Goal: Task Accomplishment & Management: Use online tool/utility

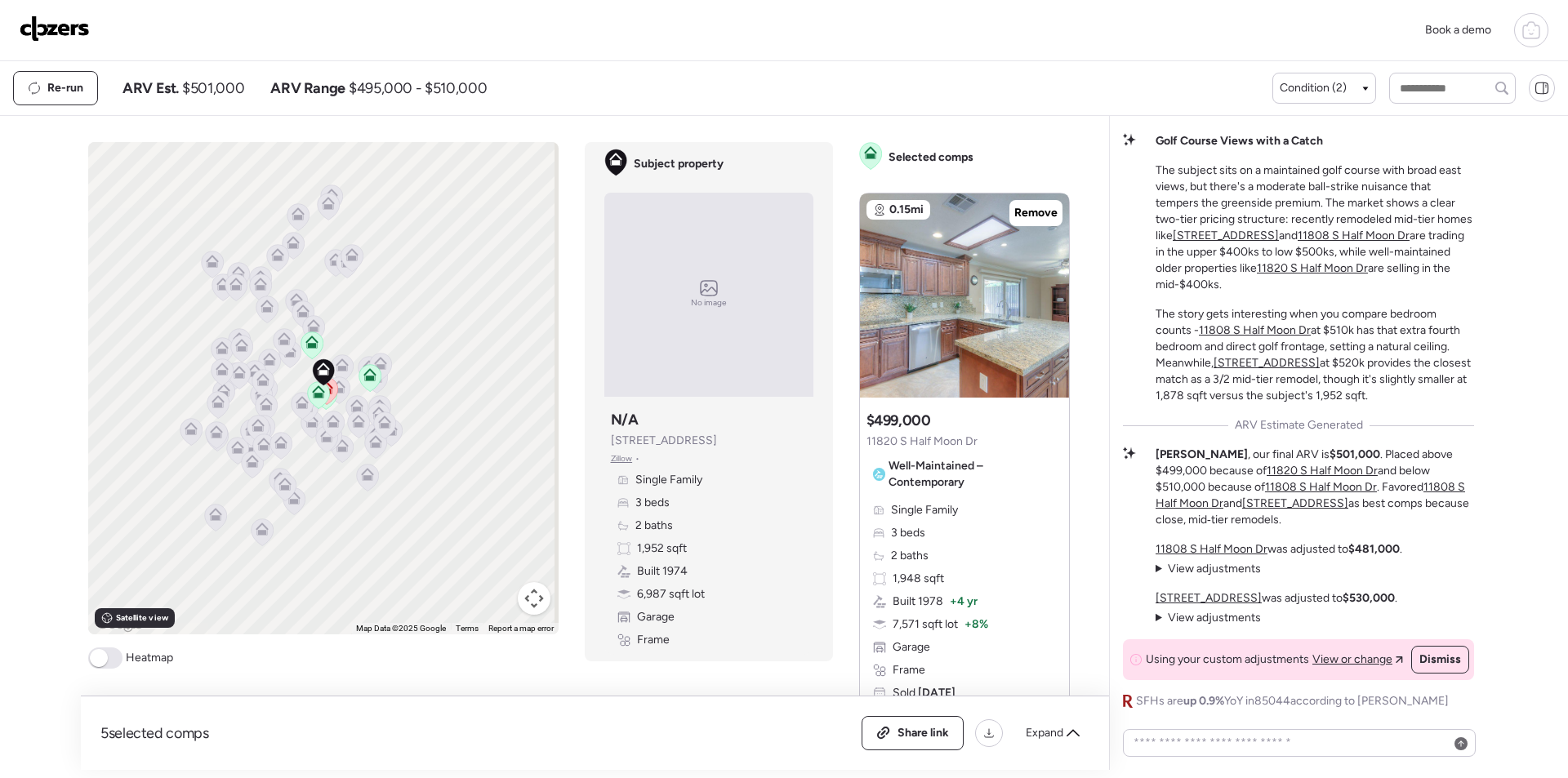
click at [69, 30] on img at bounding box center [55, 28] width 71 height 26
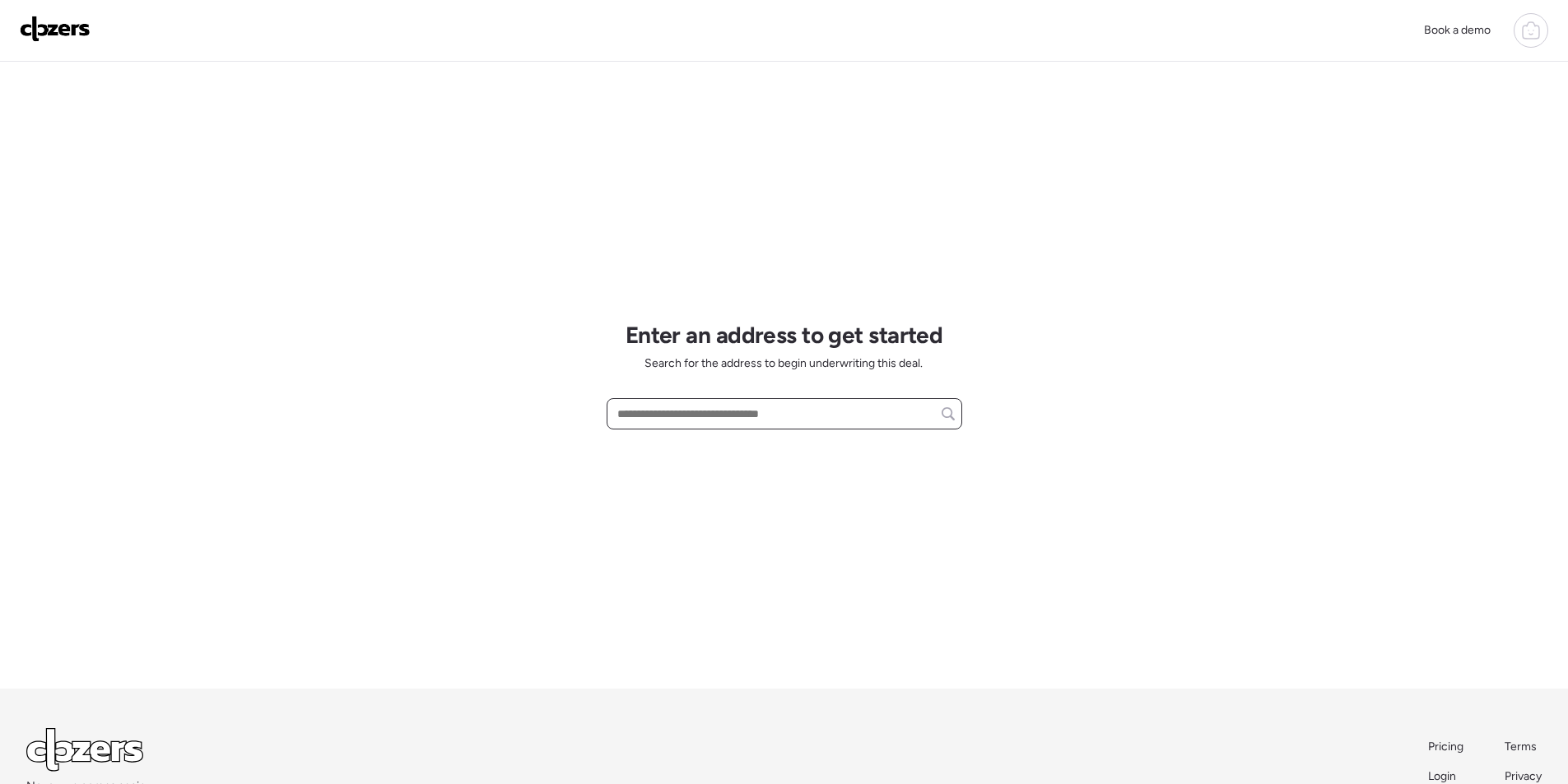
click at [720, 413] on input "text" at bounding box center [784, 414] width 341 height 23
paste input "**********"
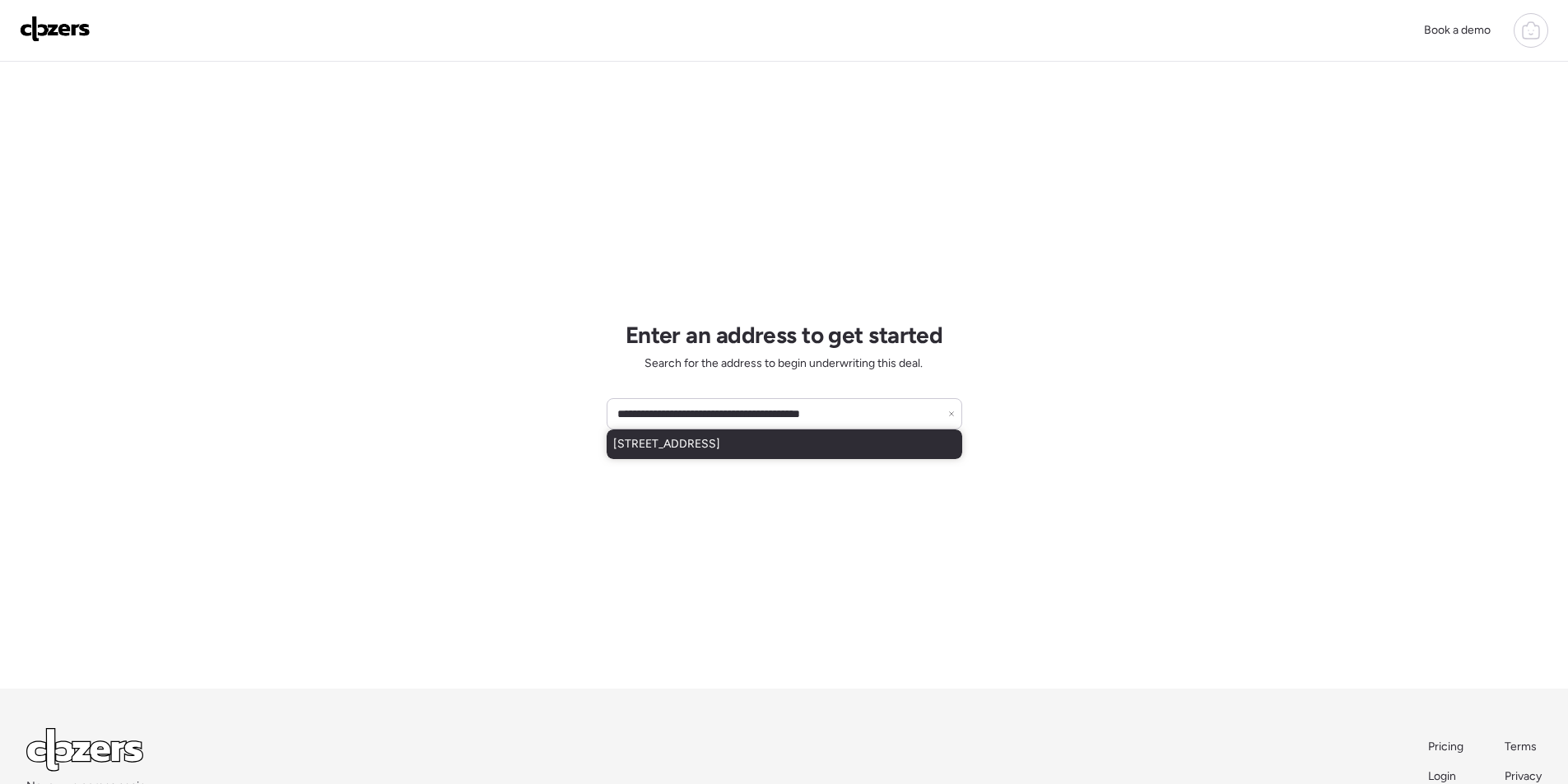
click at [695, 442] on span "14226 W Yosemite Dr, Sun City West, AZ, 85375" at bounding box center [666, 444] width 107 height 16
type input "**********"
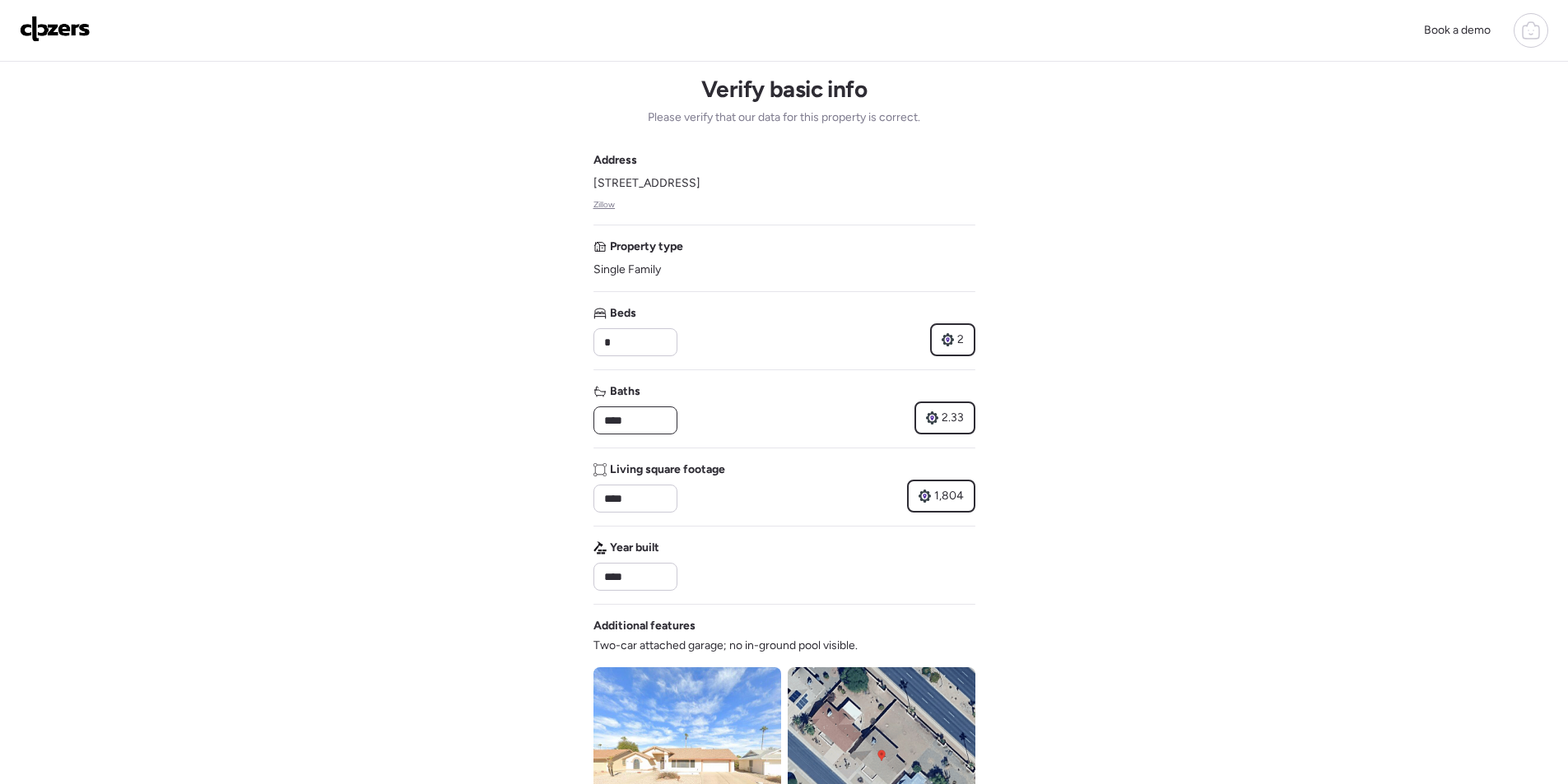
click at [649, 424] on input "****" at bounding box center [636, 421] width 69 height 23
type input "*"
click at [798, 412] on div "Baths * 2.33" at bounding box center [784, 408] width 382 height 51
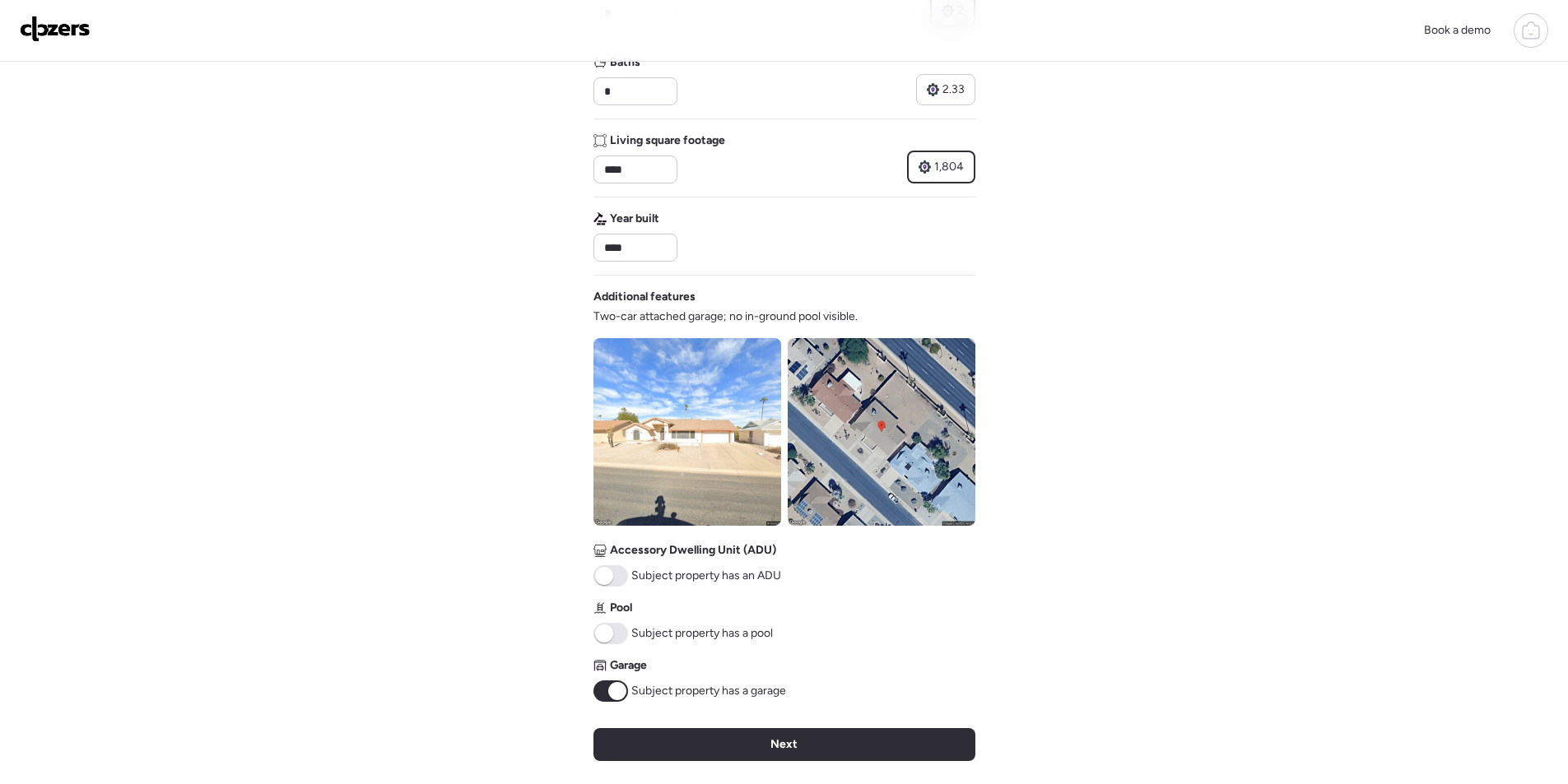
scroll to position [412, 0]
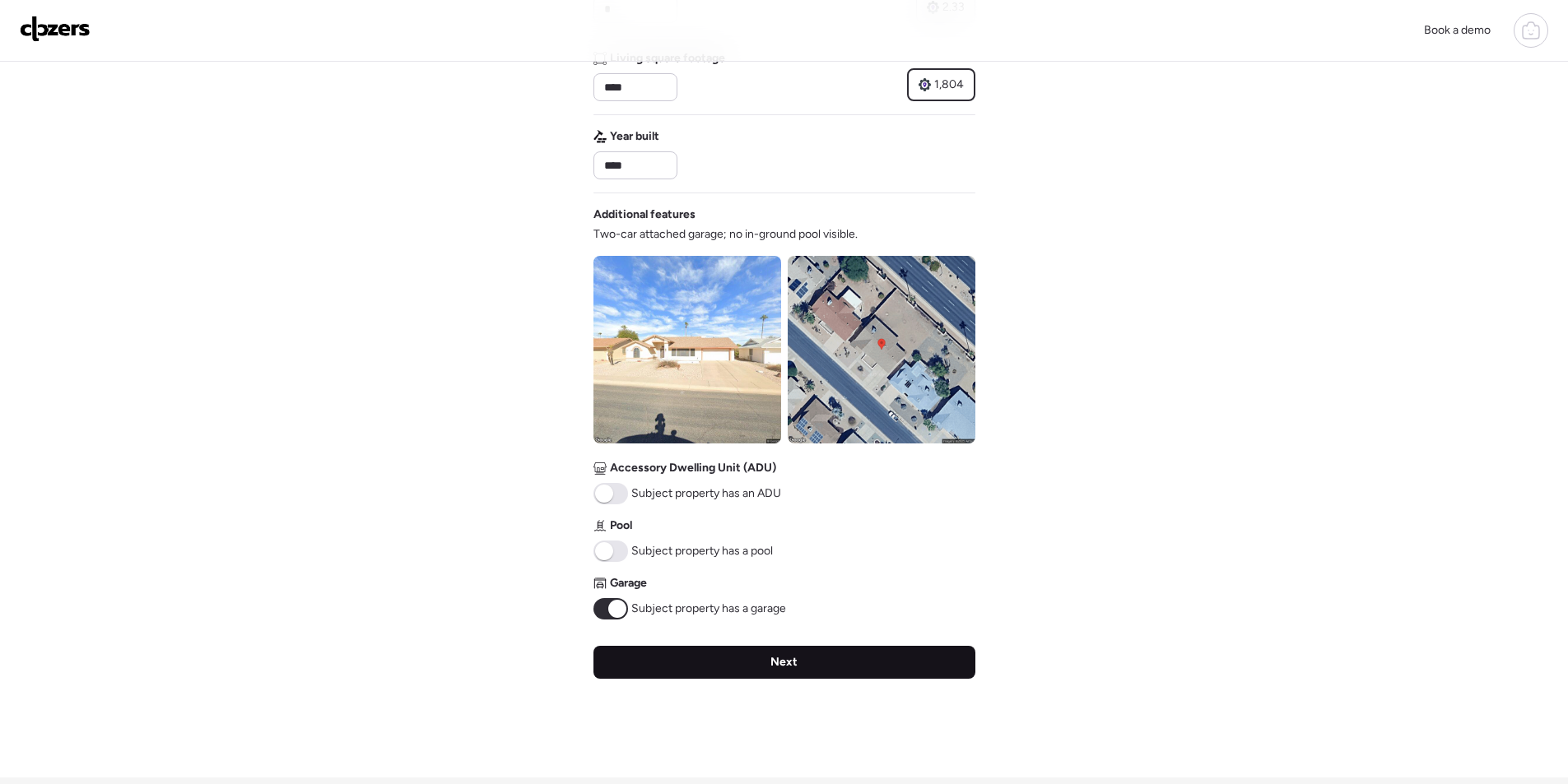
click at [734, 669] on div "Next" at bounding box center [784, 662] width 382 height 33
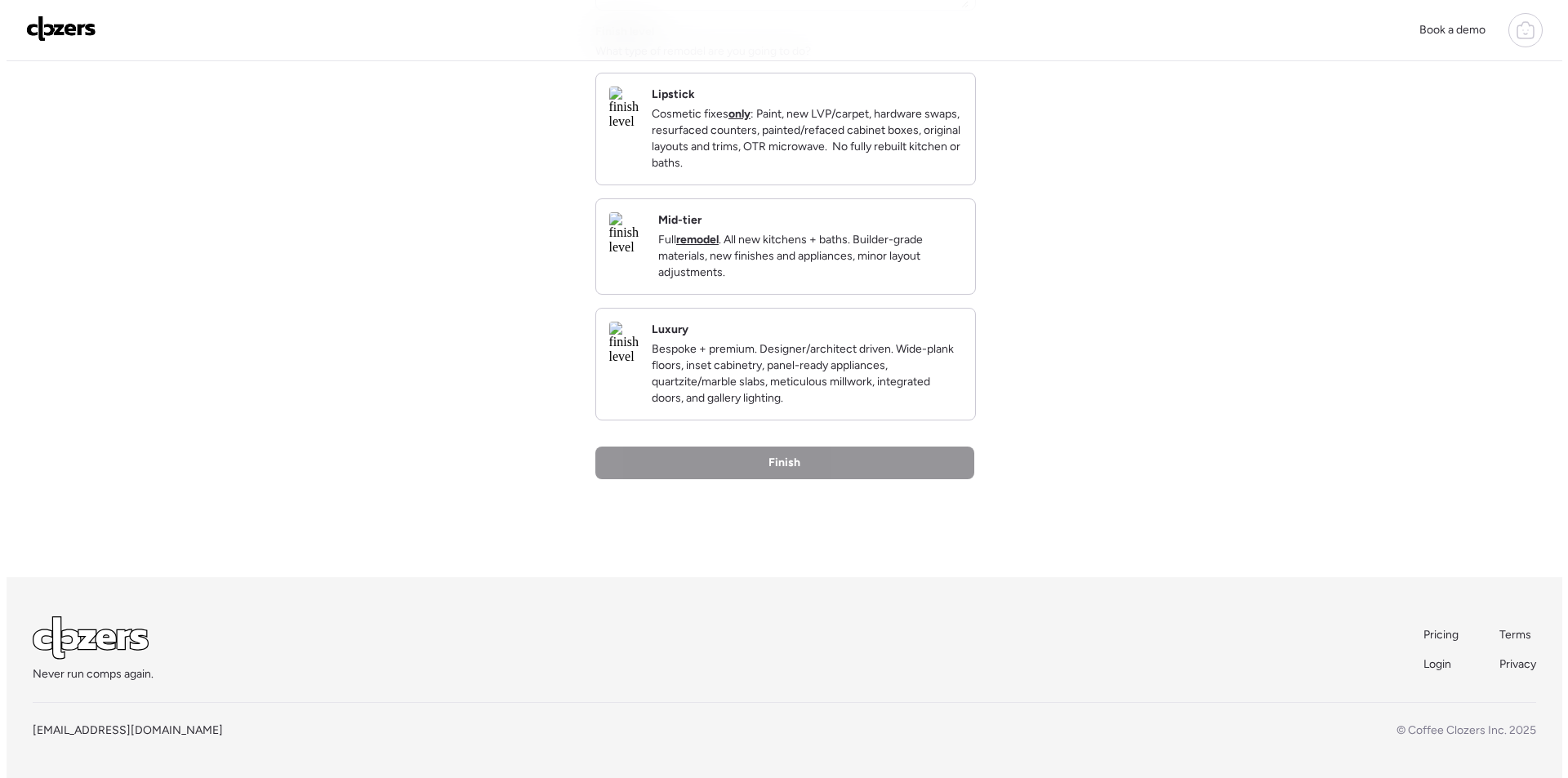
scroll to position [0, 0]
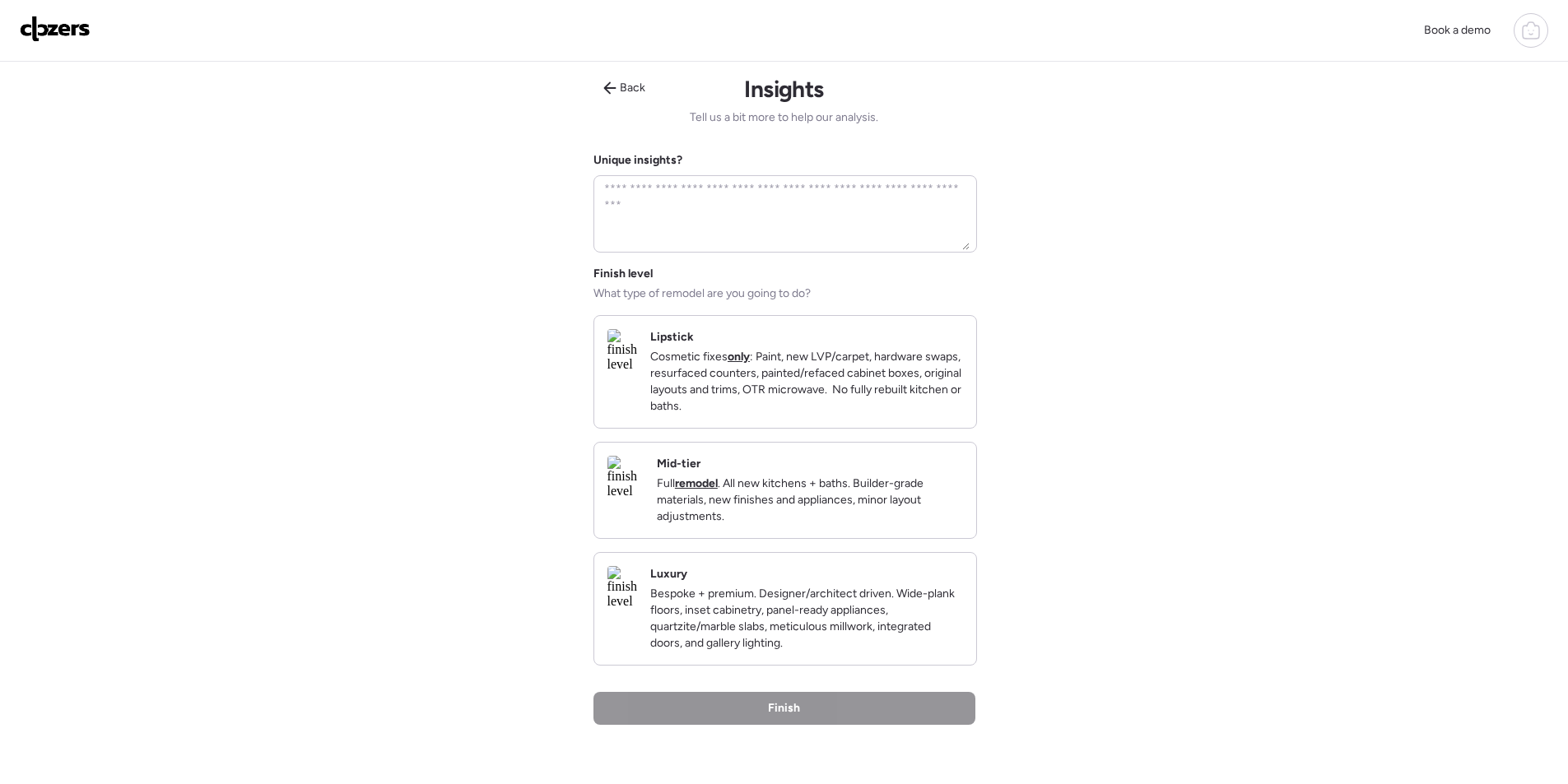
click at [870, 538] on div "Mid-tier Full remodel . All new kitchens + baths. Builder-grade materials, new …" at bounding box center [785, 490] width 382 height 96
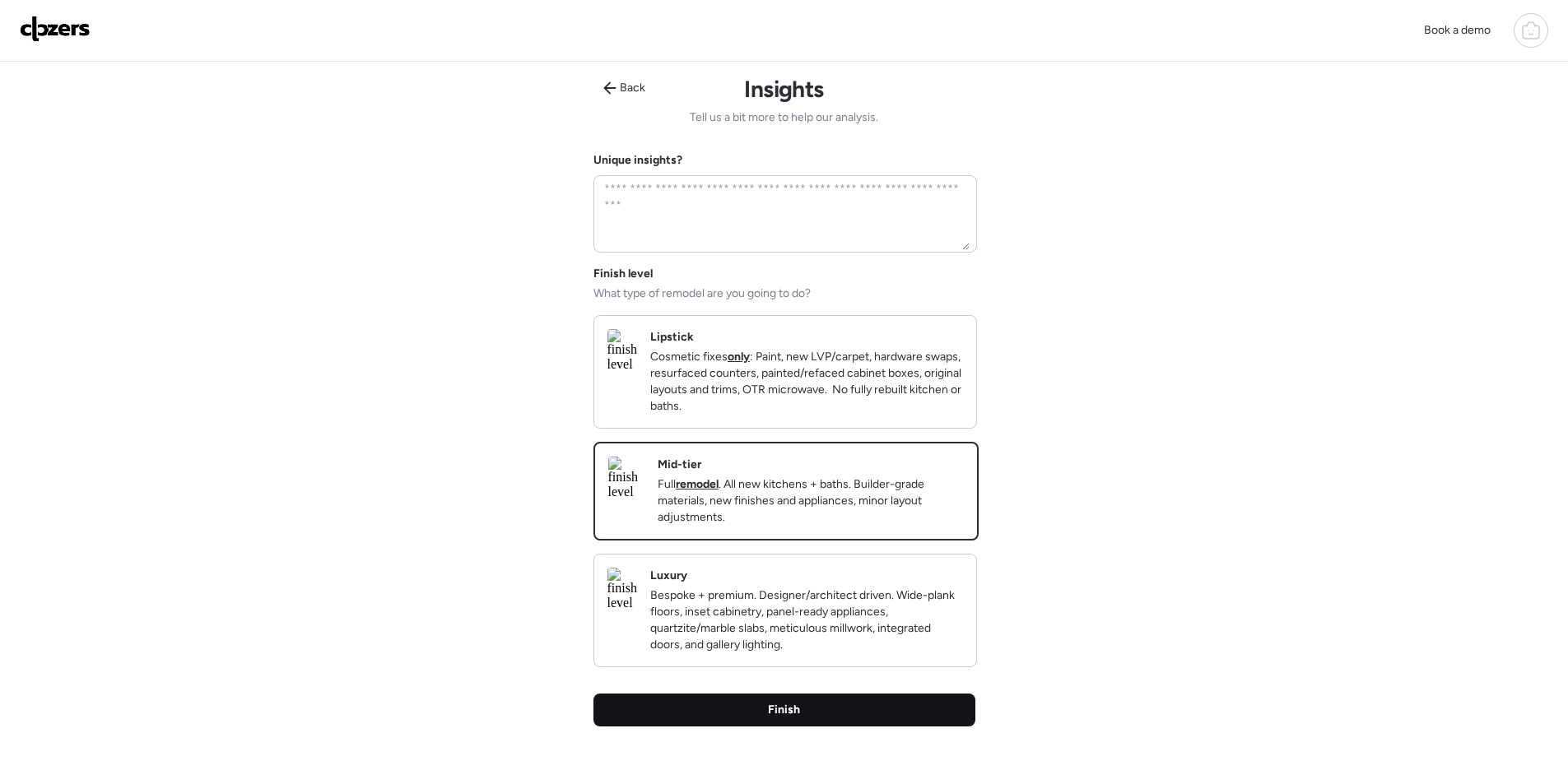
click at [838, 726] on div "Finish" at bounding box center [784, 710] width 382 height 33
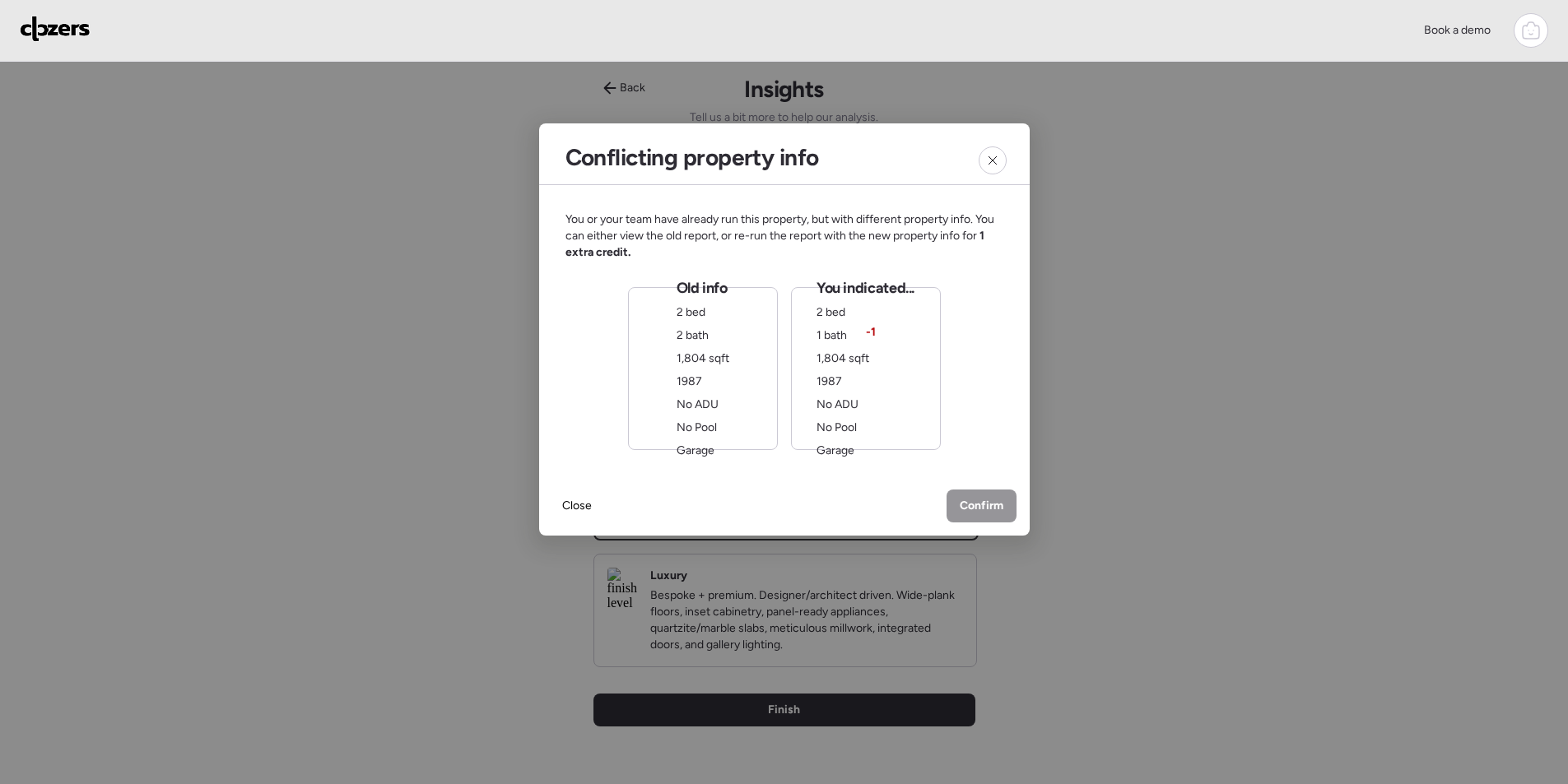
click at [878, 369] on div "You indicated... 2 bed 1 bath -1 1,804 sqft 1987 No ADU No Pool Garage" at bounding box center [866, 369] width 98 height 181
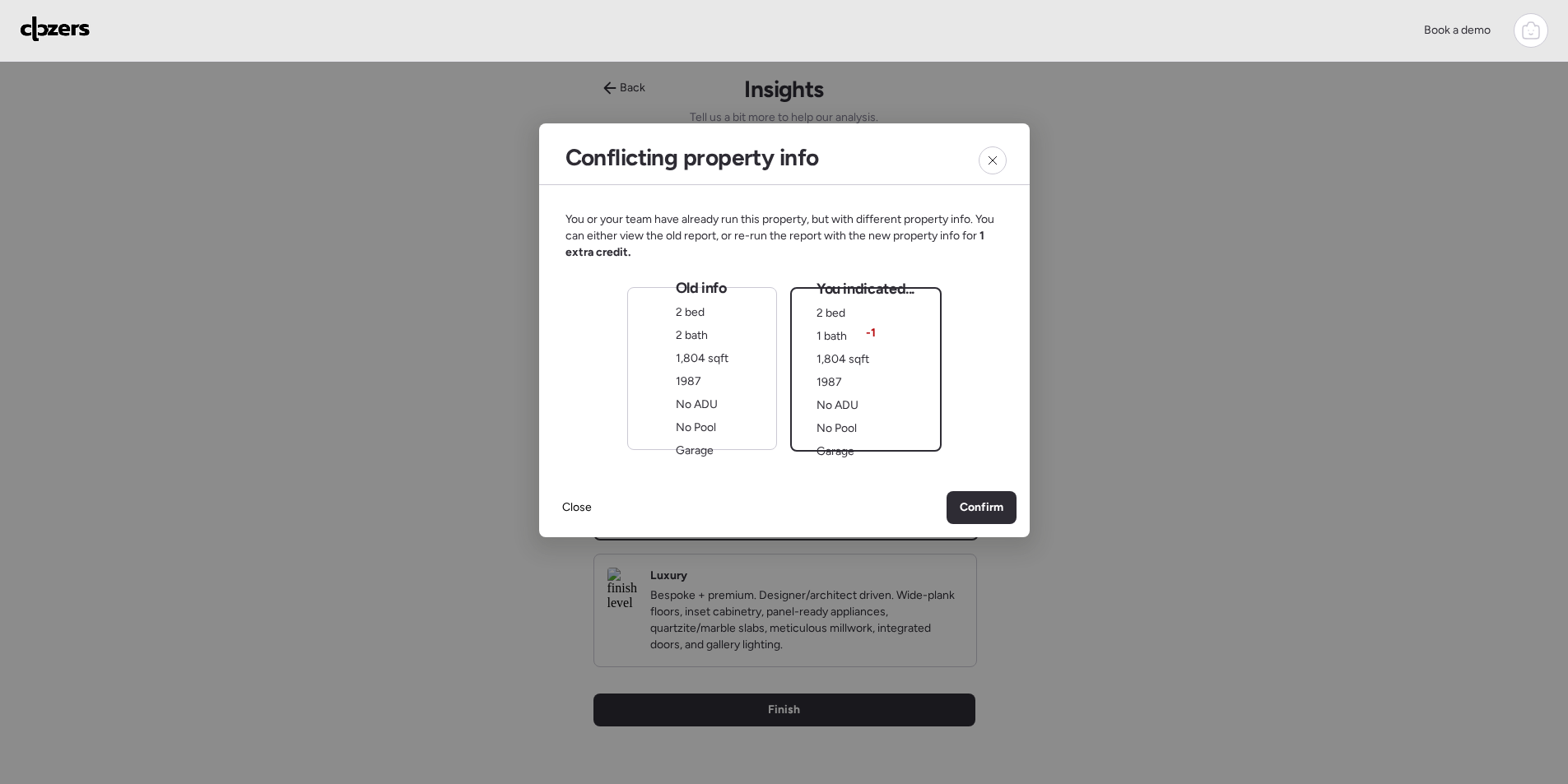
click at [972, 500] on span "Confirm" at bounding box center [982, 507] width 43 height 16
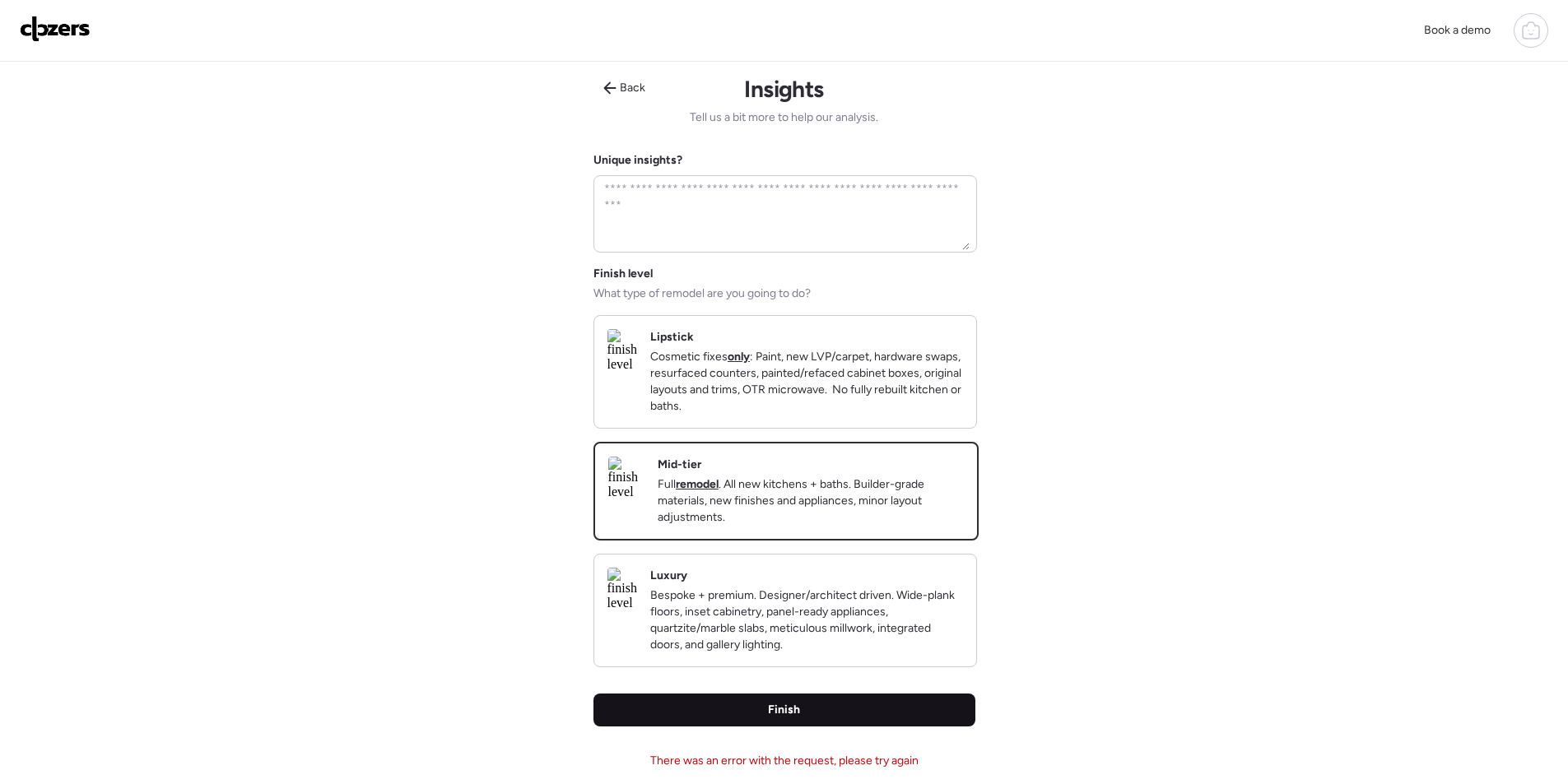
click at [859, 723] on div "Finish" at bounding box center [784, 710] width 382 height 33
click at [862, 726] on div "Finish" at bounding box center [784, 710] width 382 height 33
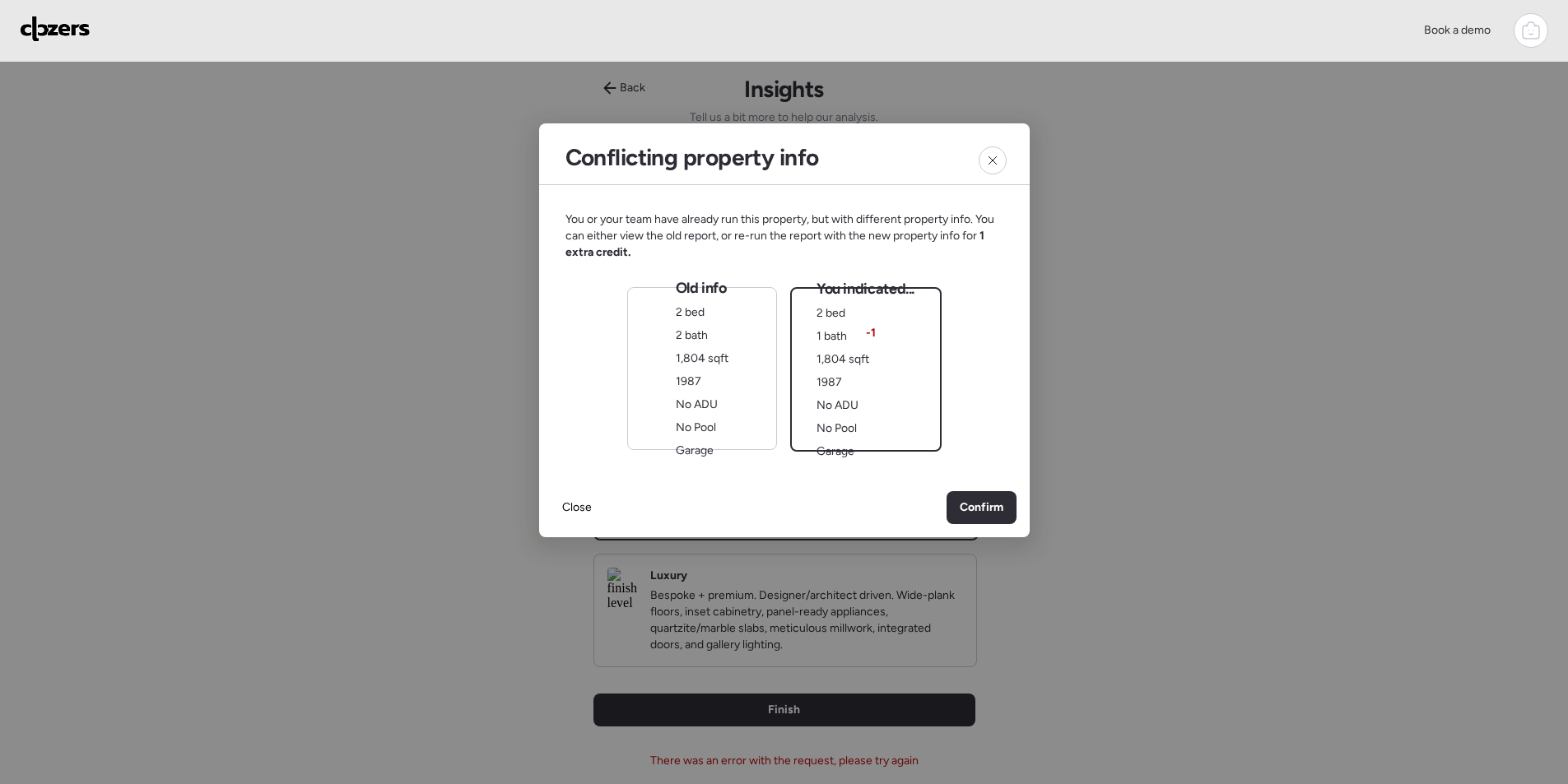
click at [992, 497] on div "Confirm" at bounding box center [982, 507] width 70 height 33
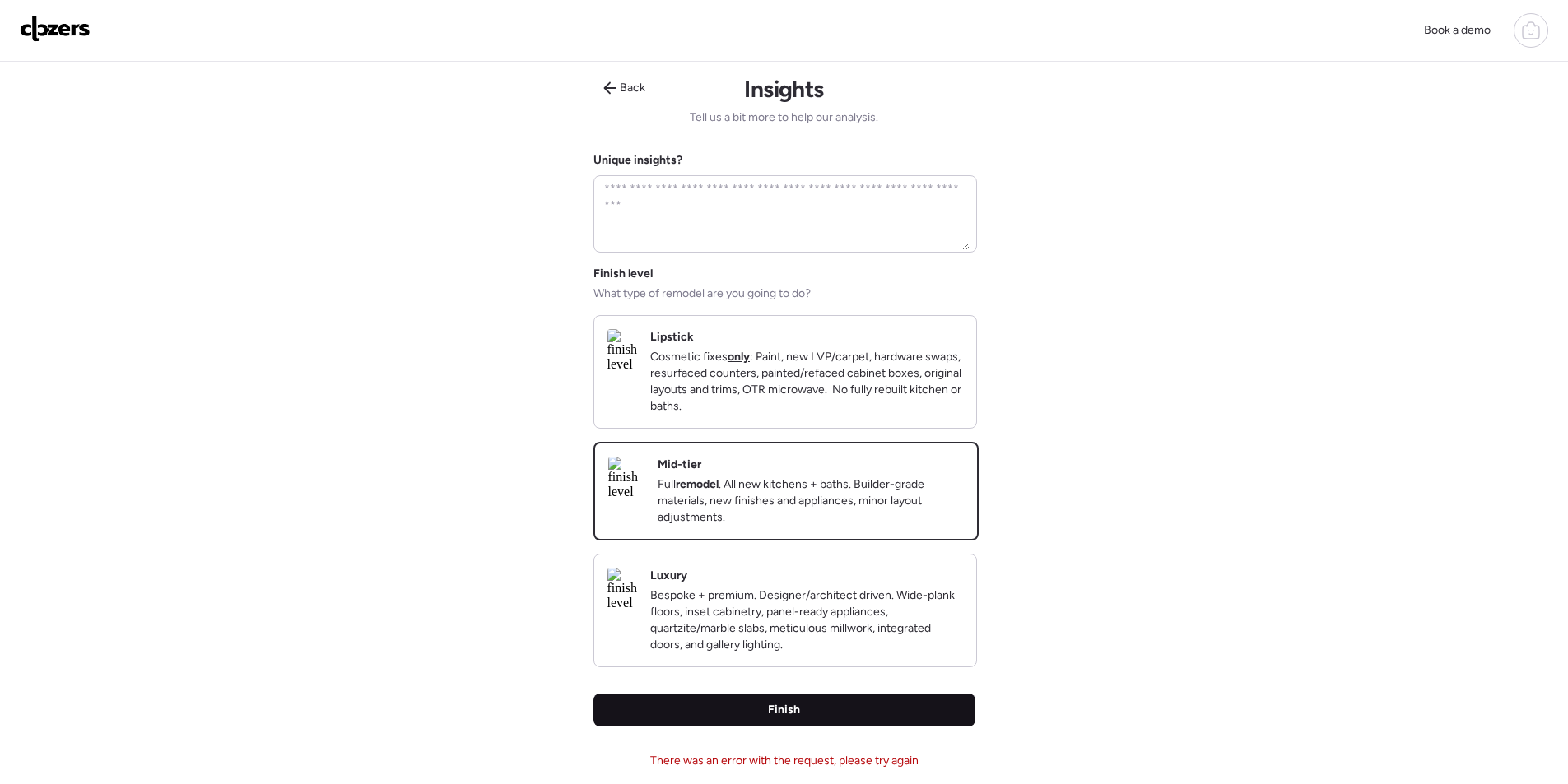
click at [824, 726] on div "Finish" at bounding box center [784, 710] width 382 height 33
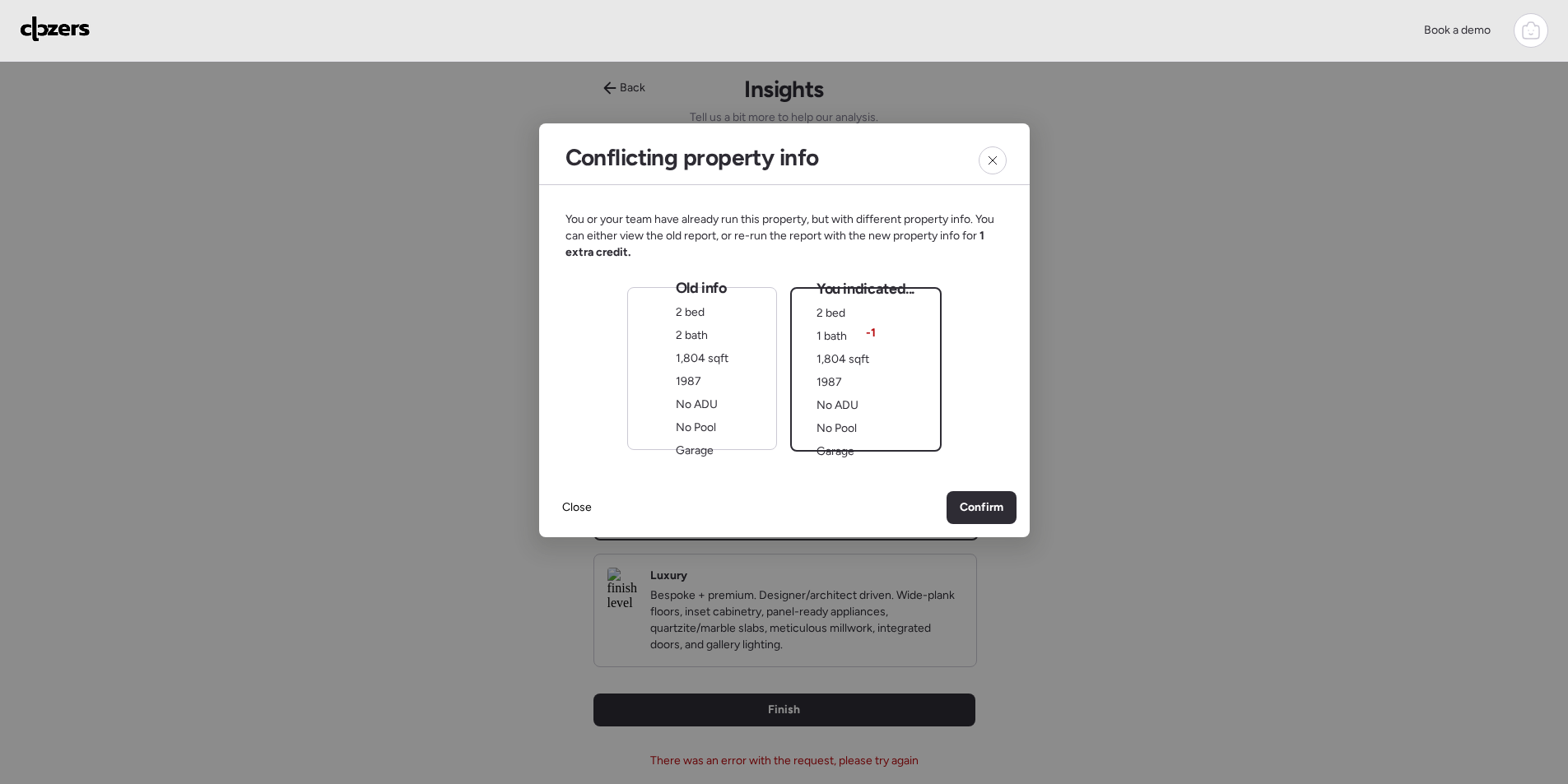
click at [689, 440] on div "Old info 2 bed 2 bath 1,804 sqft 1987 No ADU No Pool Garage" at bounding box center [702, 369] width 52 height 181
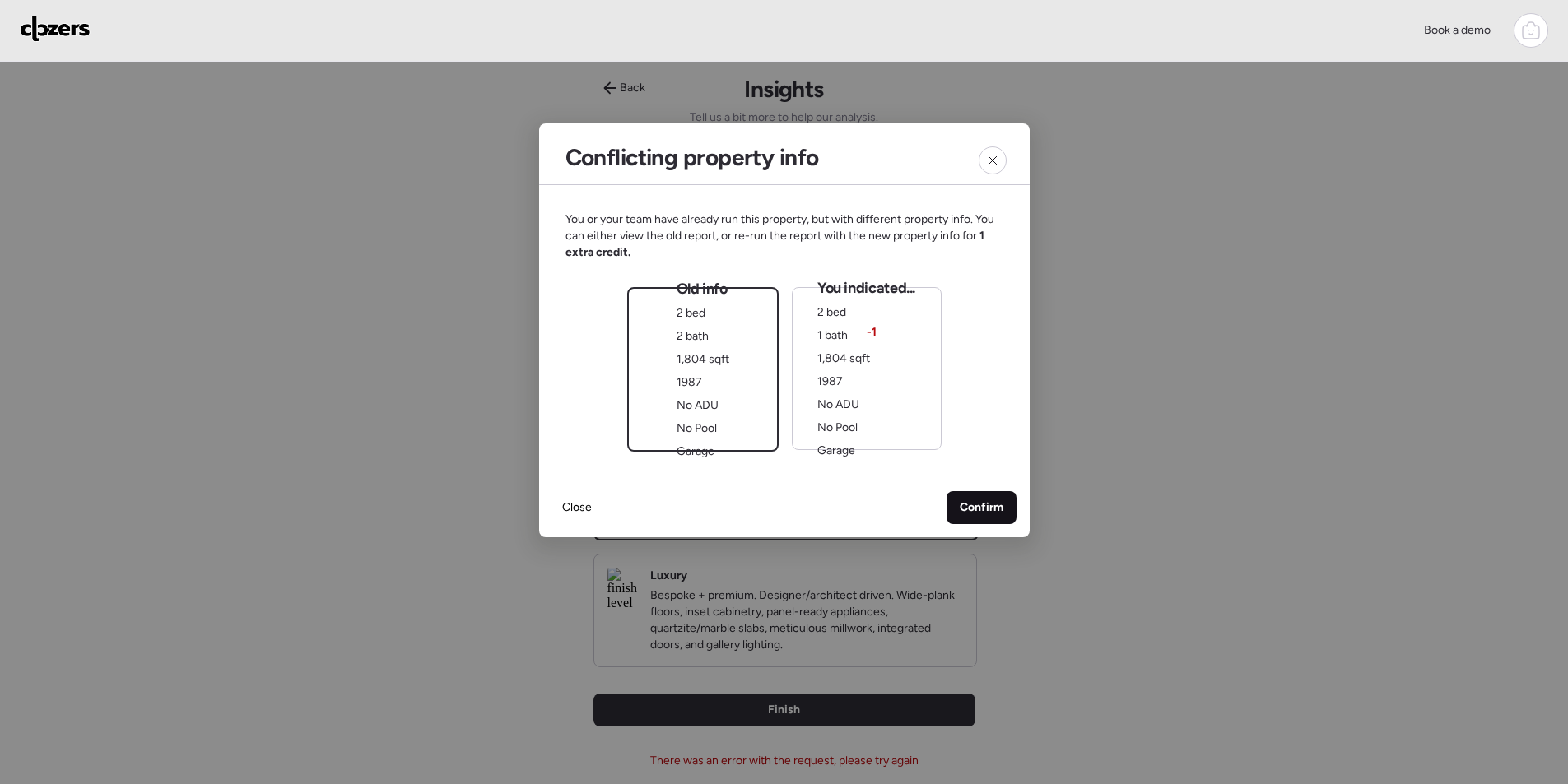
click at [985, 520] on div "Confirm" at bounding box center [982, 507] width 70 height 33
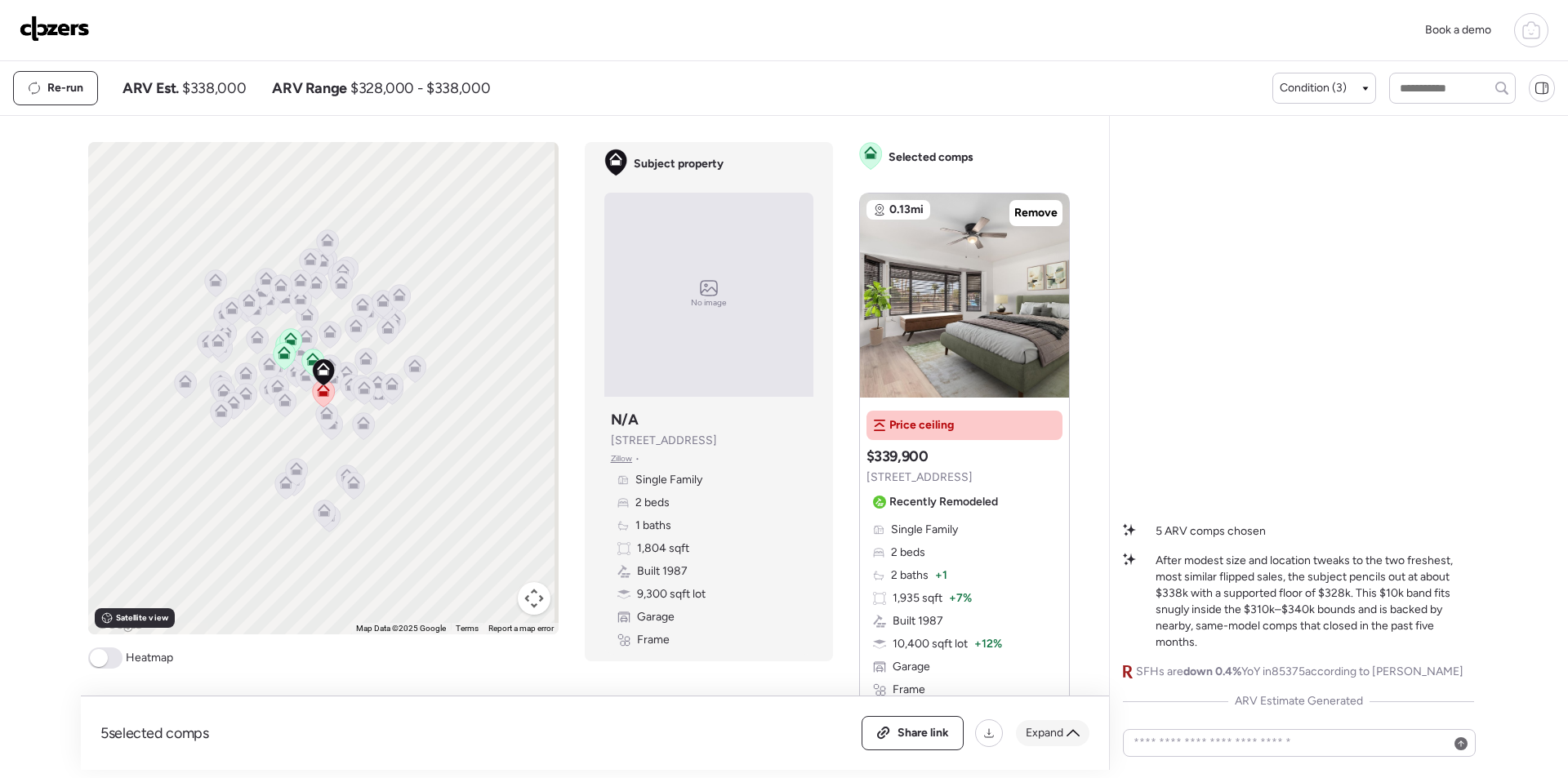
click at [1052, 733] on span "Expand" at bounding box center [1045, 733] width 38 height 16
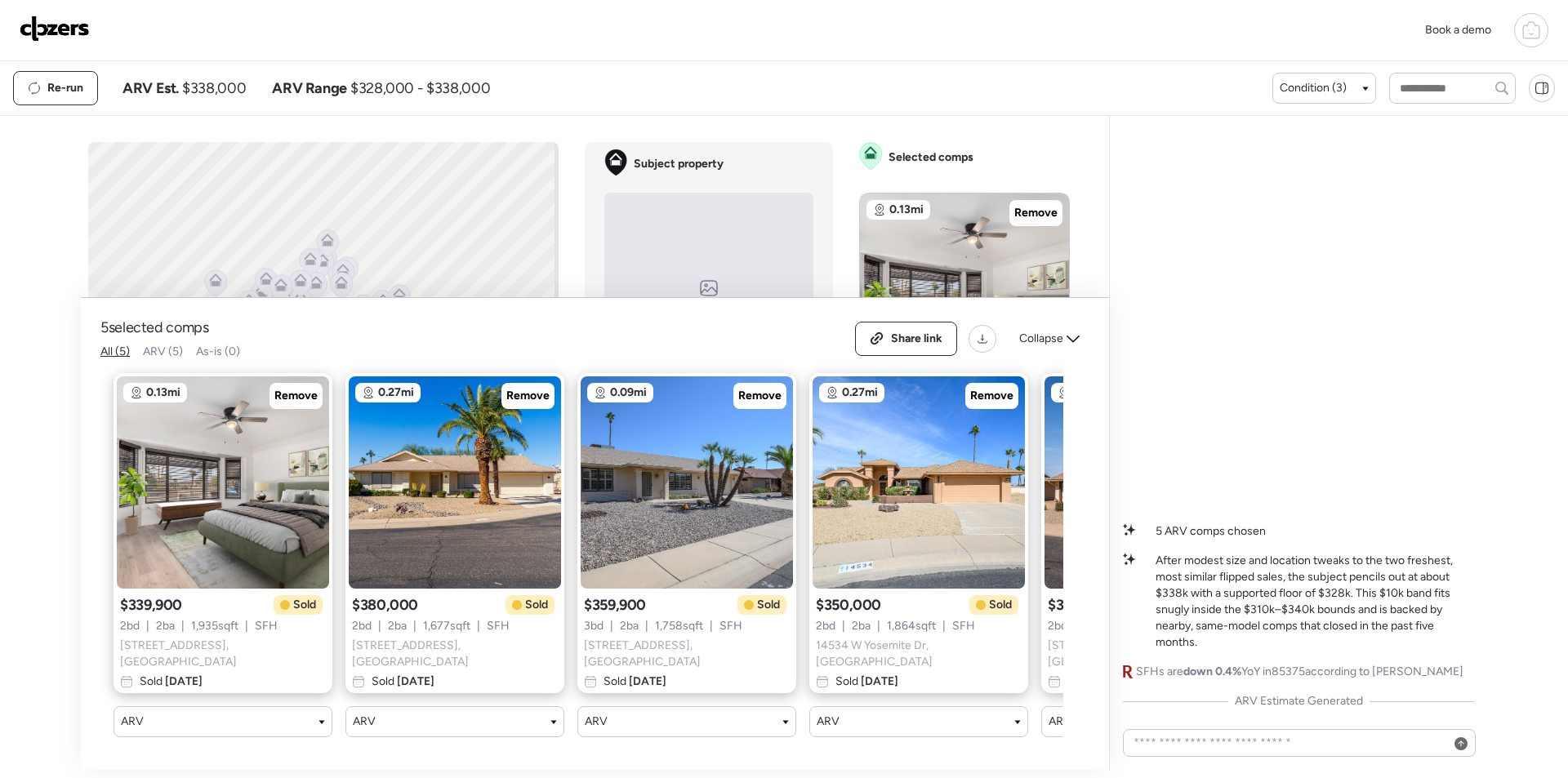
scroll to position [0, 210]
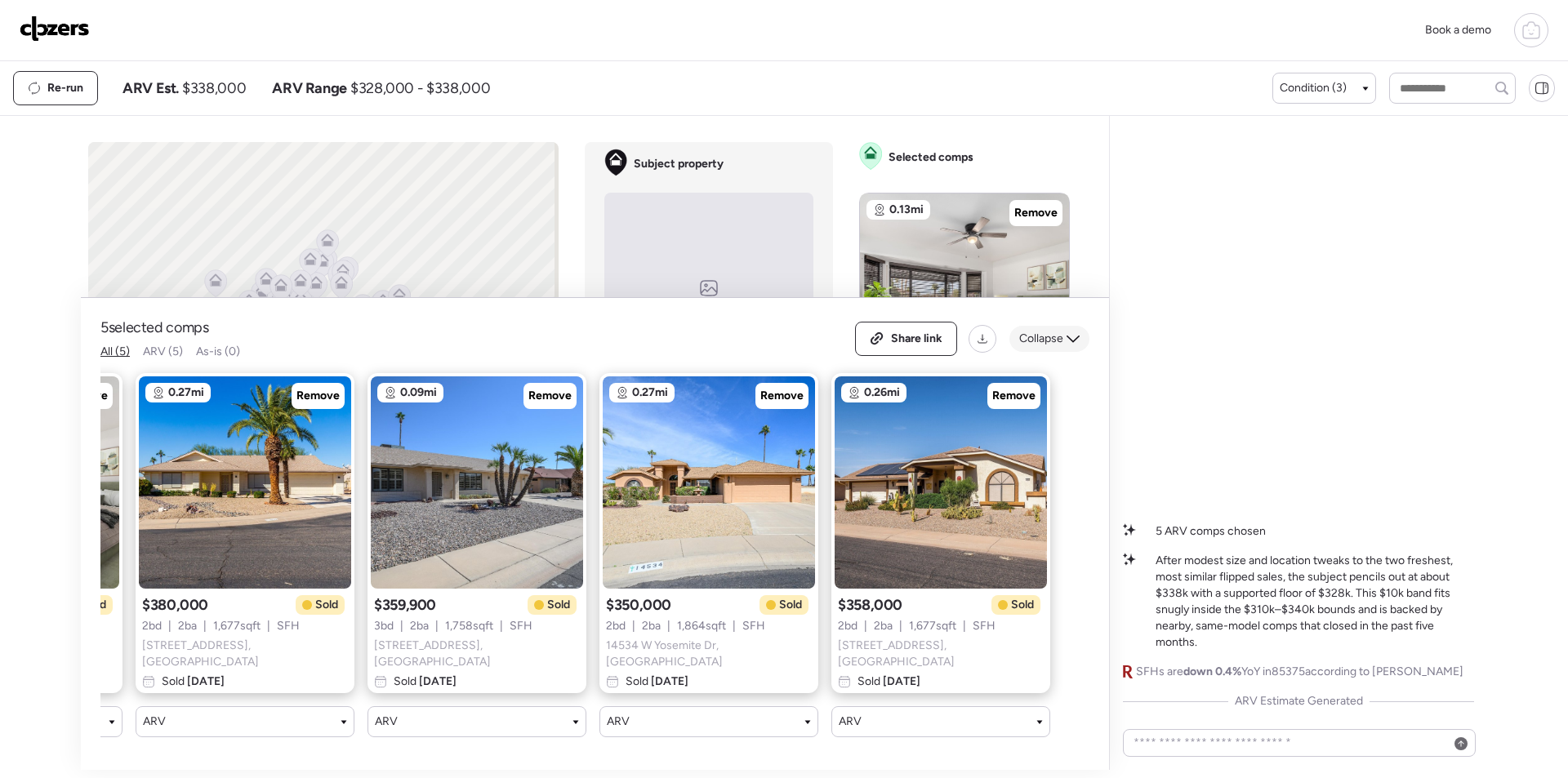
click at [1027, 345] on span "Collapse" at bounding box center [1040, 339] width 44 height 16
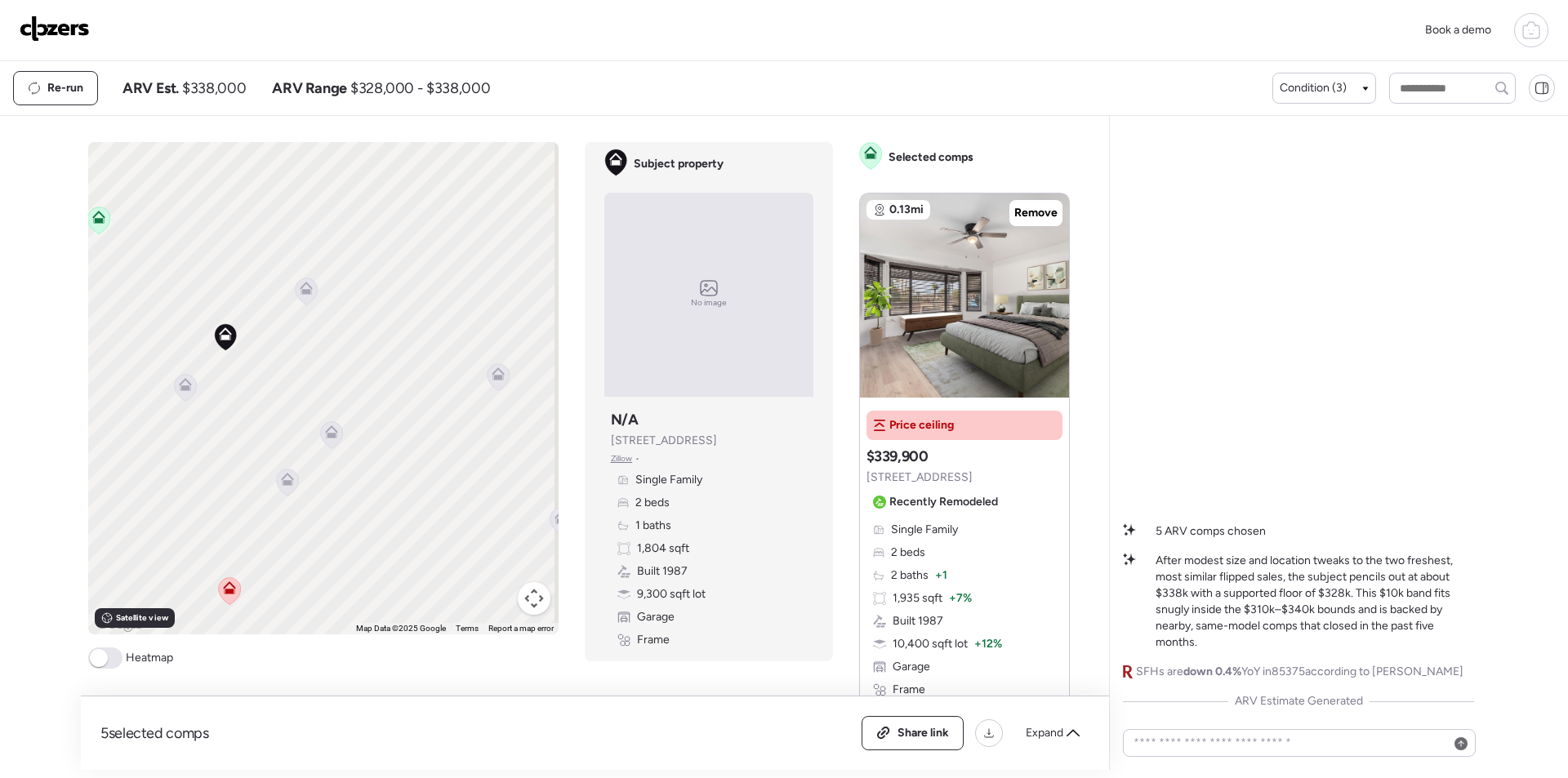
click at [333, 428] on icon at bounding box center [331, 435] width 22 height 27
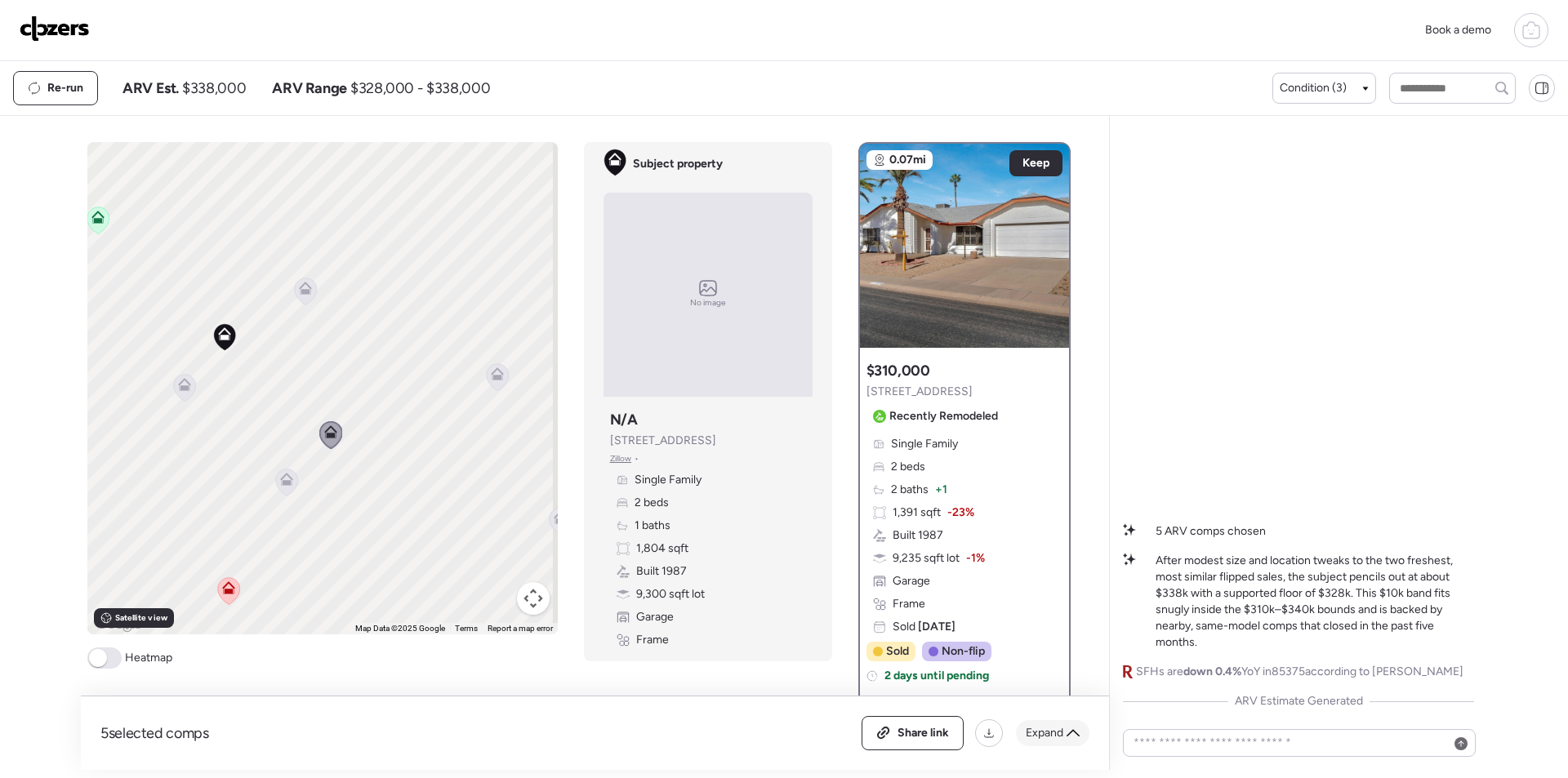
click at [1066, 721] on div "Expand" at bounding box center [1053, 732] width 73 height 26
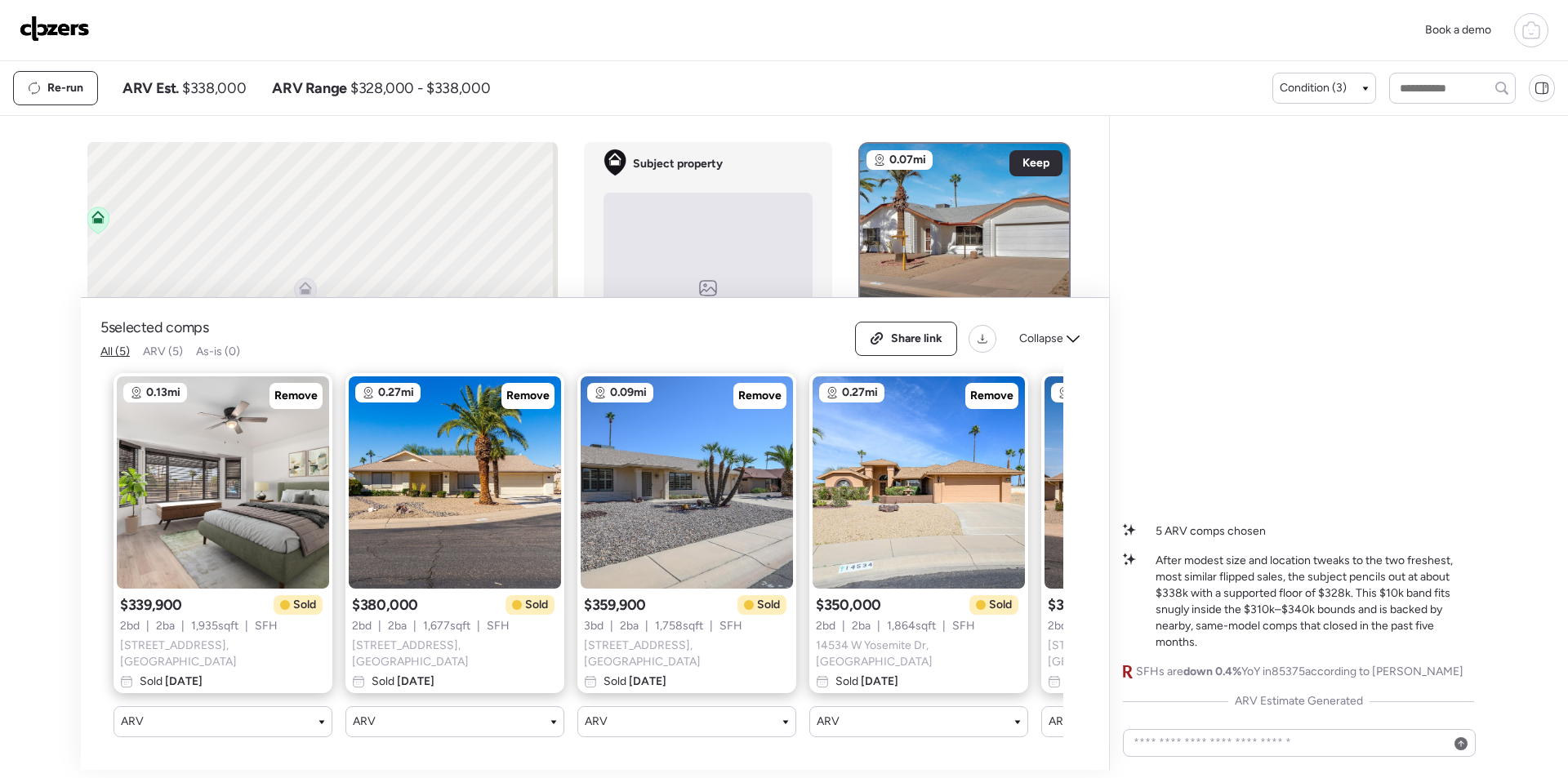
click at [1049, 352] on div "Collapse" at bounding box center [1049, 338] width 80 height 26
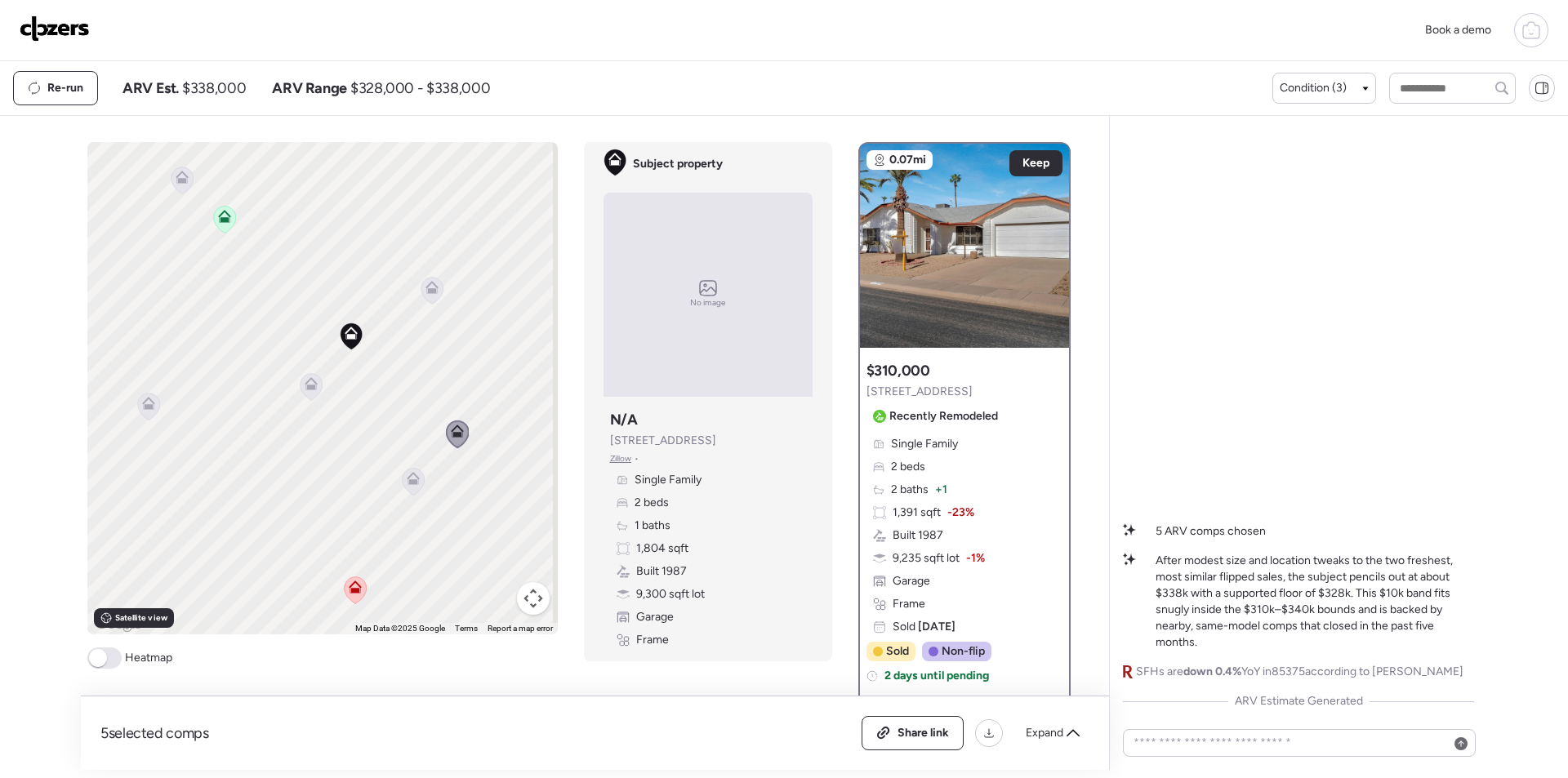
drag, startPoint x: 305, startPoint y: 448, endPoint x: 436, endPoint y: 448, distance: 131.0
click at [436, 448] on div "To activate drag with keyboard, press Alt + Enter. Once in keyboard drag state,…" at bounding box center [323, 388] width 470 height 493
click at [305, 388] on icon at bounding box center [310, 386] width 11 height 4
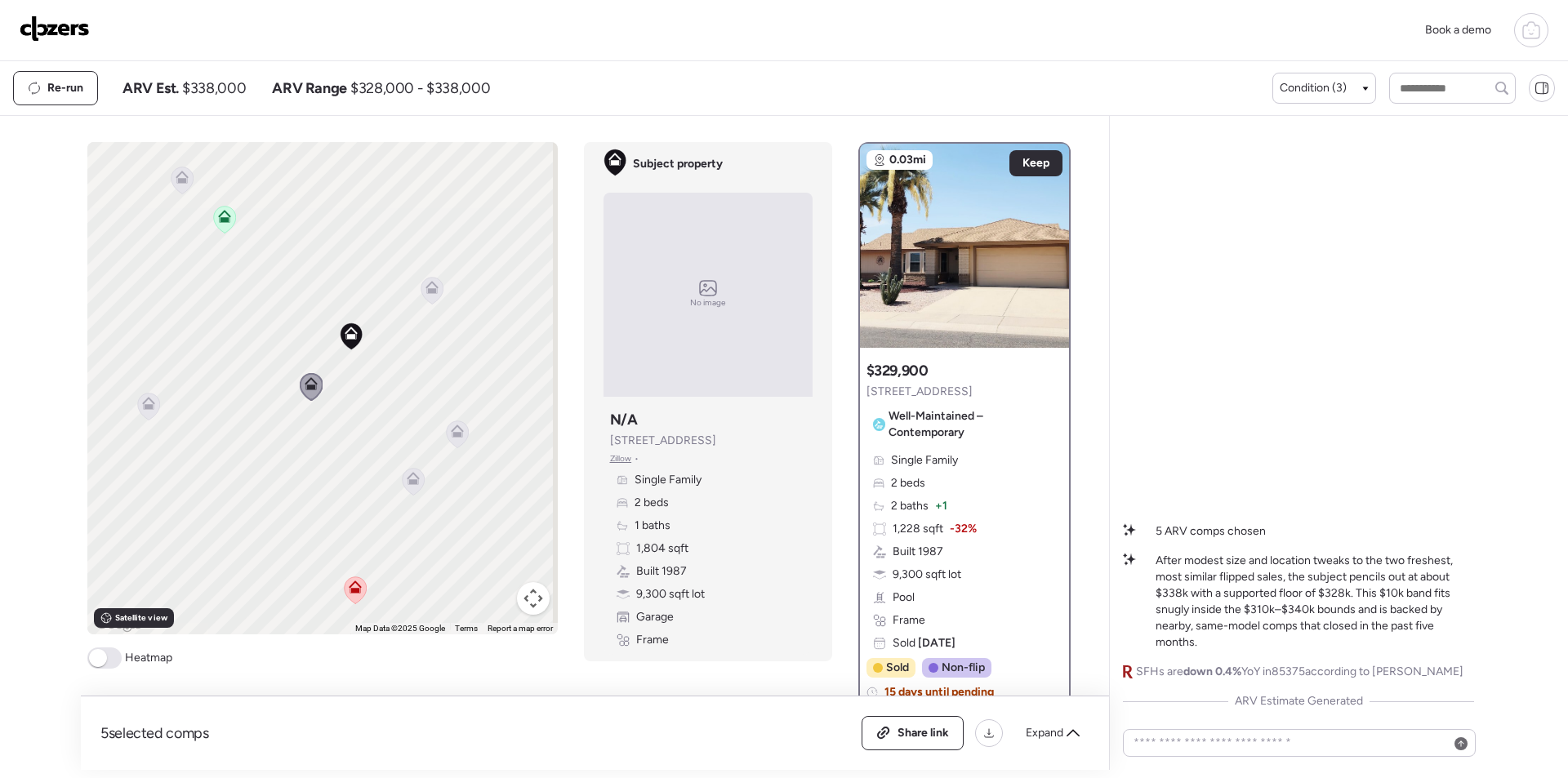
click at [407, 479] on icon at bounding box center [413, 478] width 13 height 13
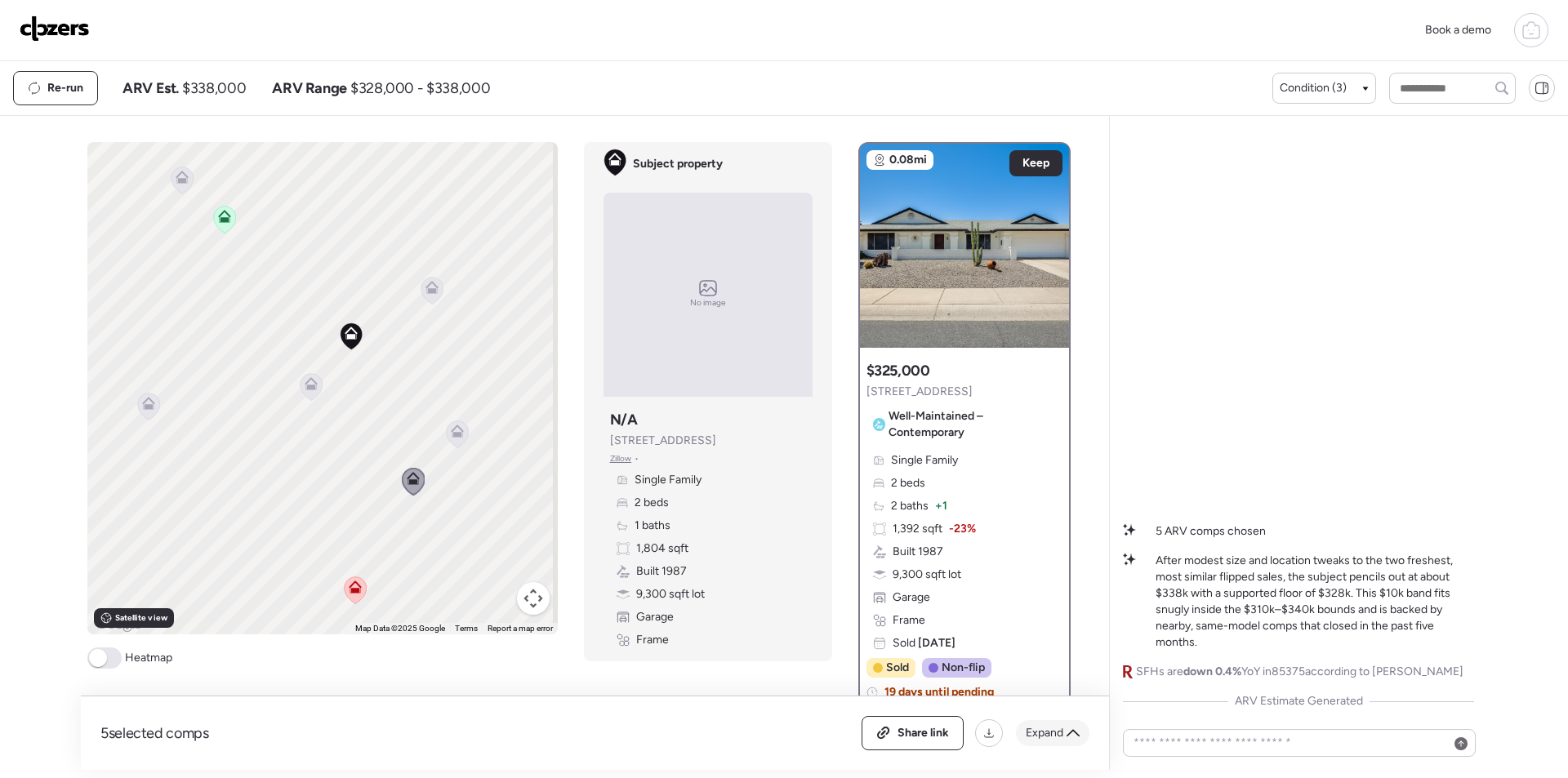
click at [1044, 728] on span "Expand" at bounding box center [1045, 733] width 38 height 16
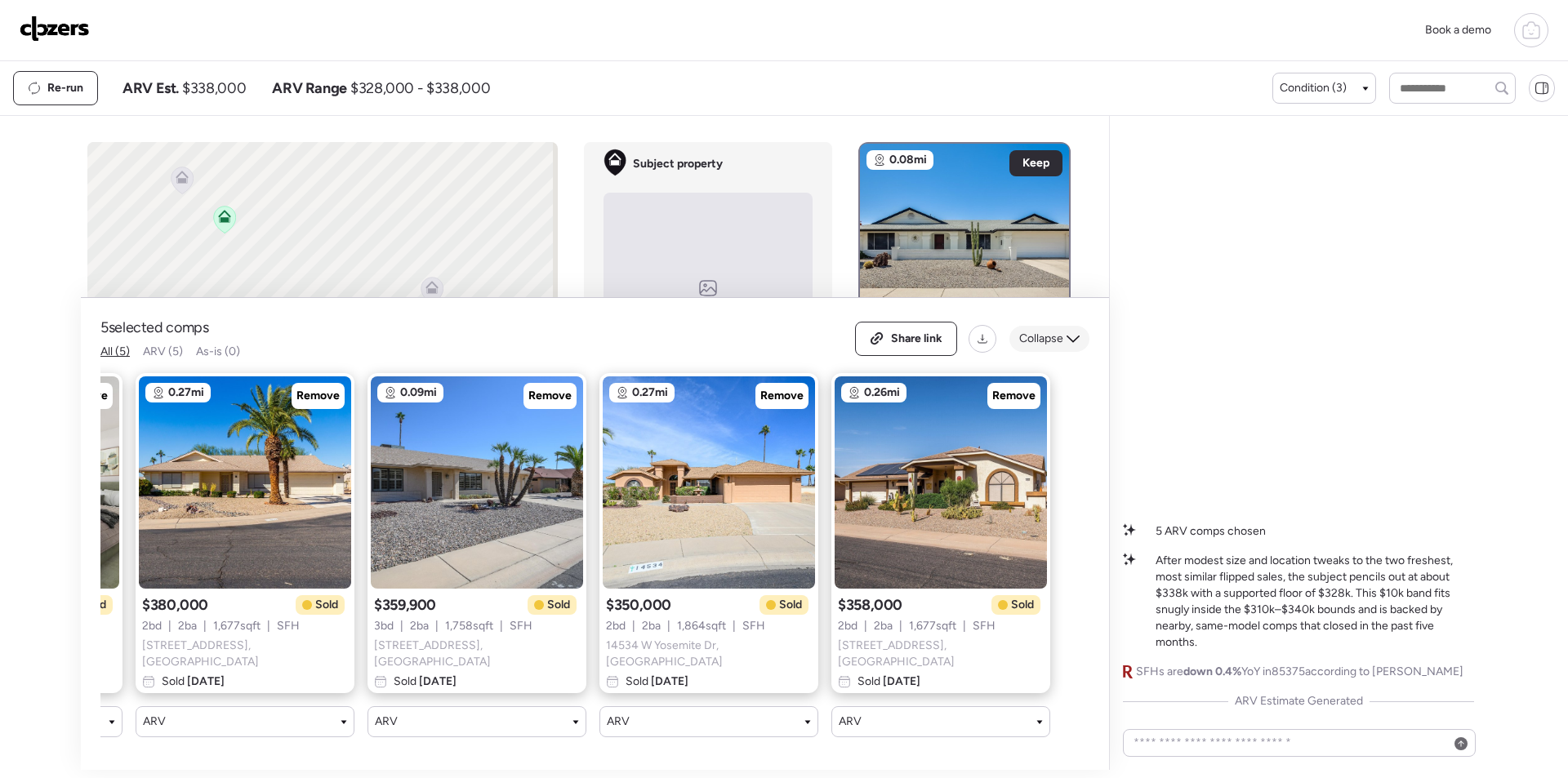
click at [1058, 342] on span "Collapse" at bounding box center [1040, 339] width 44 height 16
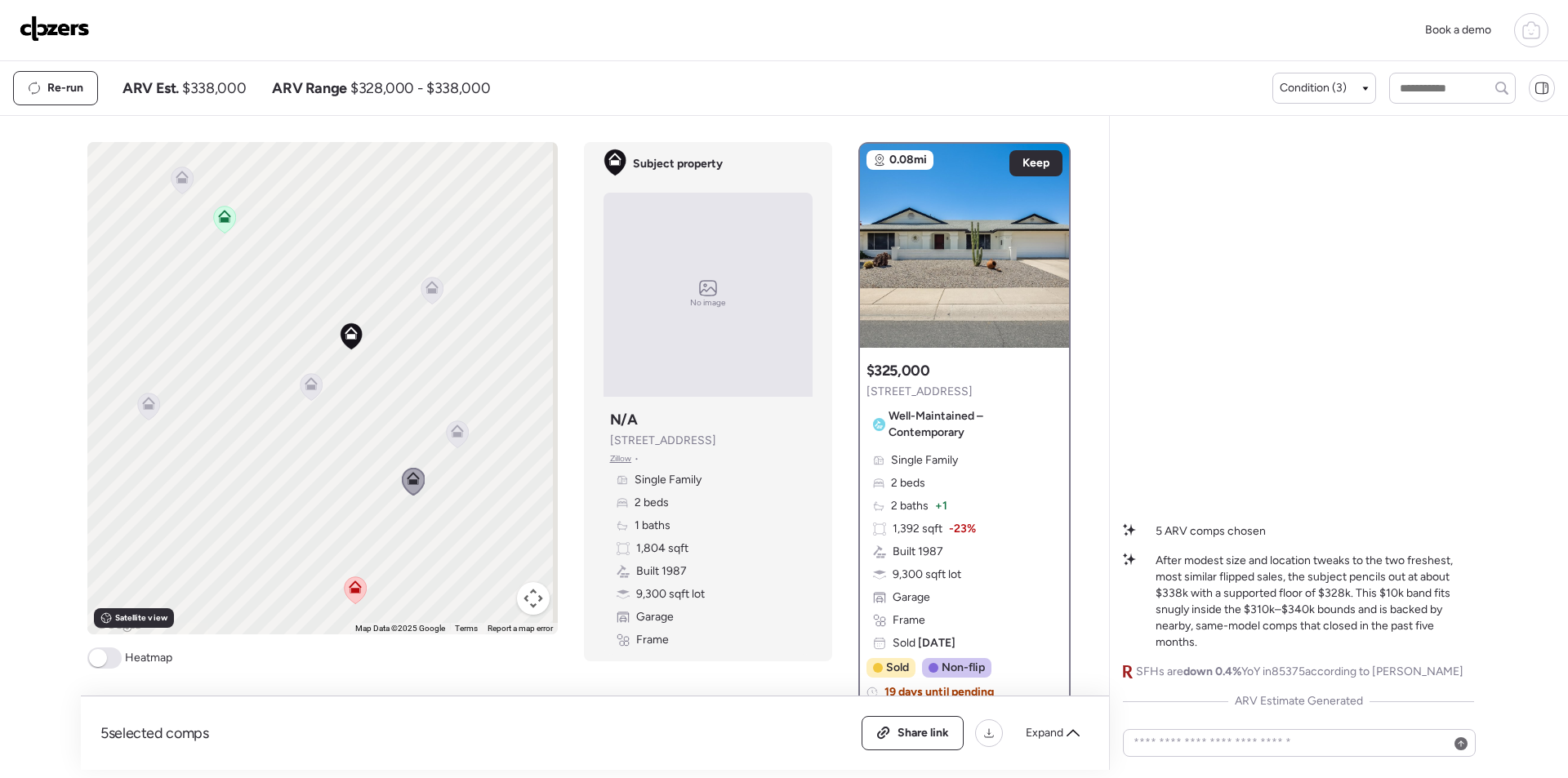
click at [142, 403] on icon at bounding box center [148, 403] width 13 height 13
click at [146, 405] on icon at bounding box center [148, 406] width 11 height 4
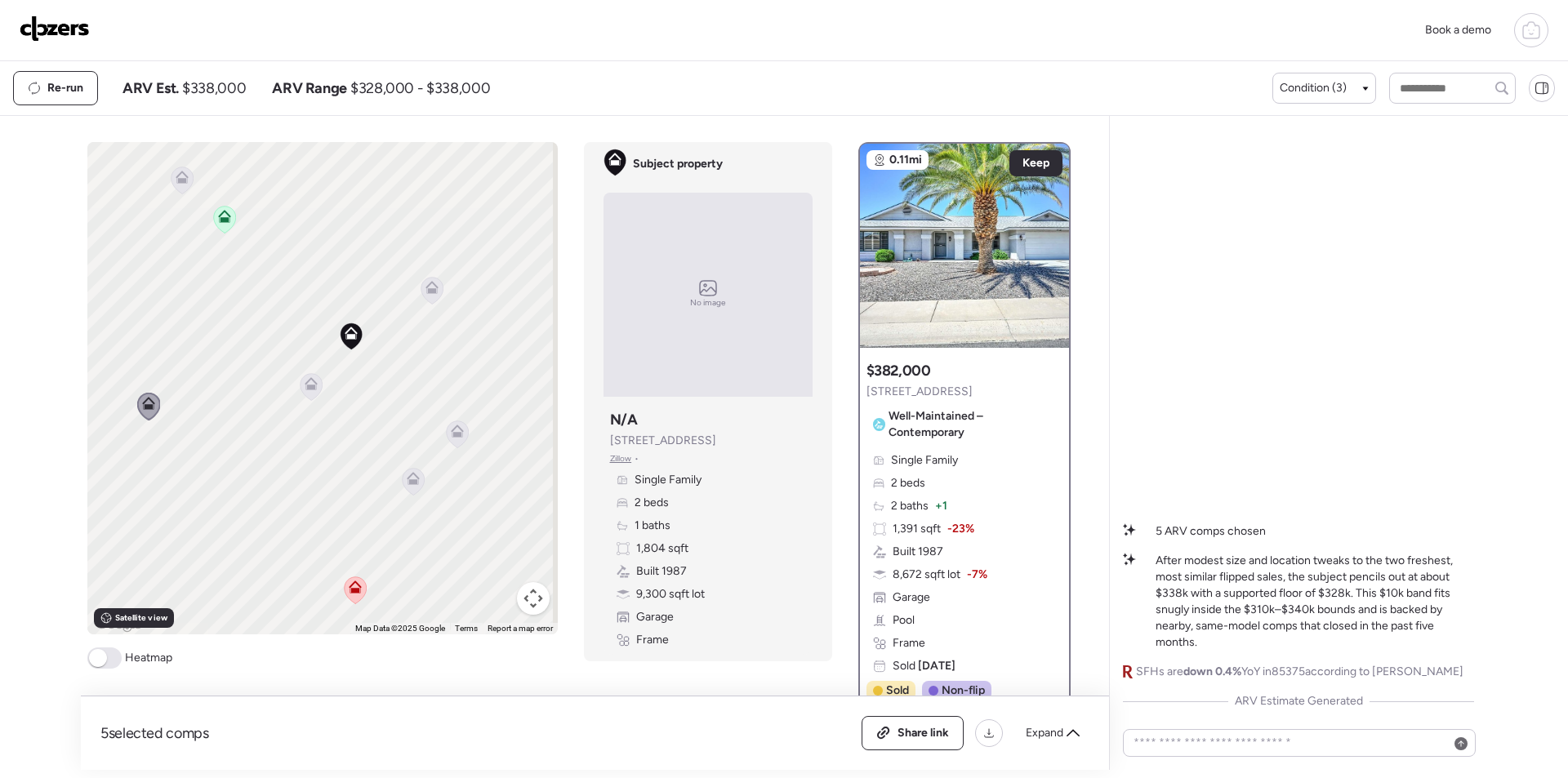
click at [317, 402] on div "To activate drag with keyboard, press Alt + Enter. Once in keyboard drag state,…" at bounding box center [323, 388] width 470 height 493
click at [318, 399] on div "To activate drag with keyboard, press Alt + Enter. Once in keyboard drag state,…" at bounding box center [323, 388] width 470 height 493
click at [300, 380] on icon at bounding box center [311, 386] width 23 height 28
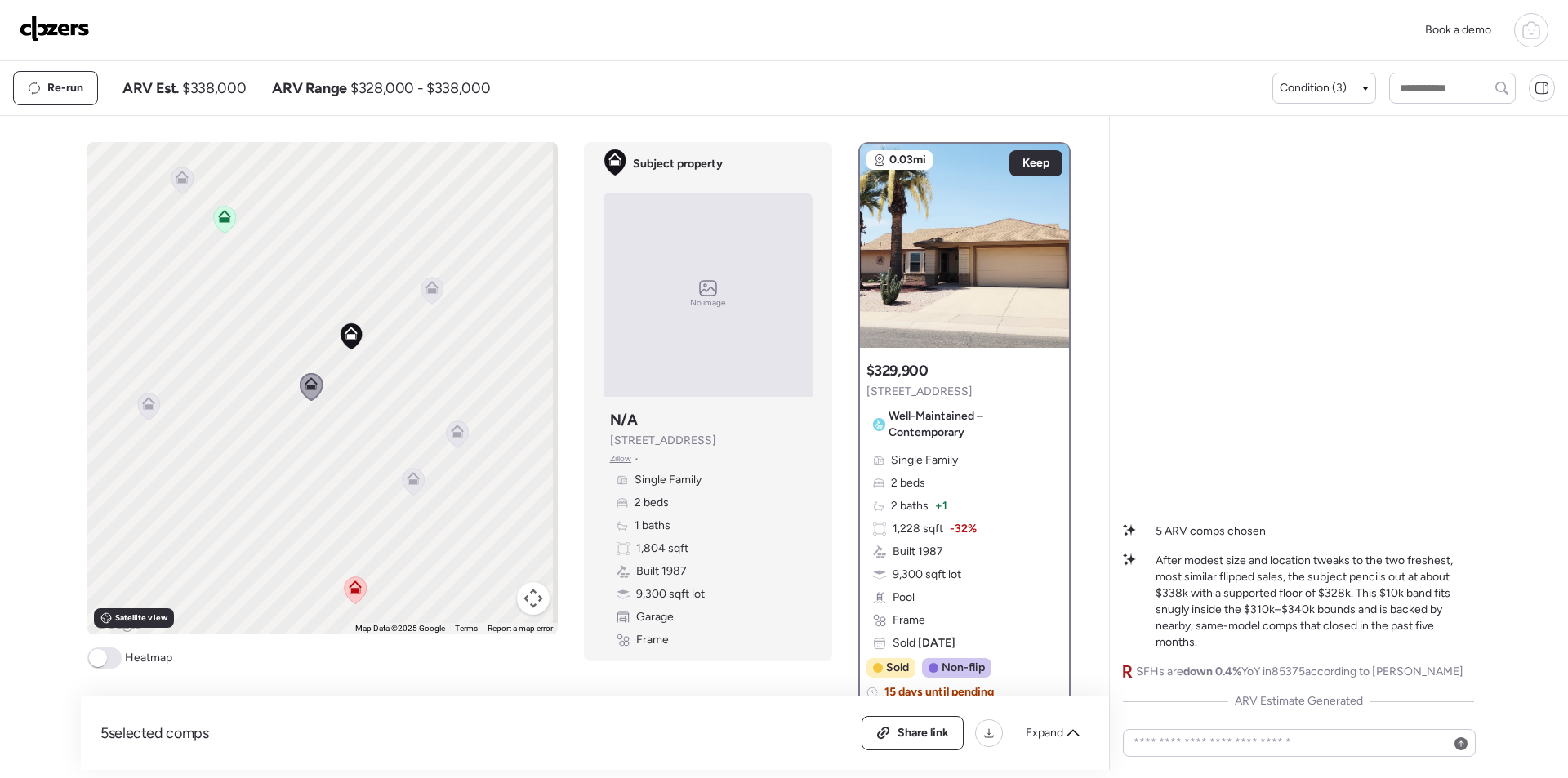
click at [307, 380] on icon at bounding box center [311, 381] width 13 height 7
click at [411, 474] on icon at bounding box center [413, 478] width 13 height 13
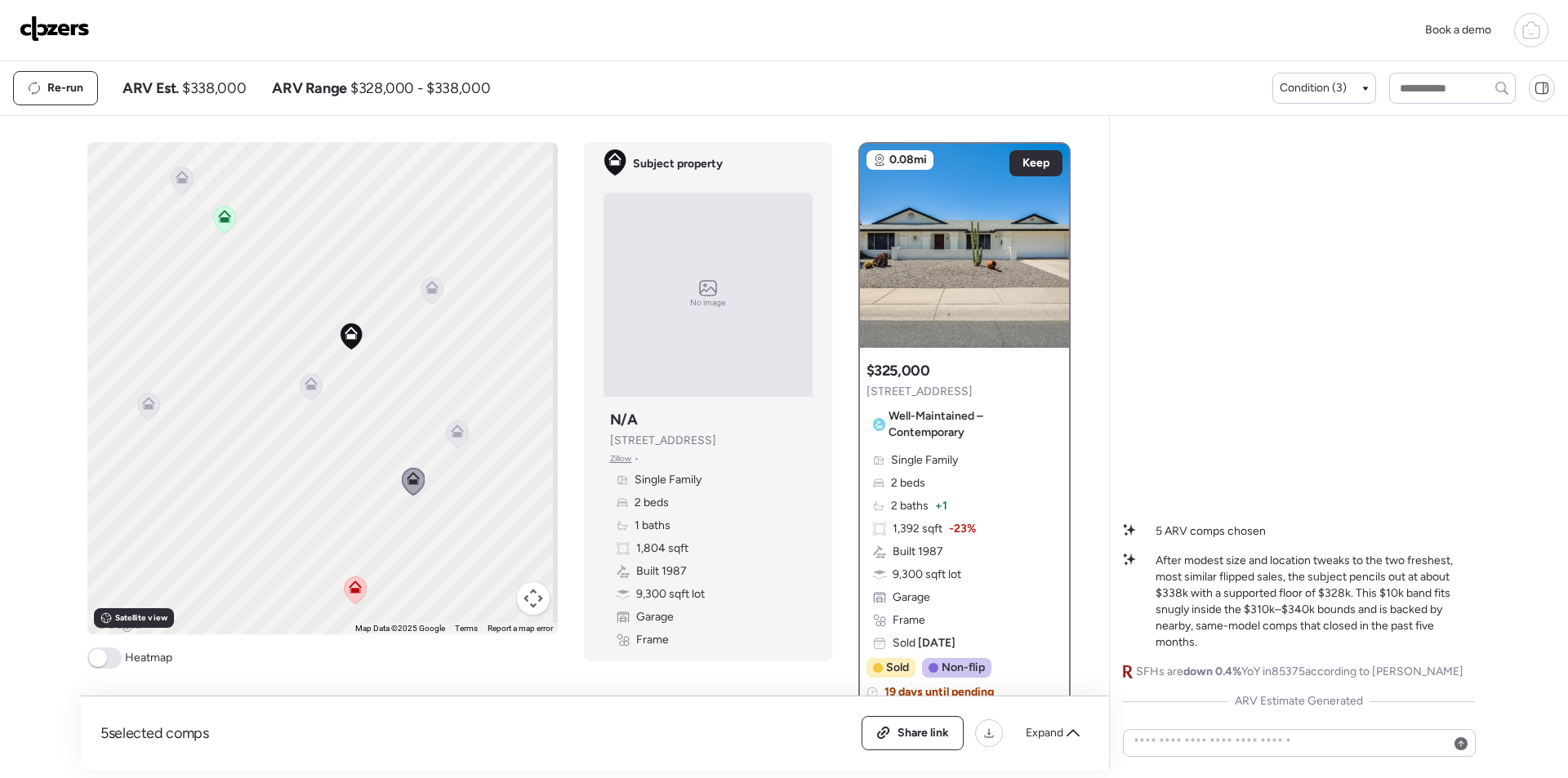
drag, startPoint x: 412, startPoint y: 474, endPoint x: 347, endPoint y: 284, distance: 200.8
click at [347, 284] on div "To navigate, press the arrow keys. To activate drag with keyboard, press Alt + …" at bounding box center [323, 388] width 470 height 493
drag, startPoint x: 462, startPoint y: 454, endPoint x: 260, endPoint y: 286, distance: 262.7
click at [260, 286] on div "To activate drag with keyboard, press Alt + Enter. Once in keyboard drag state,…" at bounding box center [323, 388] width 470 height 493
drag, startPoint x: 423, startPoint y: 435, endPoint x: 551, endPoint y: 483, distance: 136.7
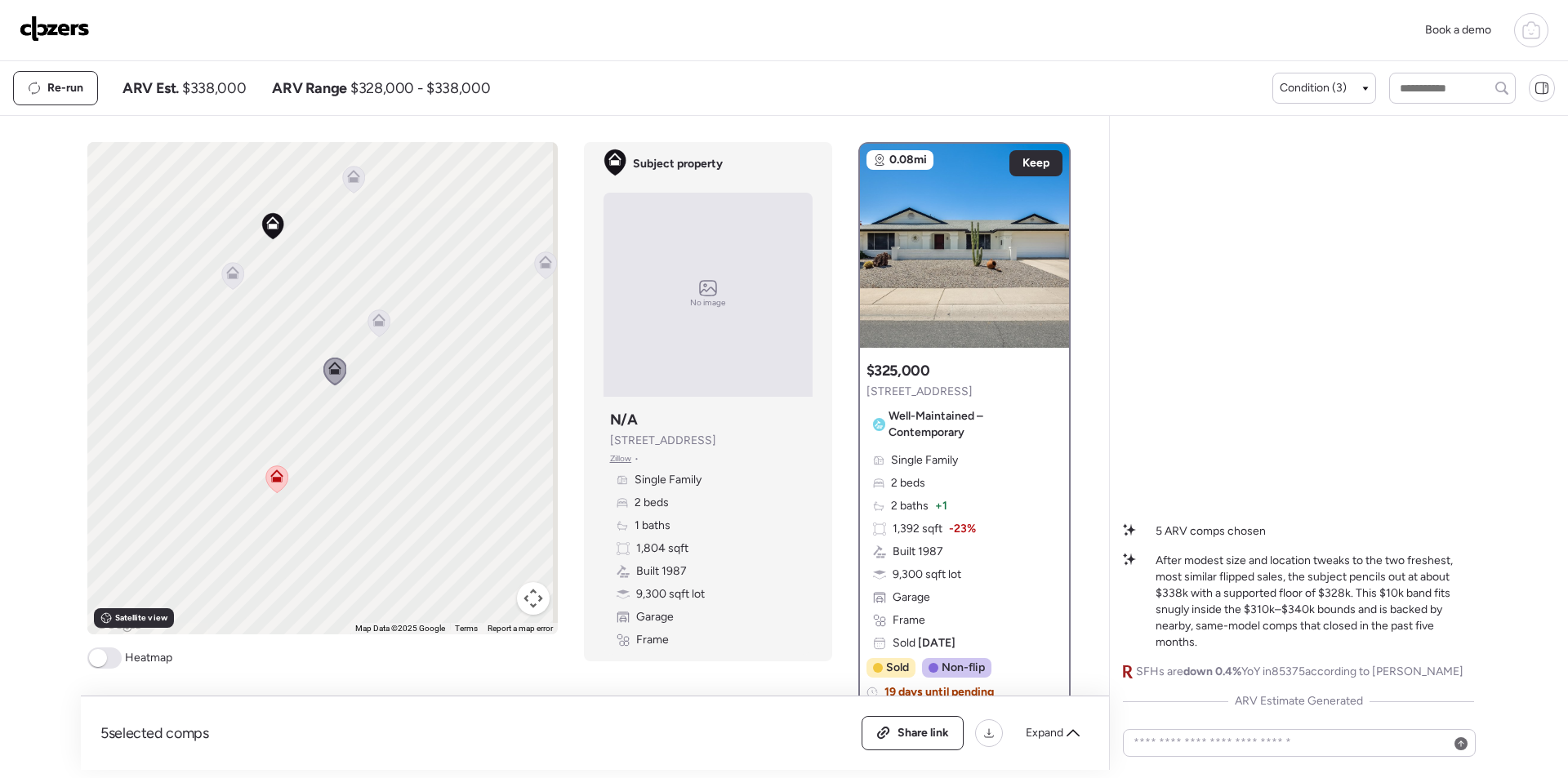
click at [569, 495] on div "To activate drag with keyboard, press Alt + Enter. Once in keyboard drag state,…" at bounding box center [586, 456] width 996 height 628
drag, startPoint x: 402, startPoint y: 507, endPoint x: 253, endPoint y: 535, distance: 151.6
click at [253, 535] on div "To activate drag with keyboard, press Alt + Enter. Once in keyboard drag state,…" at bounding box center [323, 388] width 470 height 493
click at [313, 376] on icon at bounding box center [317, 372] width 22 height 27
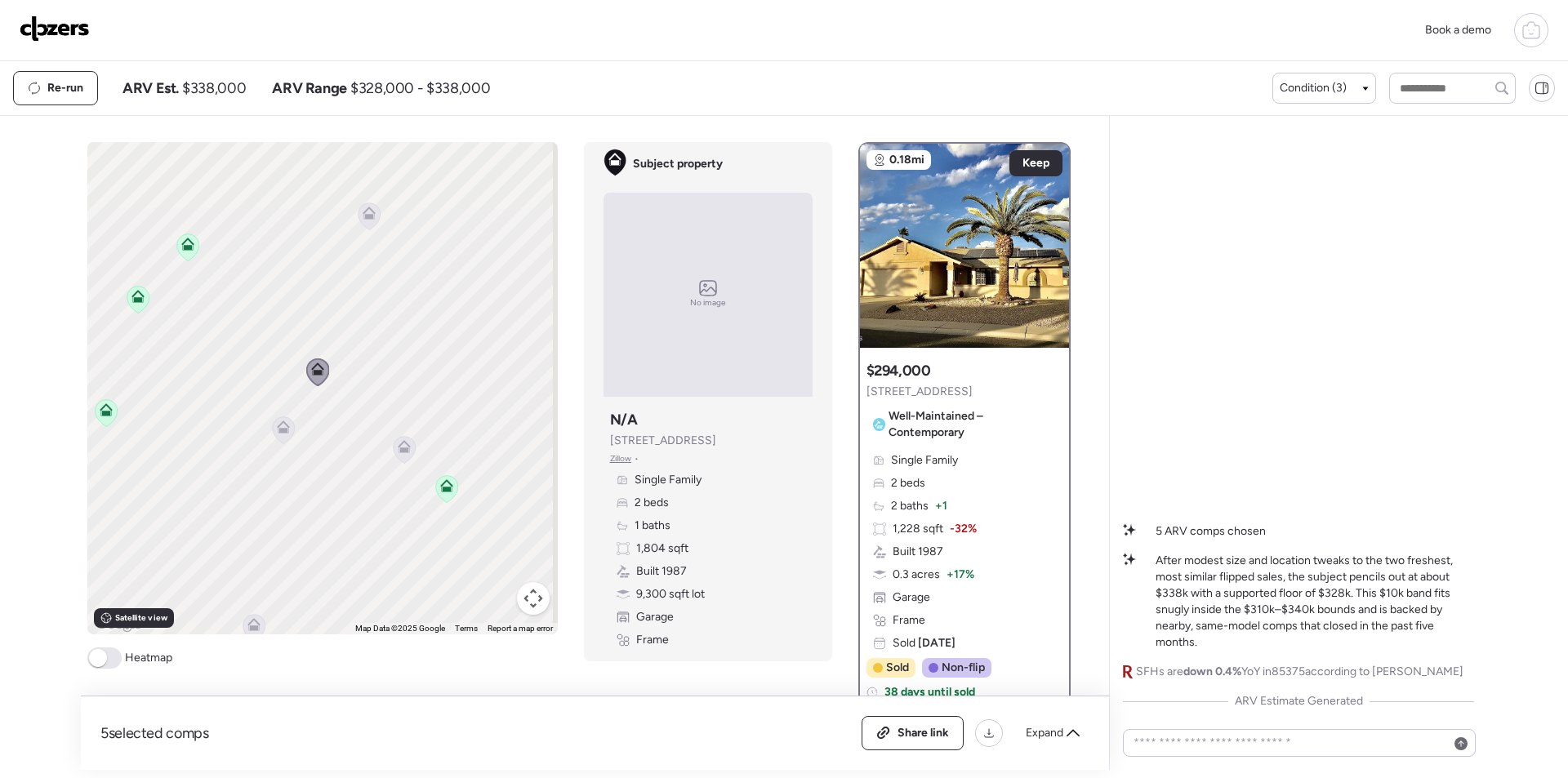
click at [278, 427] on icon at bounding box center [284, 427] width 13 height 13
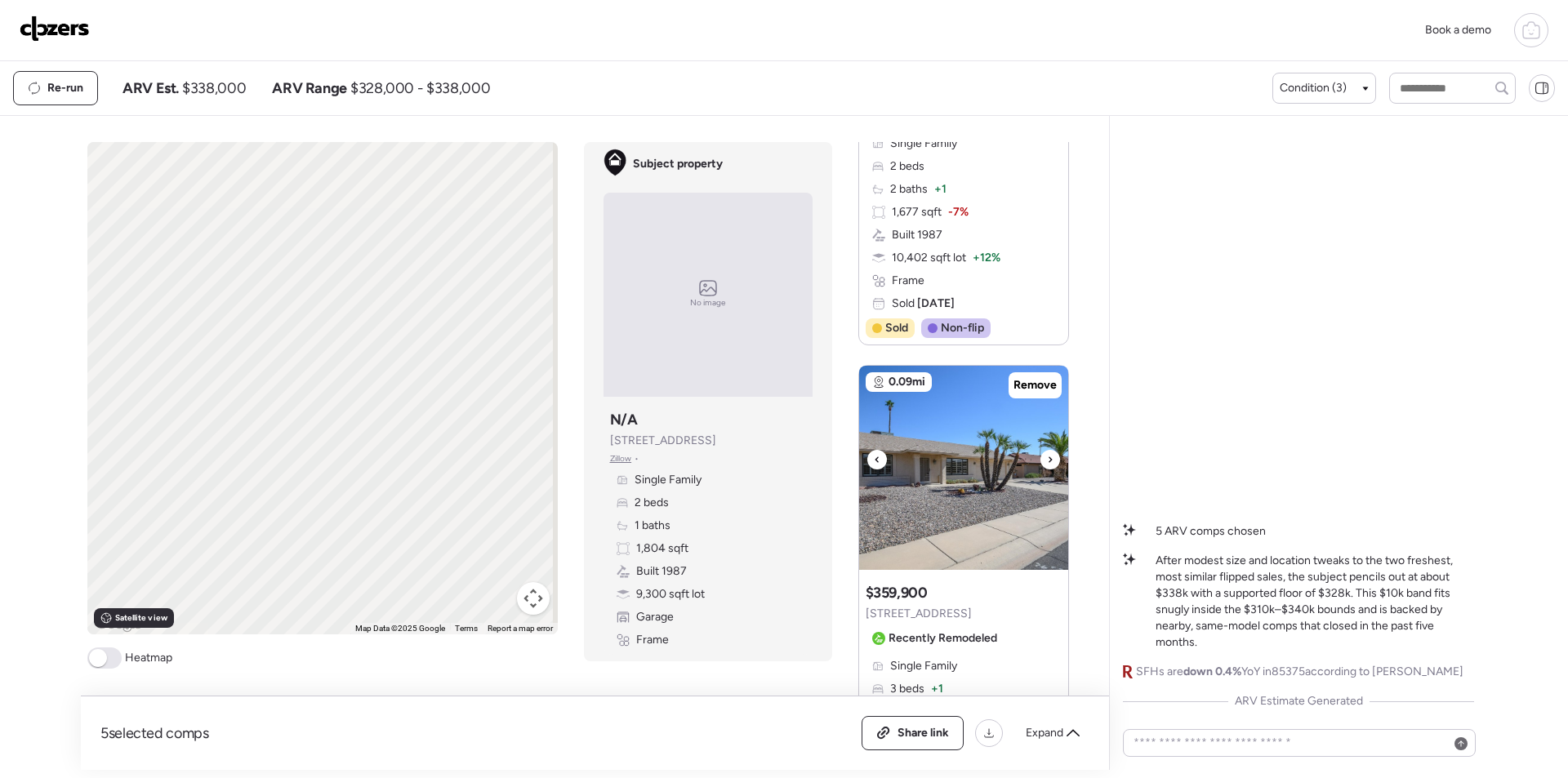
scroll to position [1797, 0]
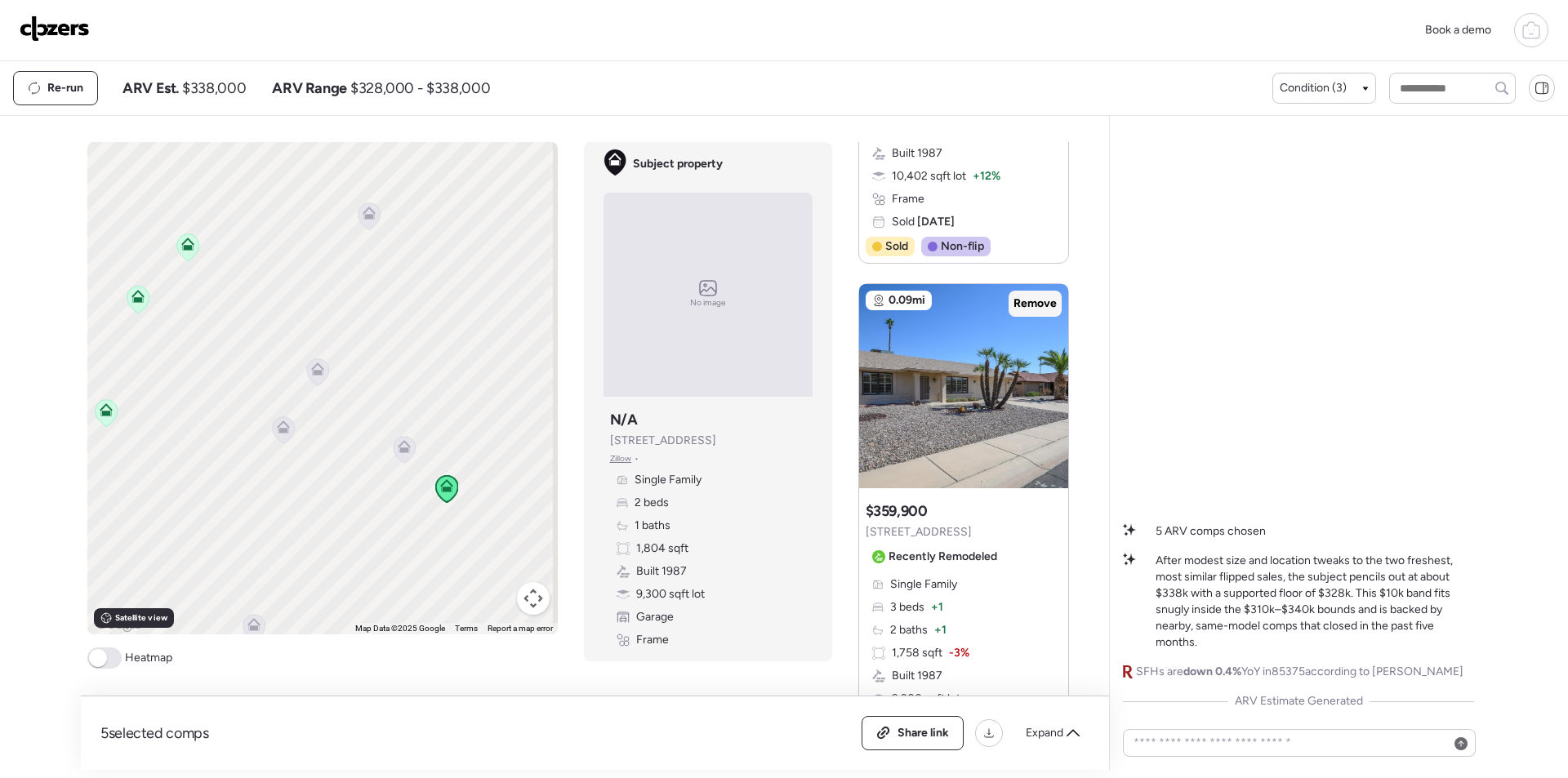
click at [1030, 300] on span "Remove" at bounding box center [1035, 304] width 43 height 16
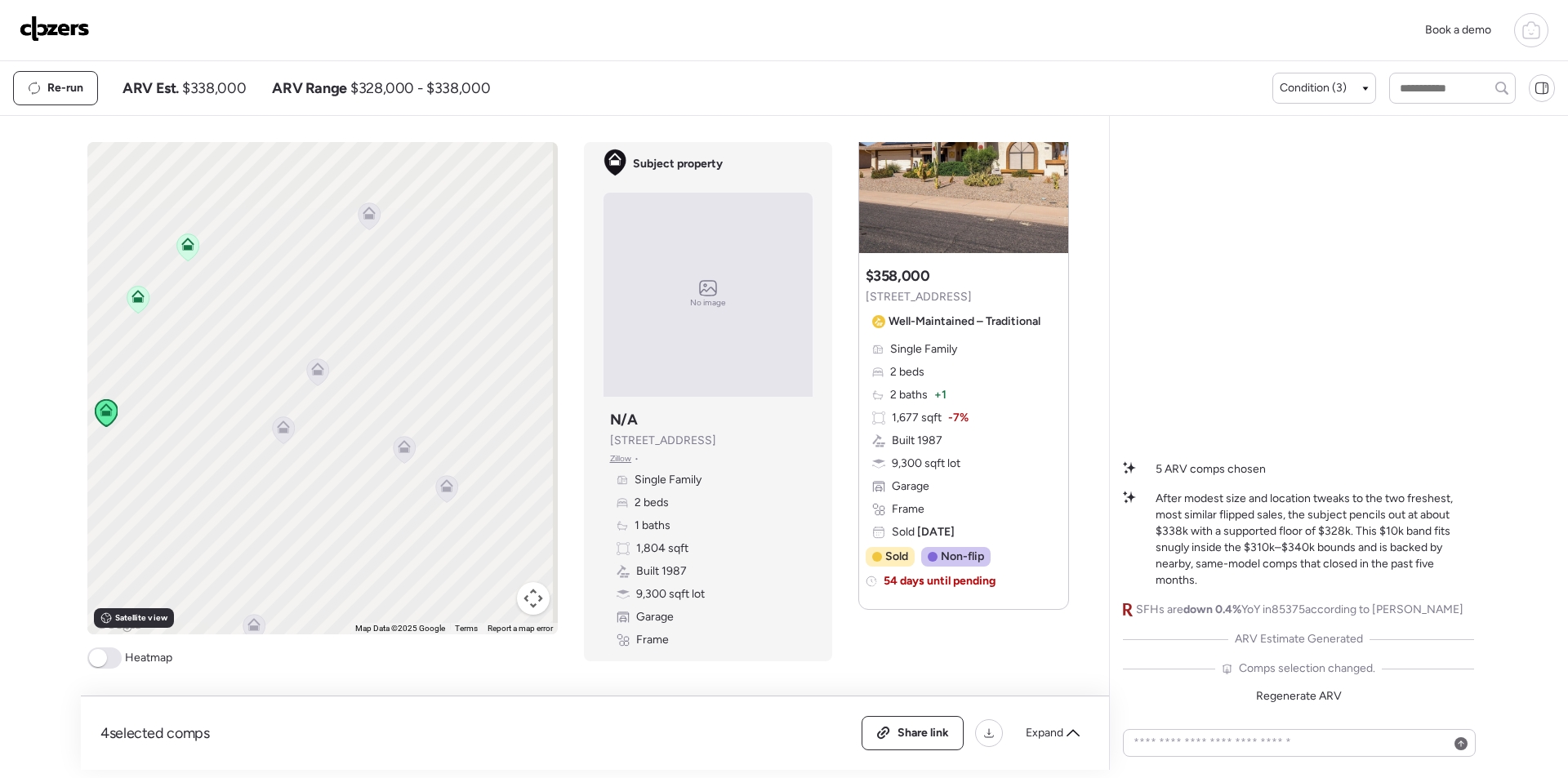
scroll to position [2535, 0]
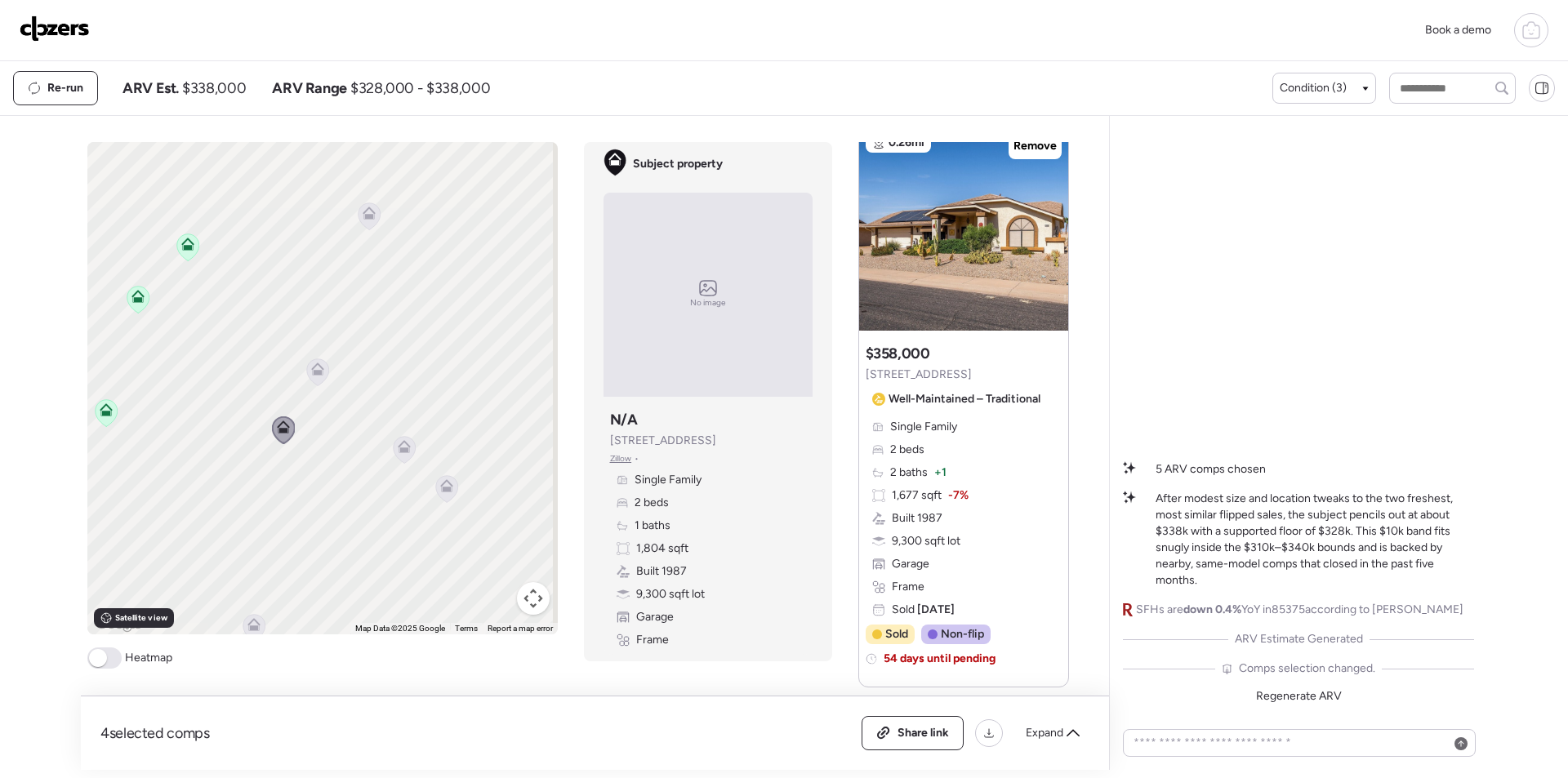
click at [291, 439] on div "To navigate, press the arrow keys. To activate drag with keyboard, press Alt + …" at bounding box center [323, 388] width 470 height 493
click at [278, 435] on icon at bounding box center [283, 430] width 22 height 27
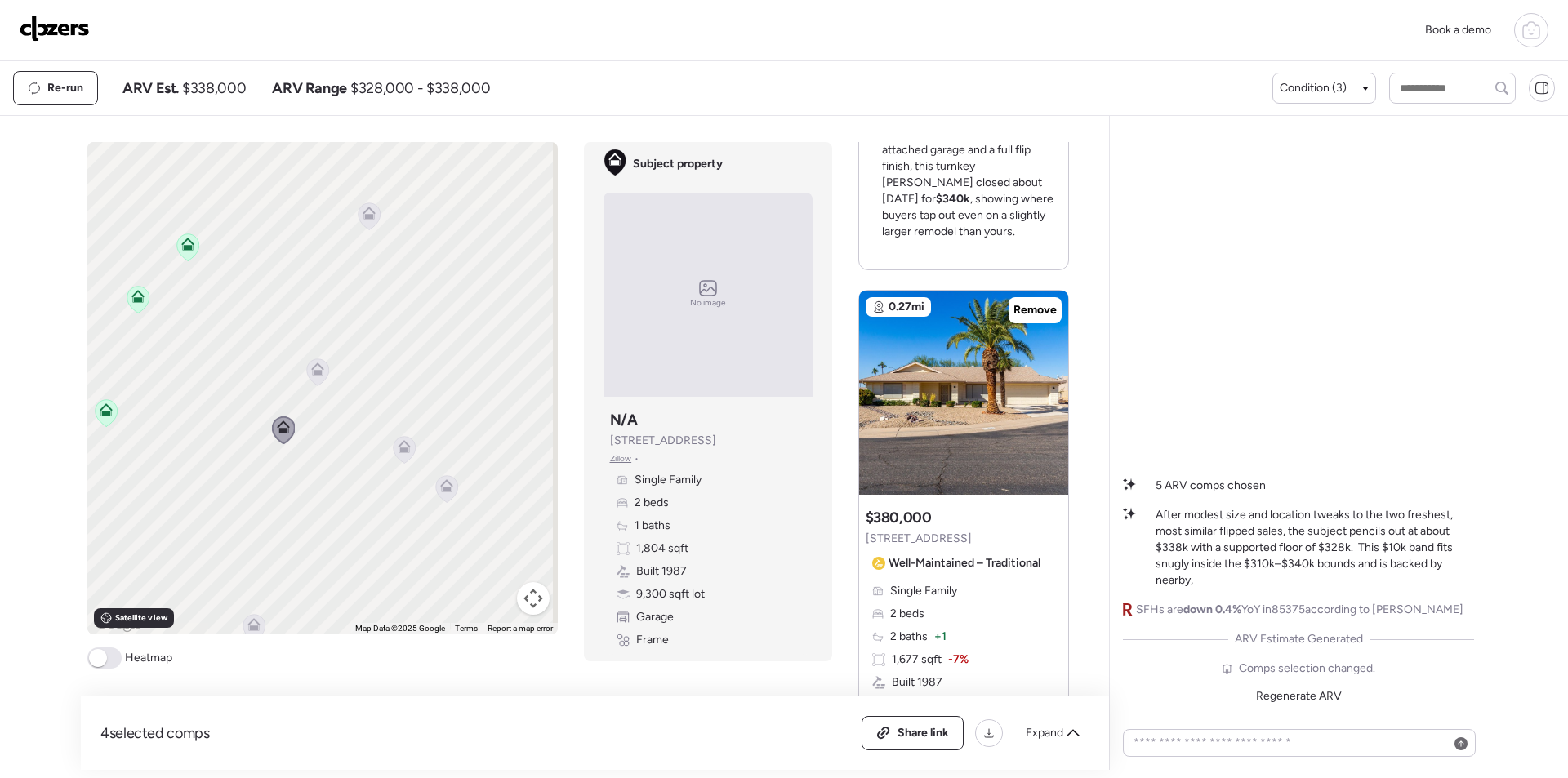
scroll to position [0, 0]
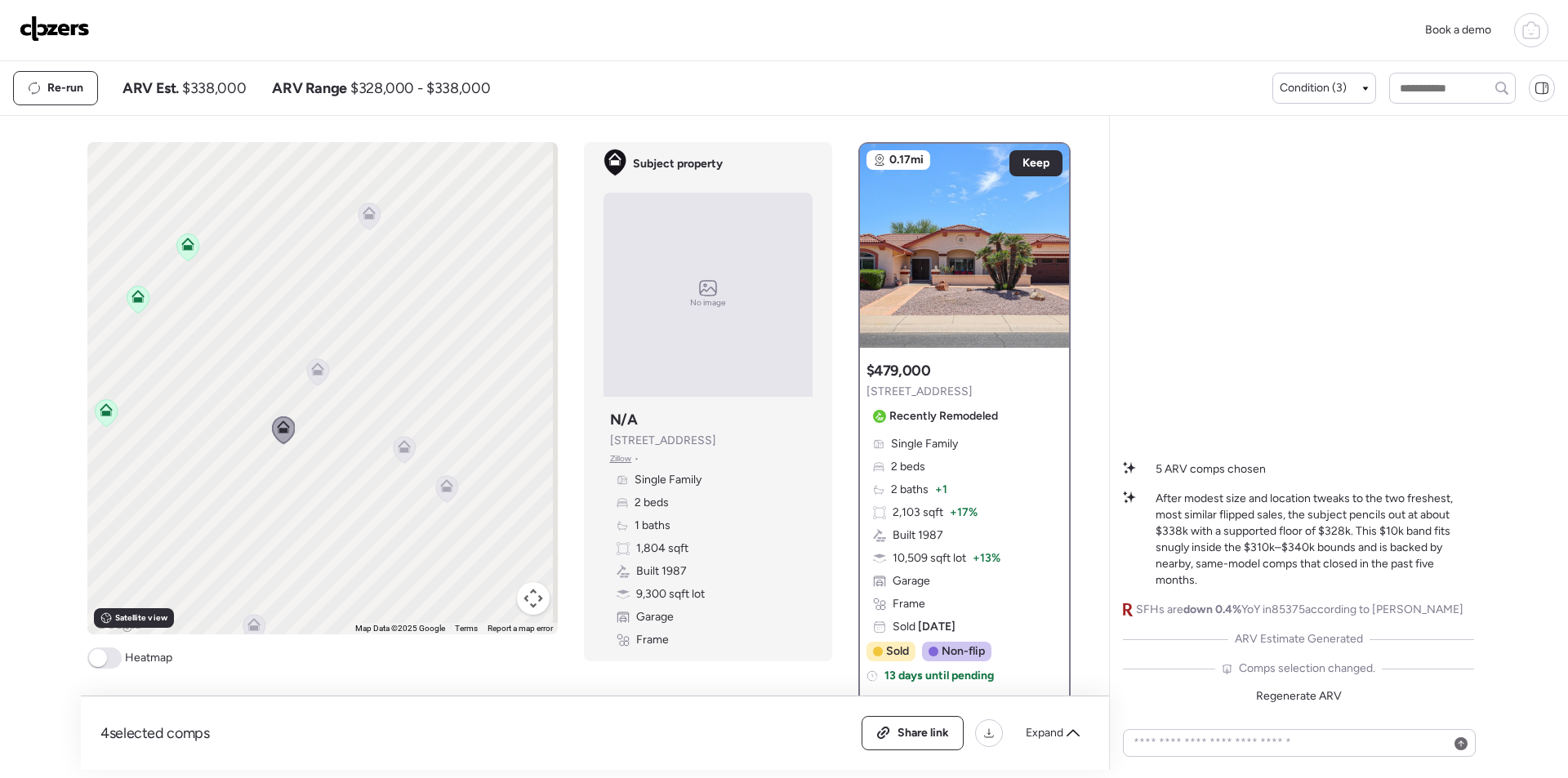
click at [281, 436] on icon at bounding box center [283, 430] width 22 height 27
click at [1026, 159] on span "Keep" at bounding box center [1036, 163] width 27 height 16
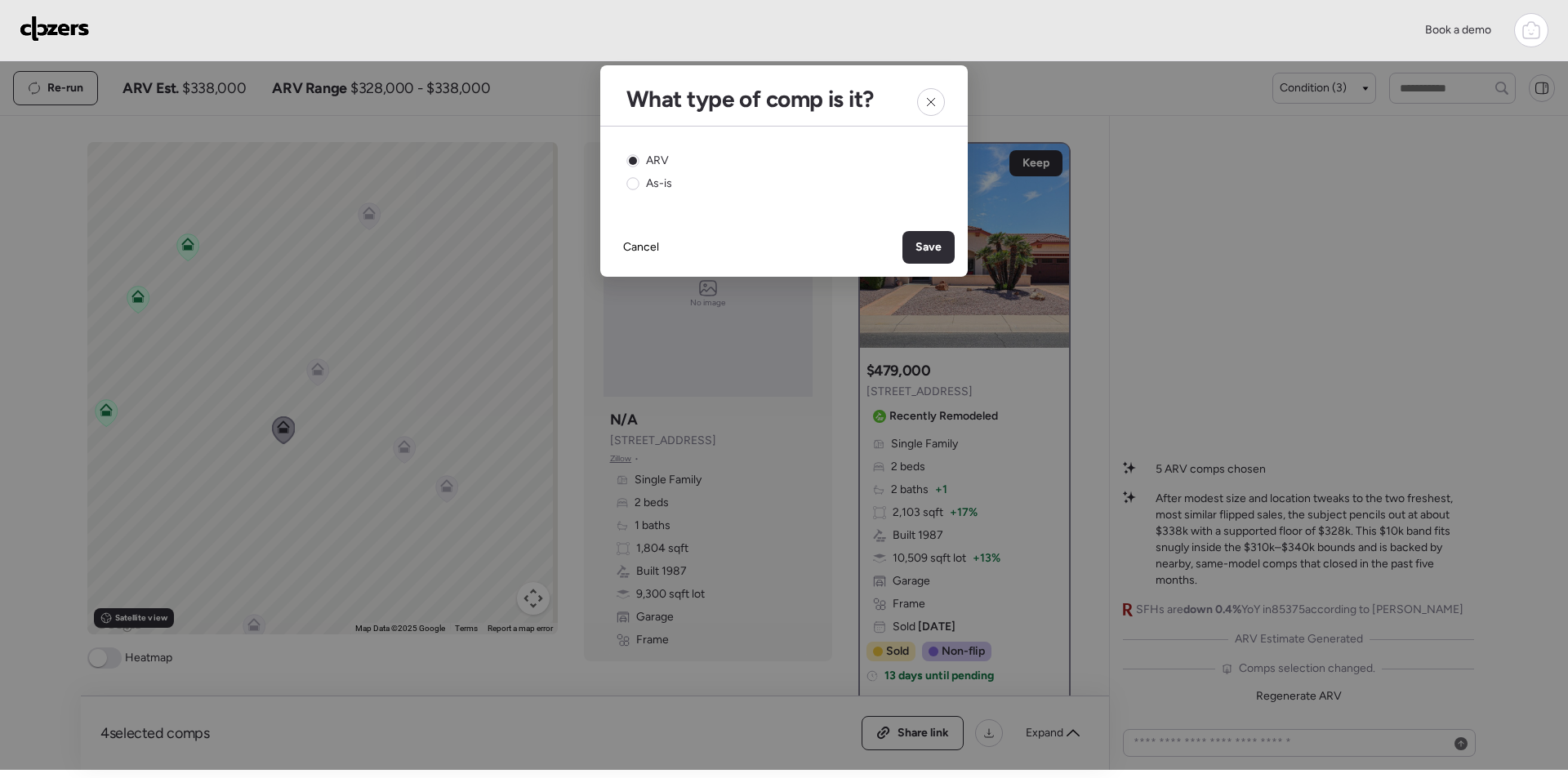
click at [941, 244] on span "Save" at bounding box center [928, 248] width 26 height 16
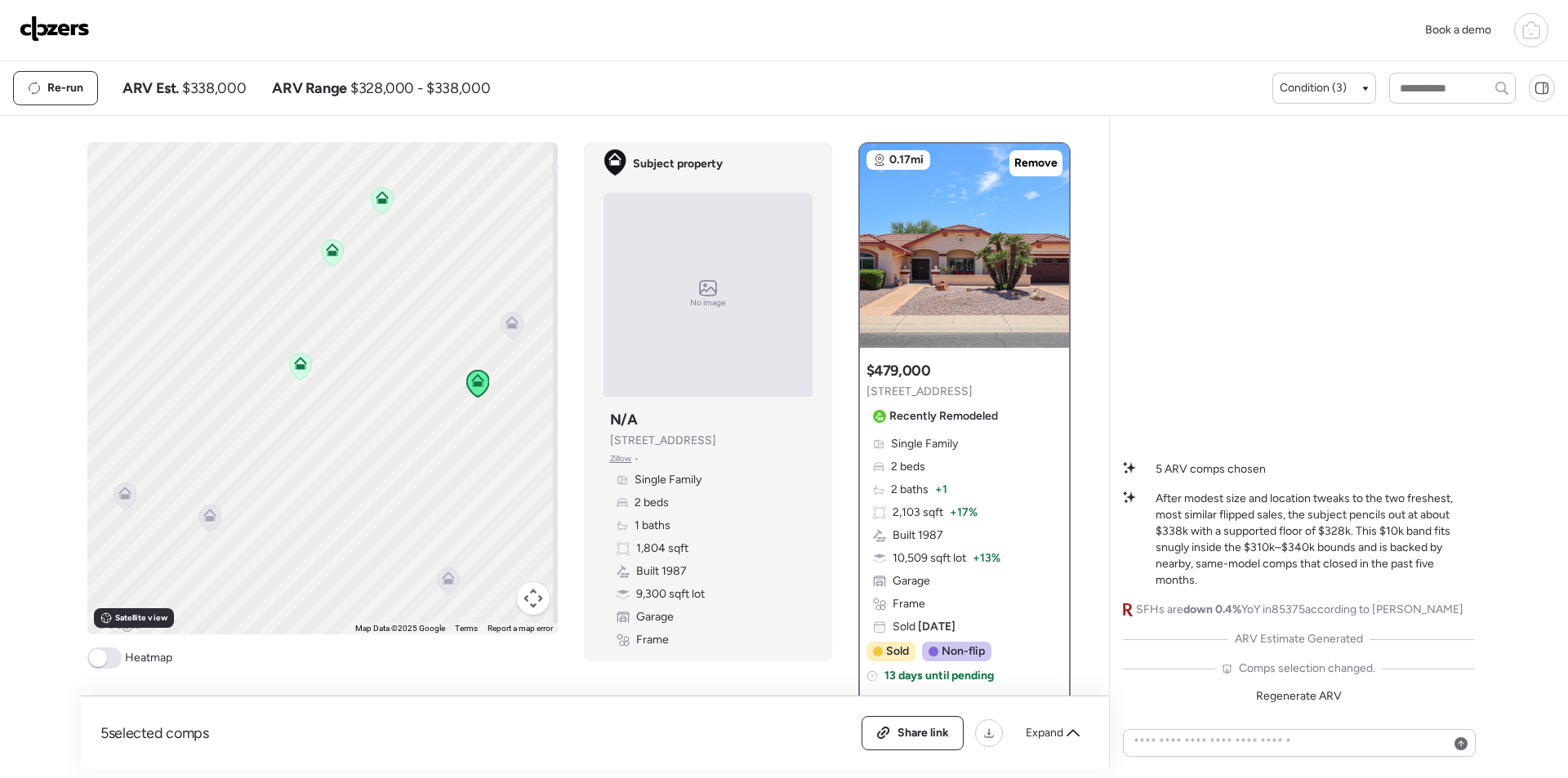
drag, startPoint x: 301, startPoint y: 495, endPoint x: 500, endPoint y: 445, distance: 205.2
click at [500, 445] on div "To activate drag with keyboard, press Alt + Enter. Once in keyboard drag state,…" at bounding box center [323, 388] width 470 height 493
drag, startPoint x: 497, startPoint y: 474, endPoint x: 449, endPoint y: 467, distance: 48.5
click at [497, 472] on div "To activate drag with keyboard, press Alt + Enter. Once in keyboard drag state,…" at bounding box center [323, 388] width 470 height 493
click at [265, 435] on icon at bounding box center [275, 441] width 22 height 27
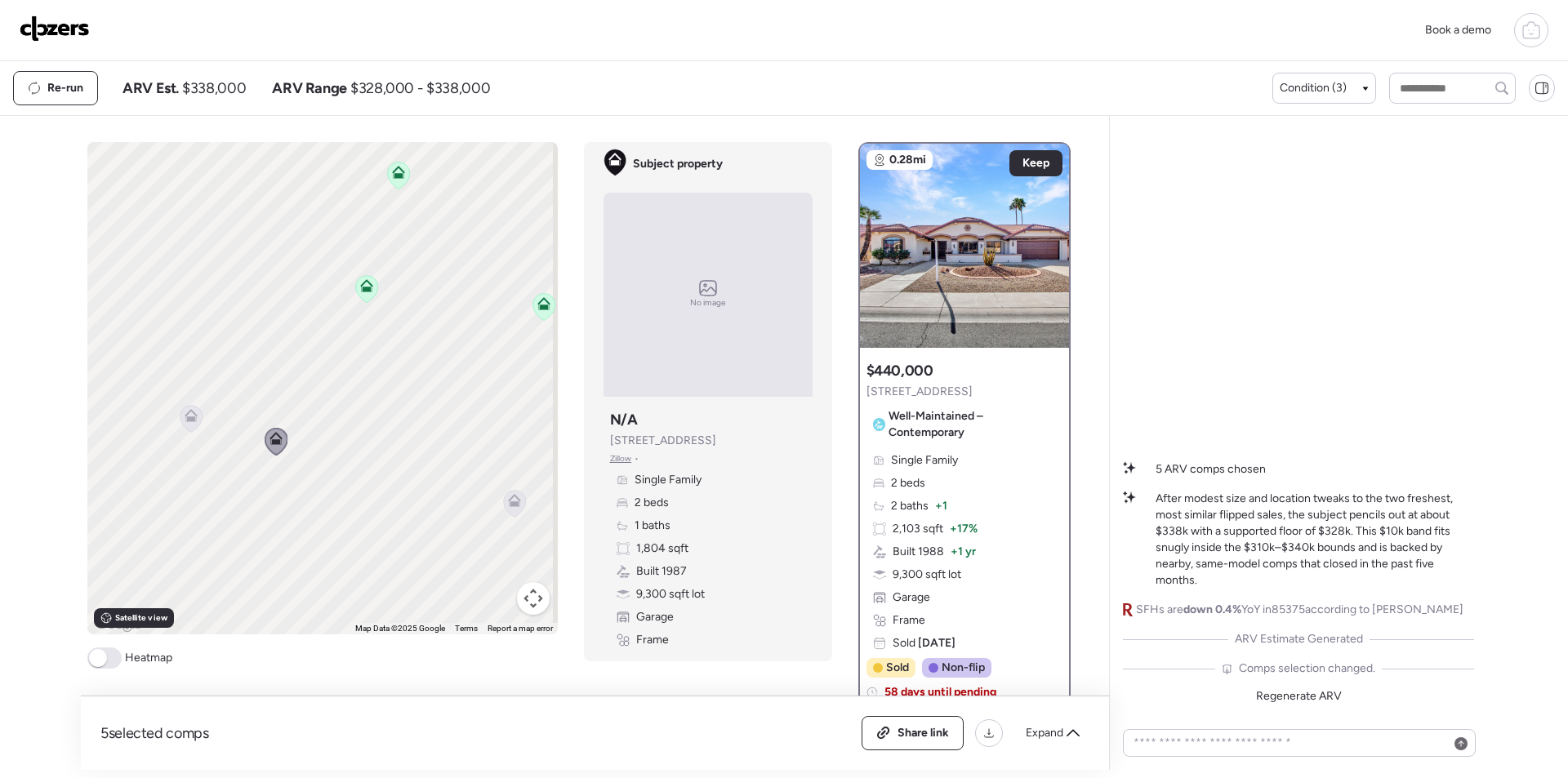
click at [216, 89] on span "$338,000" at bounding box center [214, 89] width 64 height 20
copy span "338,000"
click at [64, 33] on img at bounding box center [55, 28] width 71 height 26
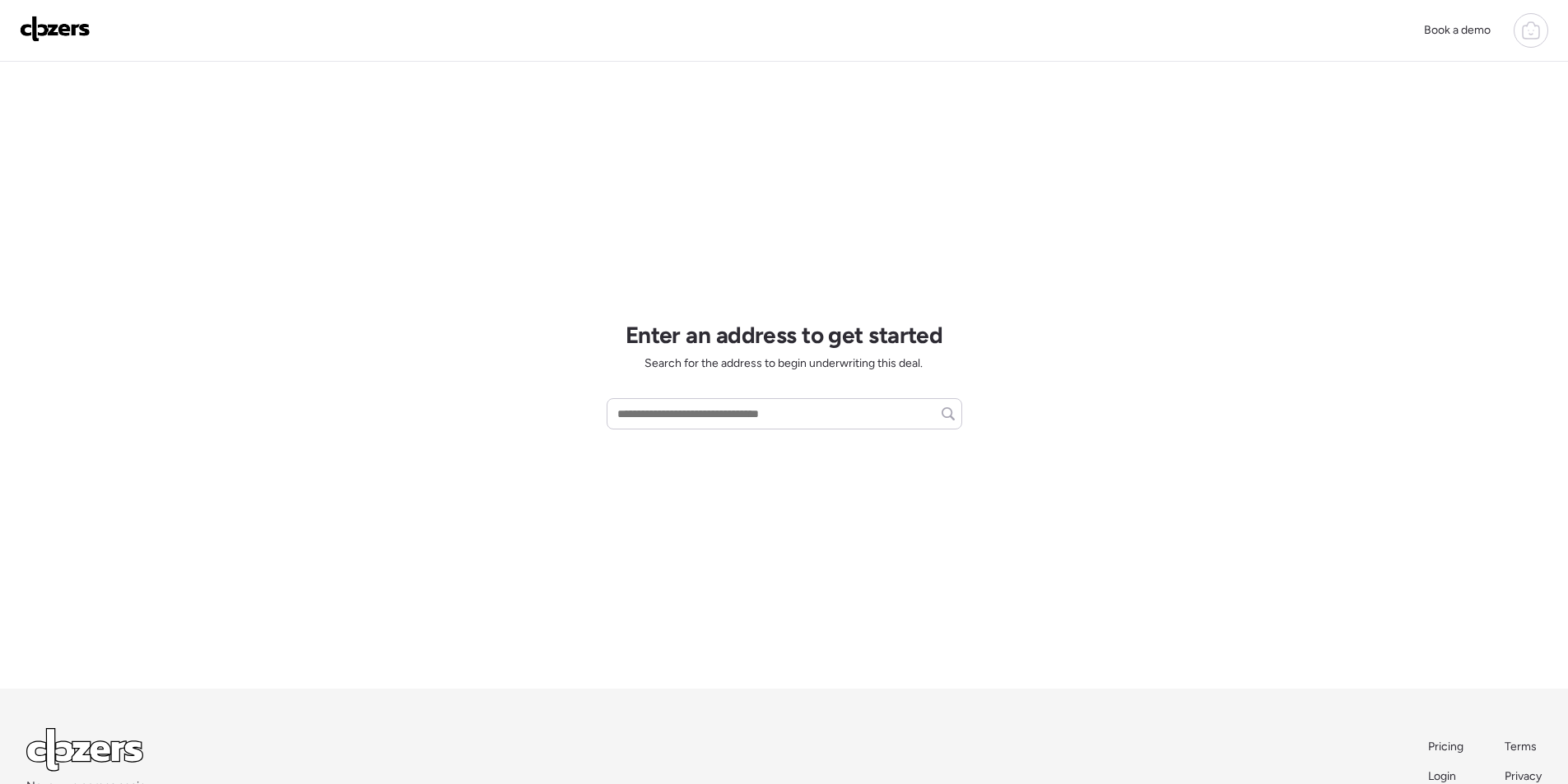
click at [1535, 18] on div at bounding box center [1531, 31] width 34 height 34
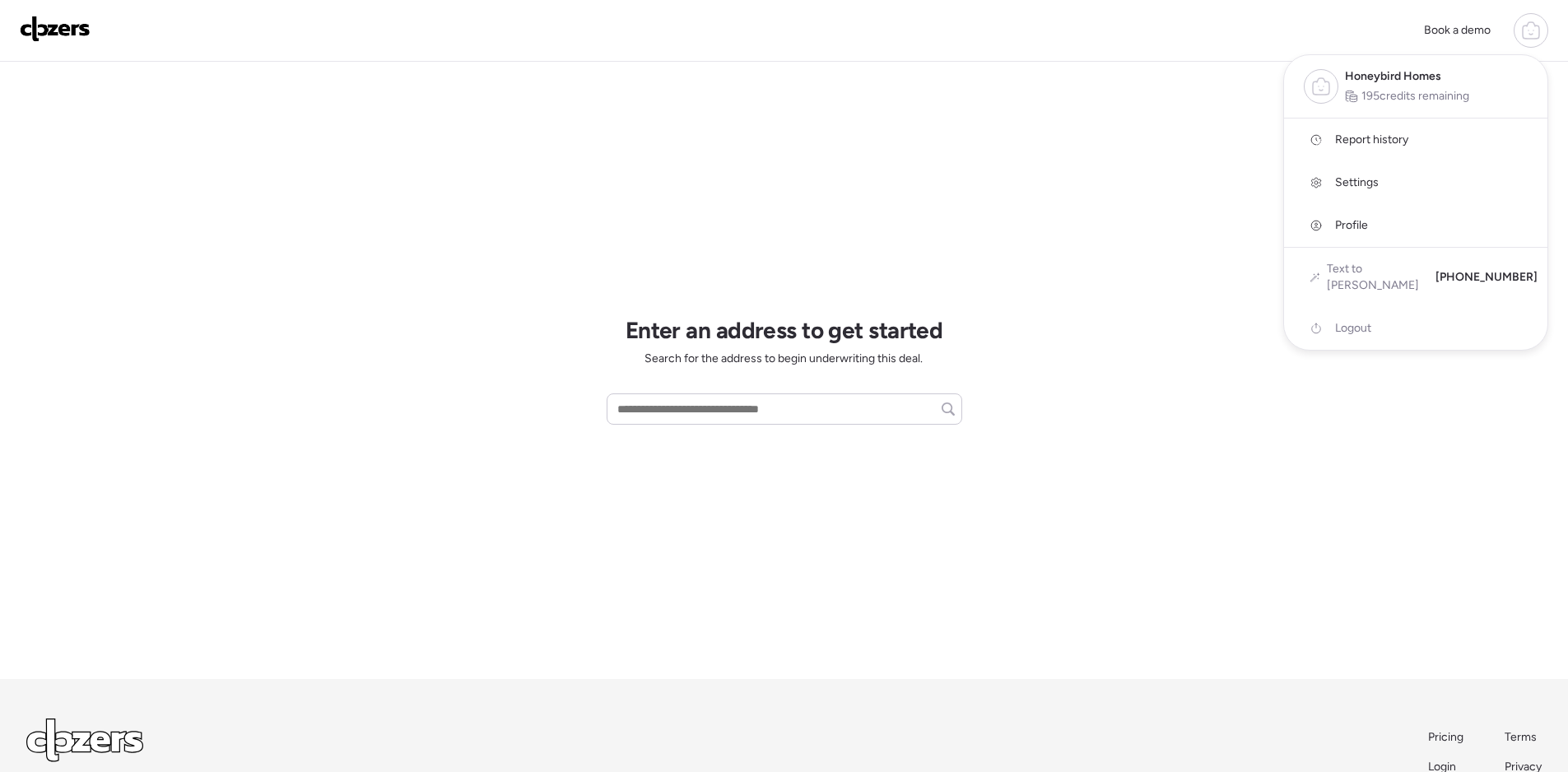
click at [1378, 133] on span "Report history" at bounding box center [1371, 140] width 73 height 16
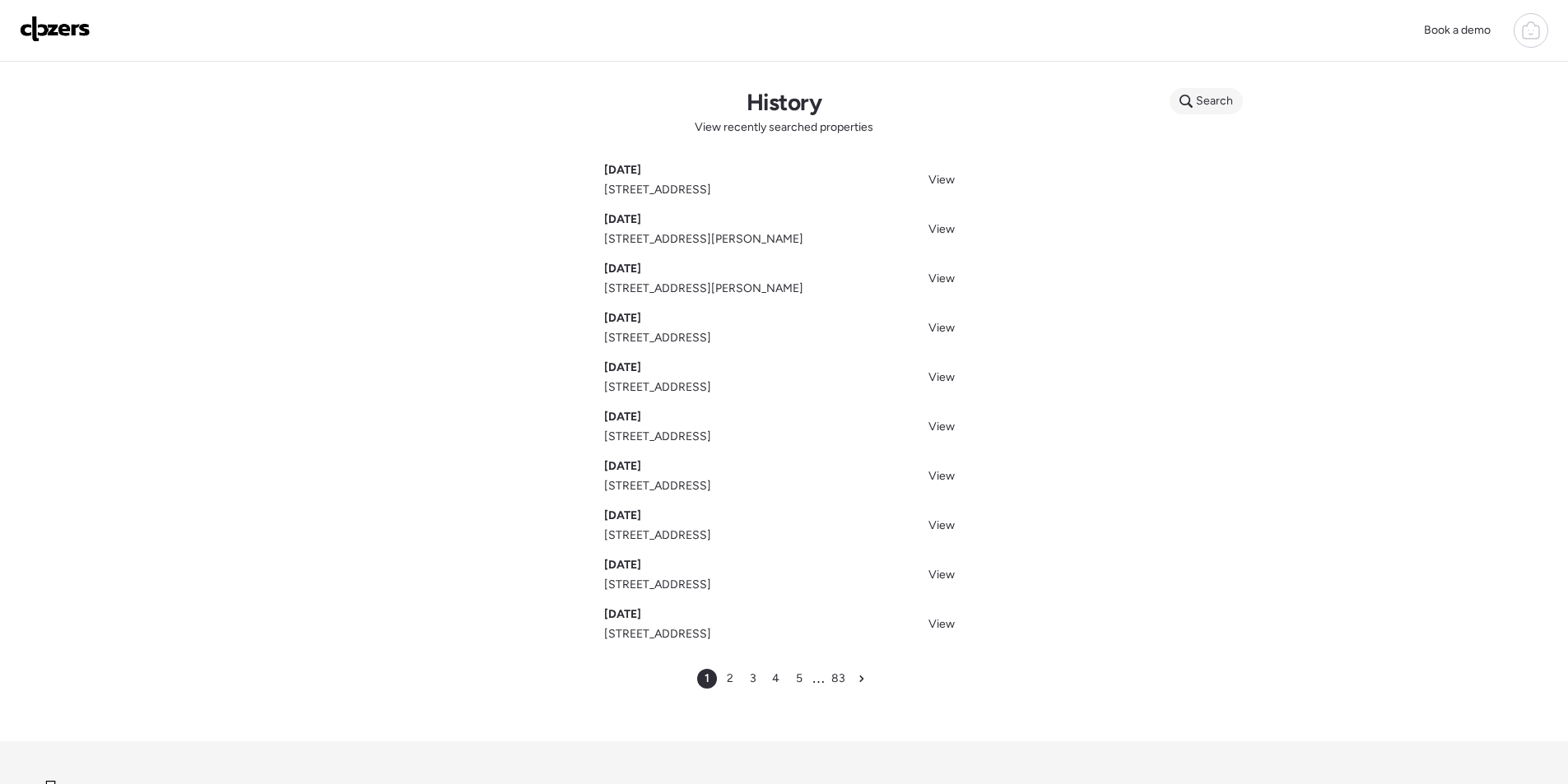
click at [1209, 99] on span "Search" at bounding box center [1215, 101] width 37 height 16
click at [1212, 110] on input "text" at bounding box center [1238, 104] width 122 height 23
paste input "**********"
type input "**********"
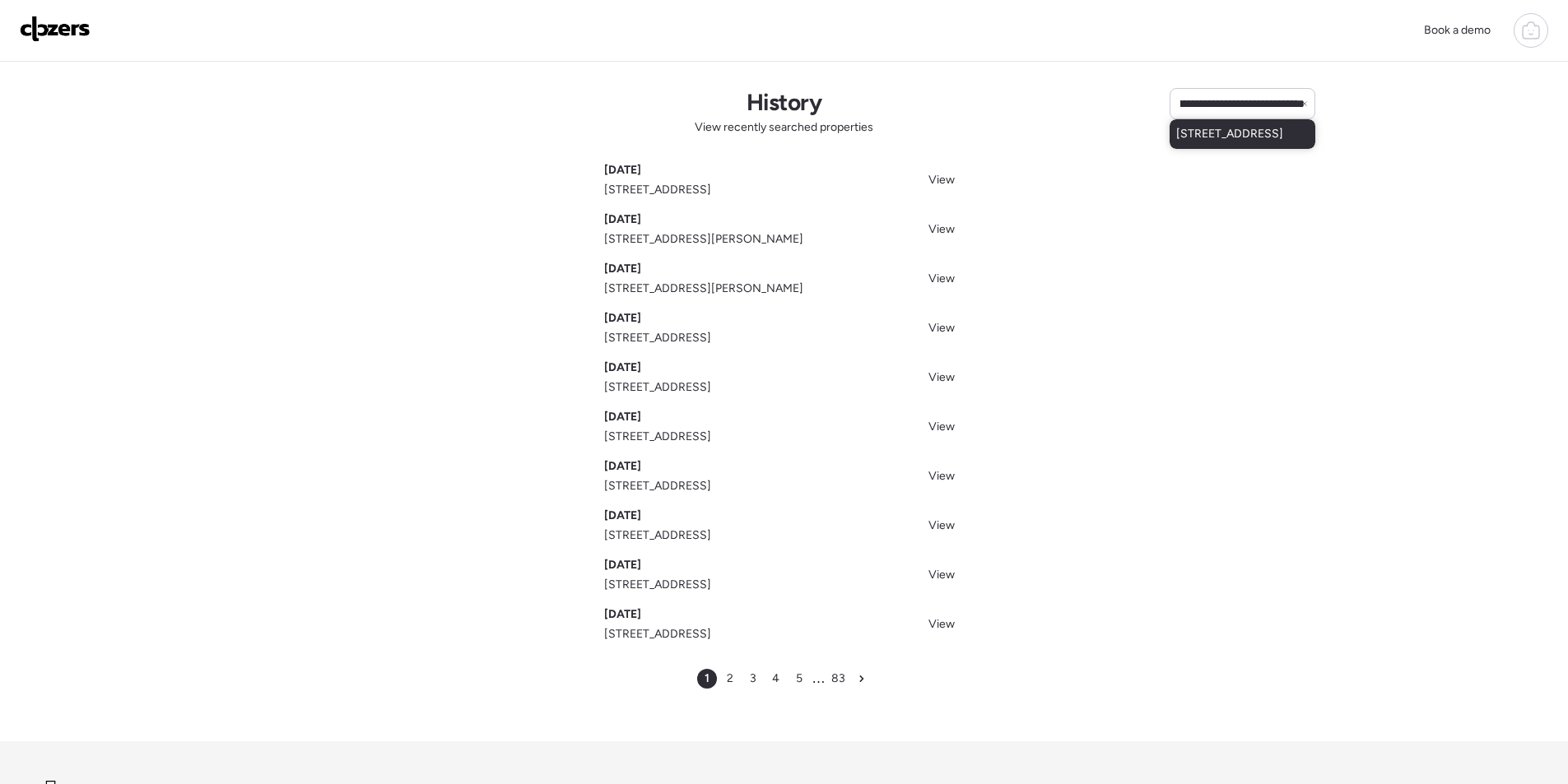
click at [1234, 122] on div "4744 N 49th Dr, Phoenix, AZ, 85031" at bounding box center [1242, 133] width 146 height 30
click at [1231, 95] on input "text" at bounding box center [1242, 104] width 131 height 23
paste input "**********"
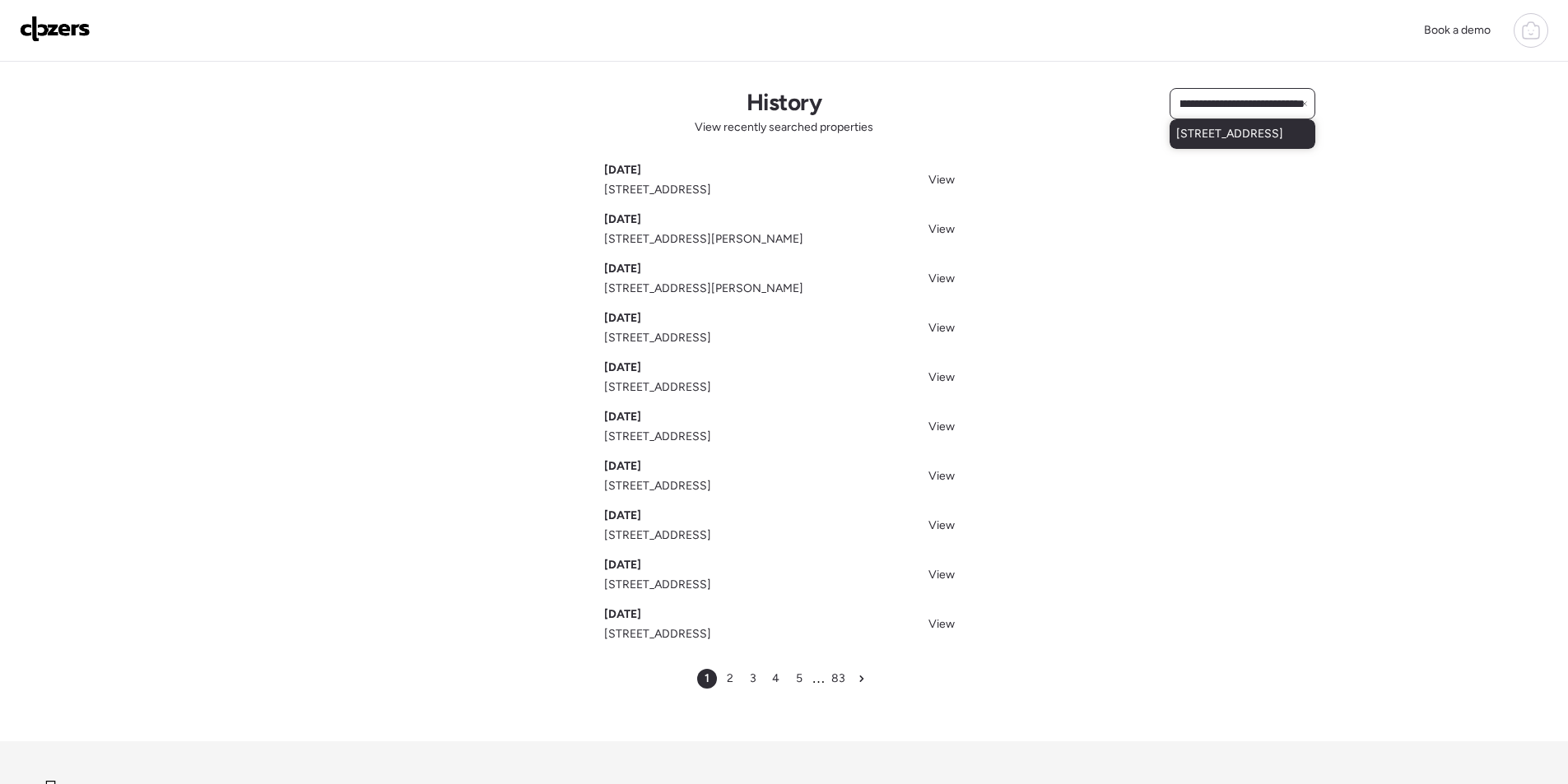
type input "**********"
click at [1218, 142] on span "14226 W Yosemite Dr, Sun City West, AZ, 85375" at bounding box center [1230, 134] width 107 height 16
click at [77, 35] on img at bounding box center [55, 28] width 71 height 26
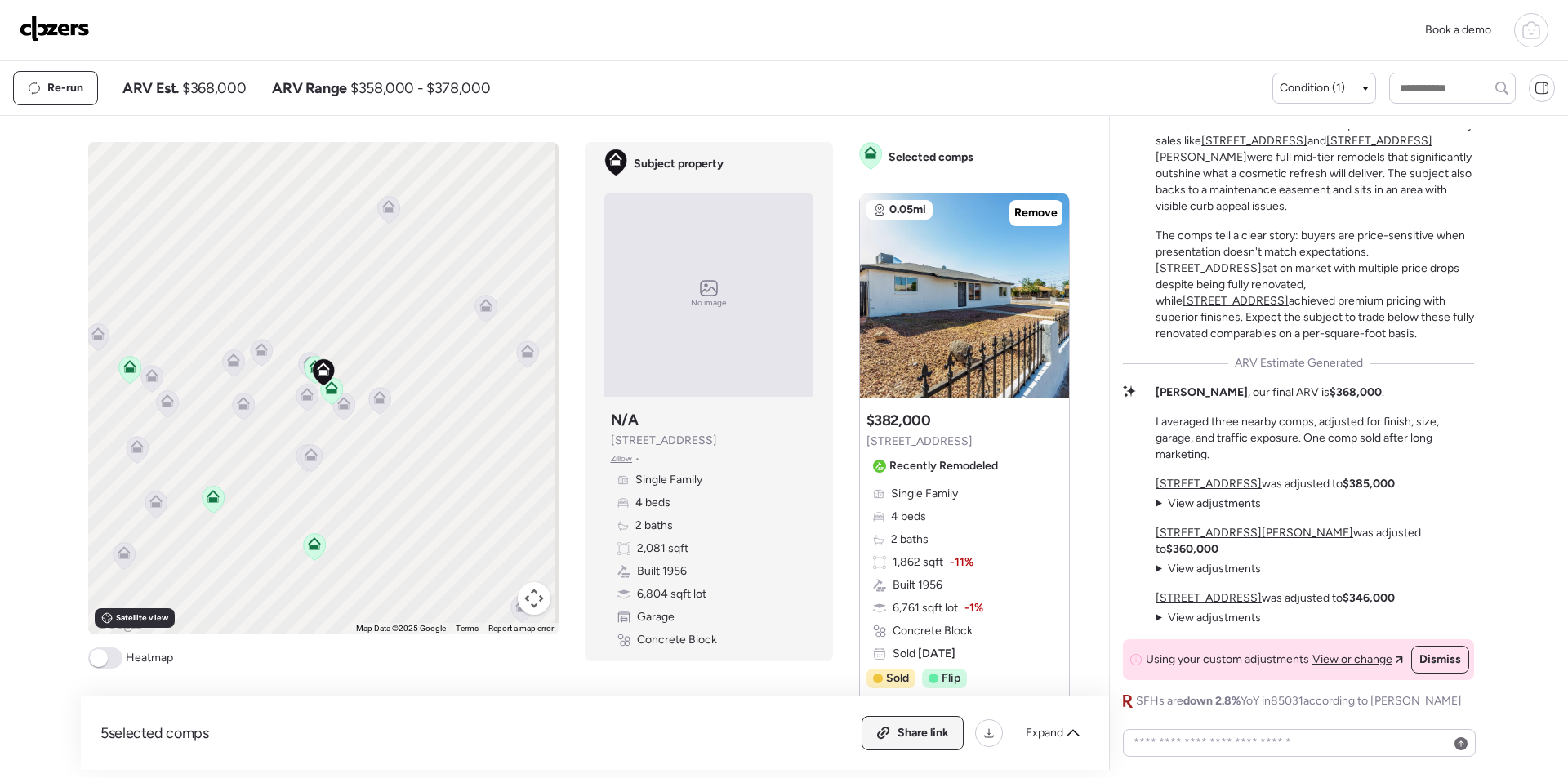
click at [883, 730] on icon at bounding box center [885, 731] width 8 height 8
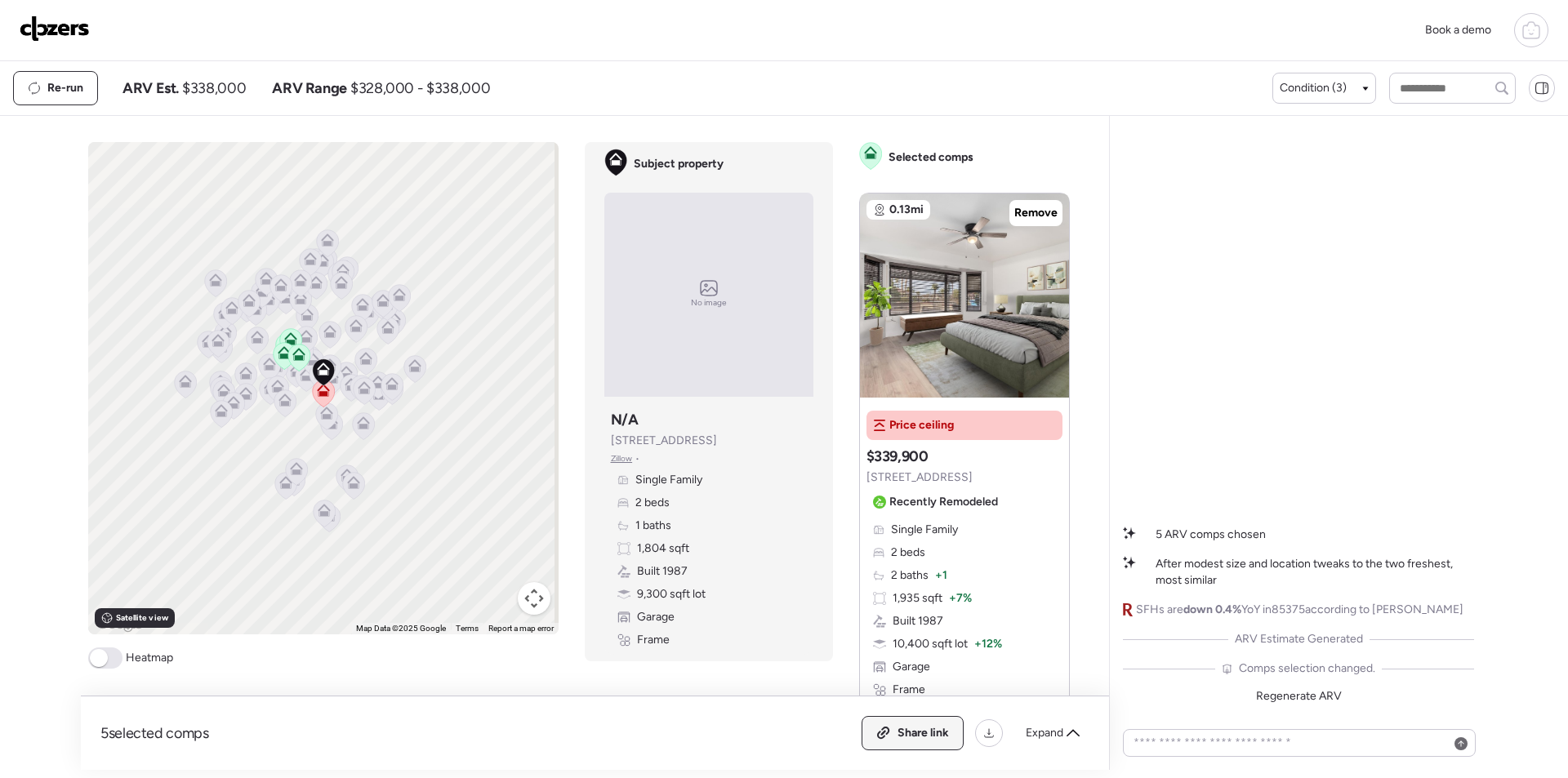
click at [887, 728] on icon at bounding box center [885, 731] width 8 height 8
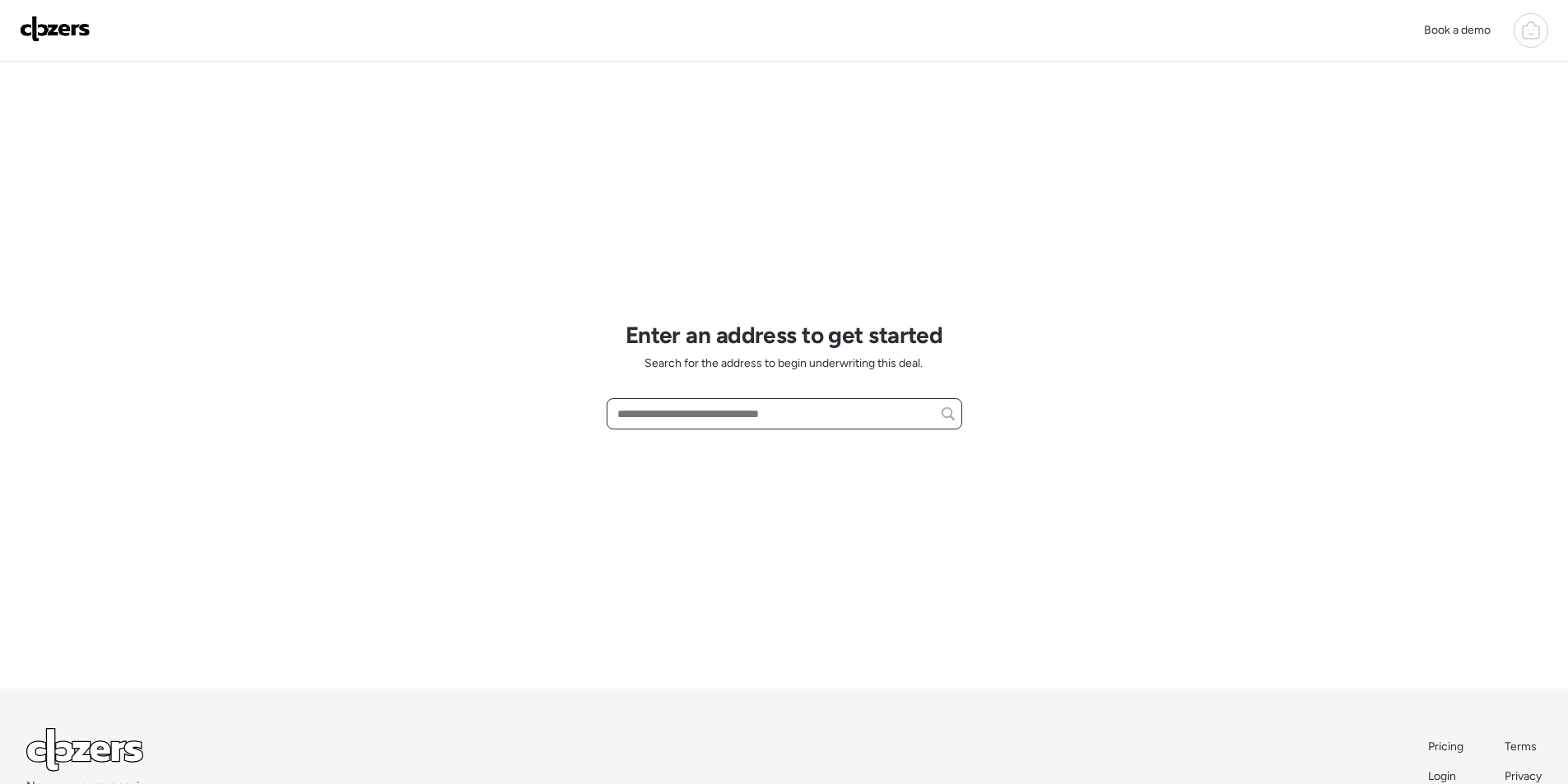
click at [696, 407] on input "text" at bounding box center [784, 414] width 341 height 23
paste input "**********"
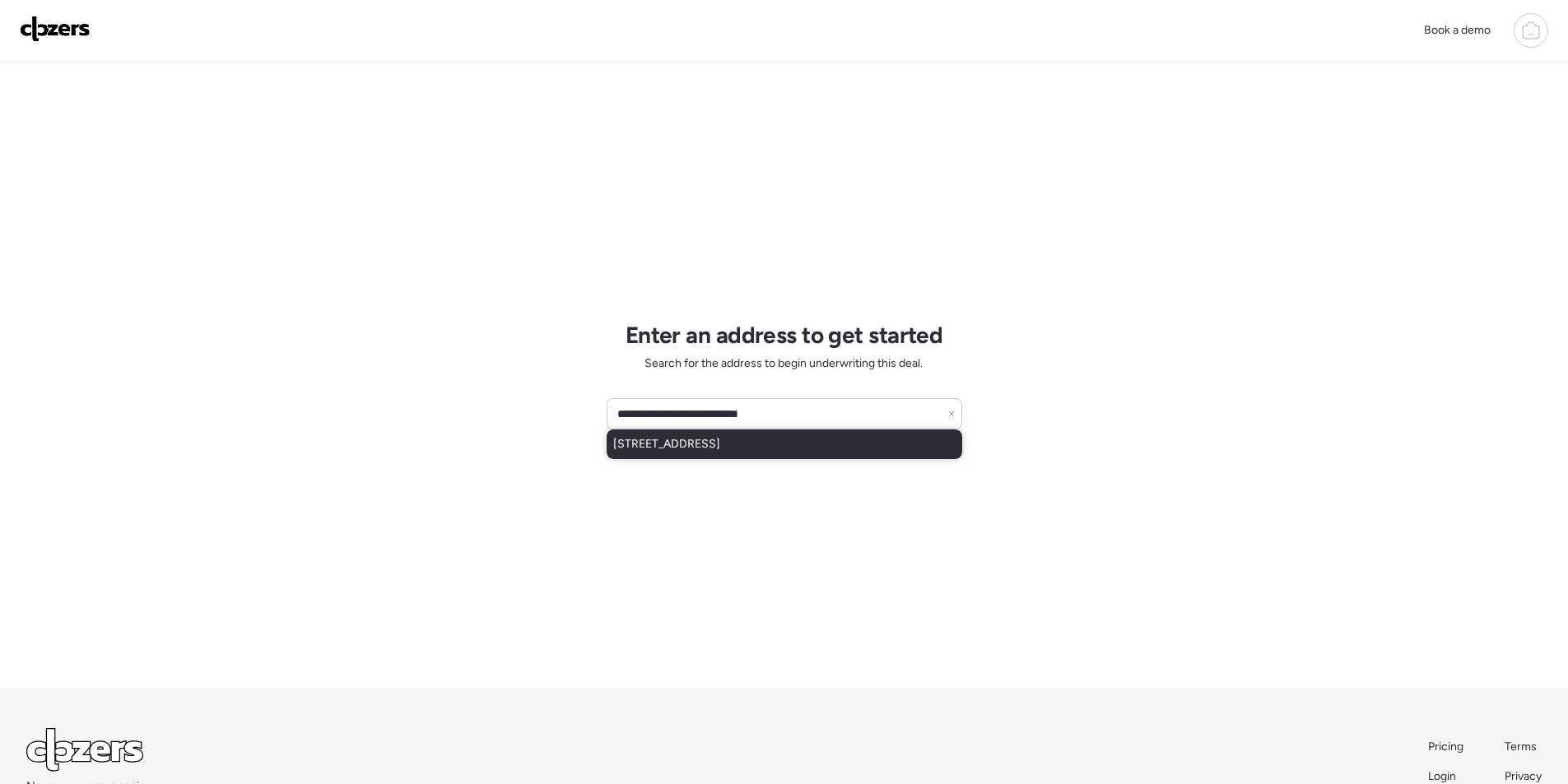
click at [670, 450] on span "[STREET_ADDRESS]" at bounding box center [666, 444] width 107 height 16
type input "**********"
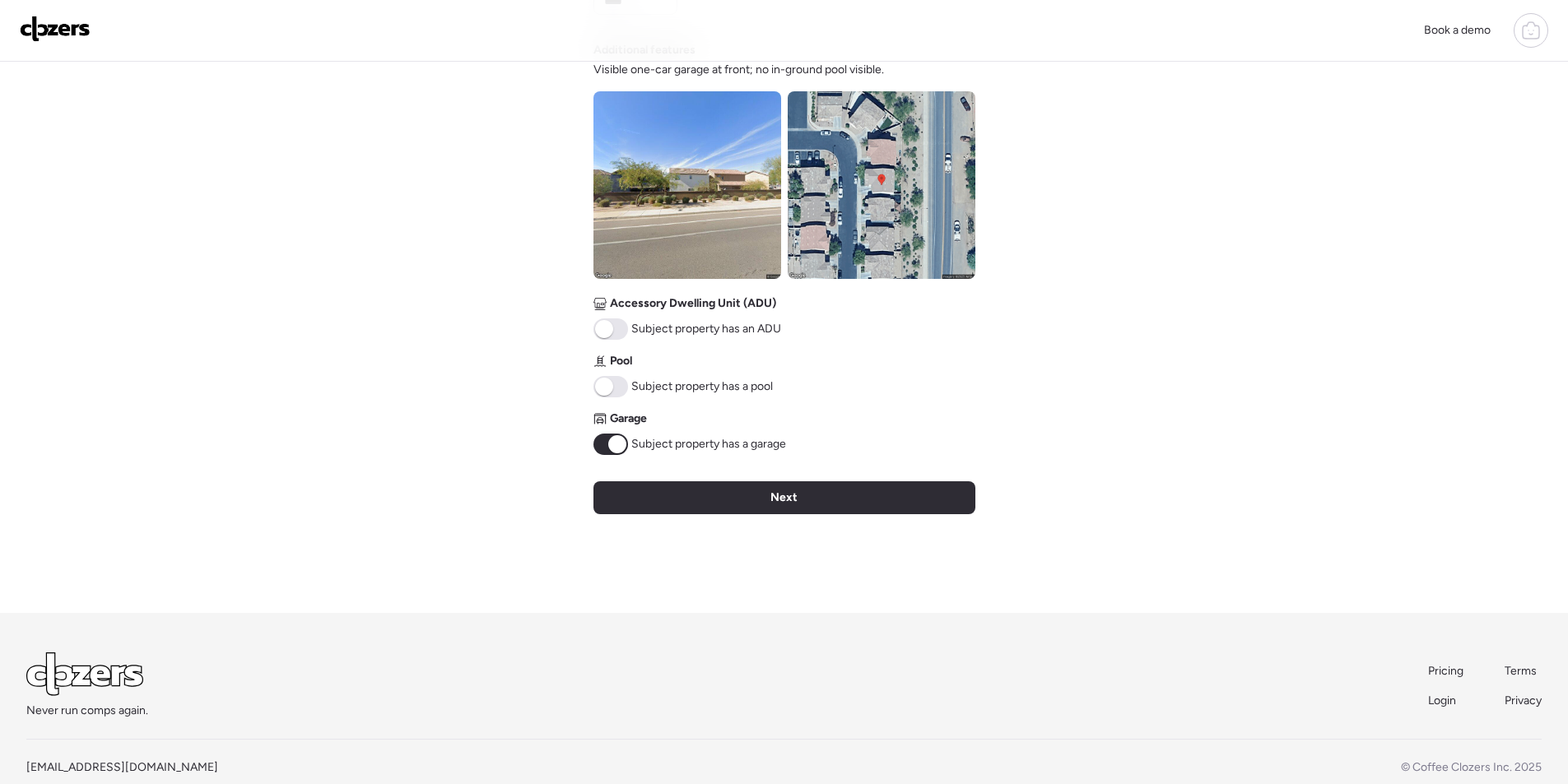
scroll to position [609, 0]
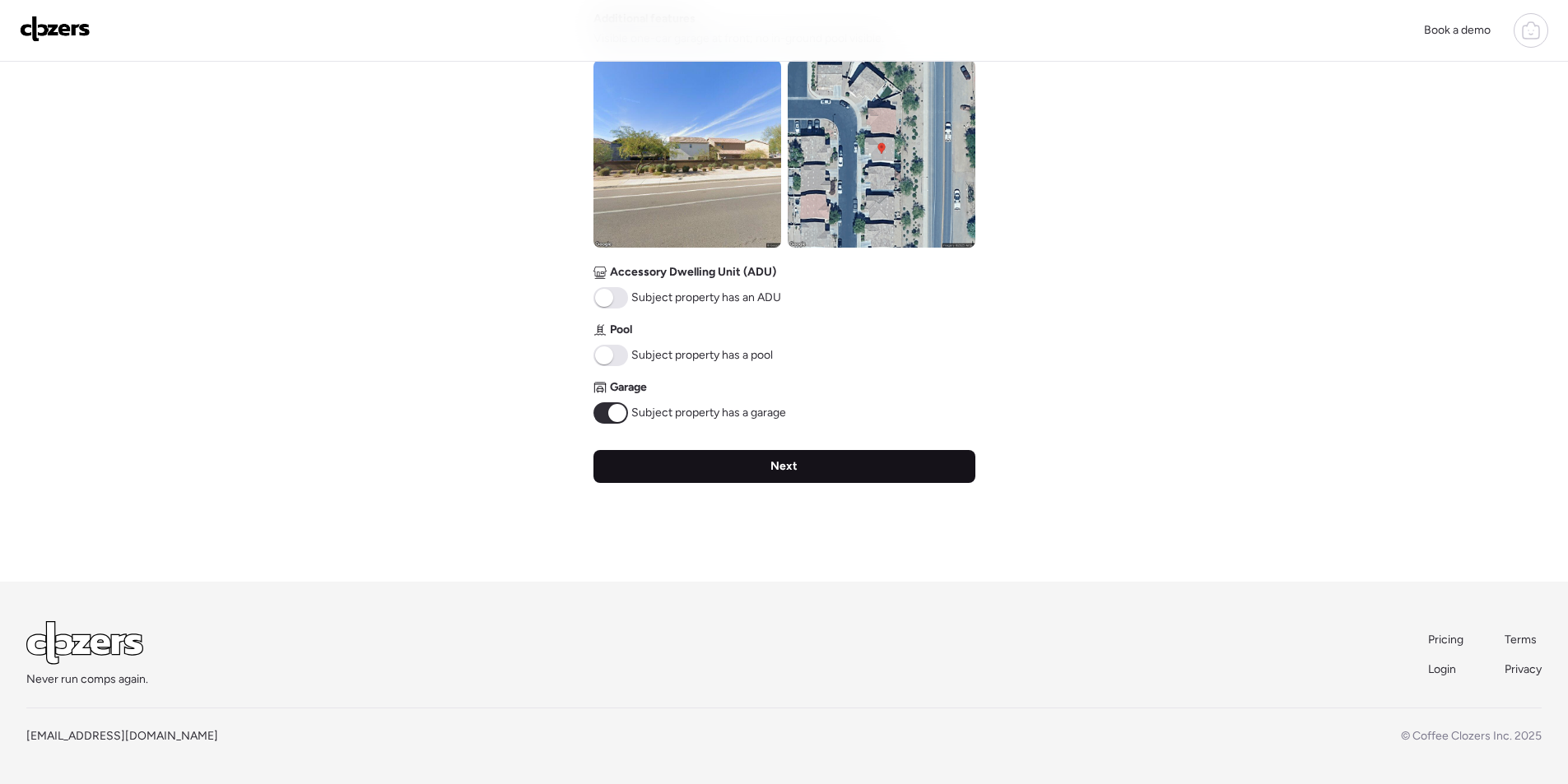
click at [772, 451] on div "Next" at bounding box center [784, 466] width 382 height 33
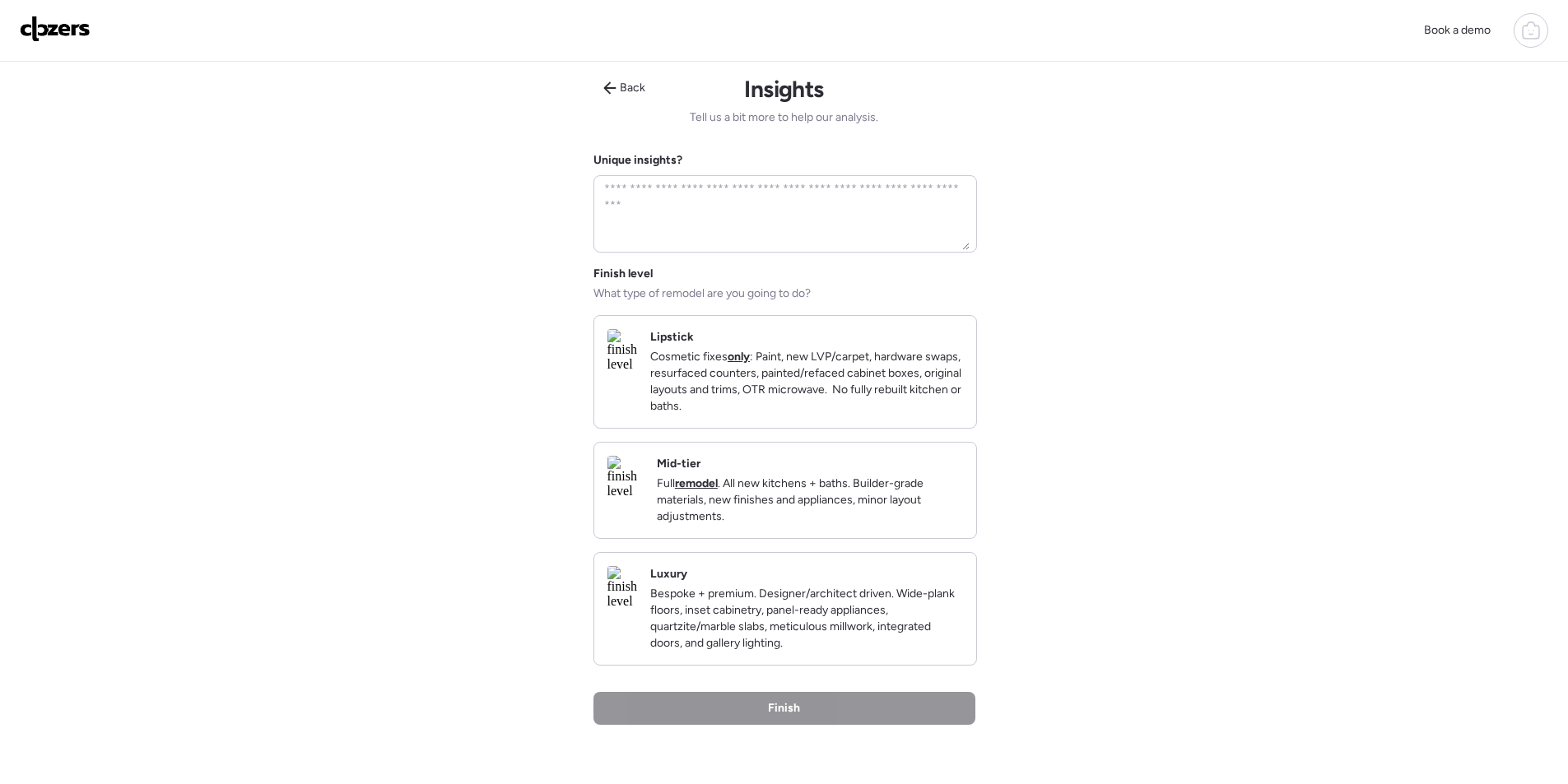
click at [802, 479] on div "Mid-tier Full remodel . All new kitchens + baths. Builder-grade materials, new …" at bounding box center [811, 490] width 307 height 69
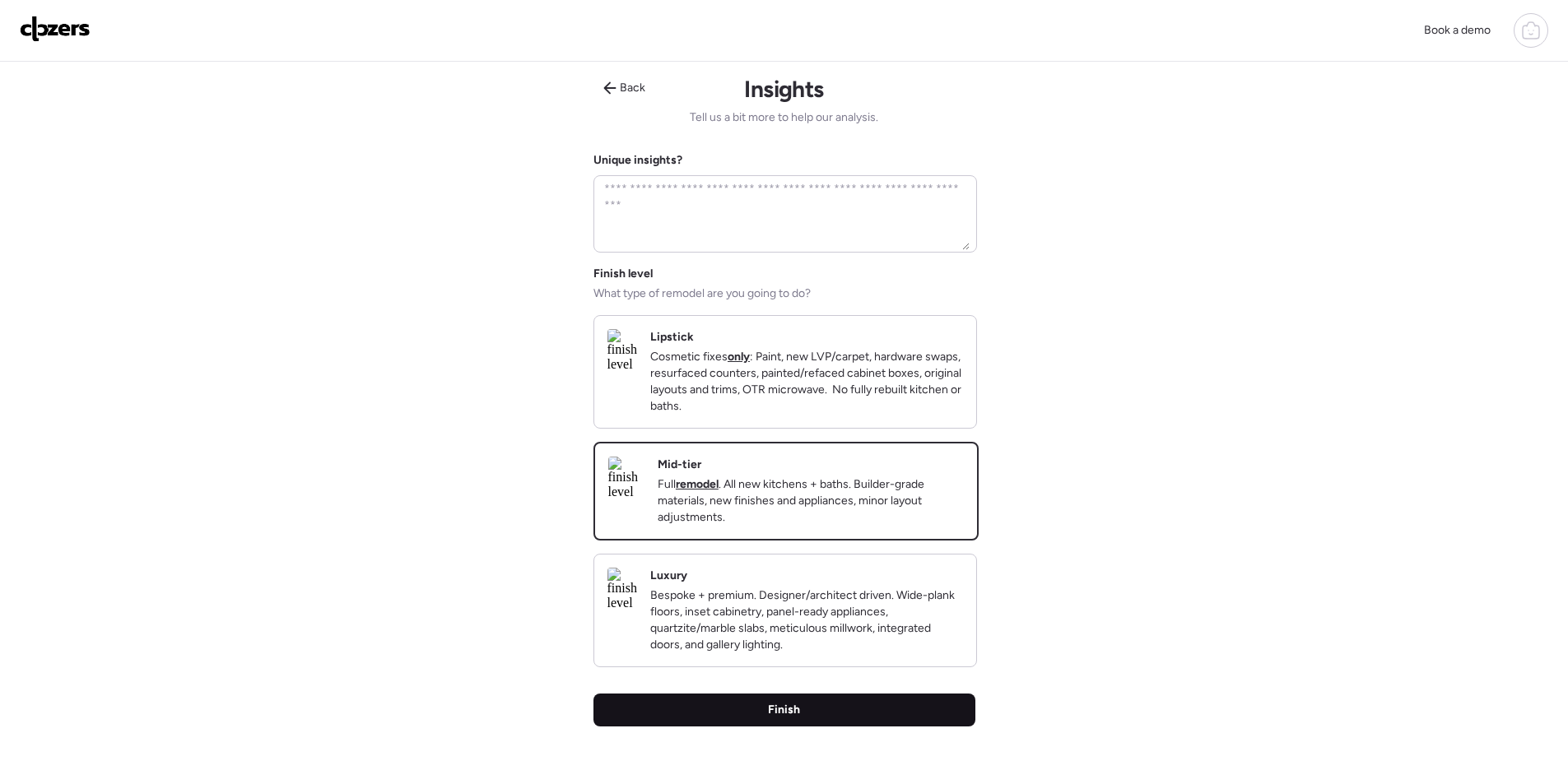
click at [801, 717] on div "Finish" at bounding box center [784, 710] width 382 height 33
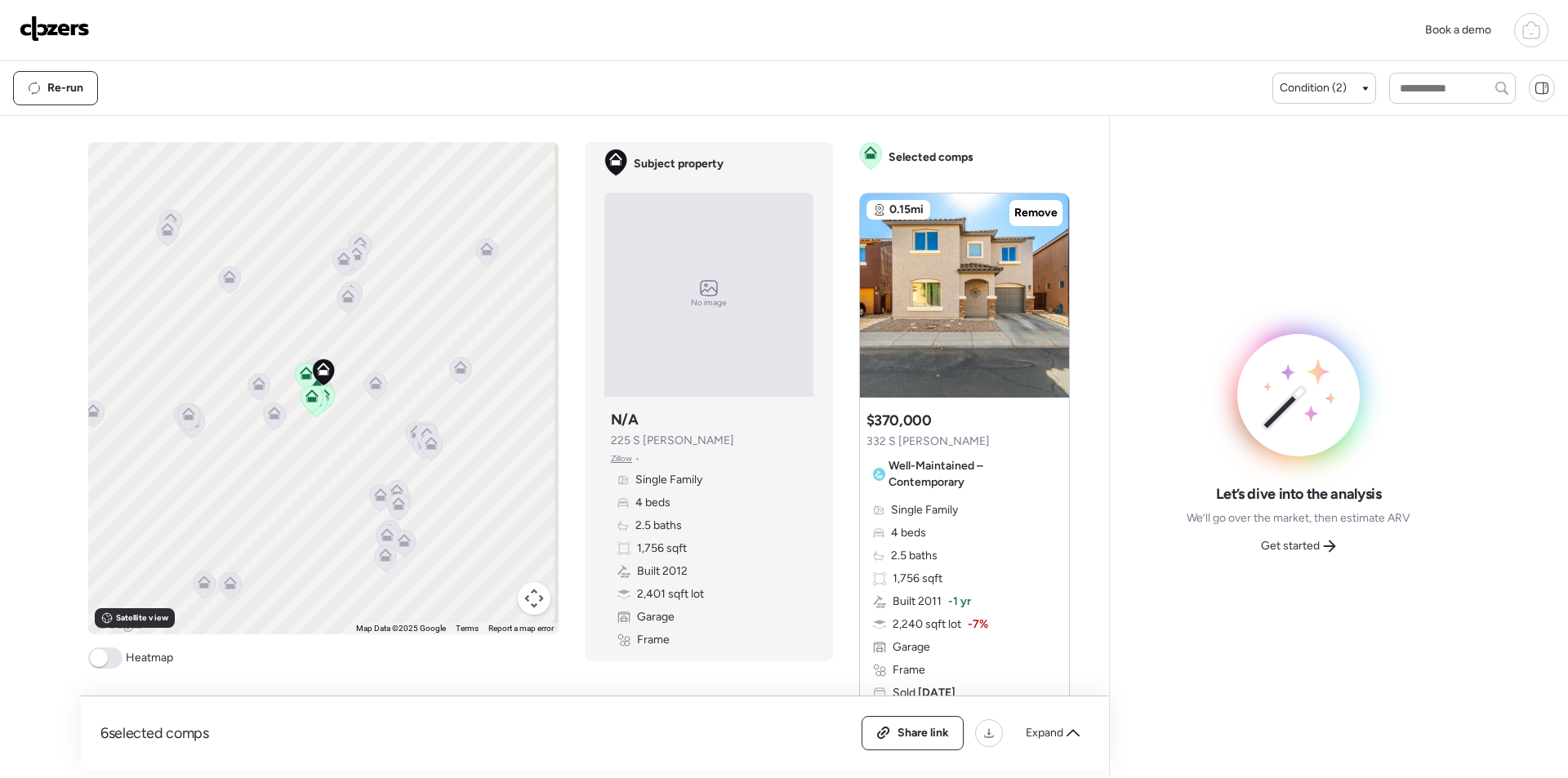
click at [1053, 747] on div "Share link Expand" at bounding box center [975, 733] width 228 height 34
click at [1055, 734] on span "Expand" at bounding box center [1045, 733] width 38 height 16
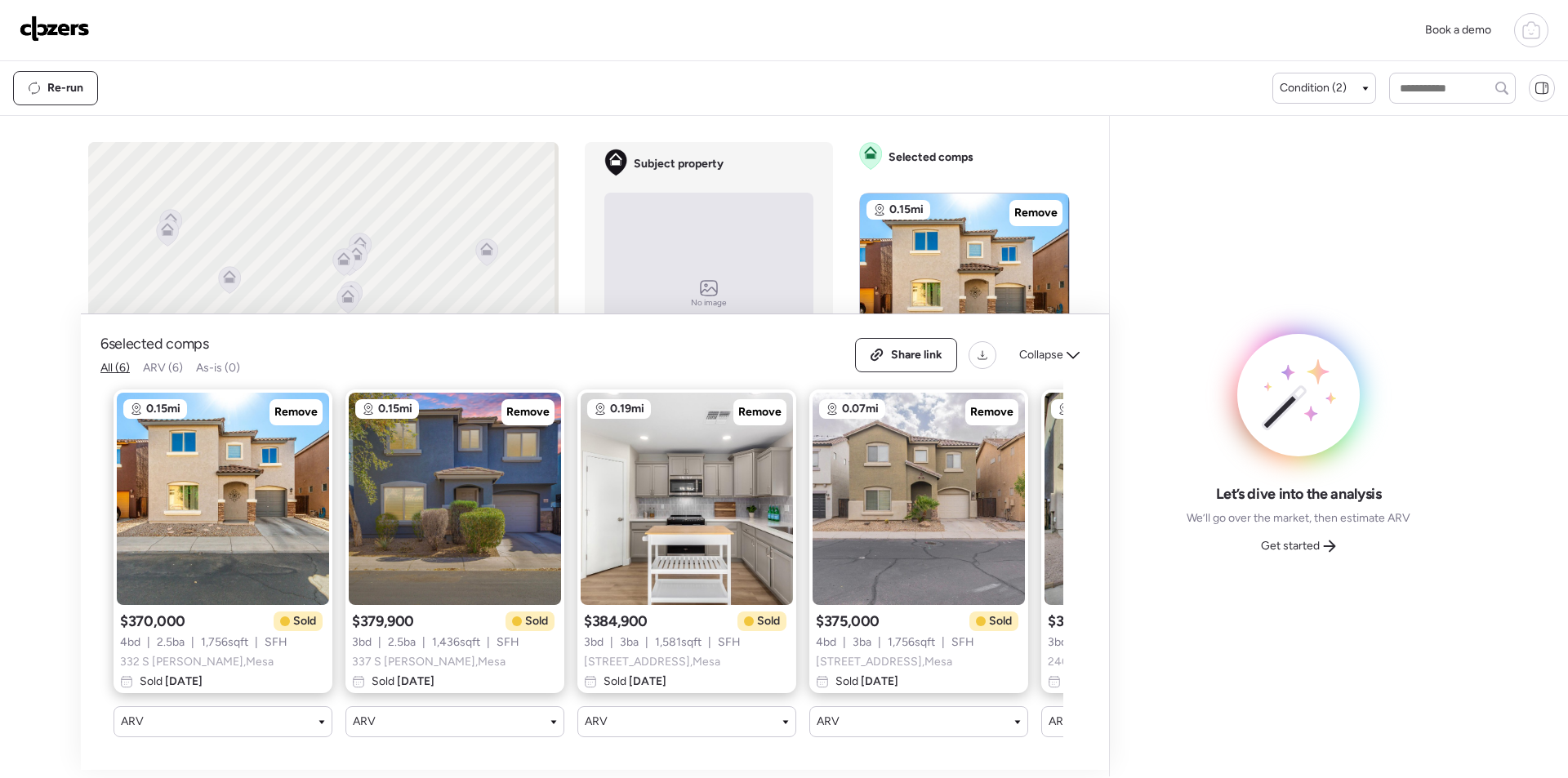
scroll to position [0, 442]
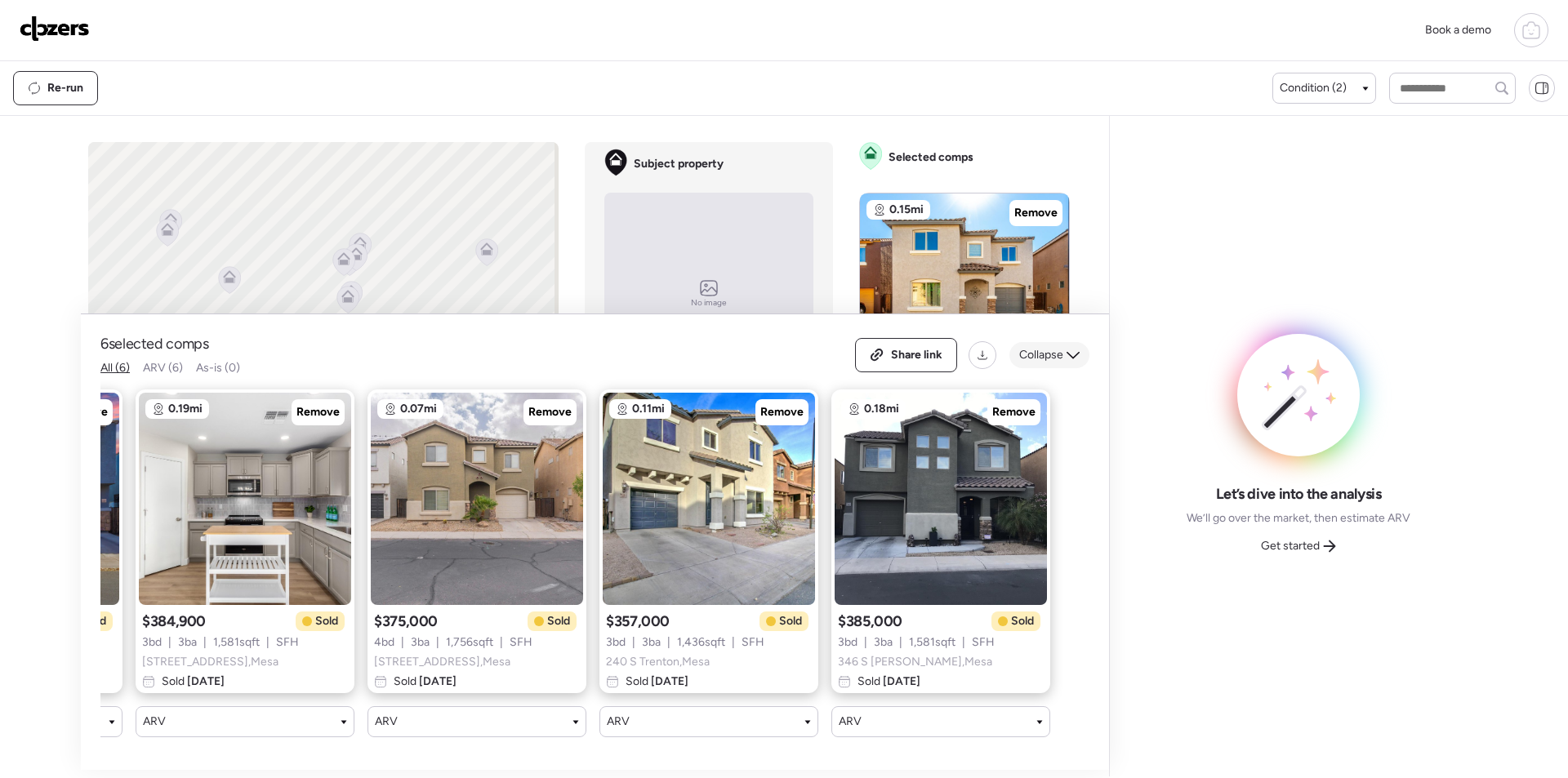
click at [1034, 342] on div "Collapse" at bounding box center [1049, 355] width 80 height 26
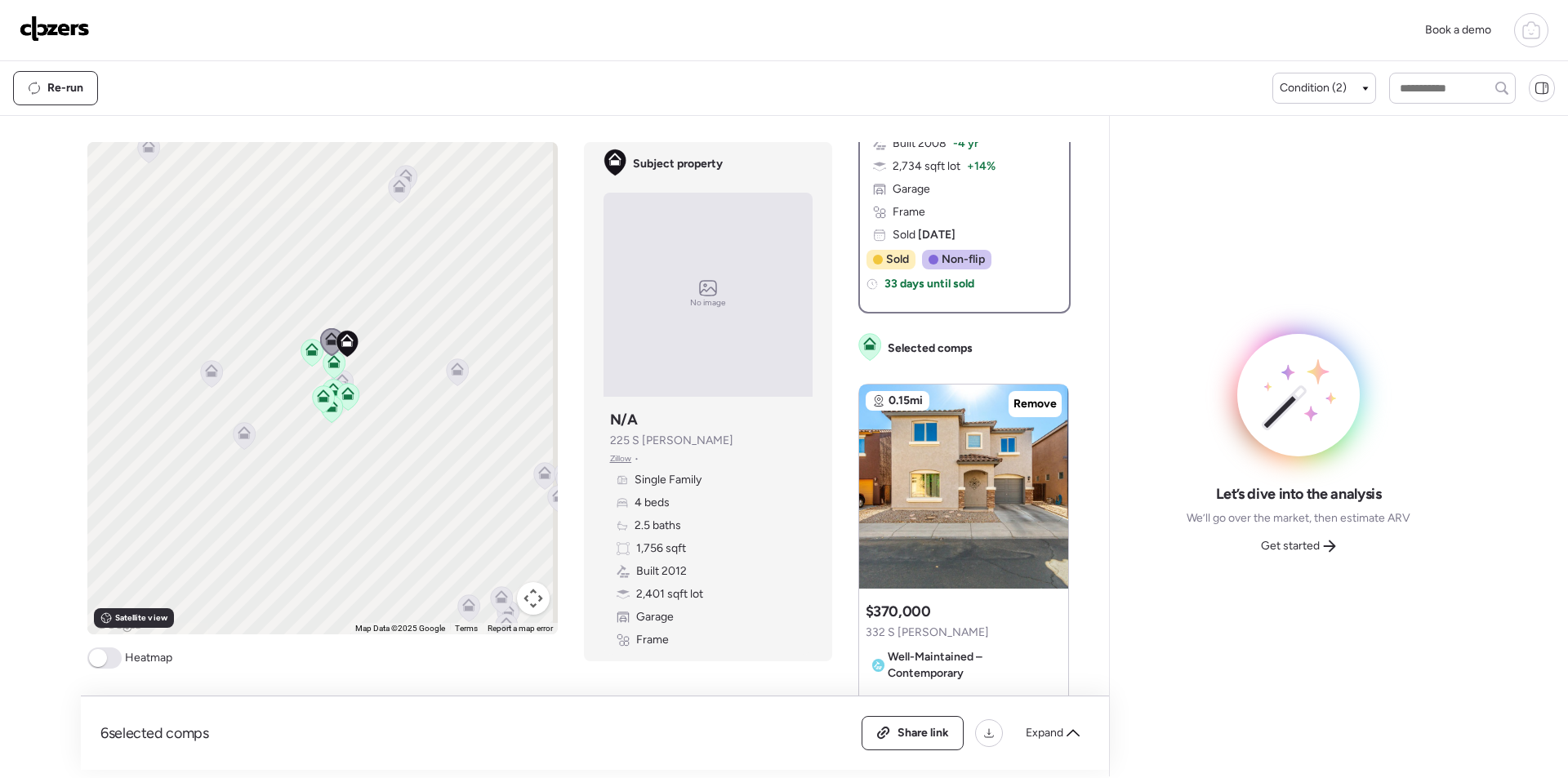
scroll to position [0, 0]
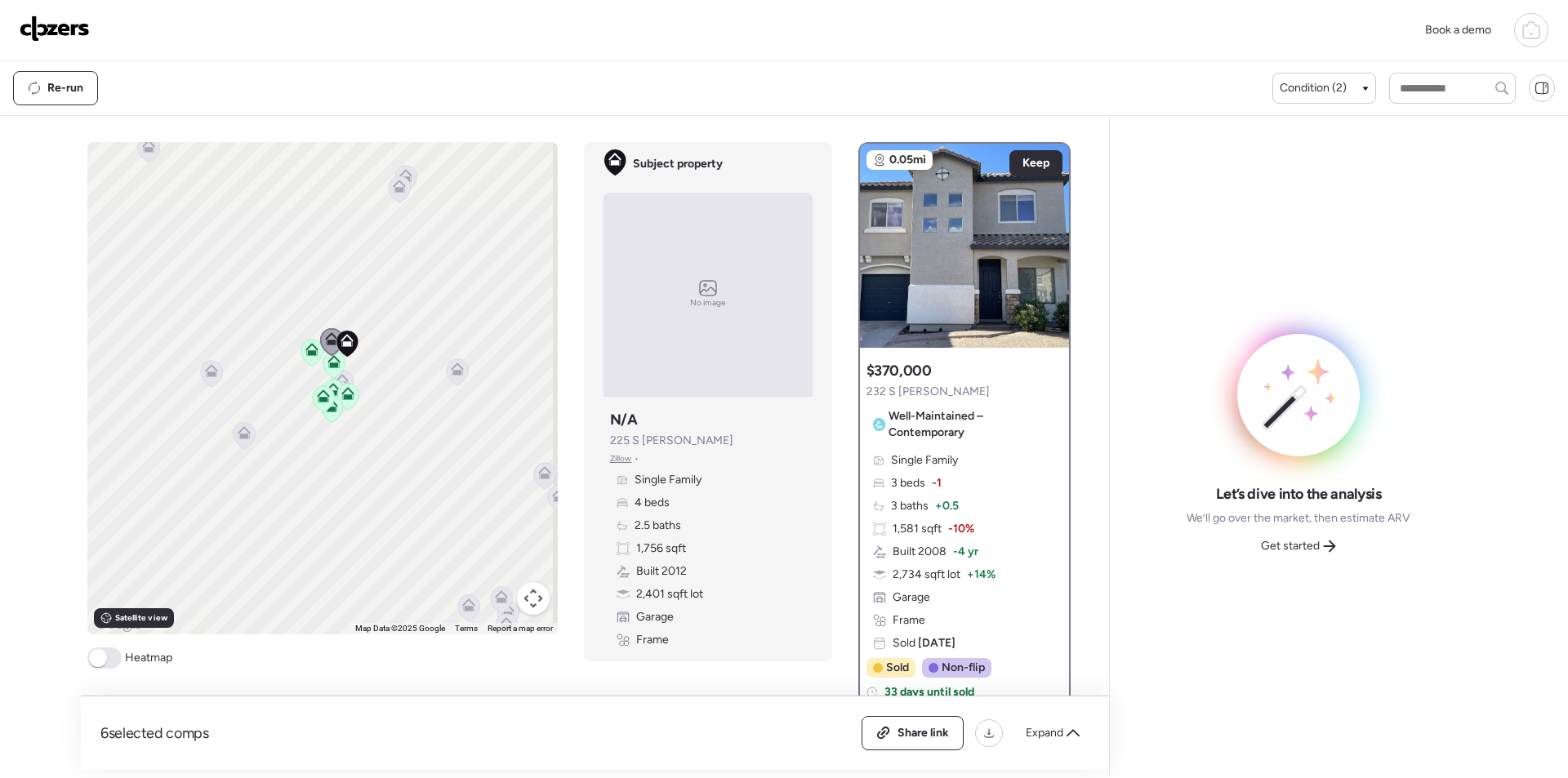
click at [1054, 751] on div "6 selected comps All (6) ARV (6) As-is (0) Share link Expand" at bounding box center [595, 733] width 1029 height 73
click at [1055, 740] on span "Expand" at bounding box center [1045, 733] width 38 height 16
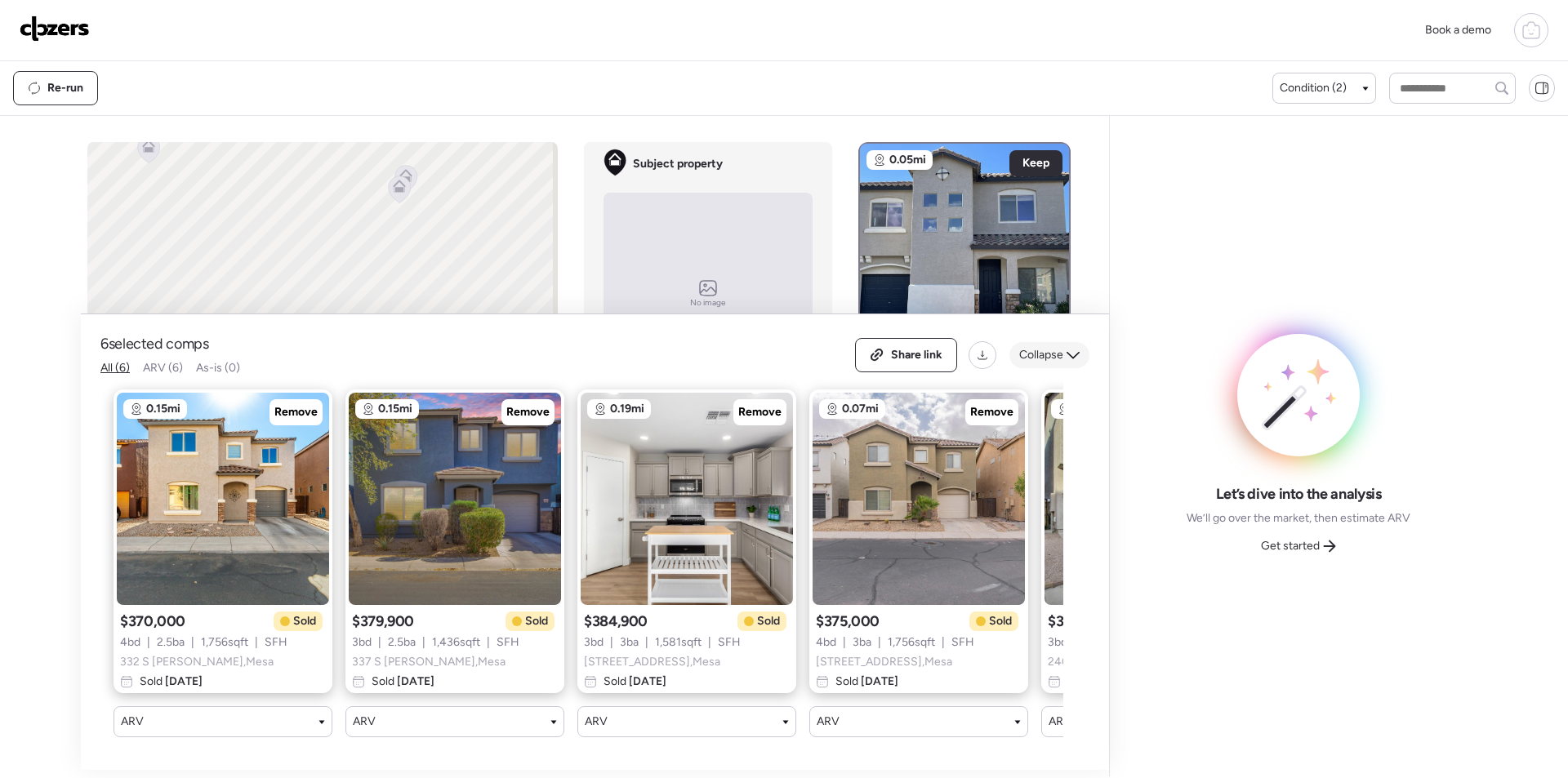
click at [1068, 349] on icon at bounding box center [1072, 355] width 13 height 13
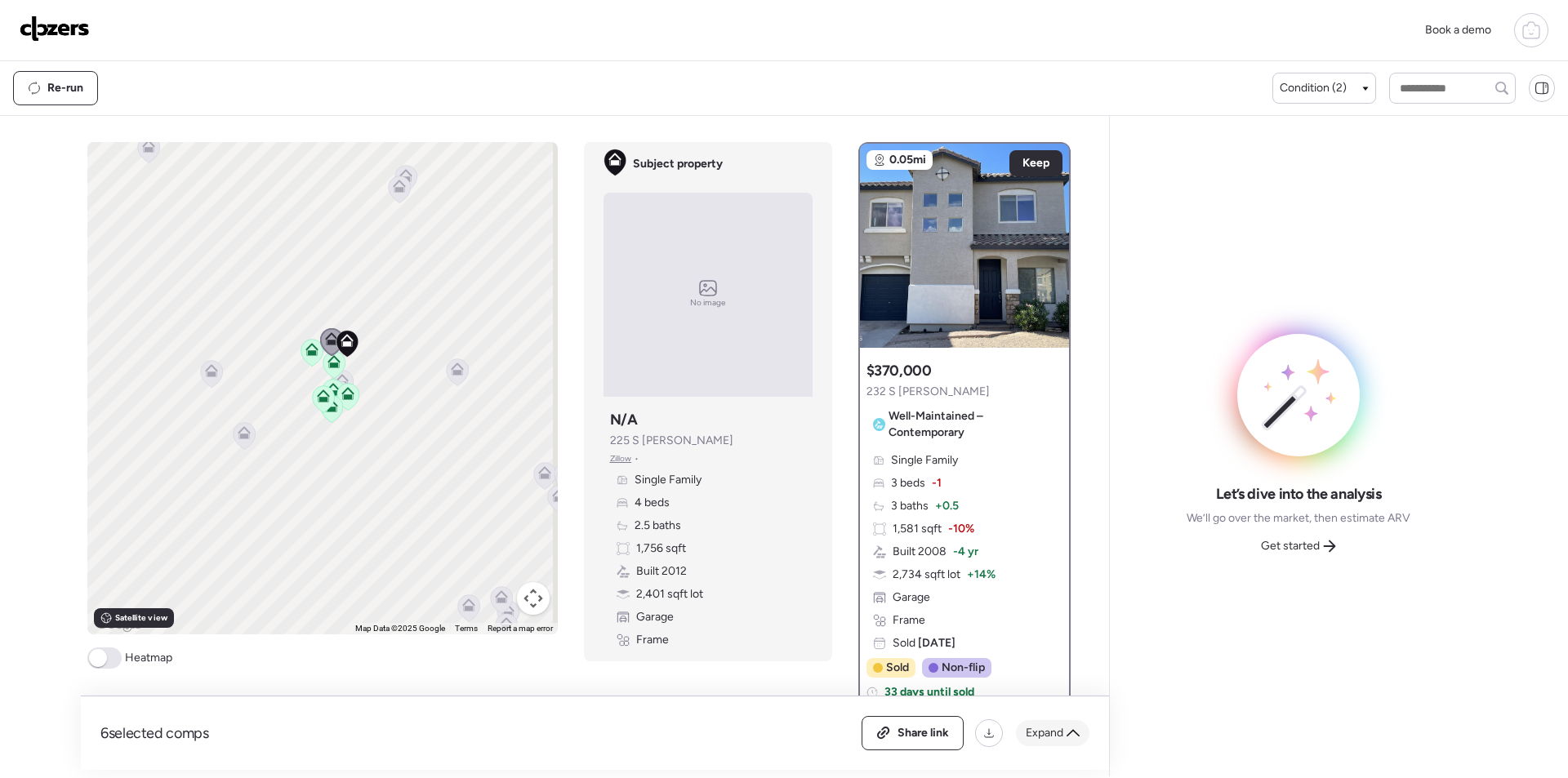
click at [1048, 739] on span "Expand" at bounding box center [1045, 733] width 38 height 16
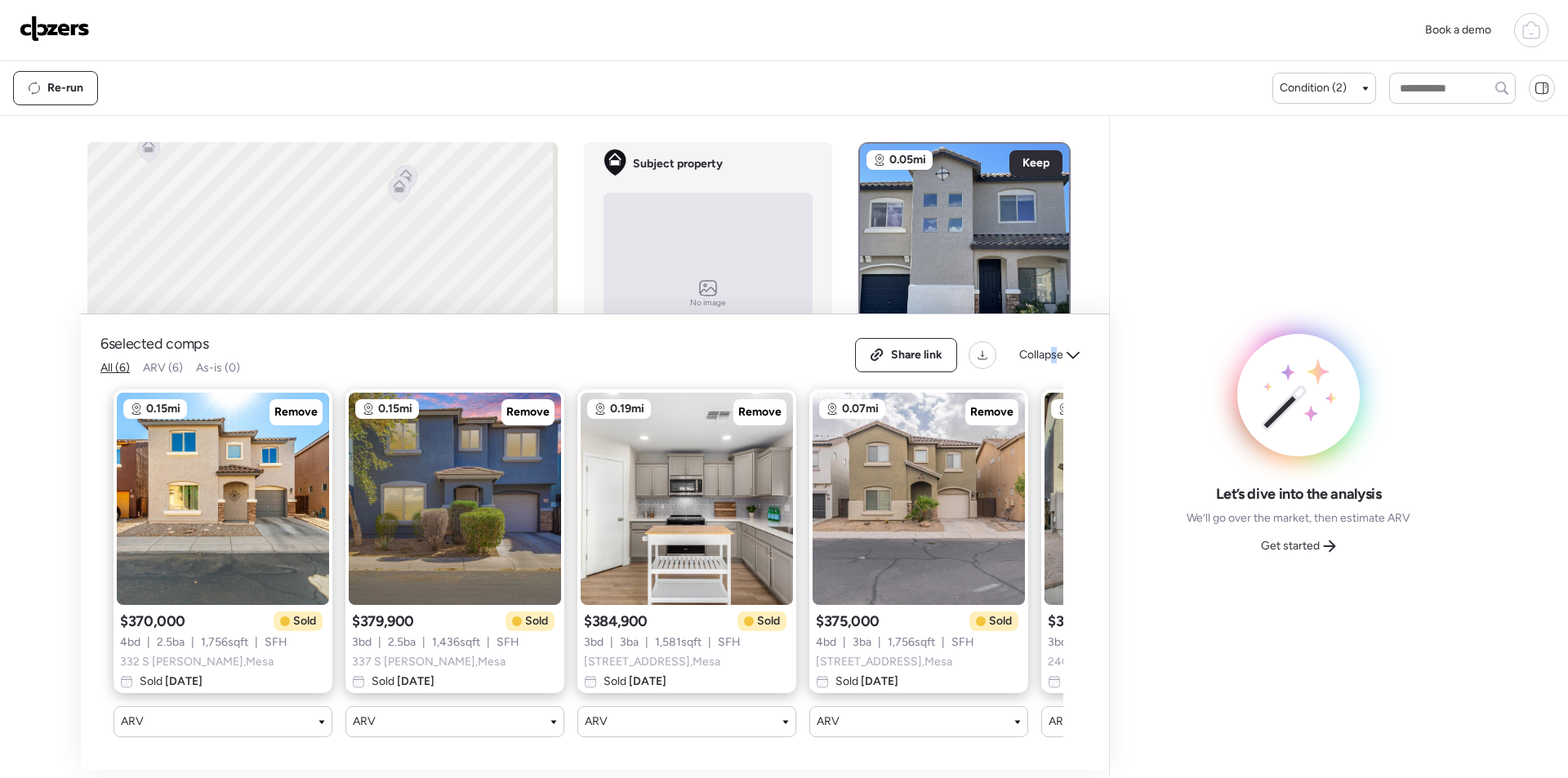
click at [1055, 347] on span "Collapse" at bounding box center [1040, 355] width 44 height 16
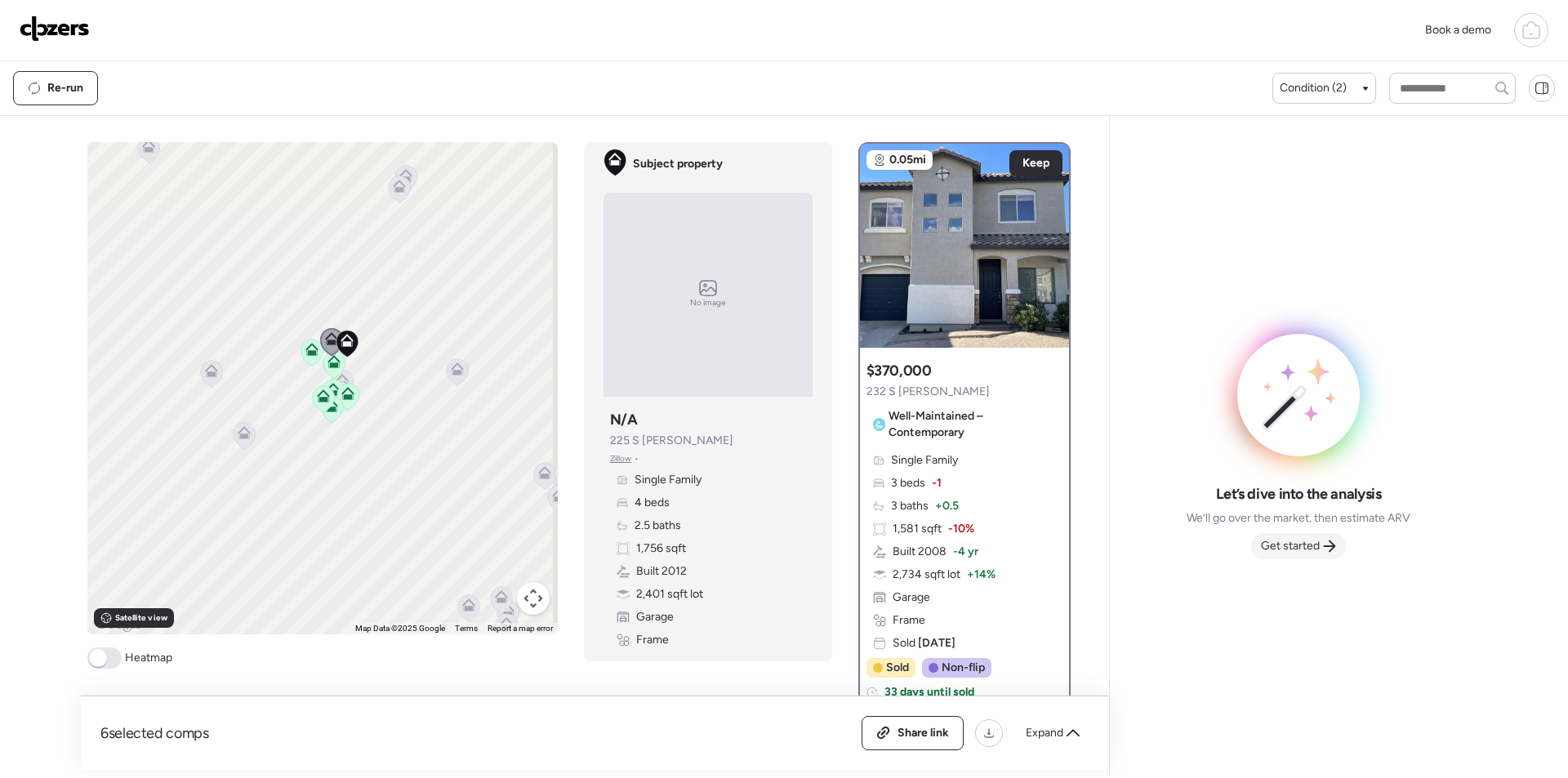
click at [1266, 538] on span "Get started" at bounding box center [1291, 546] width 59 height 16
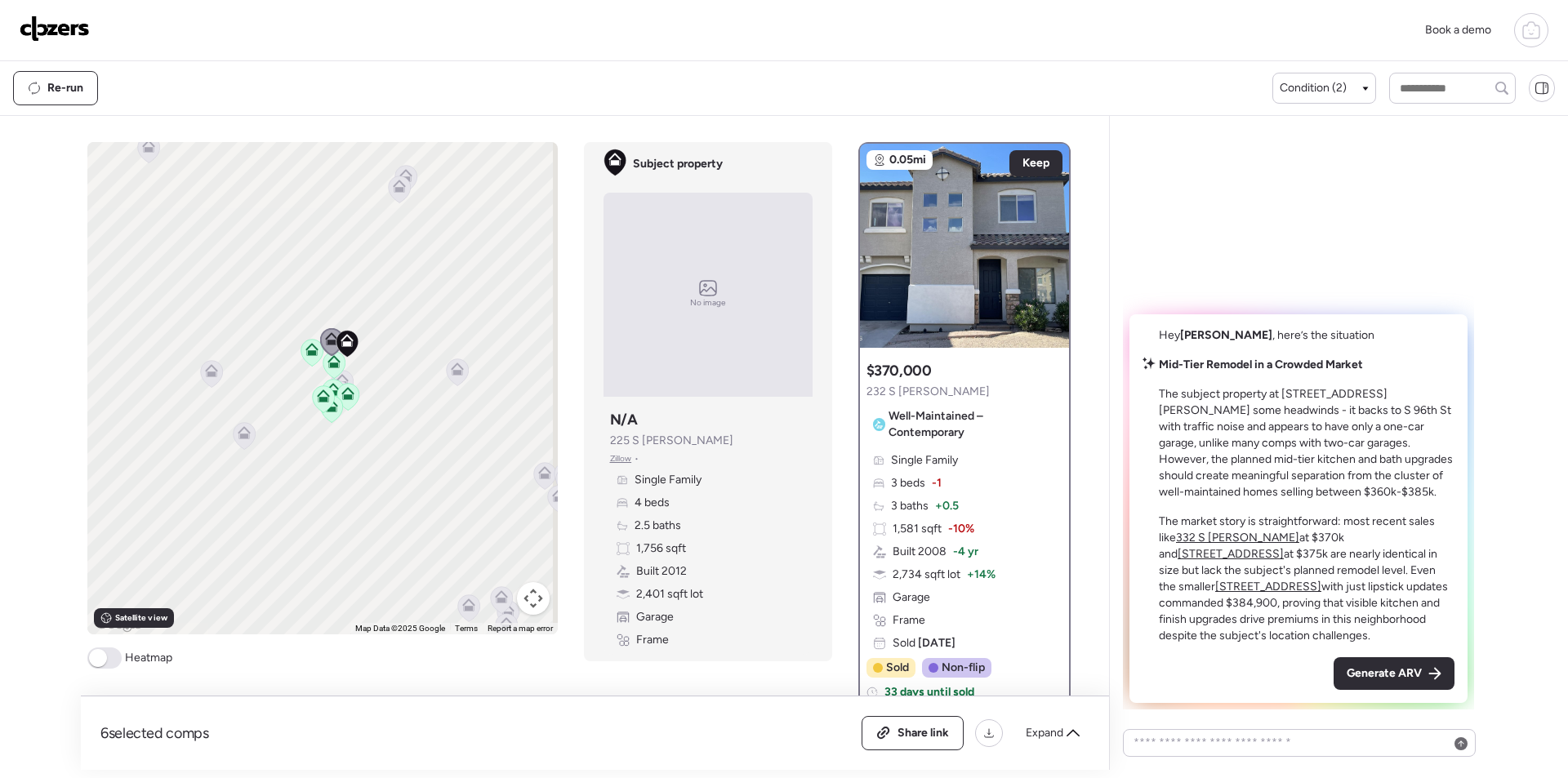
click at [1393, 676] on span "Generate ARV" at bounding box center [1385, 673] width 75 height 16
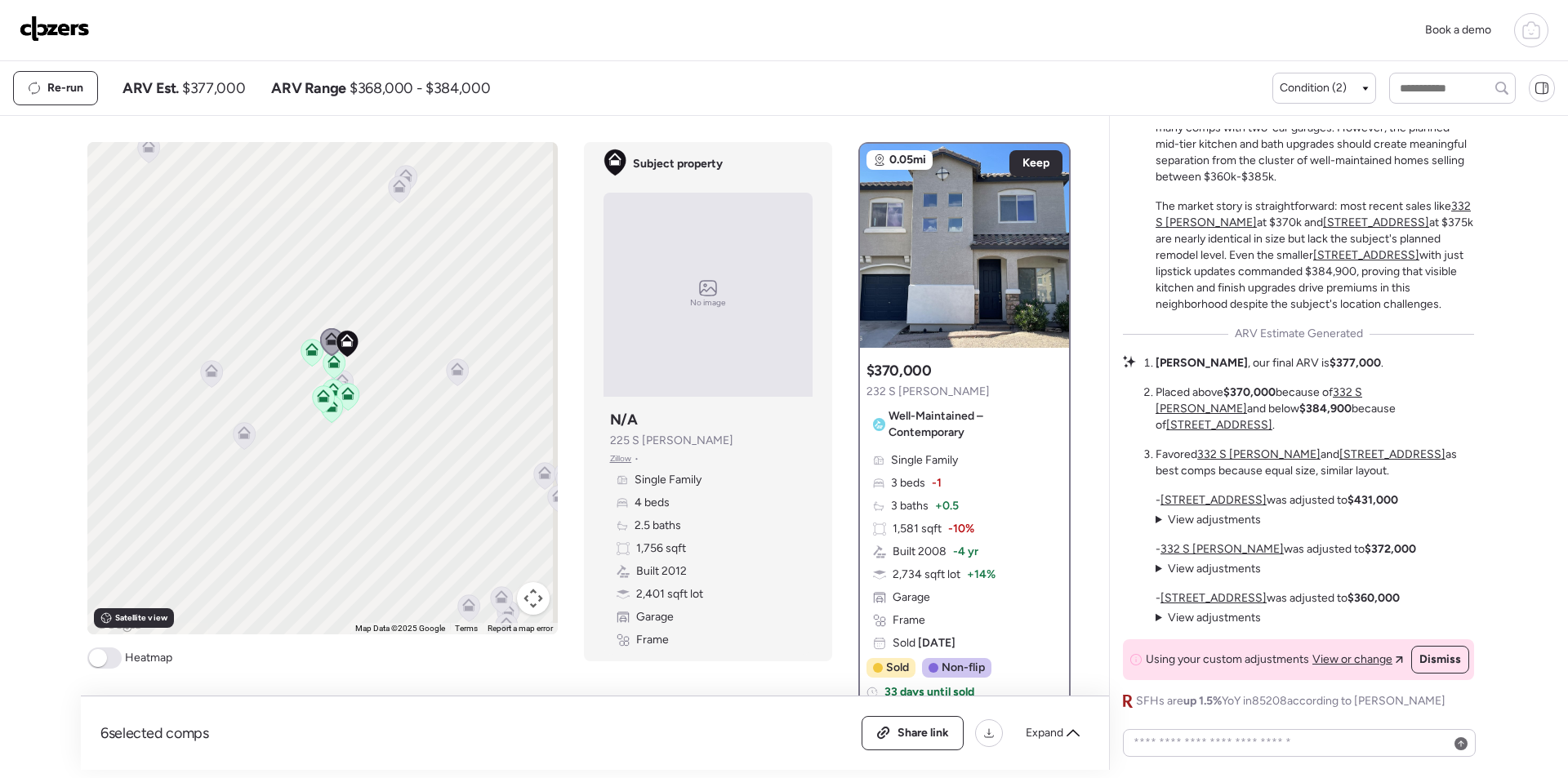
click at [216, 88] on span "$377,000" at bounding box center [214, 89] width 63 height 20
copy span "377,000"
click at [917, 734] on span "Share link" at bounding box center [923, 733] width 52 height 16
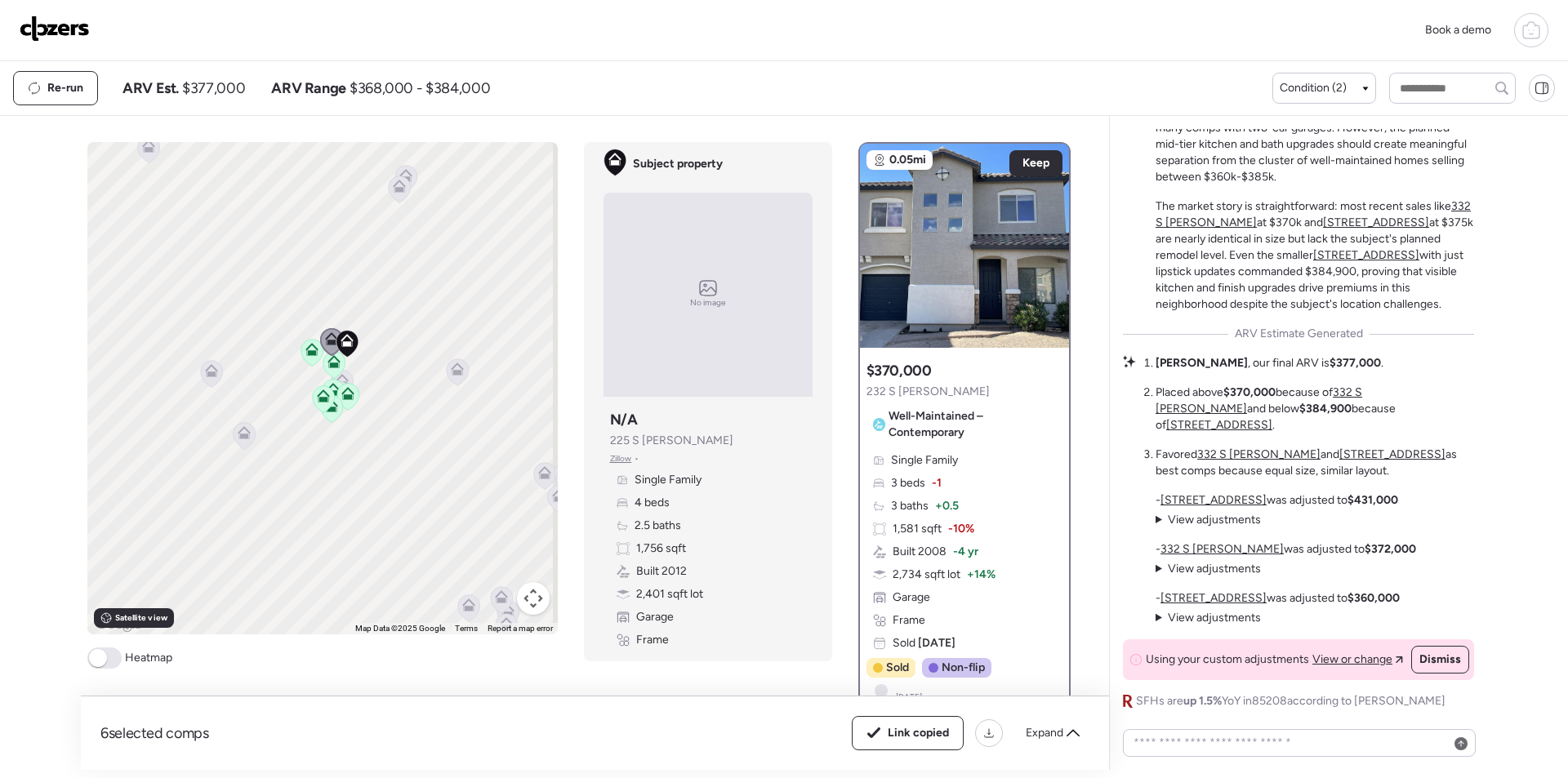
click at [75, 29] on img at bounding box center [55, 28] width 71 height 26
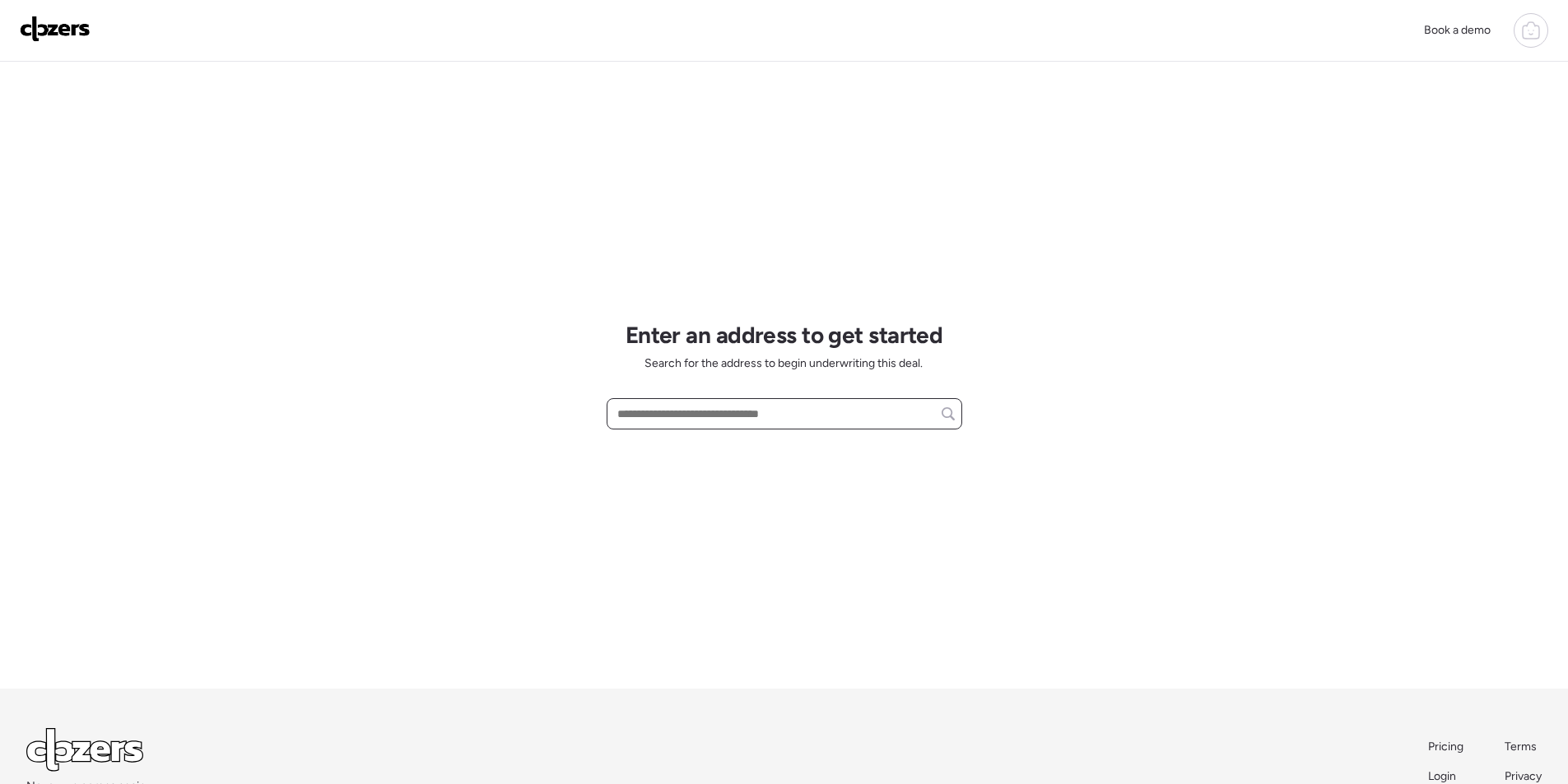
click at [759, 420] on input "text" at bounding box center [784, 414] width 341 height 23
paste input "**********"
click at [733, 452] on span "[STREET_ADDRESS][PERSON_NAME]" at bounding box center [712, 444] width 199 height 16
type input "**********"
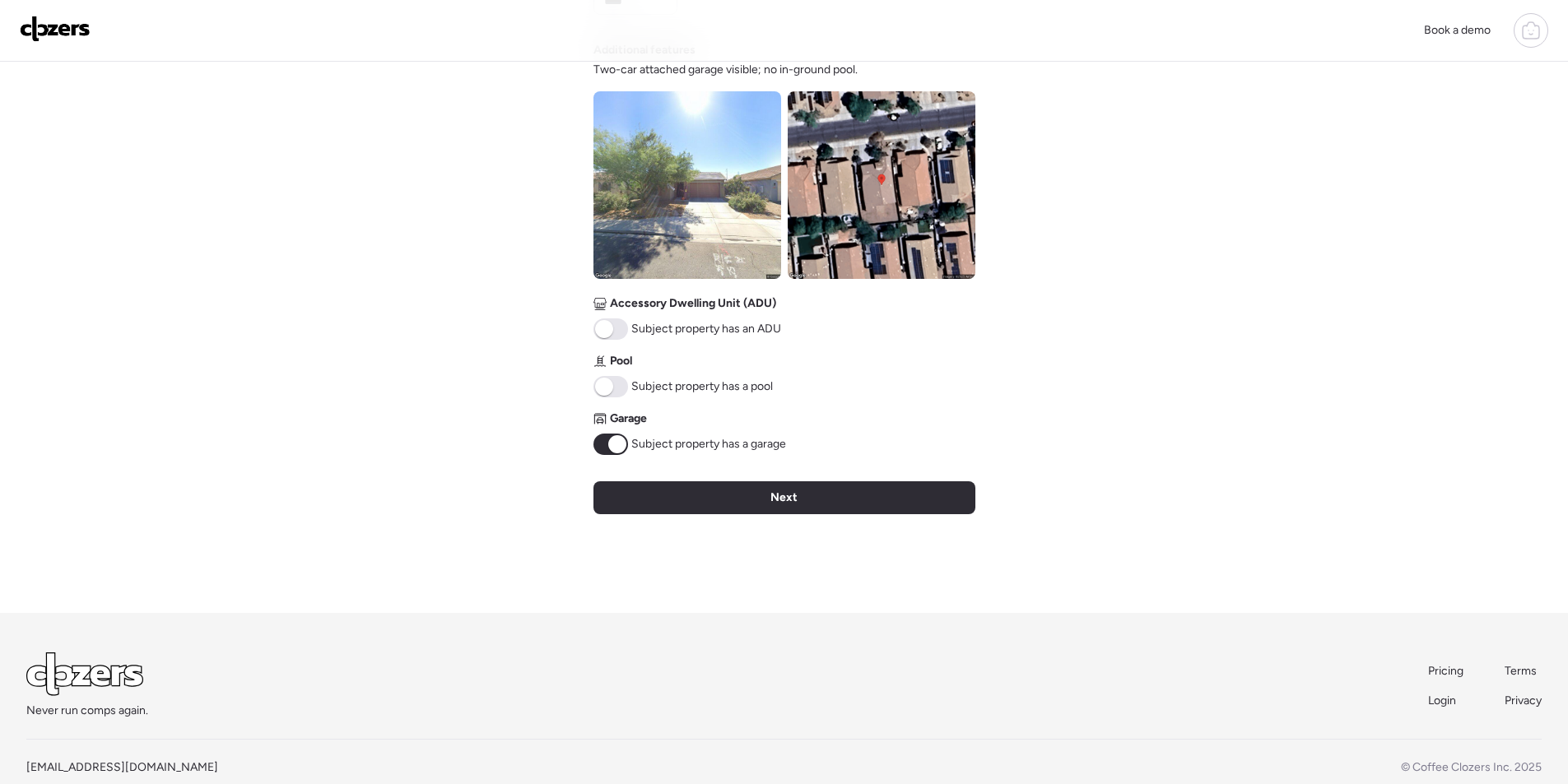
scroll to position [609, 0]
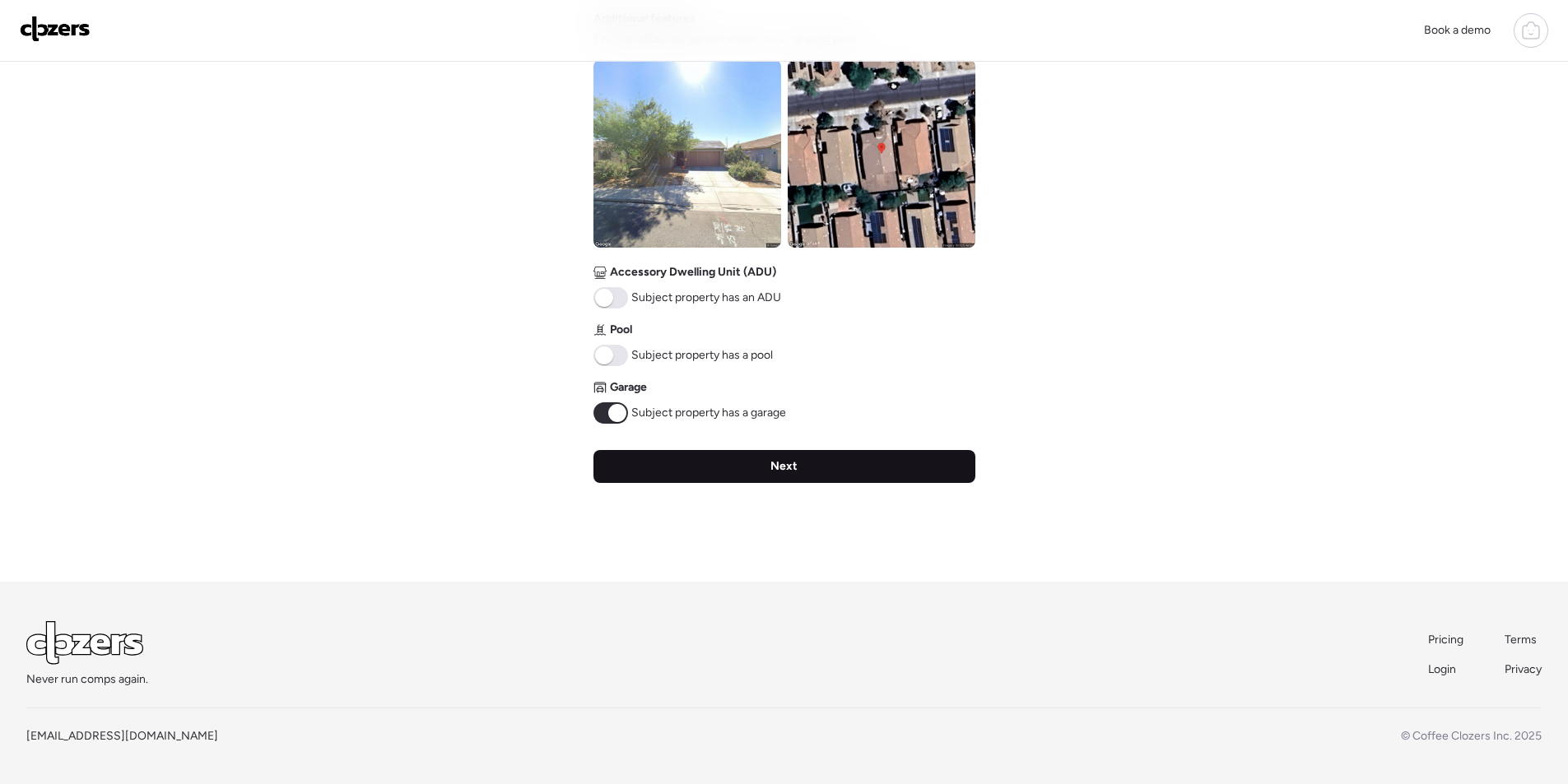
click at [743, 460] on div "Next" at bounding box center [784, 466] width 382 height 33
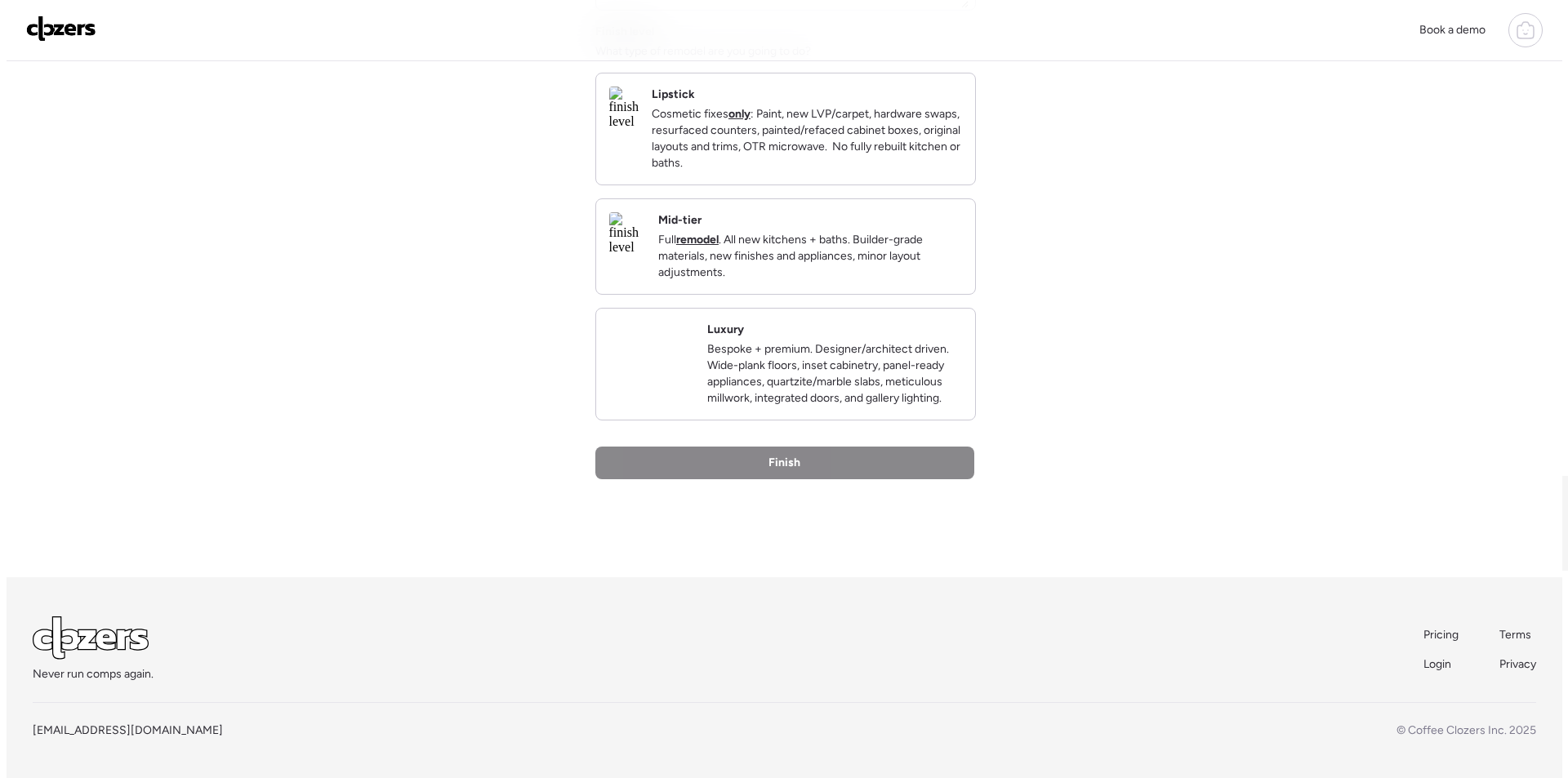
scroll to position [0, 0]
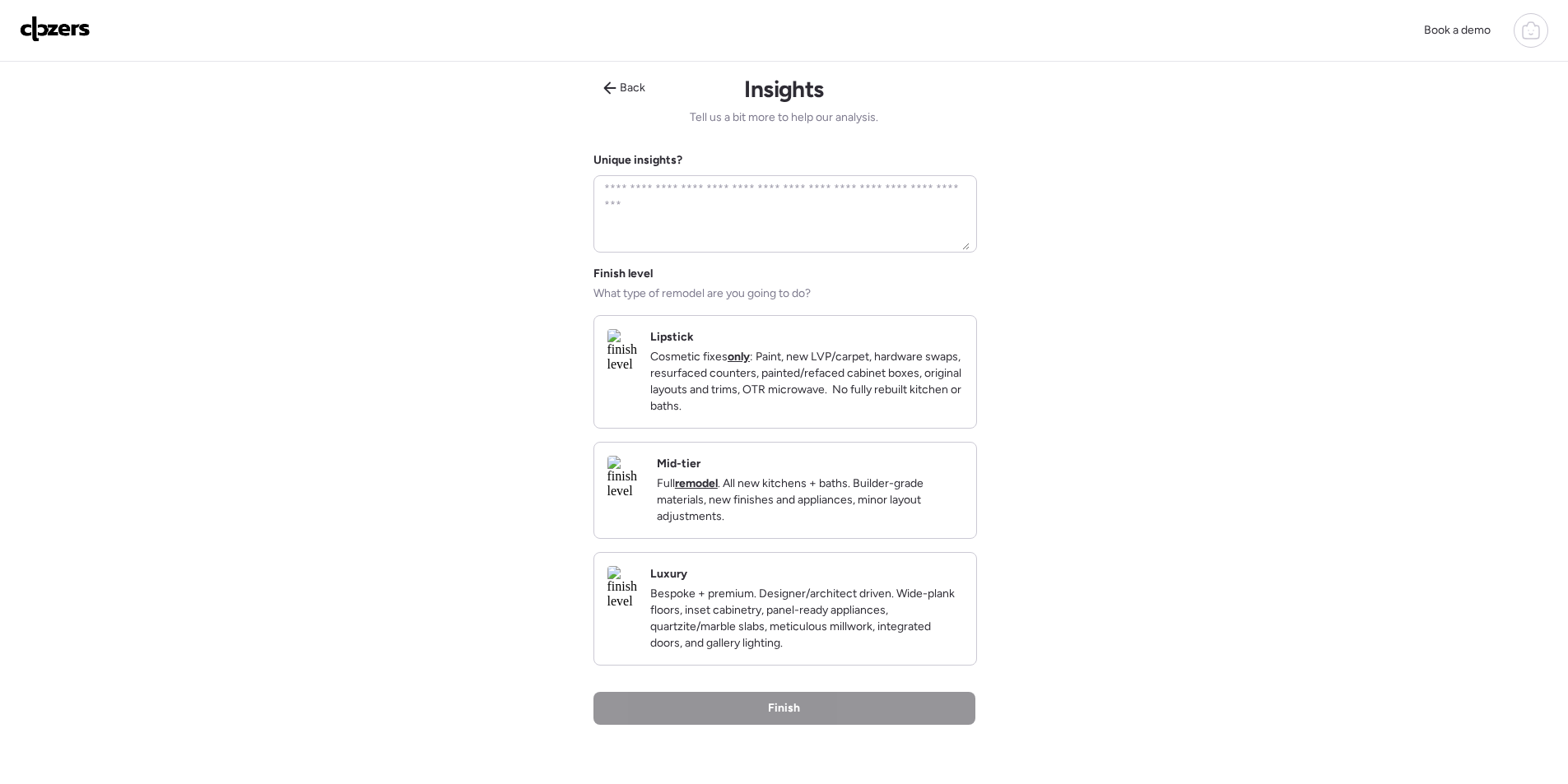
click at [848, 415] on p "Cosmetic fixes only : Paint, new LVP/carpet, hardware swaps, resurfaced counter…" at bounding box center [806, 381] width 313 height 66
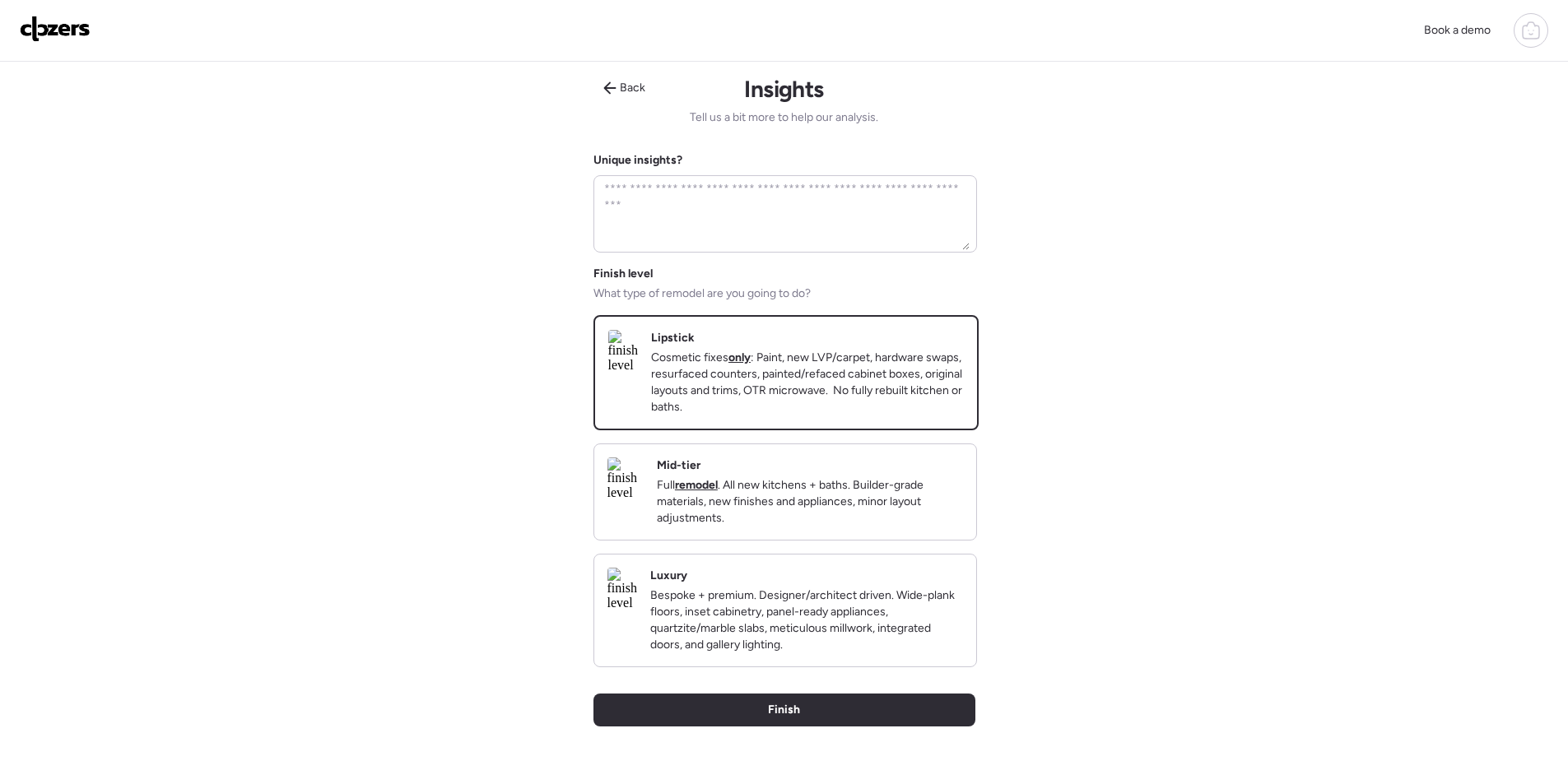
click at [866, 501] on p "Full remodel . All new kitchens + baths. Builder-grade materials, new finishes …" at bounding box center [811, 502] width 307 height 50
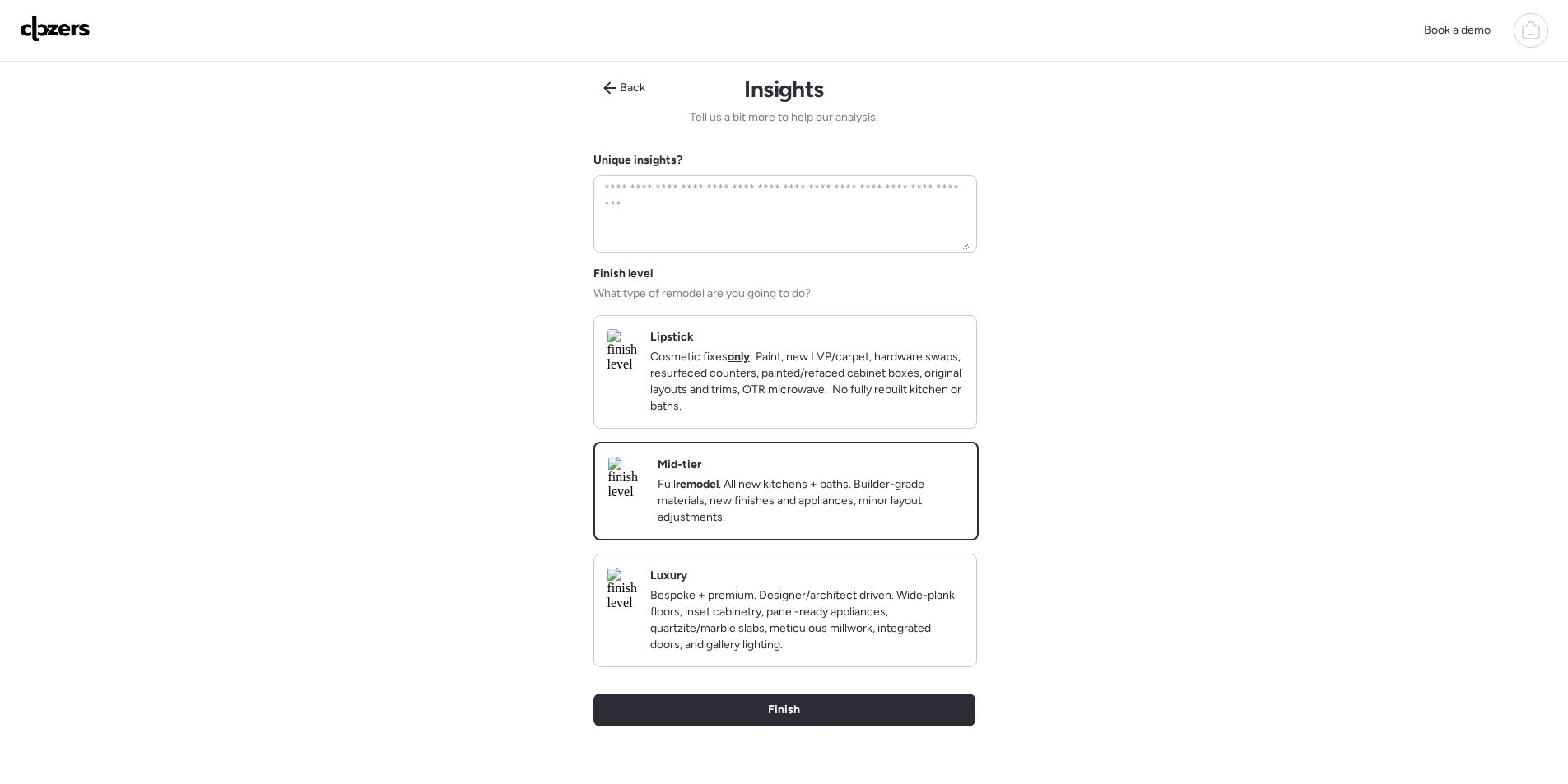
click at [912, 719] on div "Back Insights Tell us a bit more to help our analysis. Unique insights? Finish …" at bounding box center [784, 442] width 382 height 763
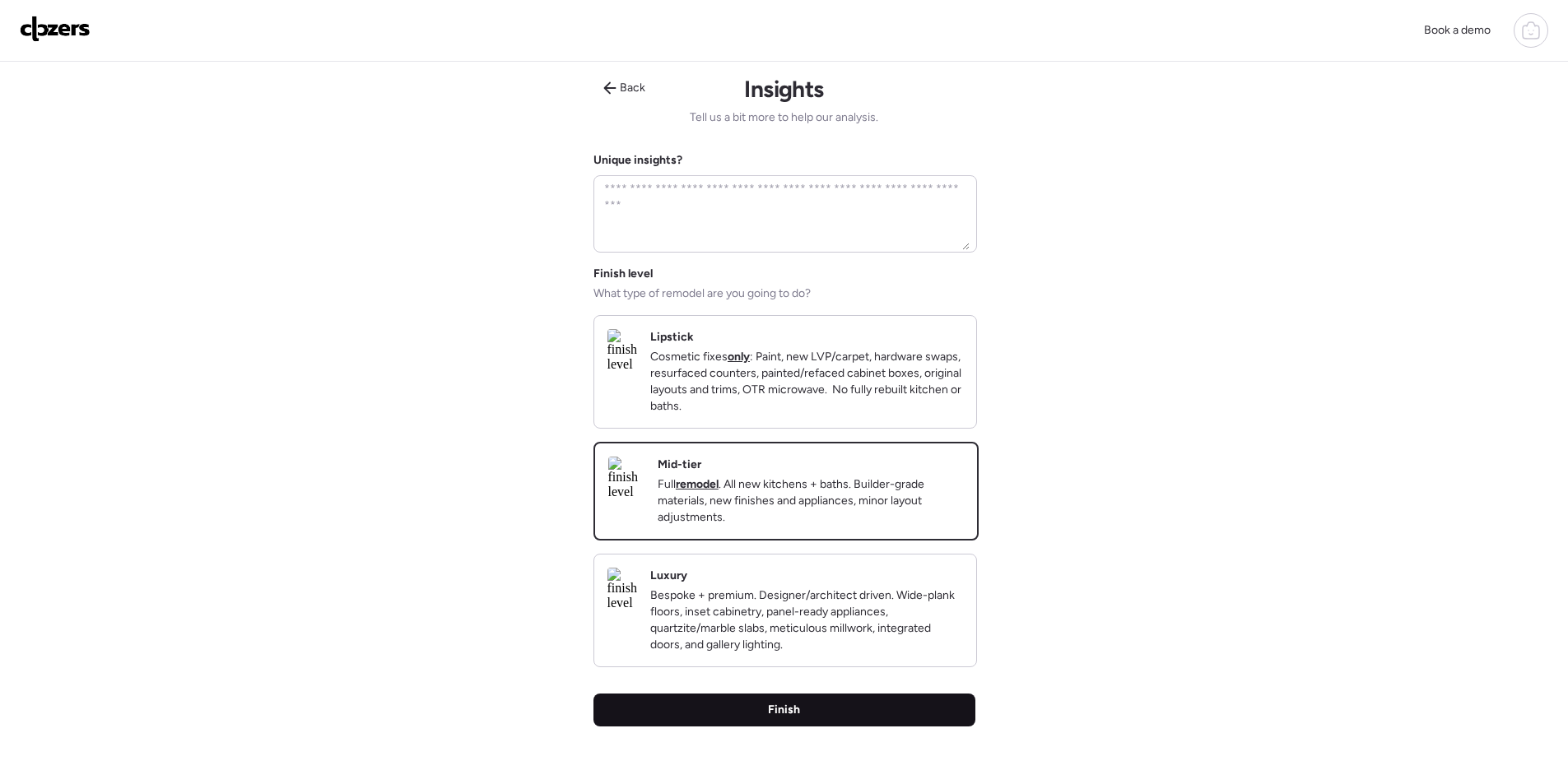
click at [913, 726] on div "Finish" at bounding box center [784, 710] width 382 height 33
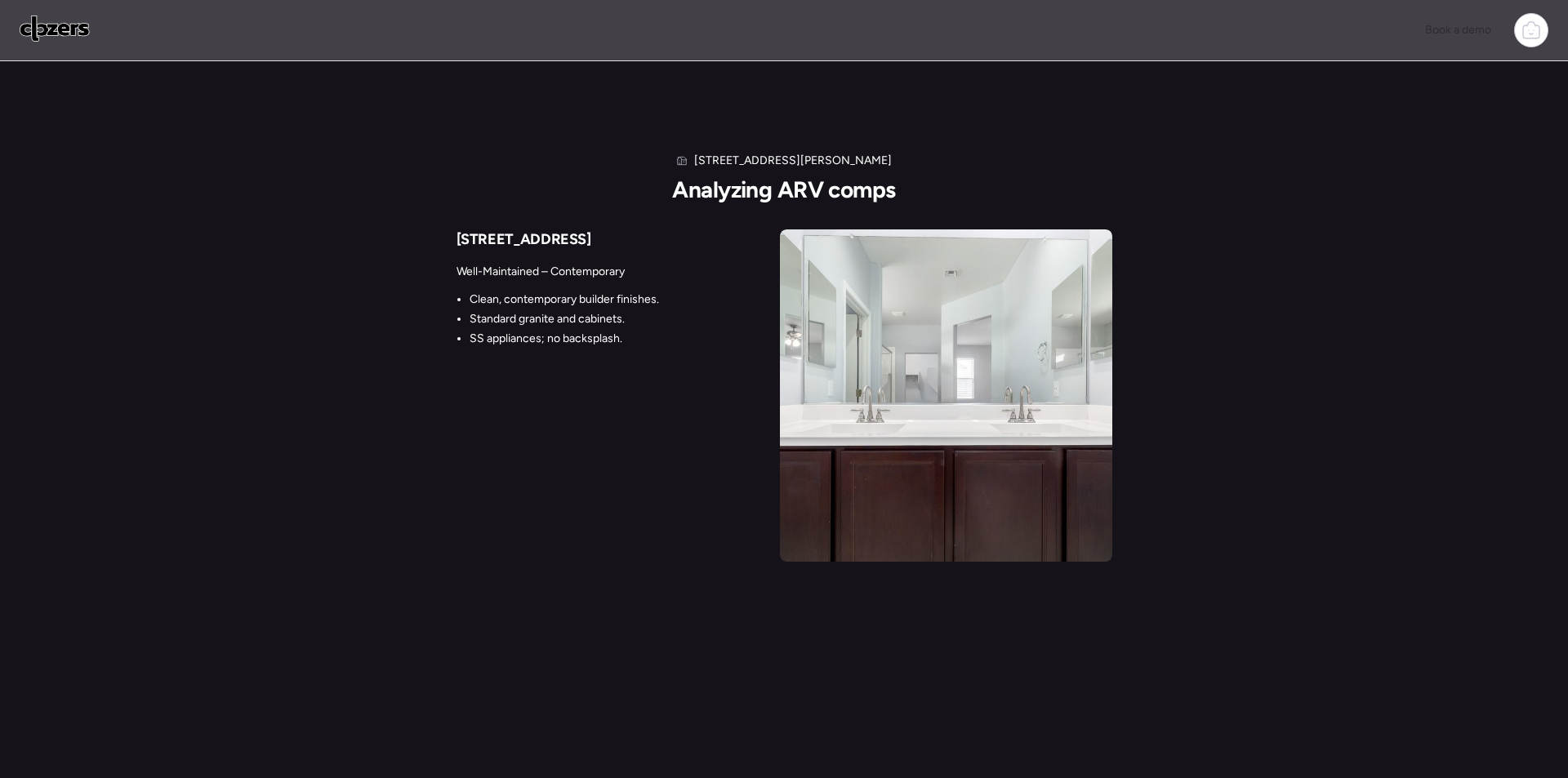
click at [875, 754] on div "23853 [PERSON_NAME] Analyzing ARV comps [STREET_ADDRESS] Well-Maintained – Cont…" at bounding box center [784, 419] width 1568 height 840
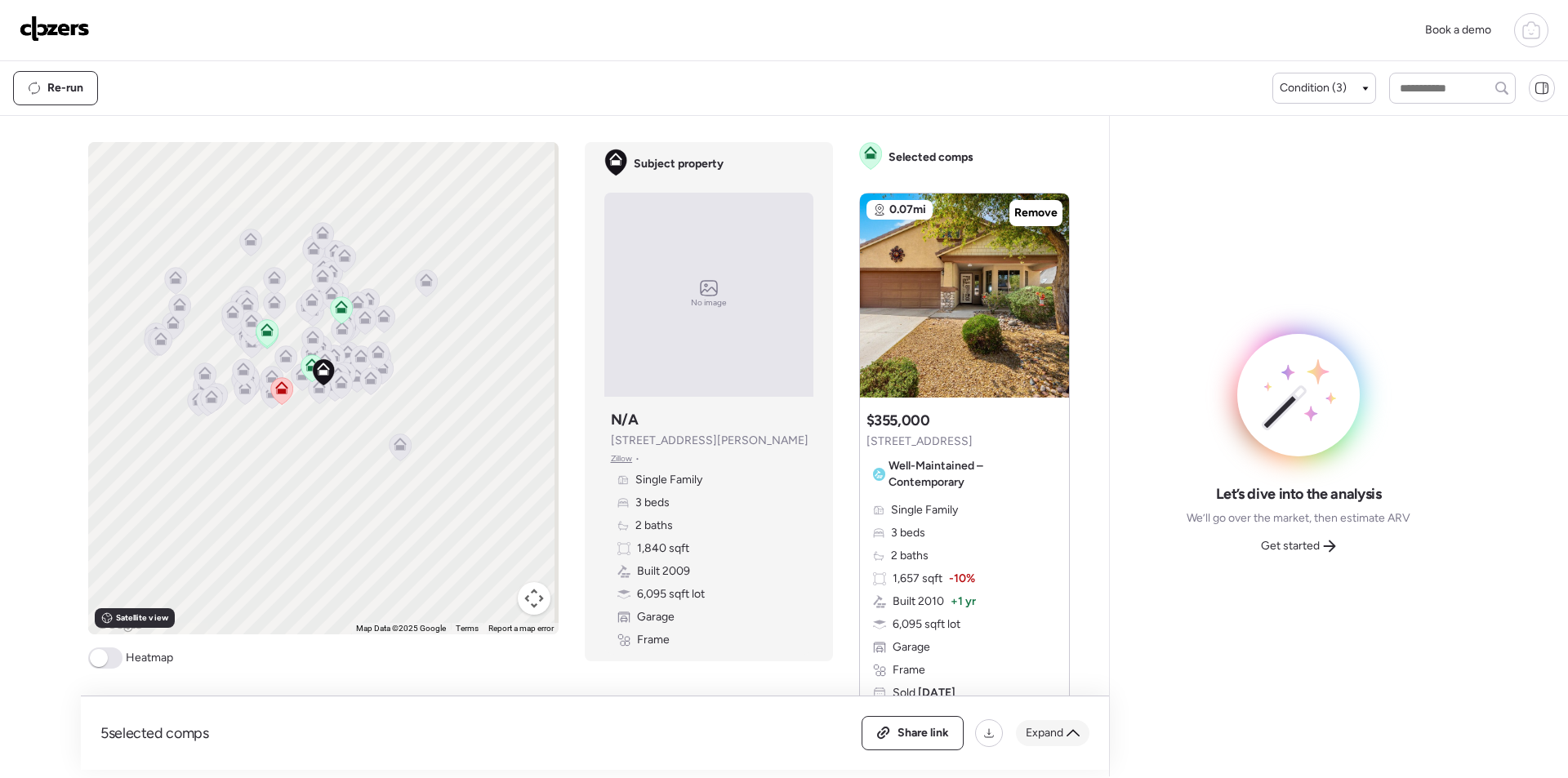
click at [1067, 738] on icon at bounding box center [1072, 733] width 13 height 13
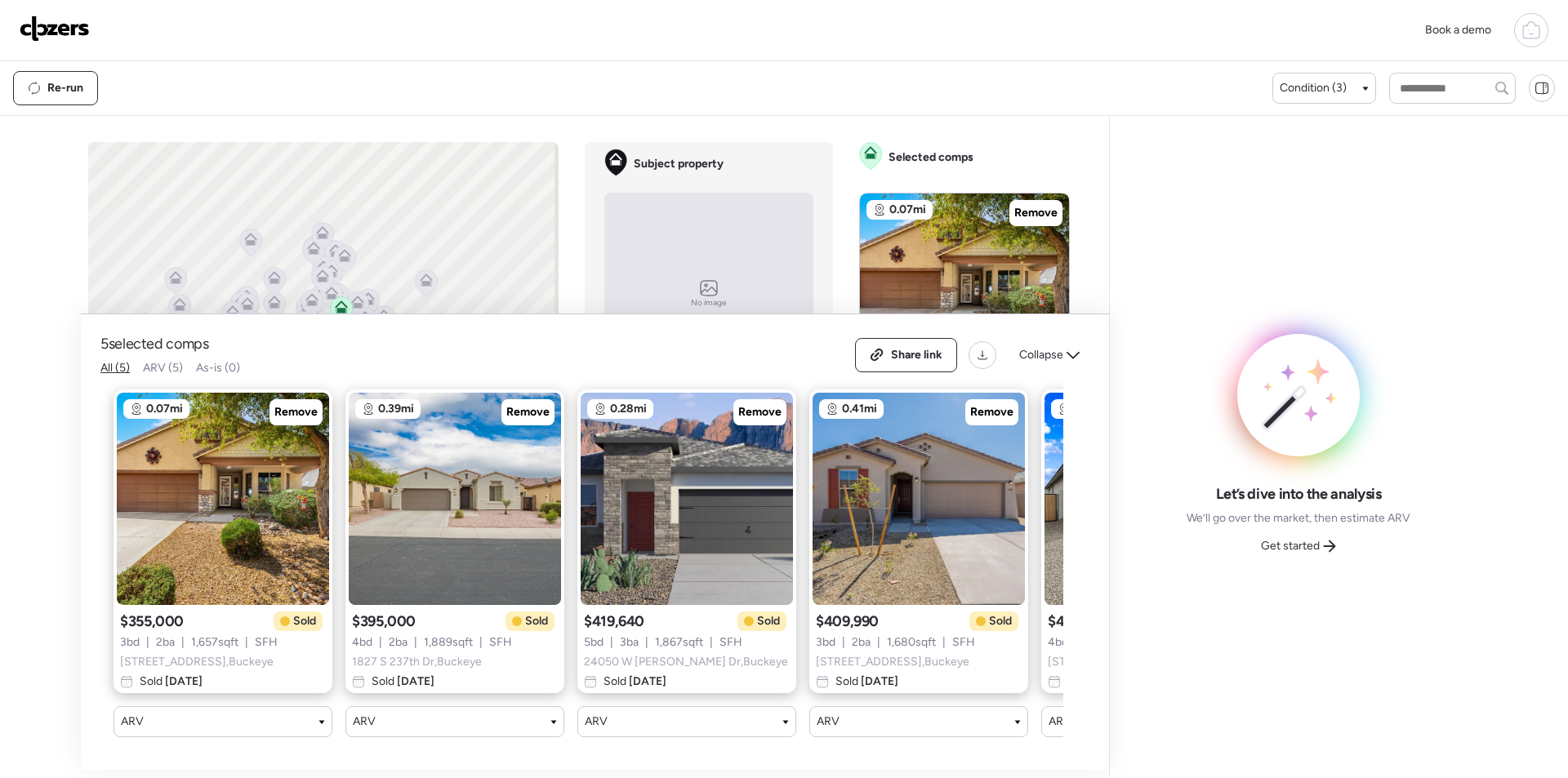
scroll to position [0, 210]
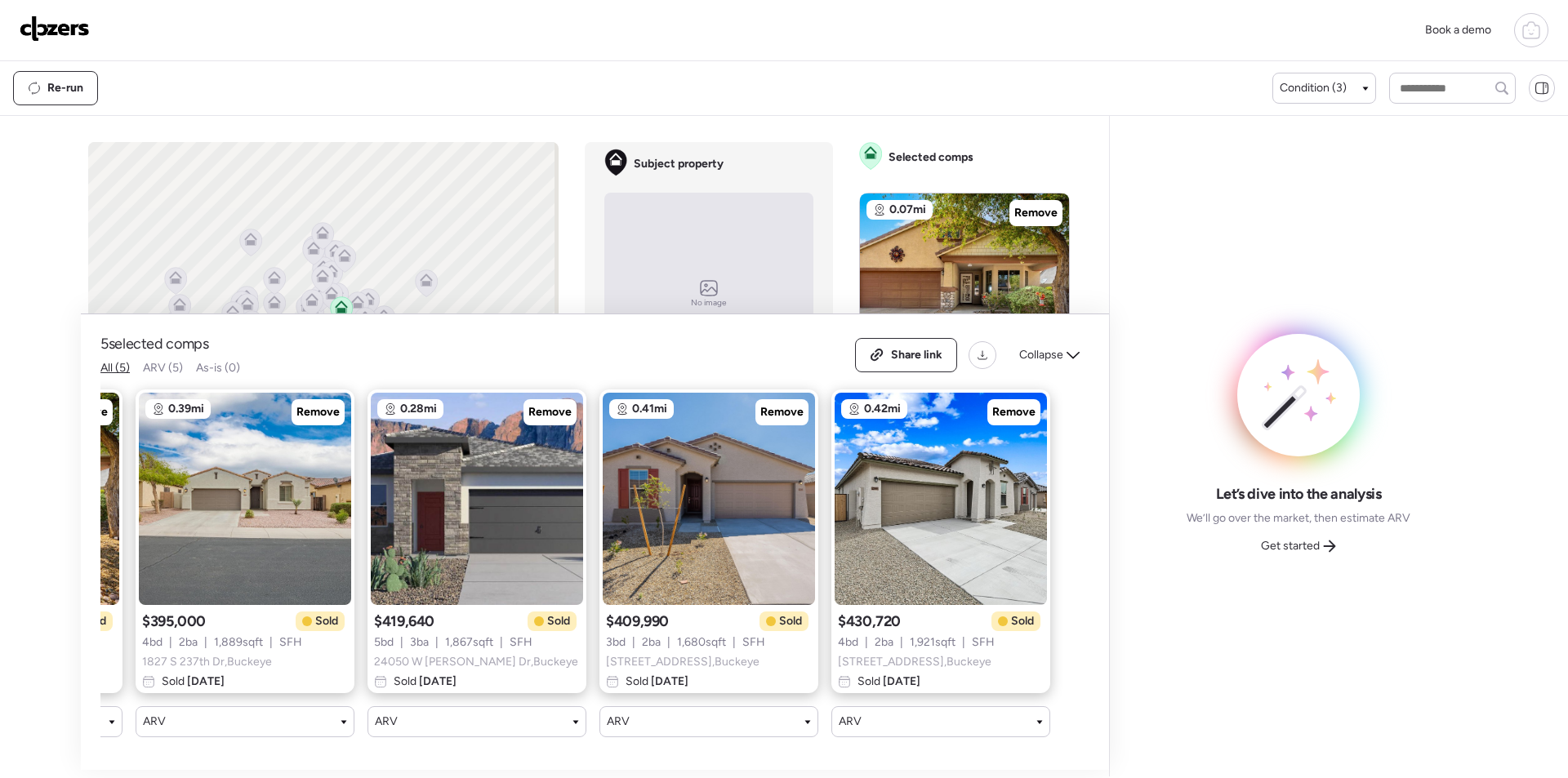
drag, startPoint x: 1051, startPoint y: 337, endPoint x: 881, endPoint y: 350, distance: 170.5
click at [1050, 347] on span "Collapse" at bounding box center [1040, 355] width 44 height 16
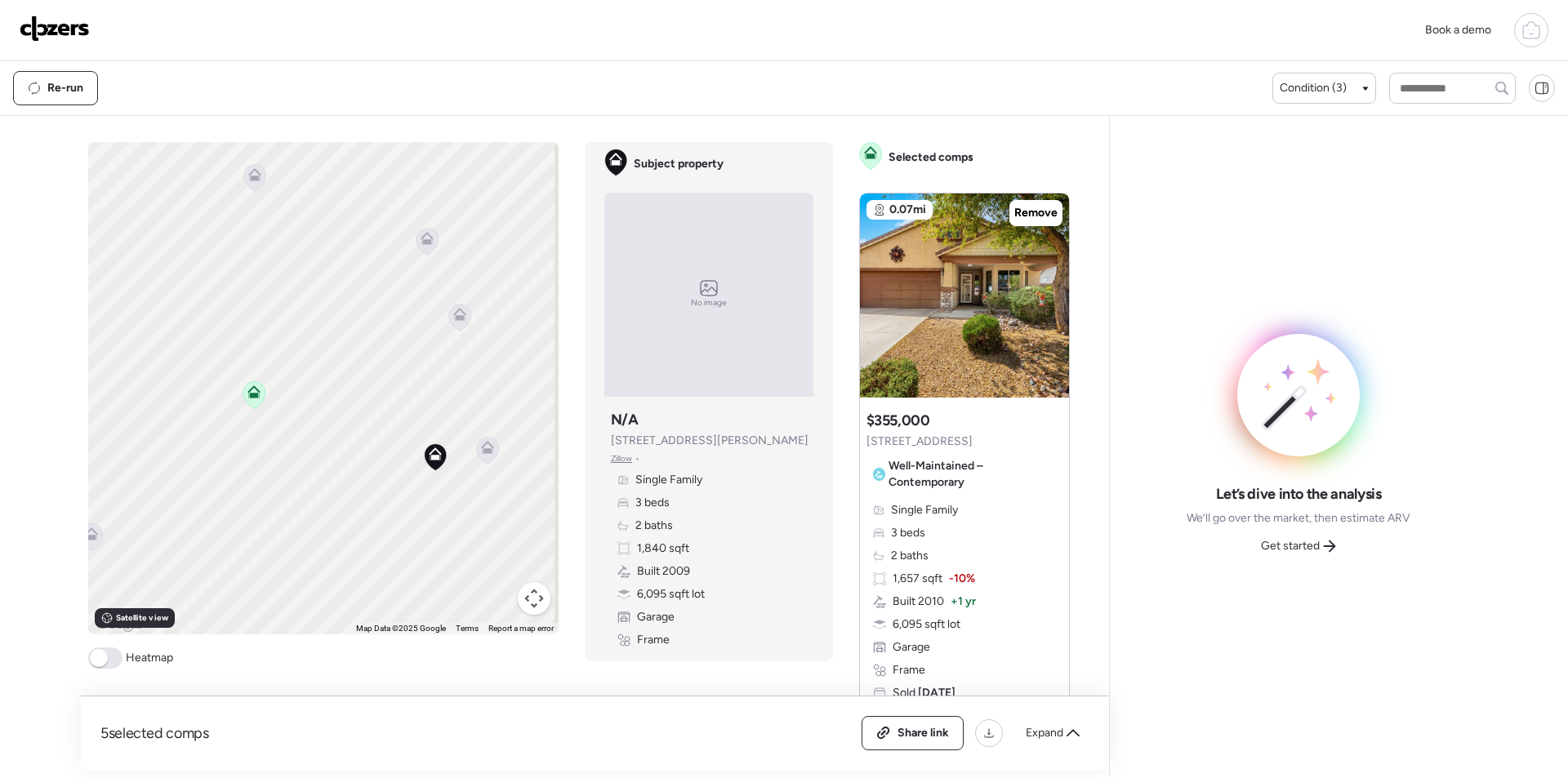
click at [495, 460] on div "To activate drag with keyboard, press Alt + Enter. Once in keyboard drag state,…" at bounding box center [324, 388] width 470 height 493
click at [487, 452] on icon at bounding box center [487, 447] width 13 height 13
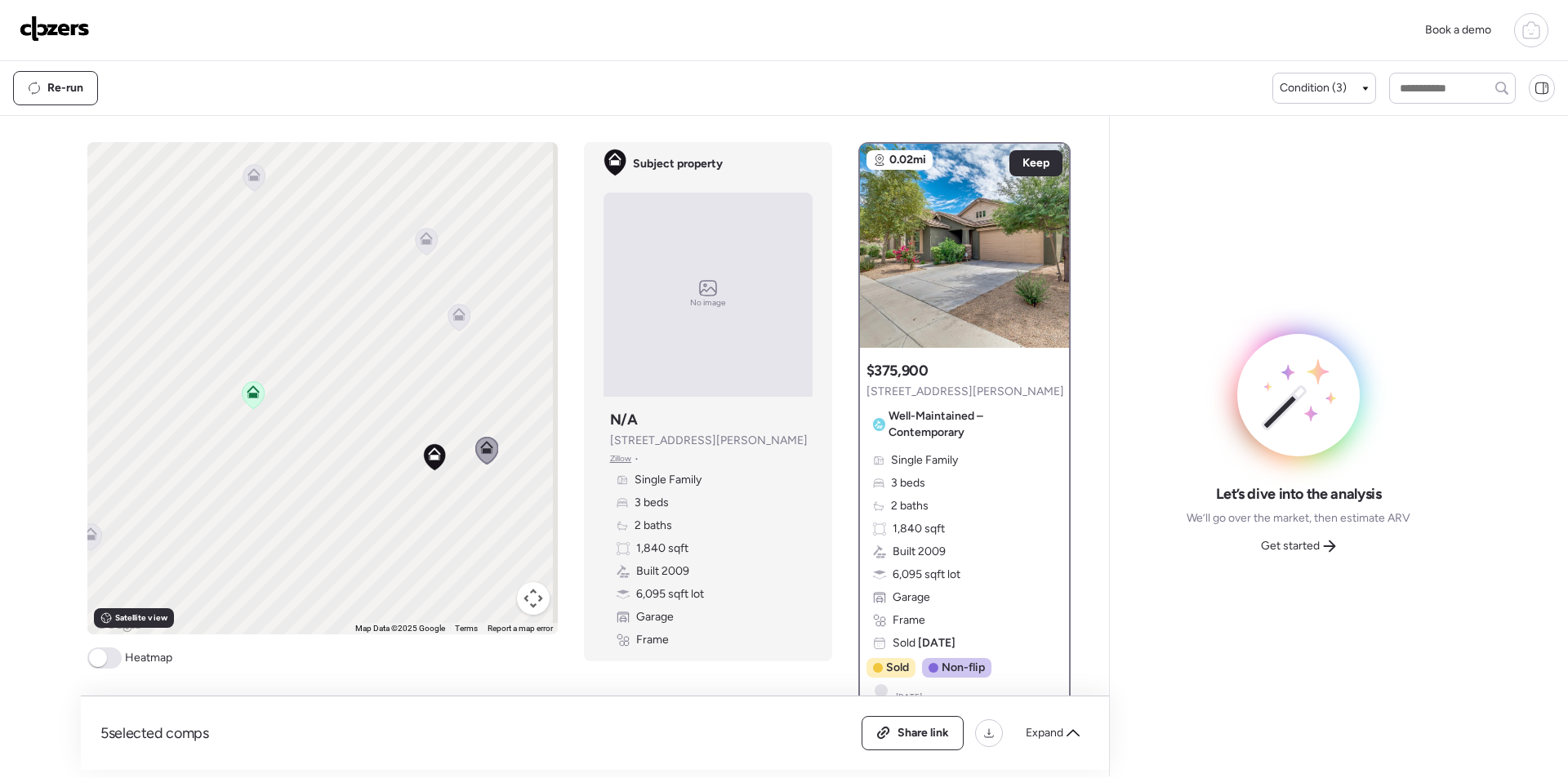
click at [454, 325] on icon at bounding box center [458, 317] width 22 height 27
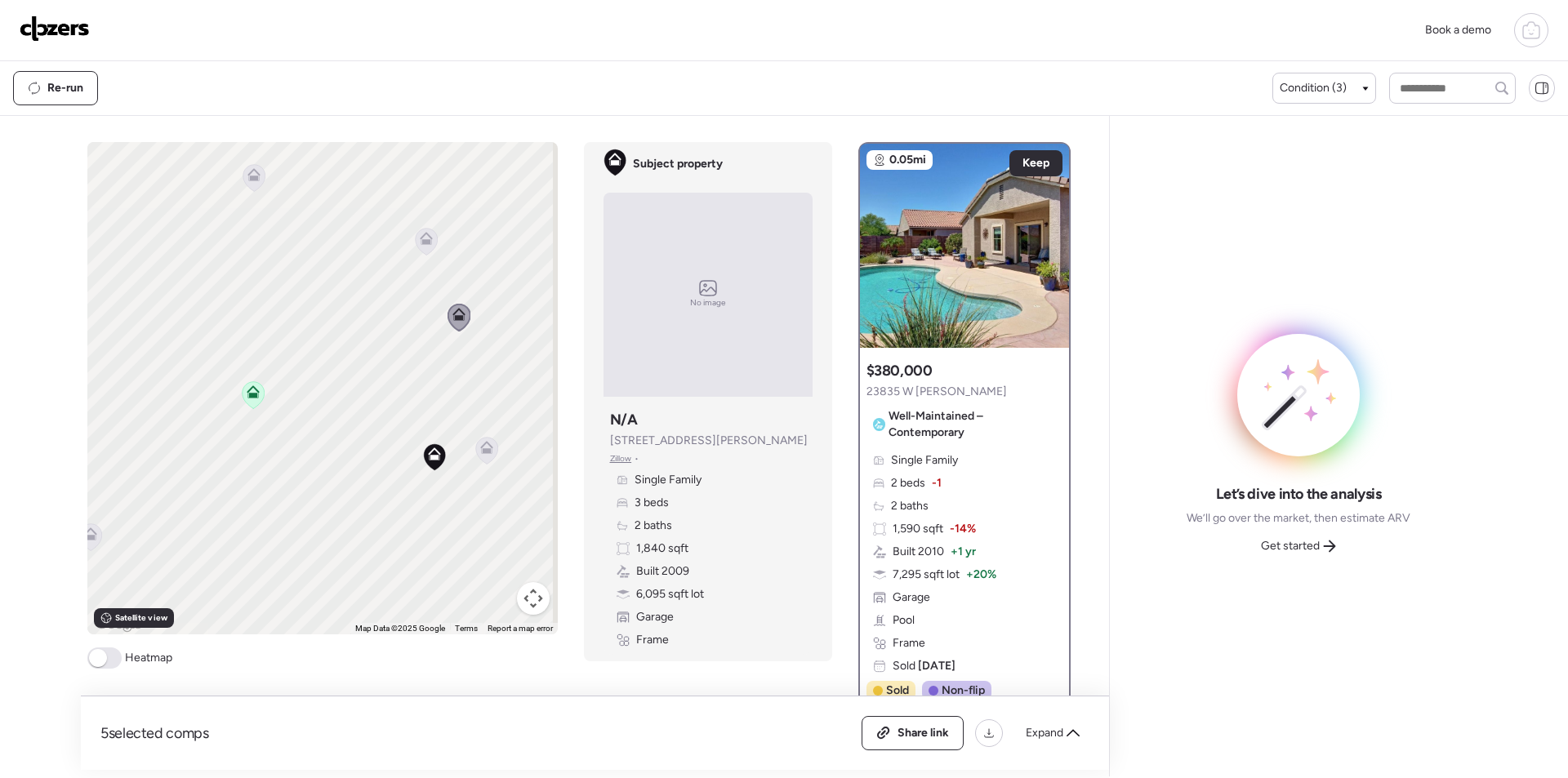
click at [428, 240] on icon at bounding box center [426, 241] width 22 height 27
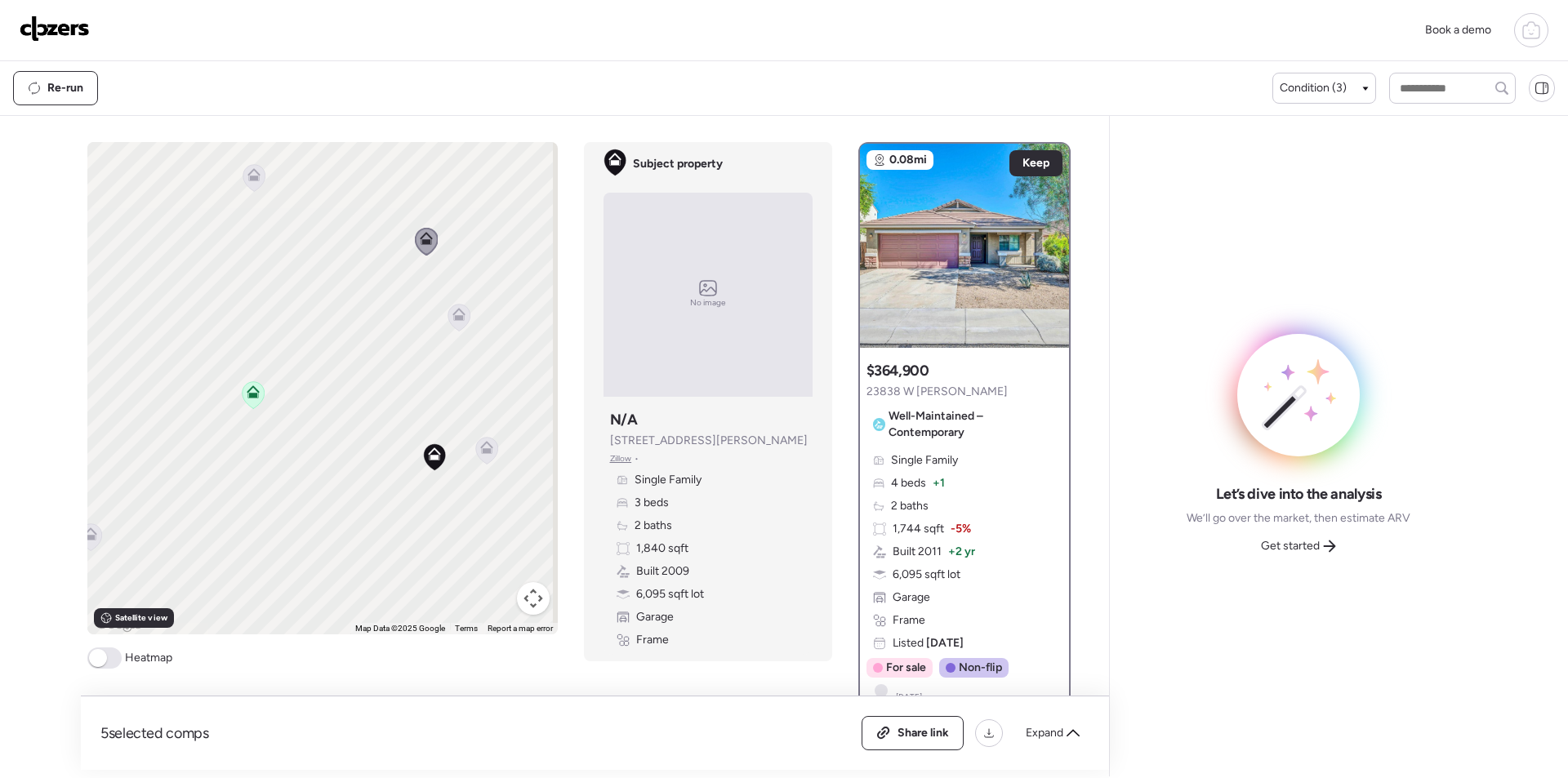
click at [249, 182] on icon at bounding box center [253, 178] width 22 height 27
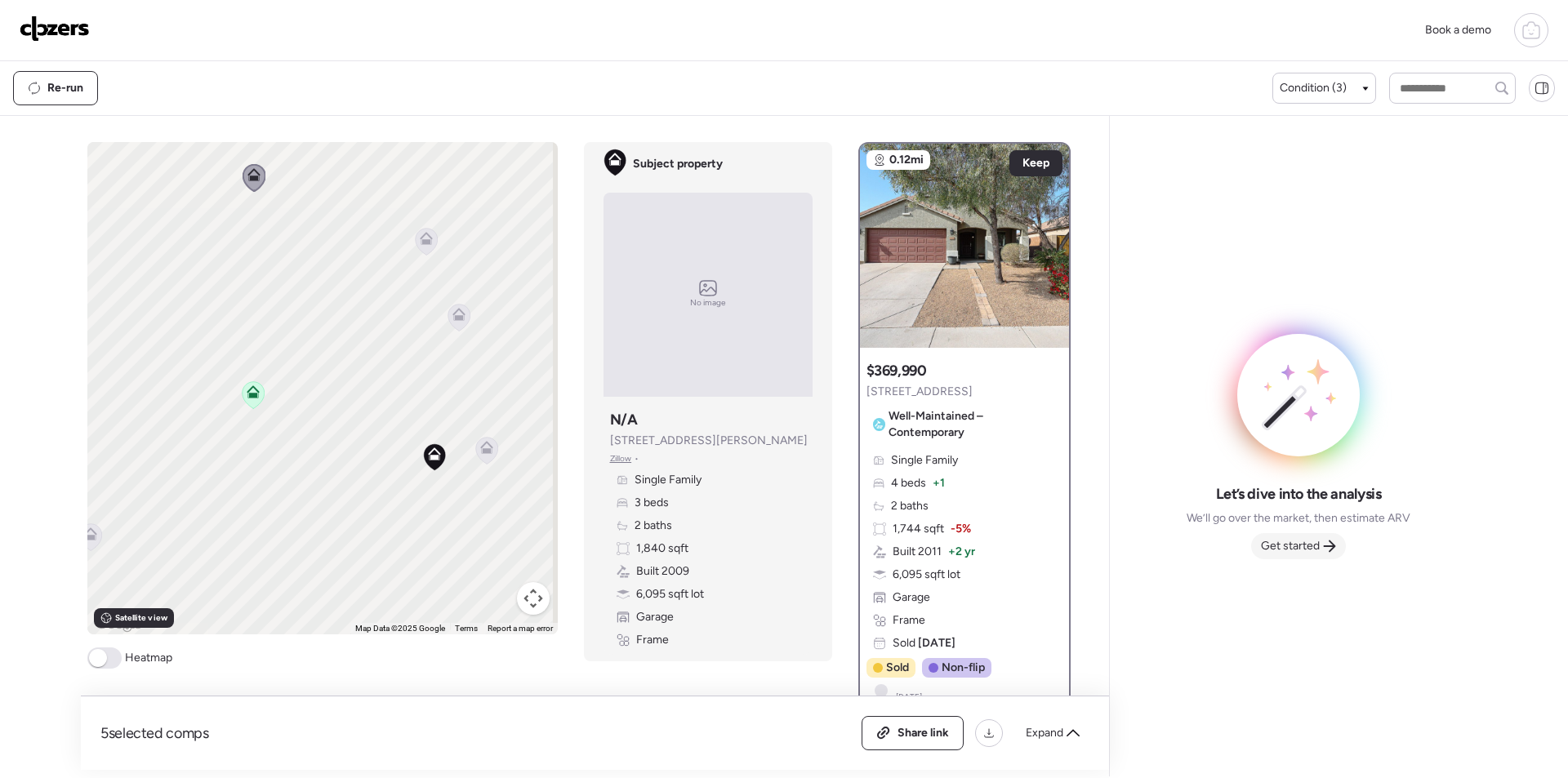
click at [1316, 549] on span "Get started" at bounding box center [1291, 546] width 59 height 16
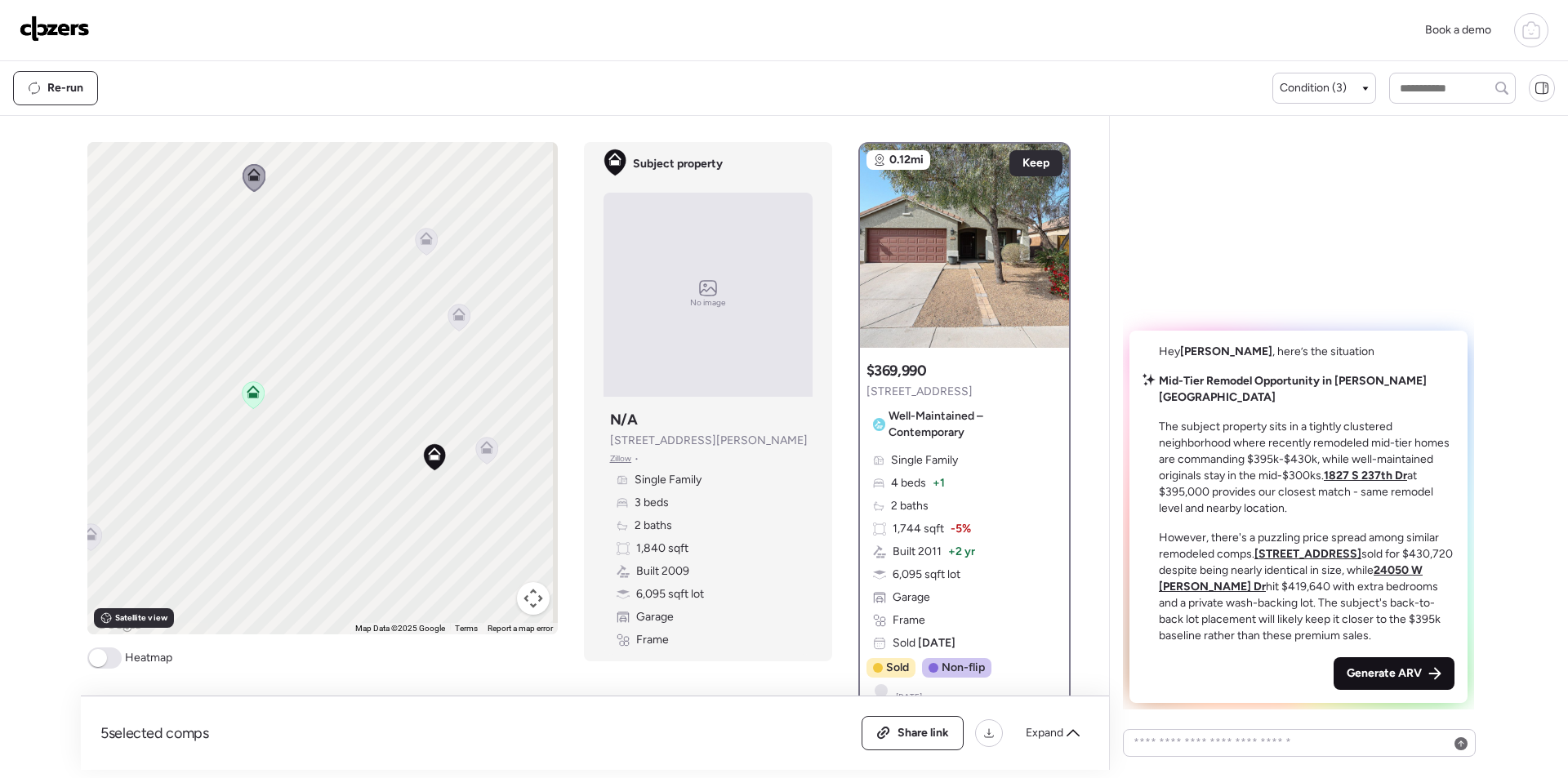
click at [1389, 681] on span "Generate ARV" at bounding box center [1385, 673] width 75 height 16
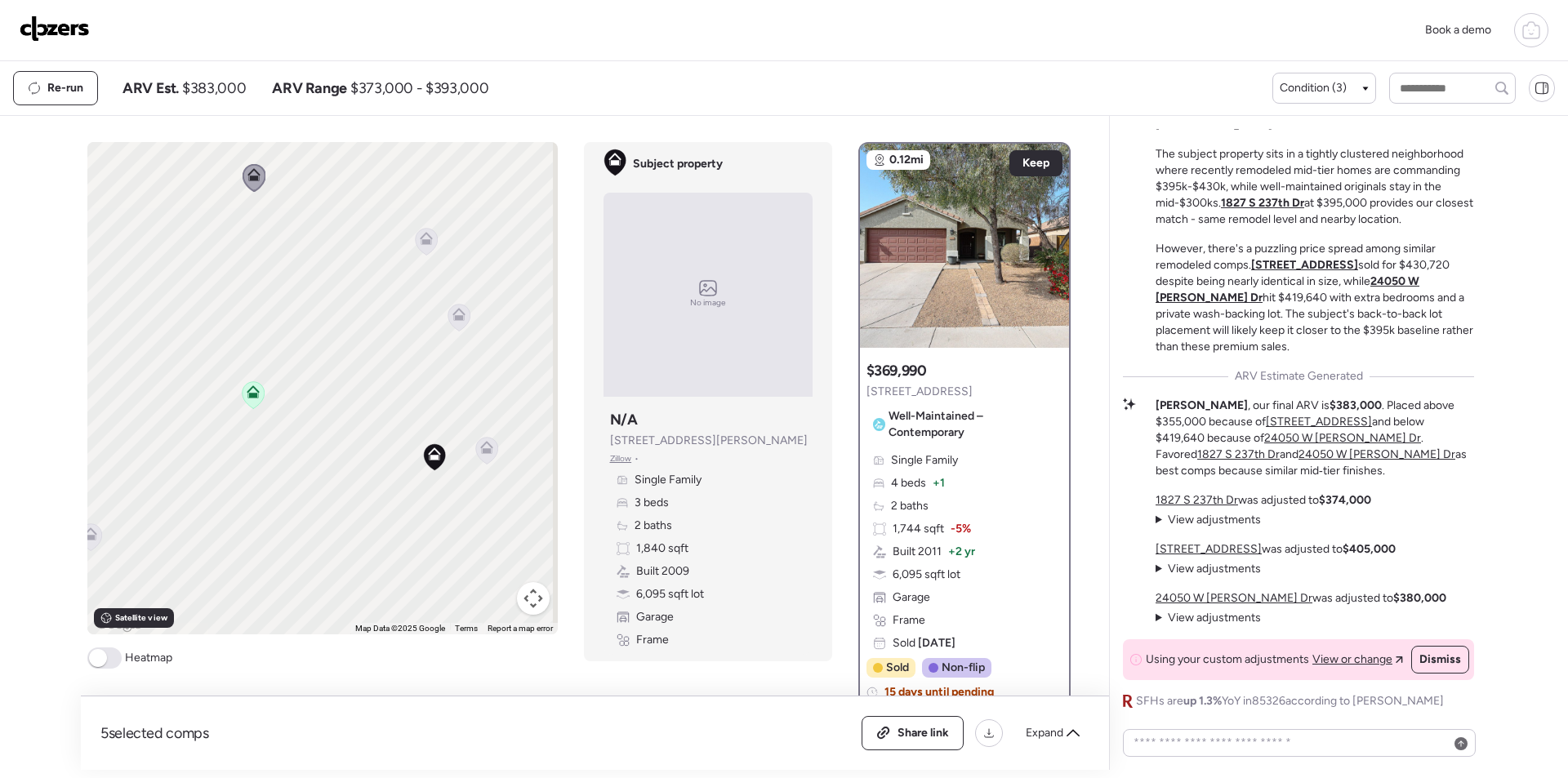
click at [211, 86] on span "$383,000" at bounding box center [214, 89] width 64 height 20
copy span "383,000"
click at [901, 726] on span "Share link" at bounding box center [923, 733] width 52 height 16
click at [61, 25] on img at bounding box center [55, 28] width 71 height 26
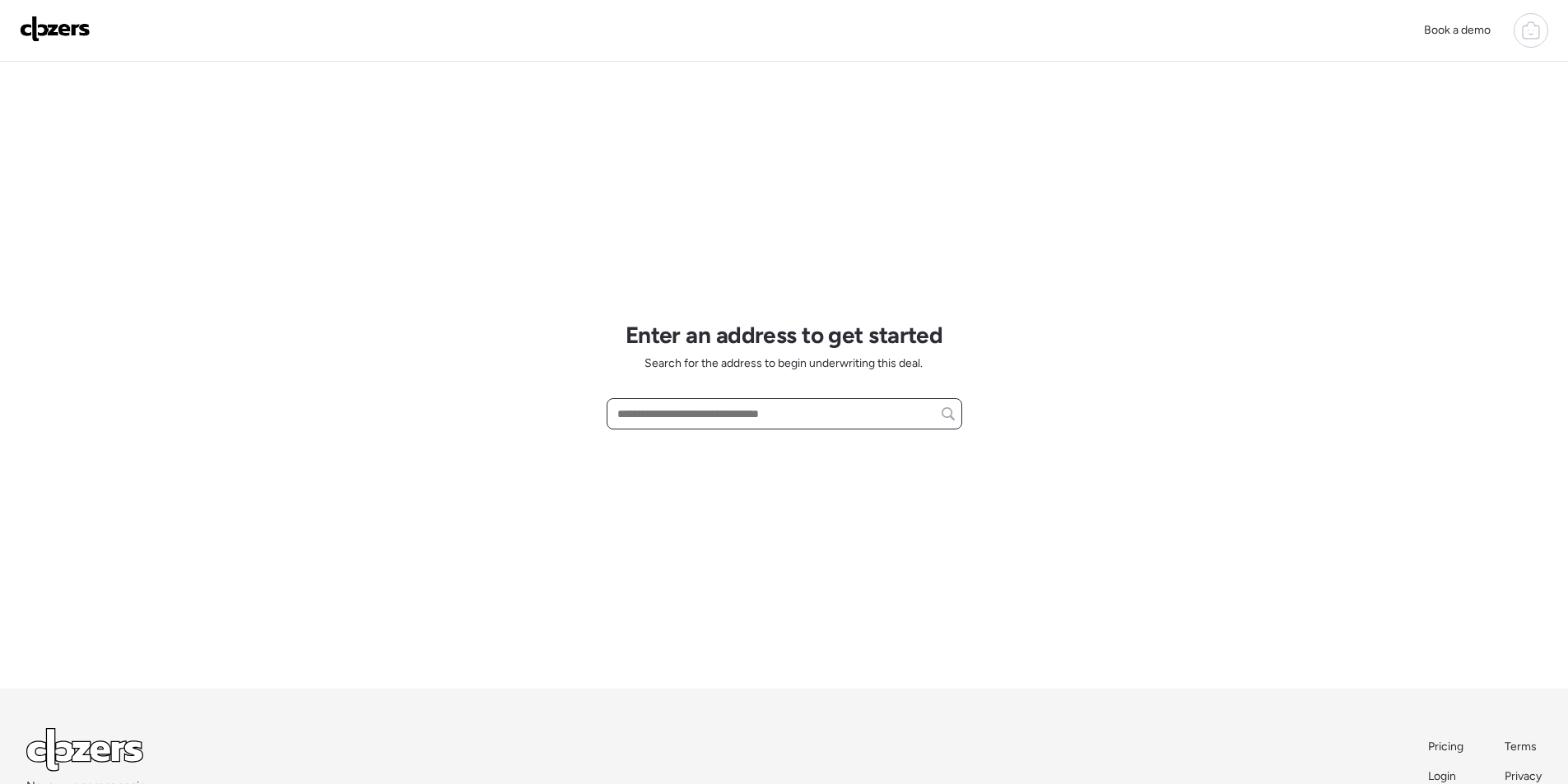
click at [678, 412] on input "text" at bounding box center [784, 414] width 341 height 23
paste input "**********"
click at [680, 442] on span "[STREET_ADDRESS]" at bounding box center [666, 444] width 107 height 16
type input "**********"
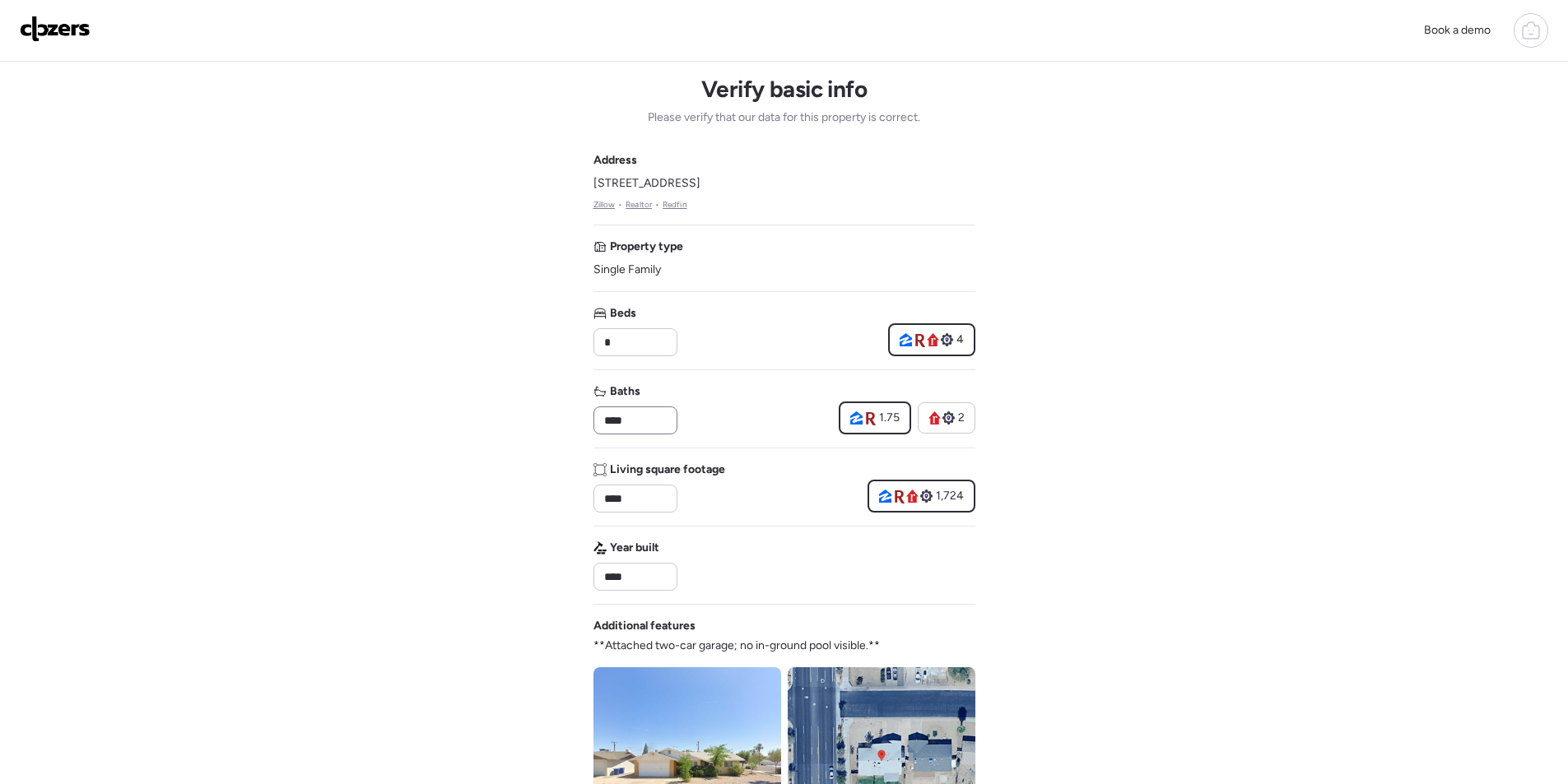
click at [649, 433] on div "****" at bounding box center [635, 420] width 84 height 28
click at [649, 424] on input "****" at bounding box center [636, 421] width 69 height 23
click at [692, 412] on div "Baths **** 1.75 2" at bounding box center [784, 408] width 382 height 51
click at [635, 421] on input "****" at bounding box center [636, 421] width 69 height 23
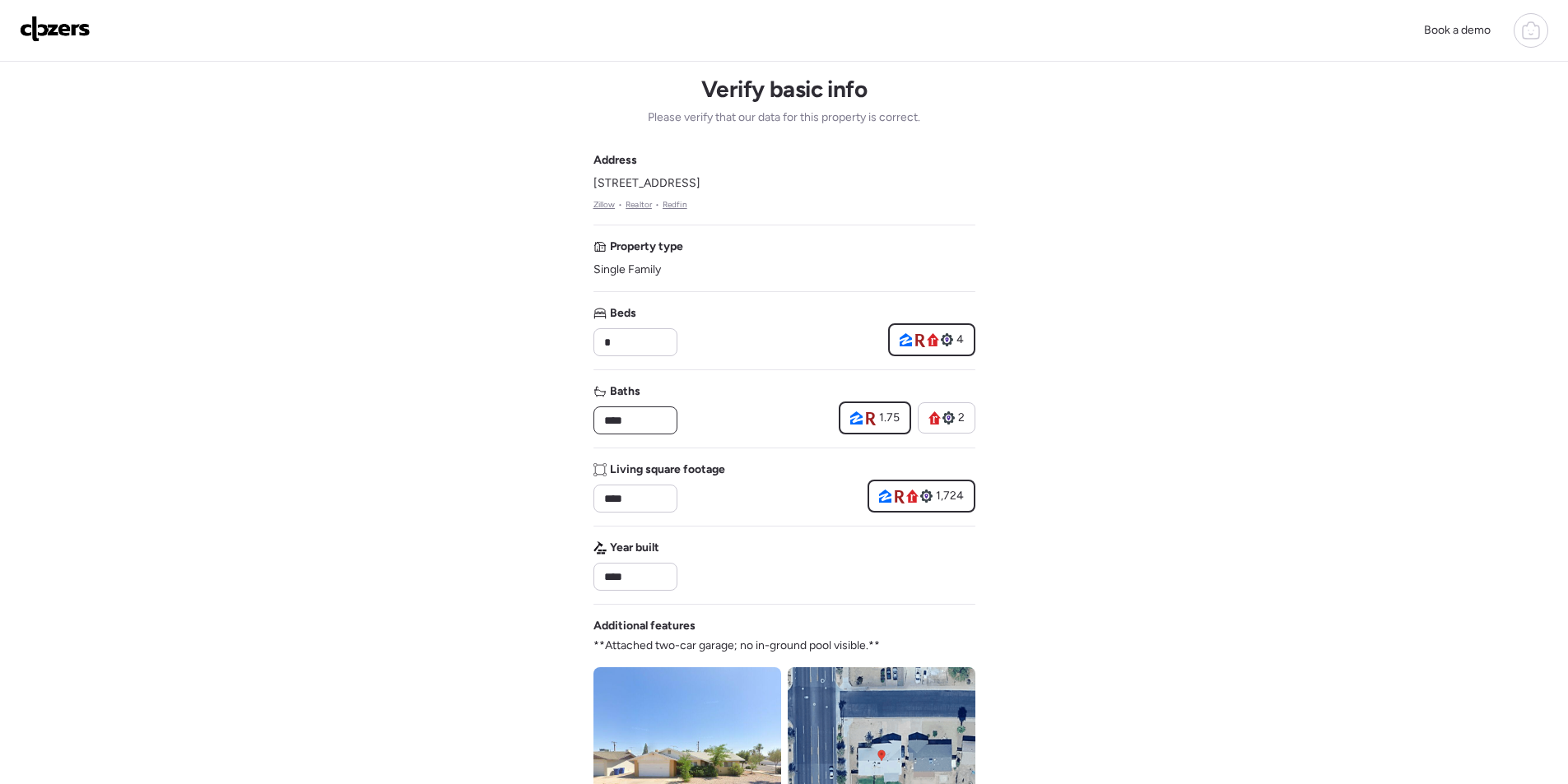
click at [635, 421] on input "****" at bounding box center [636, 421] width 69 height 23
type input "*"
click at [703, 411] on div "Baths * 1.75 2" at bounding box center [784, 408] width 382 height 51
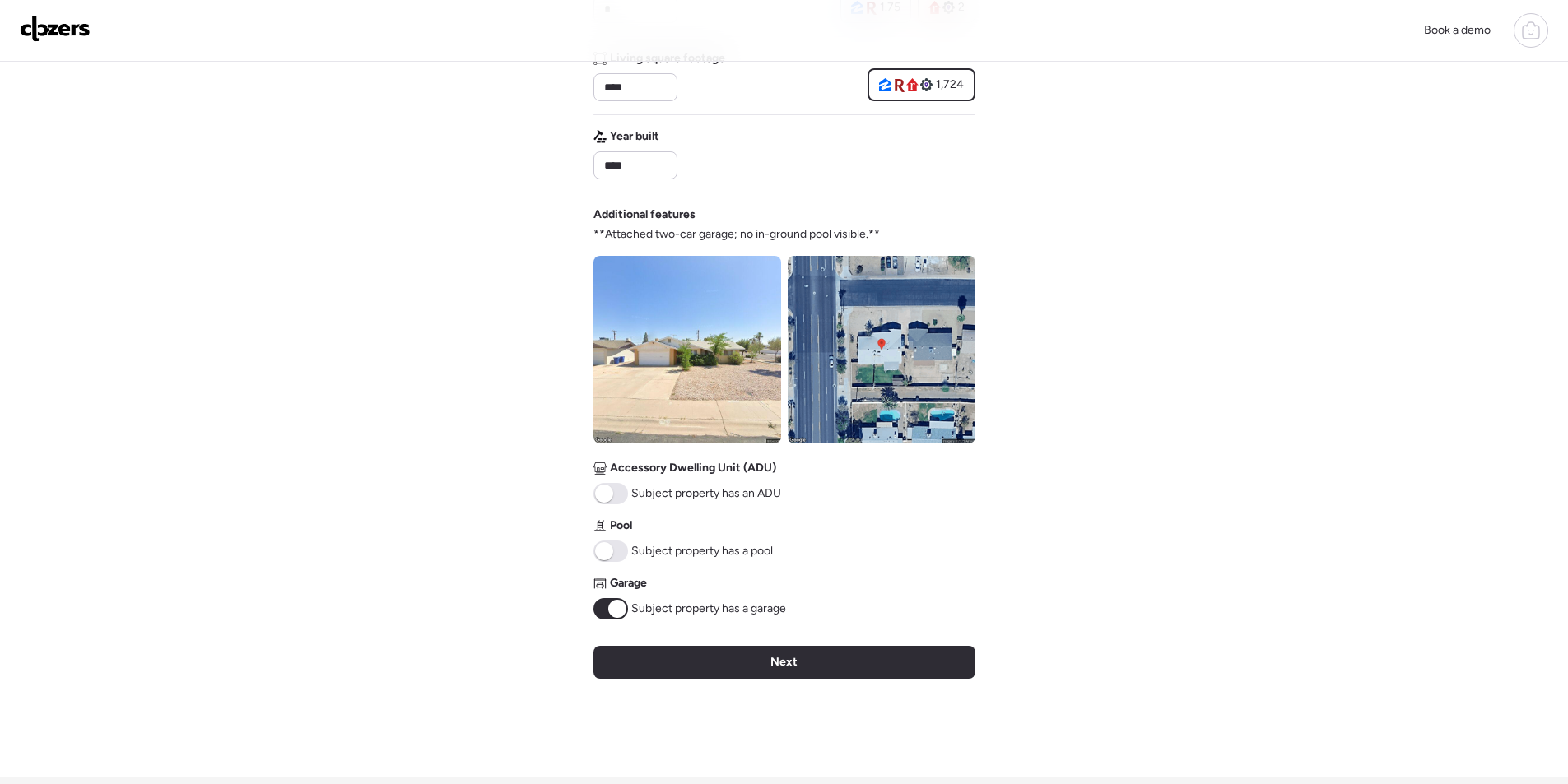
scroll to position [609, 0]
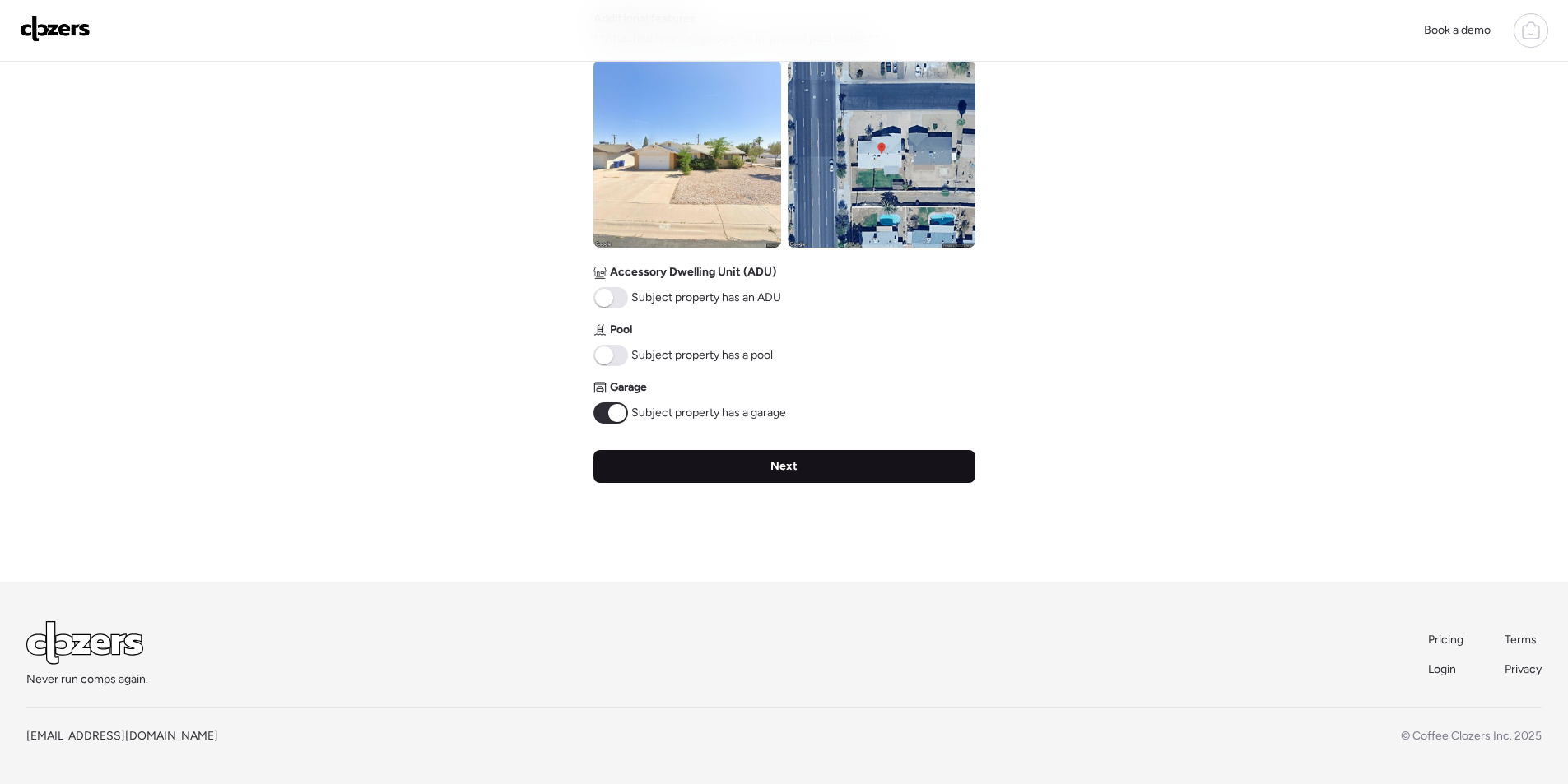
click at [752, 463] on div "Next" at bounding box center [784, 466] width 382 height 33
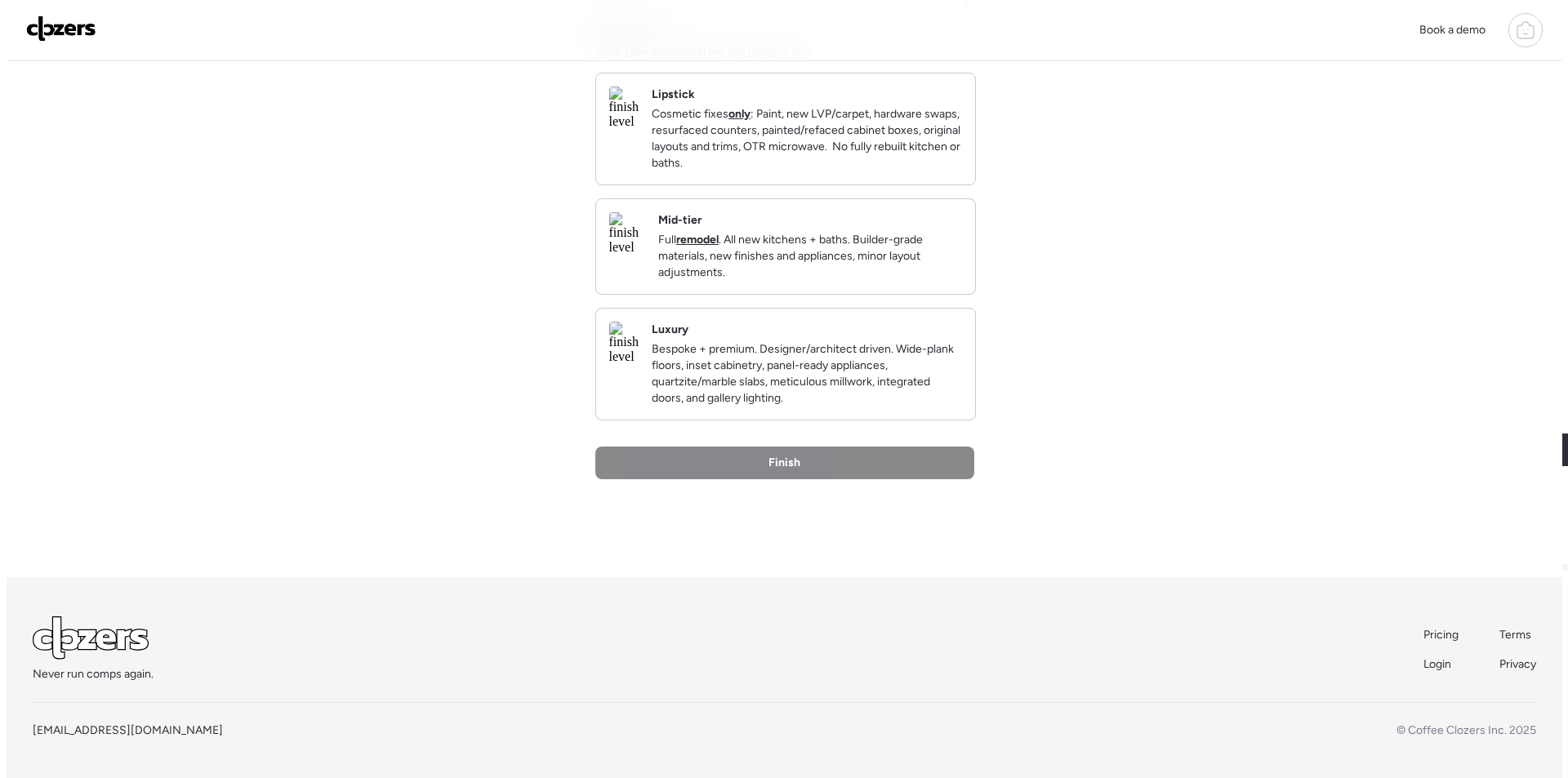
scroll to position [0, 0]
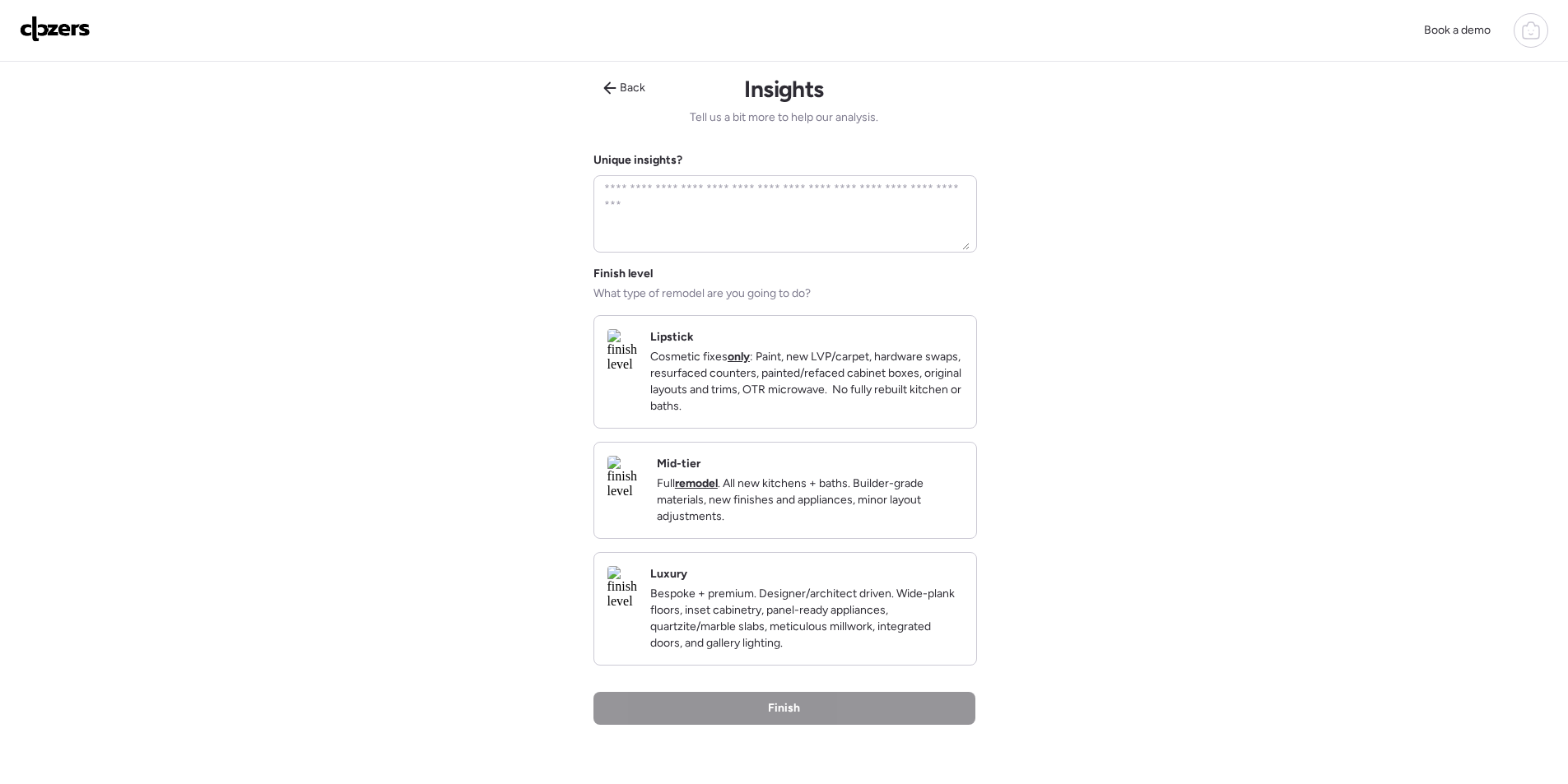
click at [885, 497] on p "Full remodel . All new kitchens + baths. Builder-grade materials, new finishes …" at bounding box center [811, 500] width 307 height 50
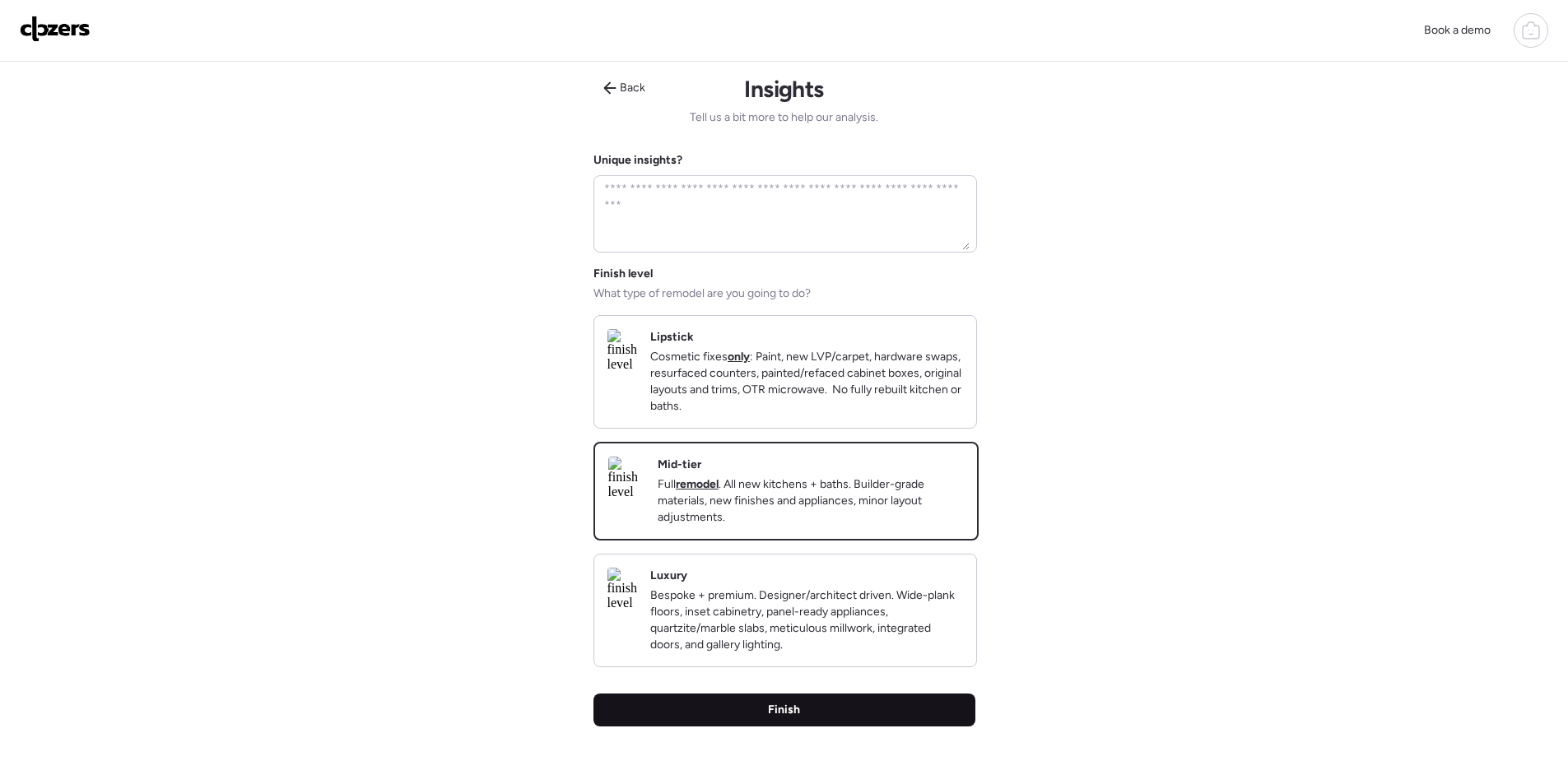
click at [794, 718] on span "Finish" at bounding box center [784, 710] width 32 height 16
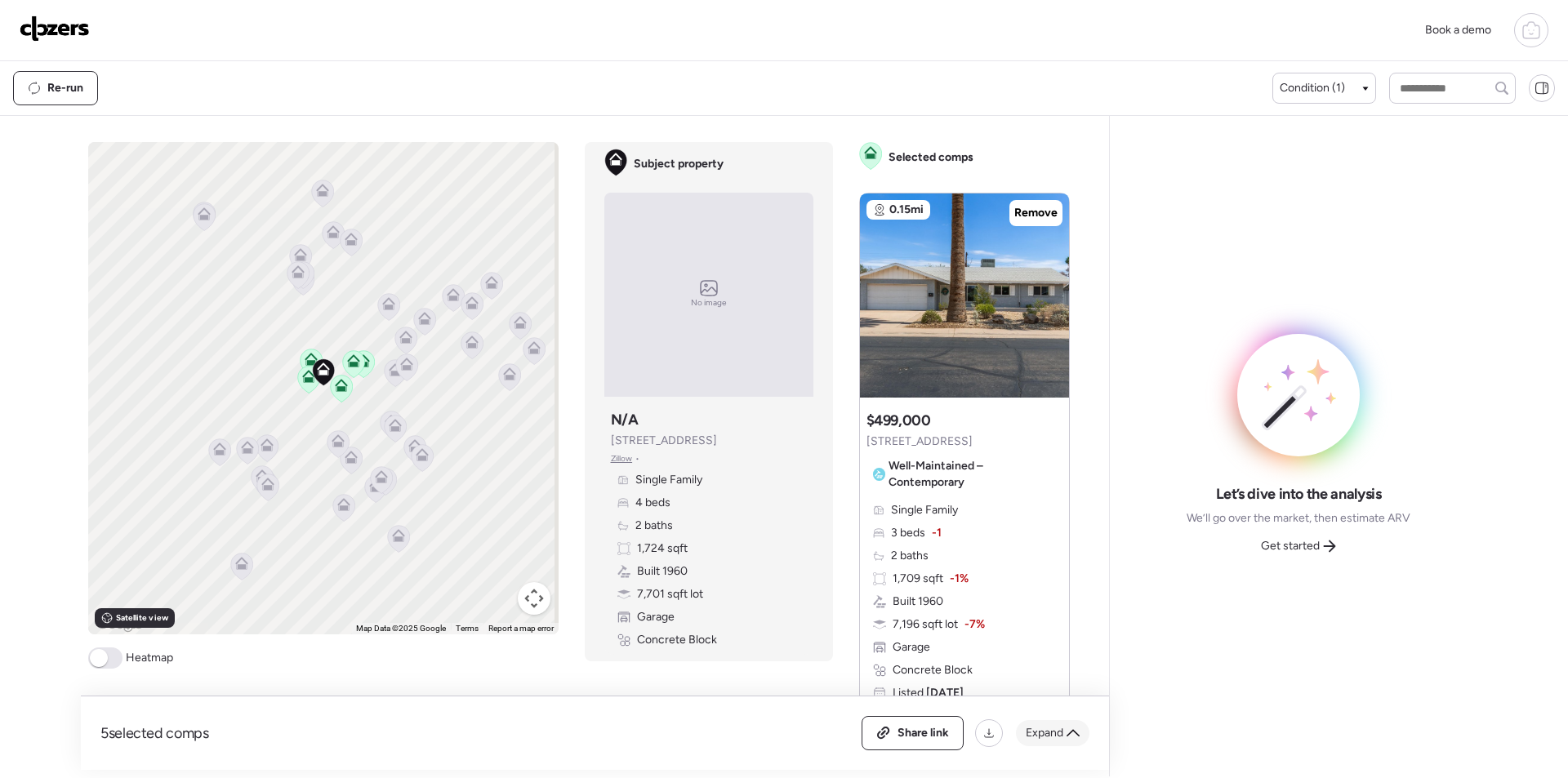
click at [1052, 737] on span "Expand" at bounding box center [1045, 733] width 38 height 16
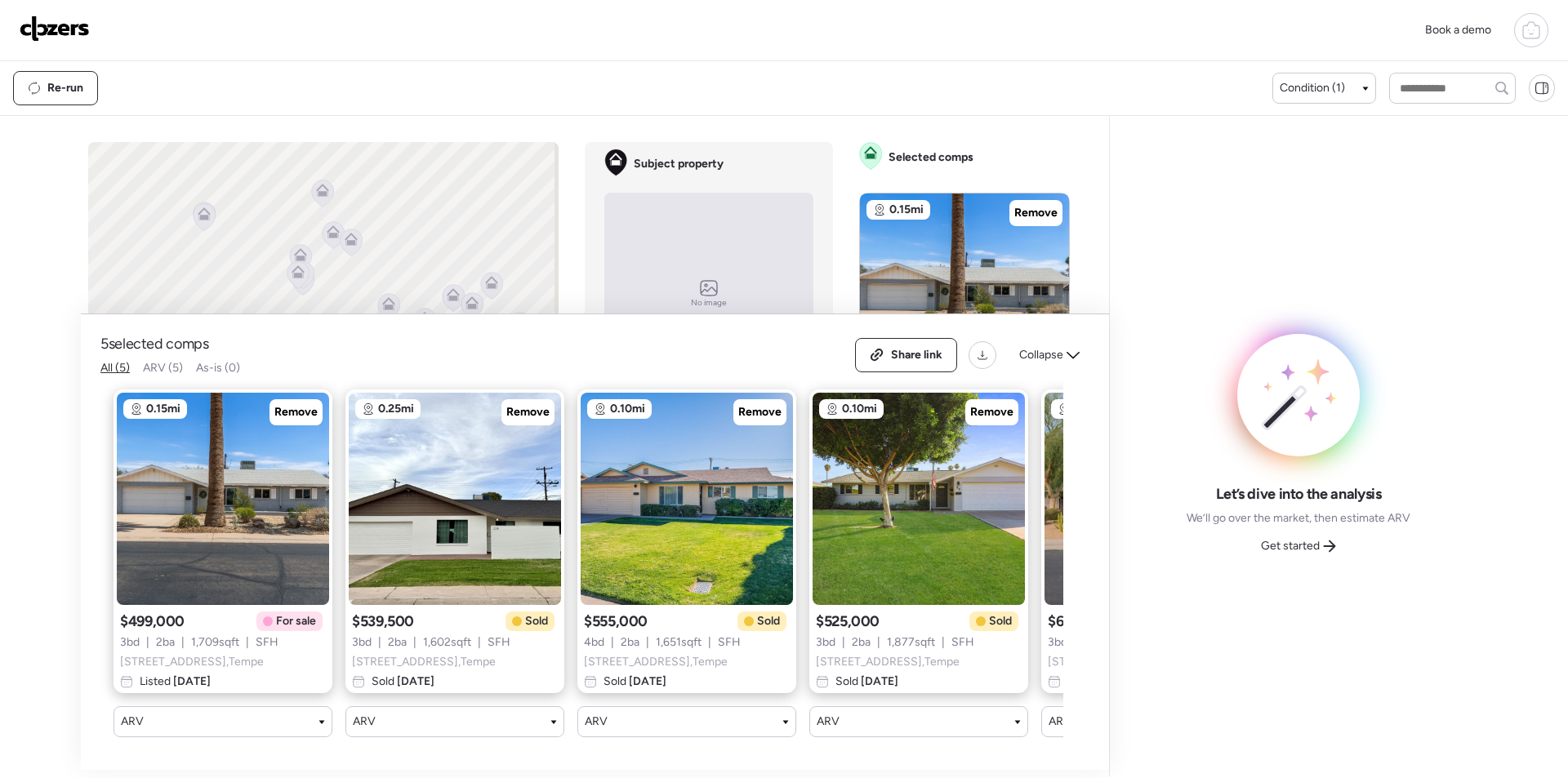
click at [291, 404] on span "Remove" at bounding box center [296, 412] width 43 height 16
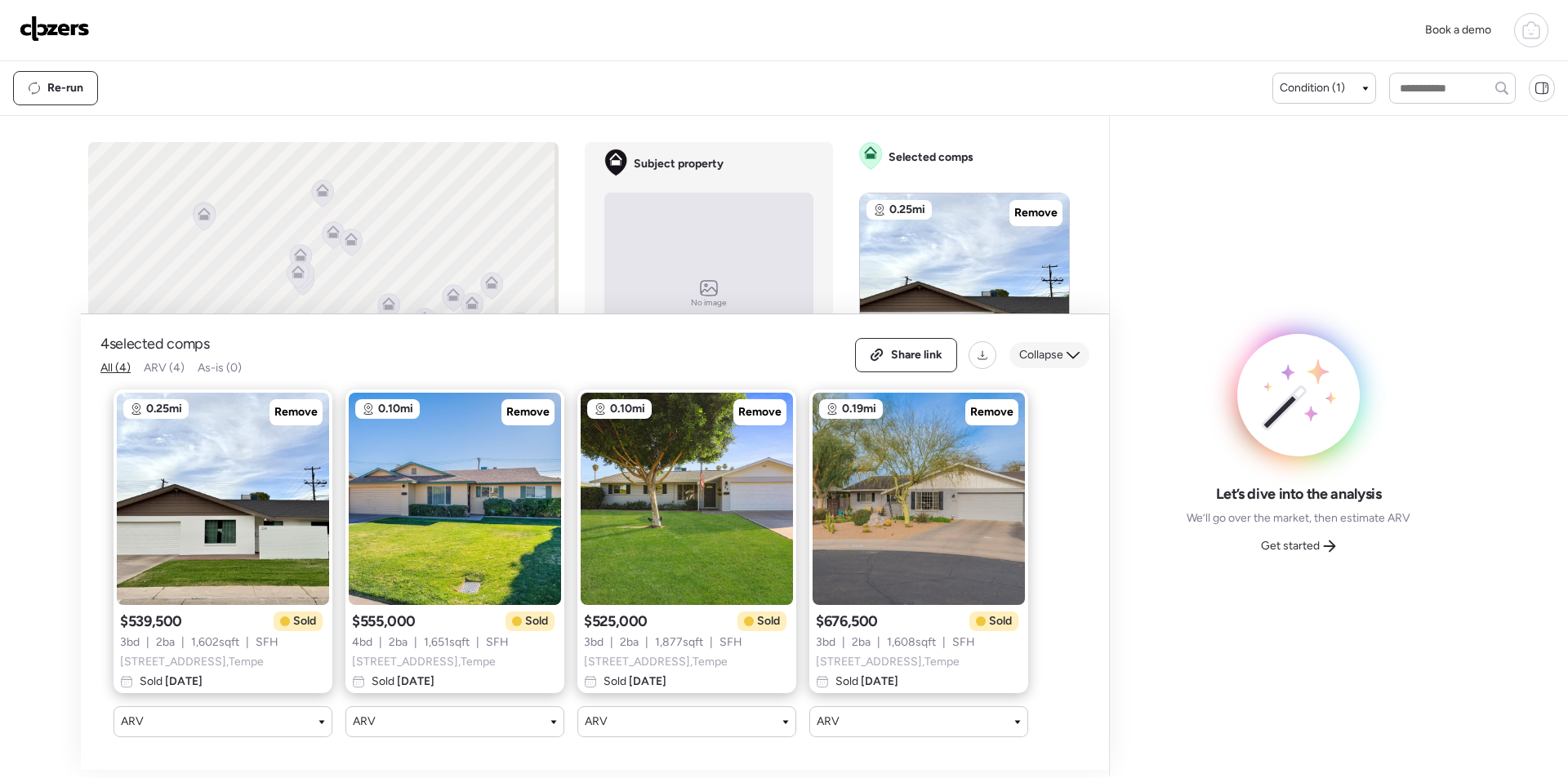
click at [1057, 347] on span "Collapse" at bounding box center [1040, 355] width 44 height 16
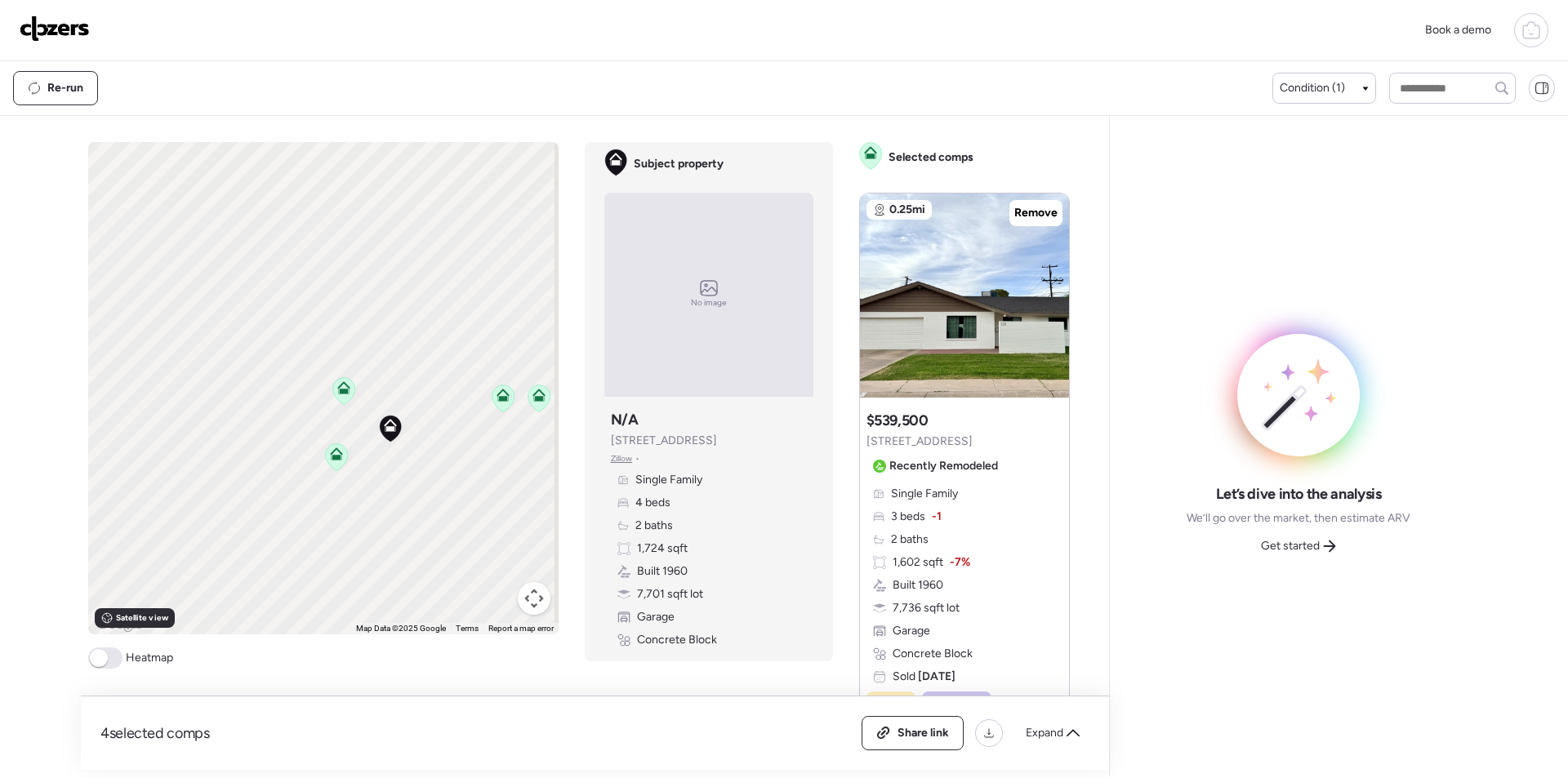
drag, startPoint x: 113, startPoint y: 444, endPoint x: 90, endPoint y: 408, distance: 42.7
click at [89, 409] on div "To activate drag with keyboard, press Alt + Enter. Once in keyboard drag state,…" at bounding box center [324, 388] width 470 height 493
click at [1040, 727] on span "Expand" at bounding box center [1045, 733] width 38 height 16
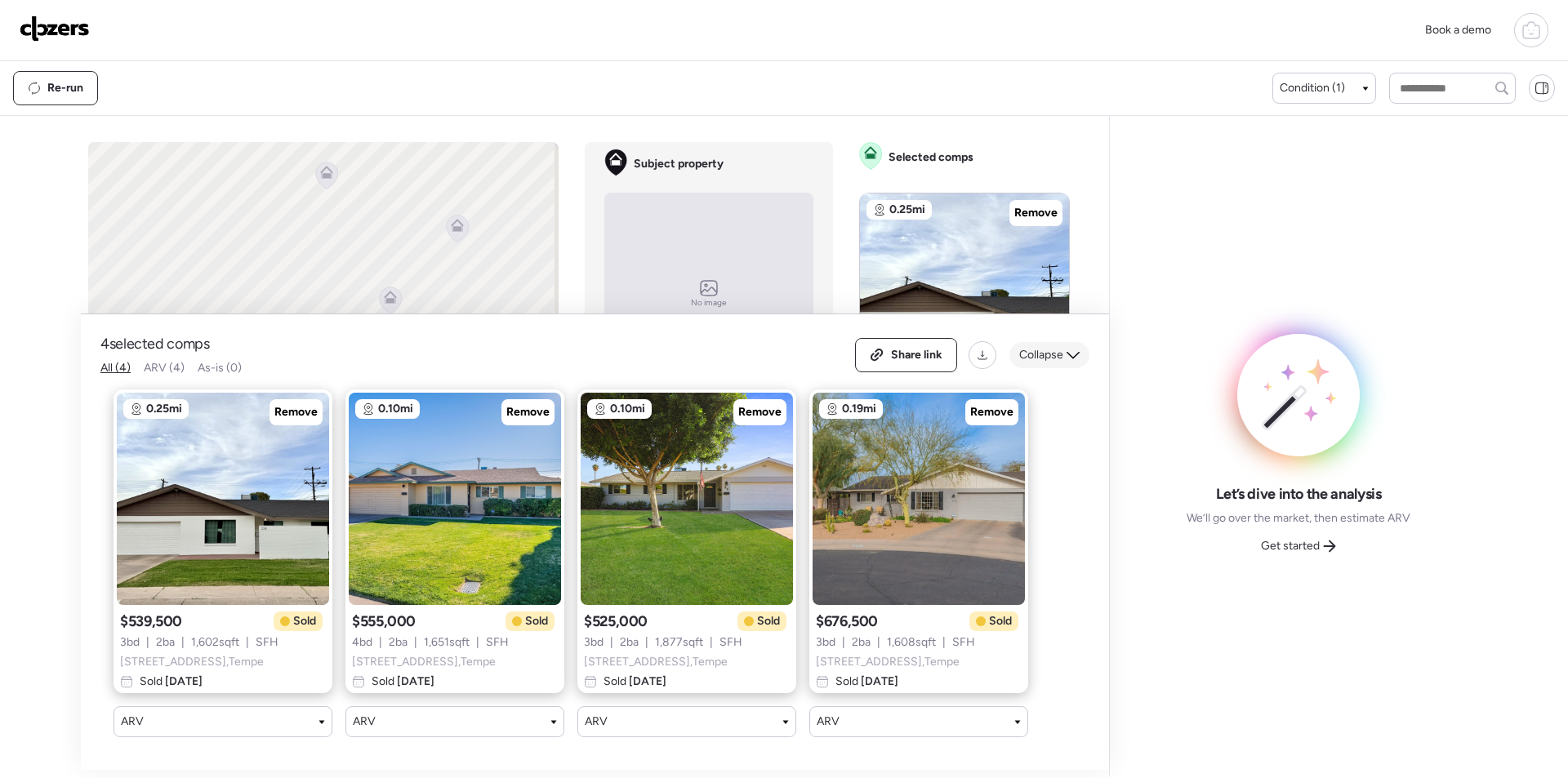
click at [1041, 342] on div "Collapse" at bounding box center [1049, 355] width 80 height 26
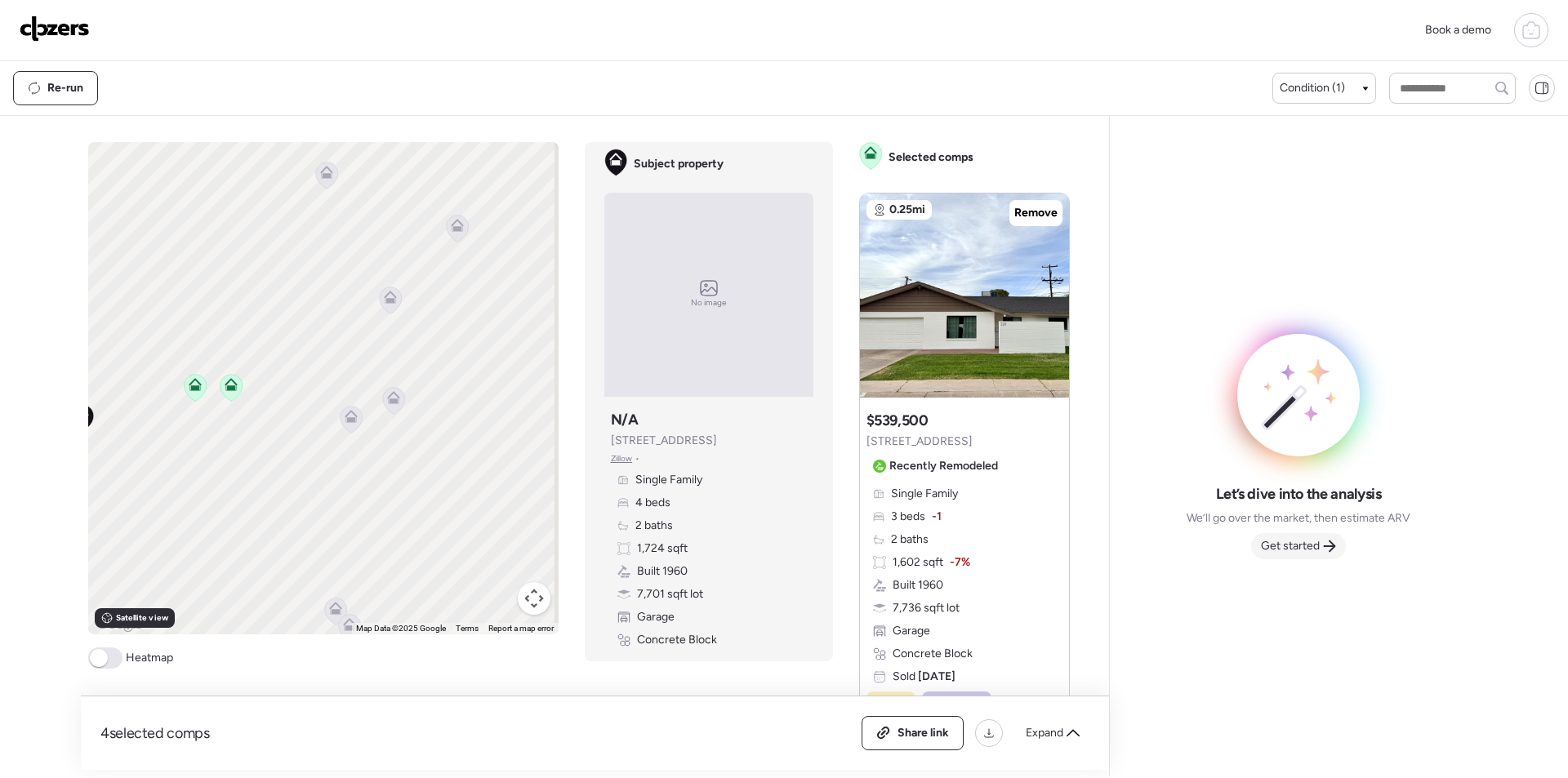
click at [1312, 548] on span "Get started" at bounding box center [1291, 546] width 59 height 16
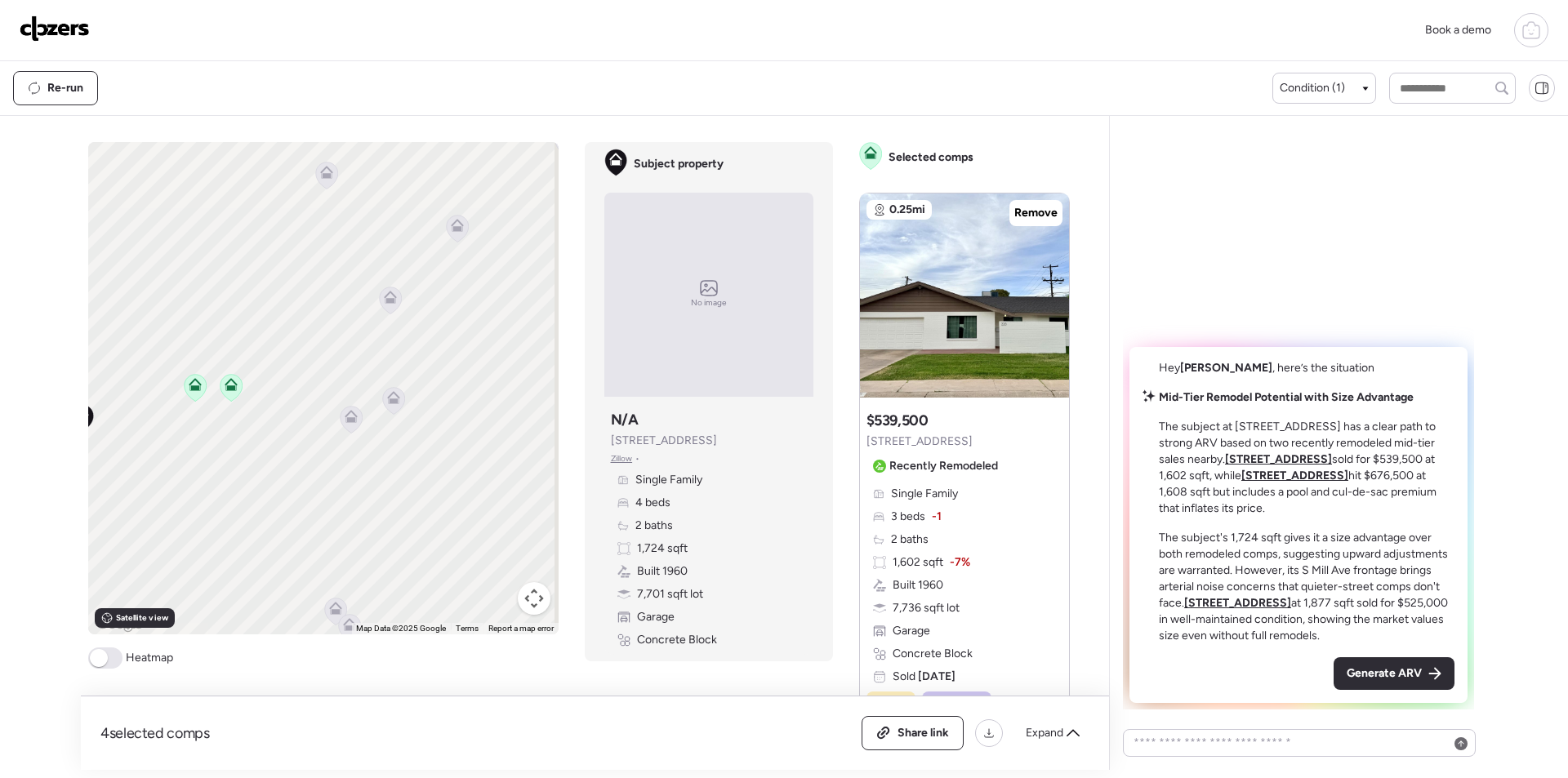
click at [1392, 675] on span "Generate ARV" at bounding box center [1385, 673] width 75 height 16
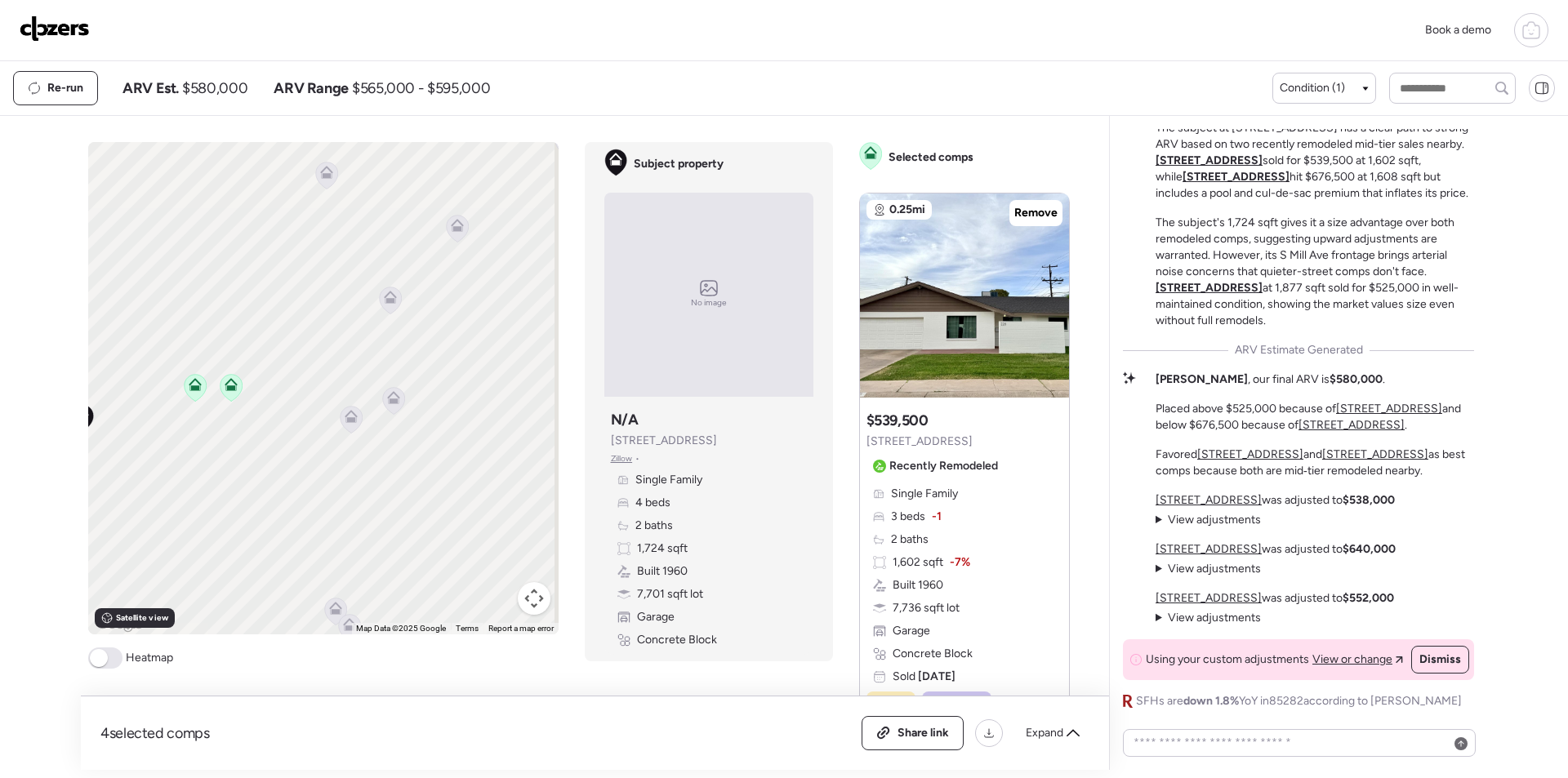
click at [221, 91] on span "$580,000" at bounding box center [215, 89] width 65 height 20
copy span "580,000"
drag, startPoint x: 924, startPoint y: 729, endPoint x: 922, endPoint y: 566, distance: 163.0
click at [924, 730] on span "Share link" at bounding box center [923, 733] width 52 height 16
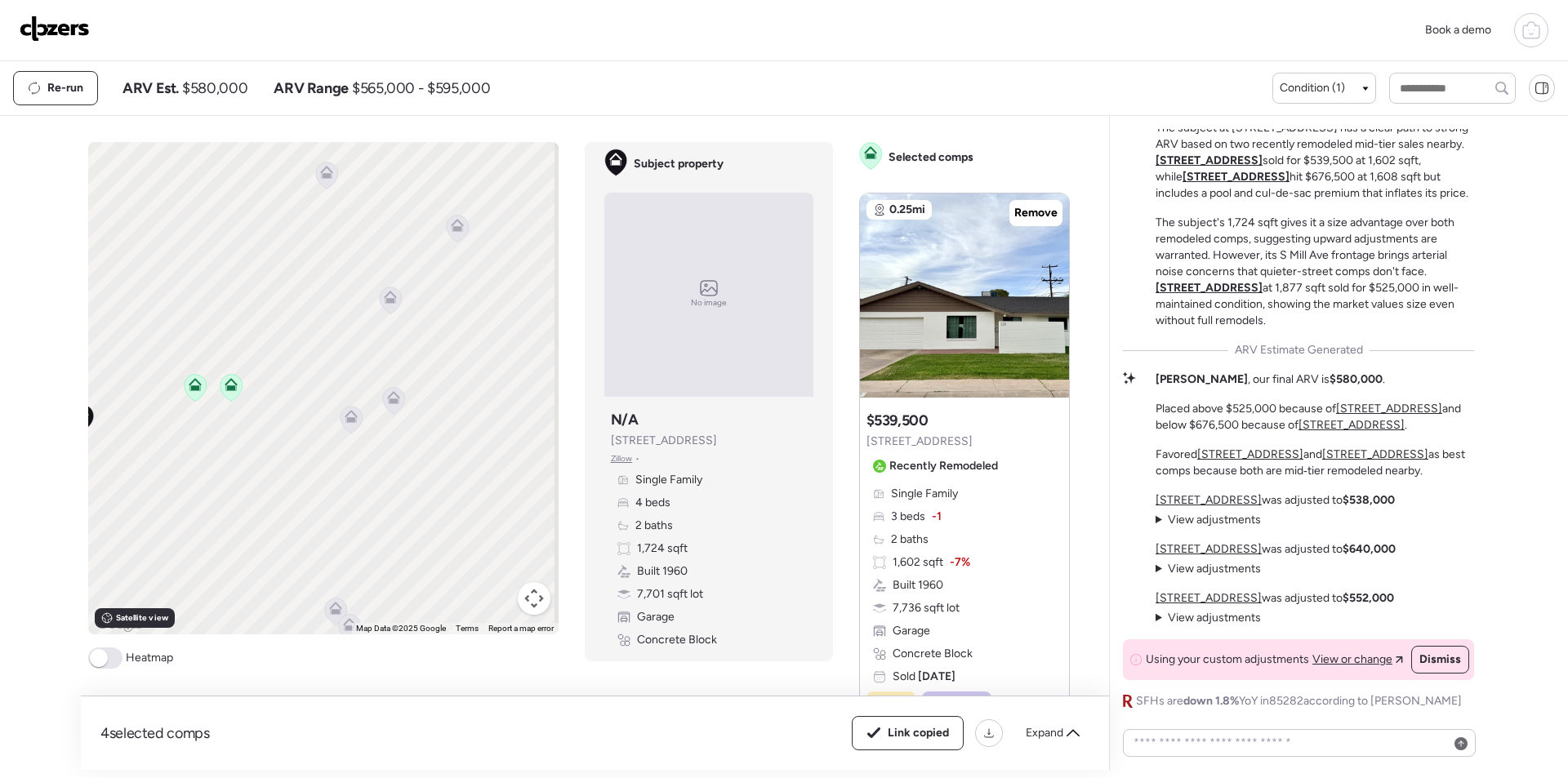
click at [79, 42] on link at bounding box center [55, 30] width 71 height 30
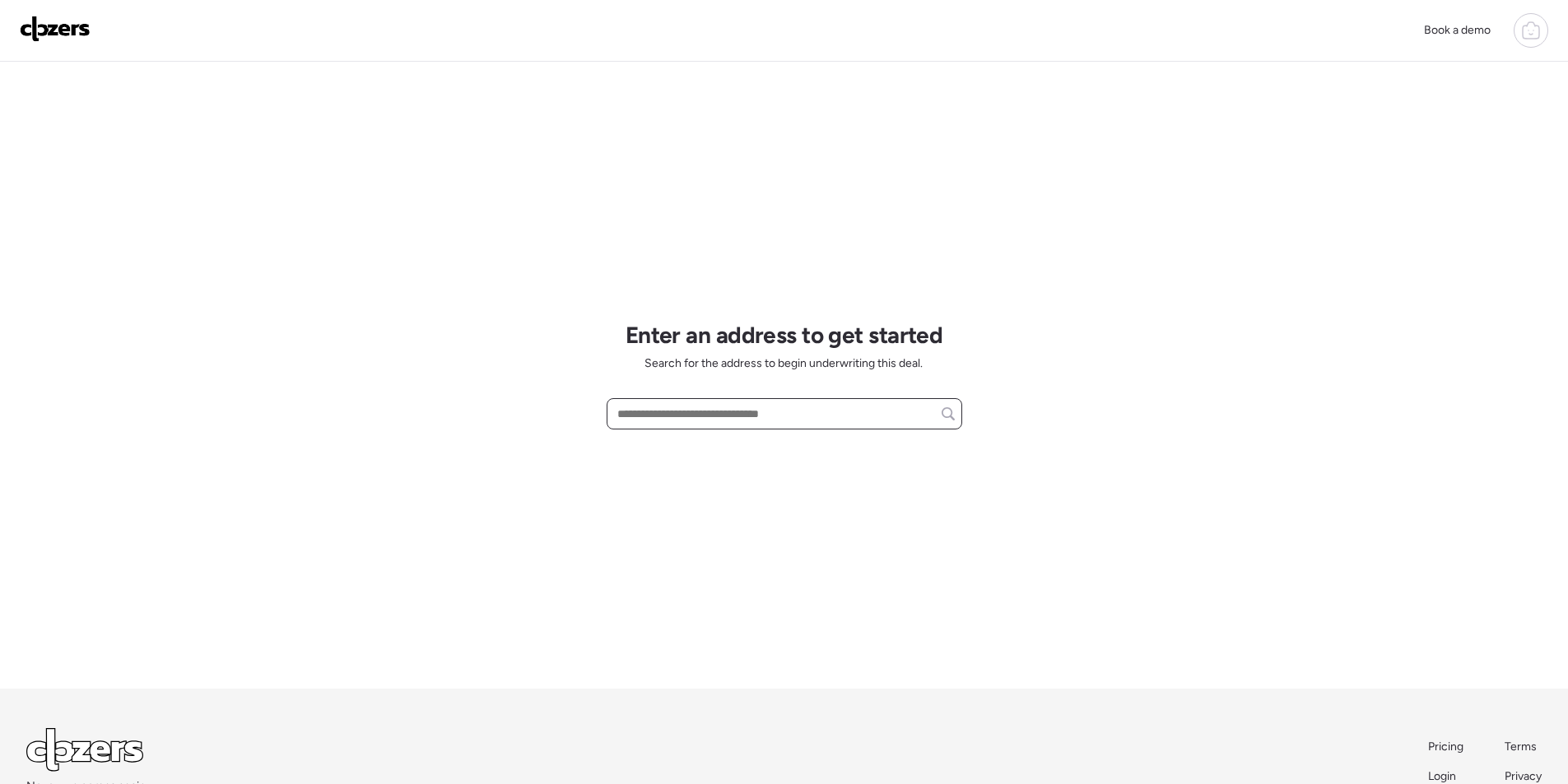
click at [734, 424] on input "text" at bounding box center [784, 414] width 341 height 23
paste input "**********"
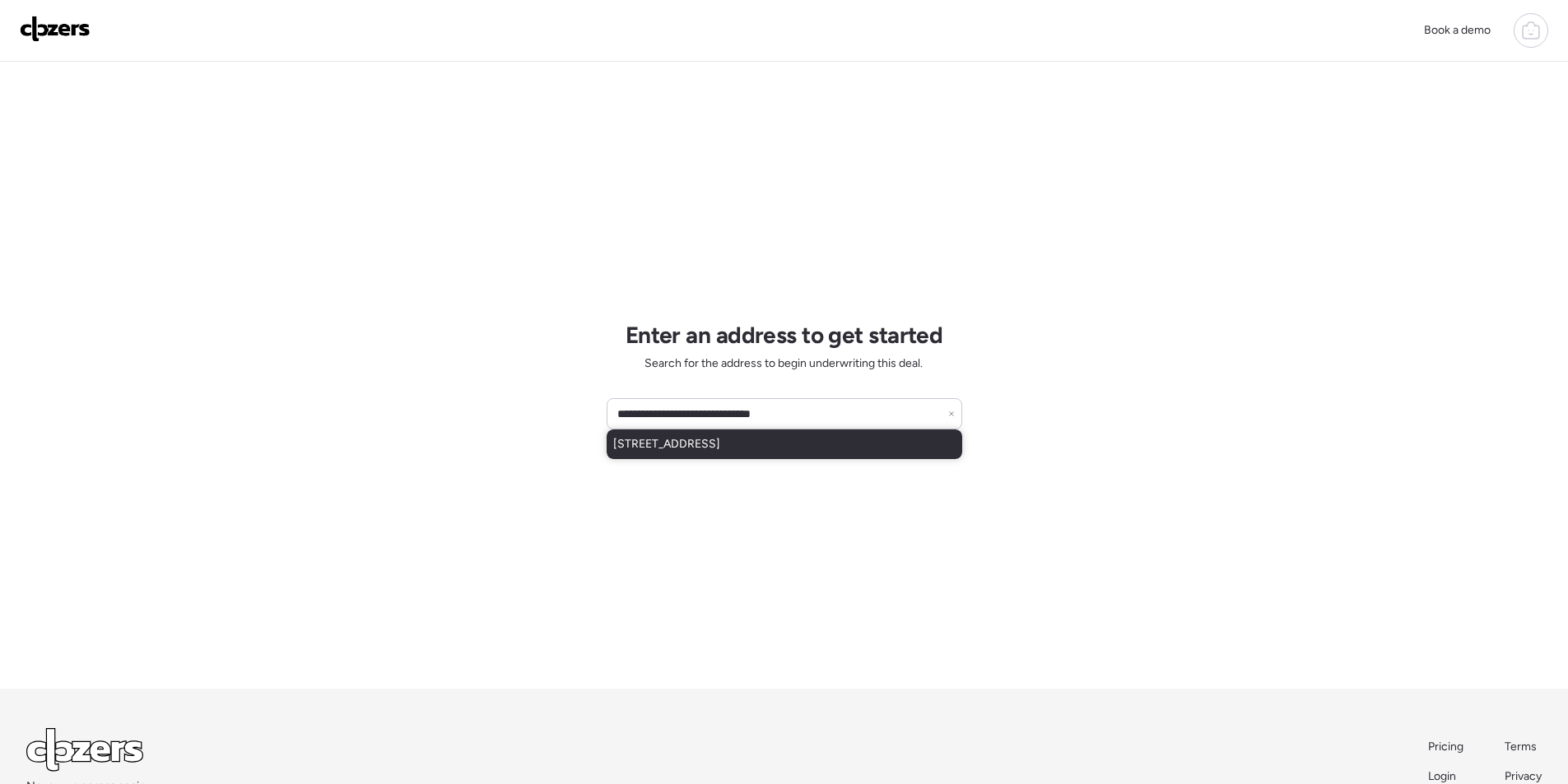
click at [718, 450] on span "[STREET_ADDRESS]" at bounding box center [666, 444] width 107 height 16
type input "**********"
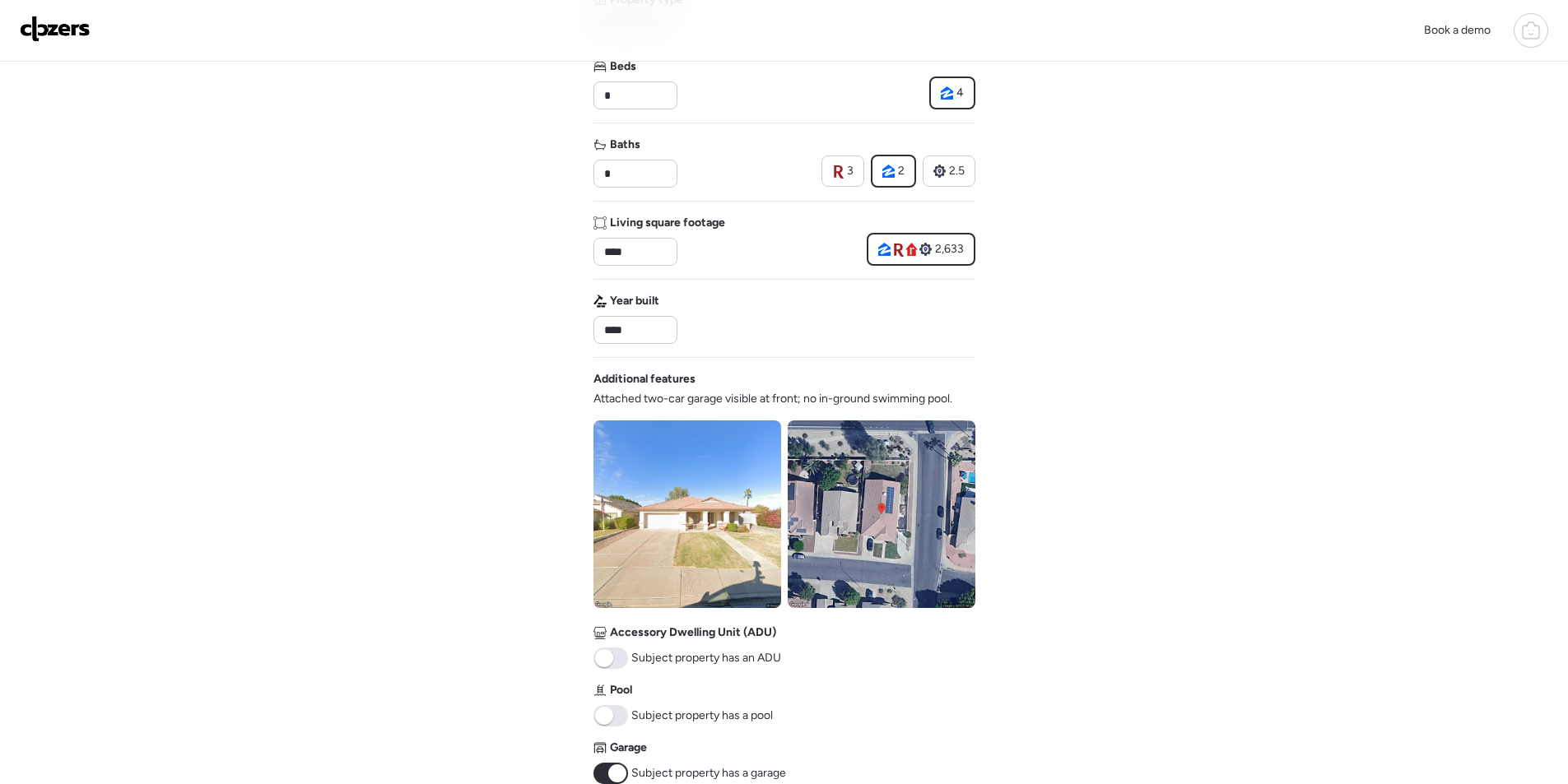
scroll to position [609, 0]
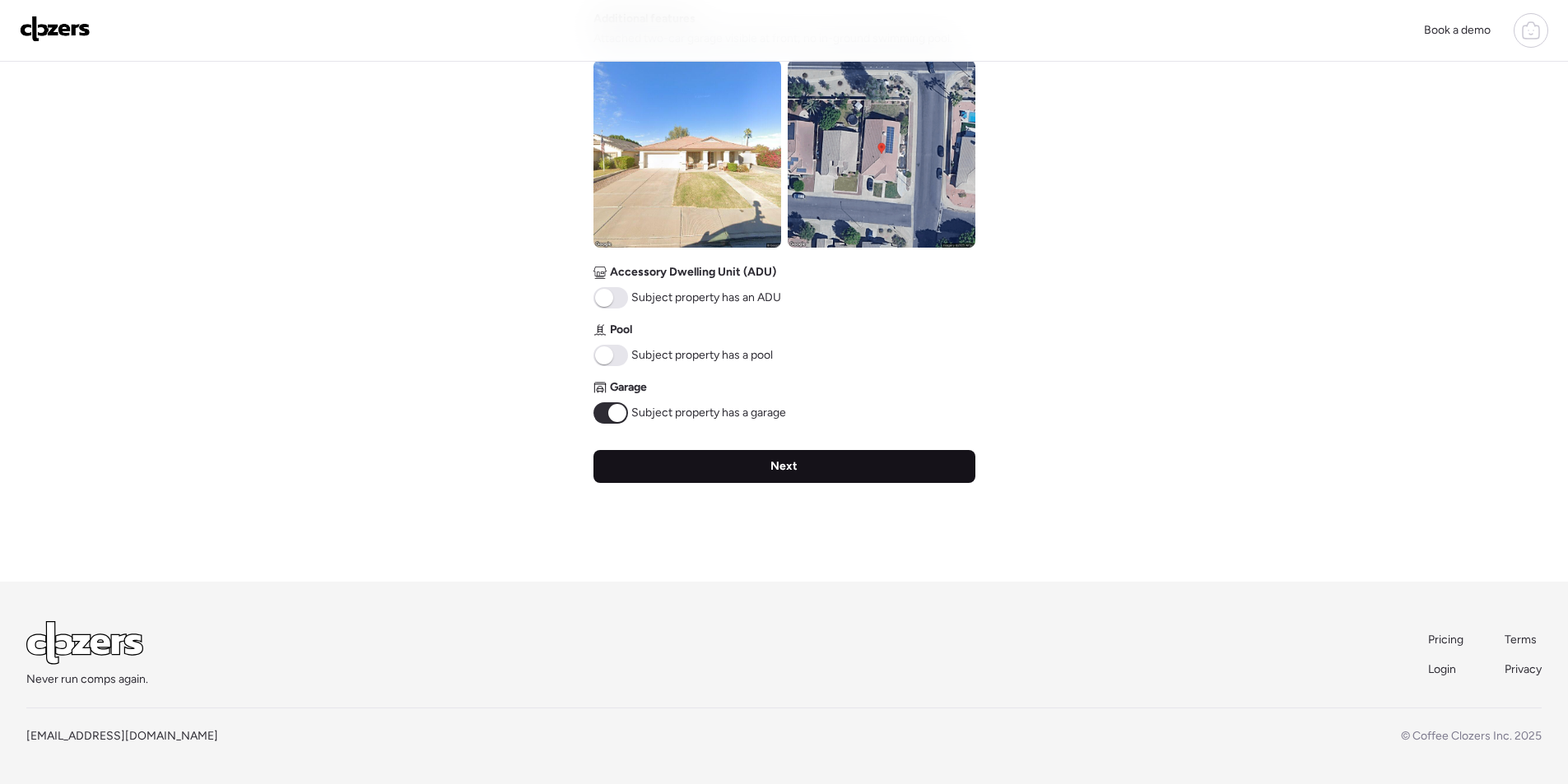
click at [834, 473] on div "Next" at bounding box center [784, 466] width 382 height 33
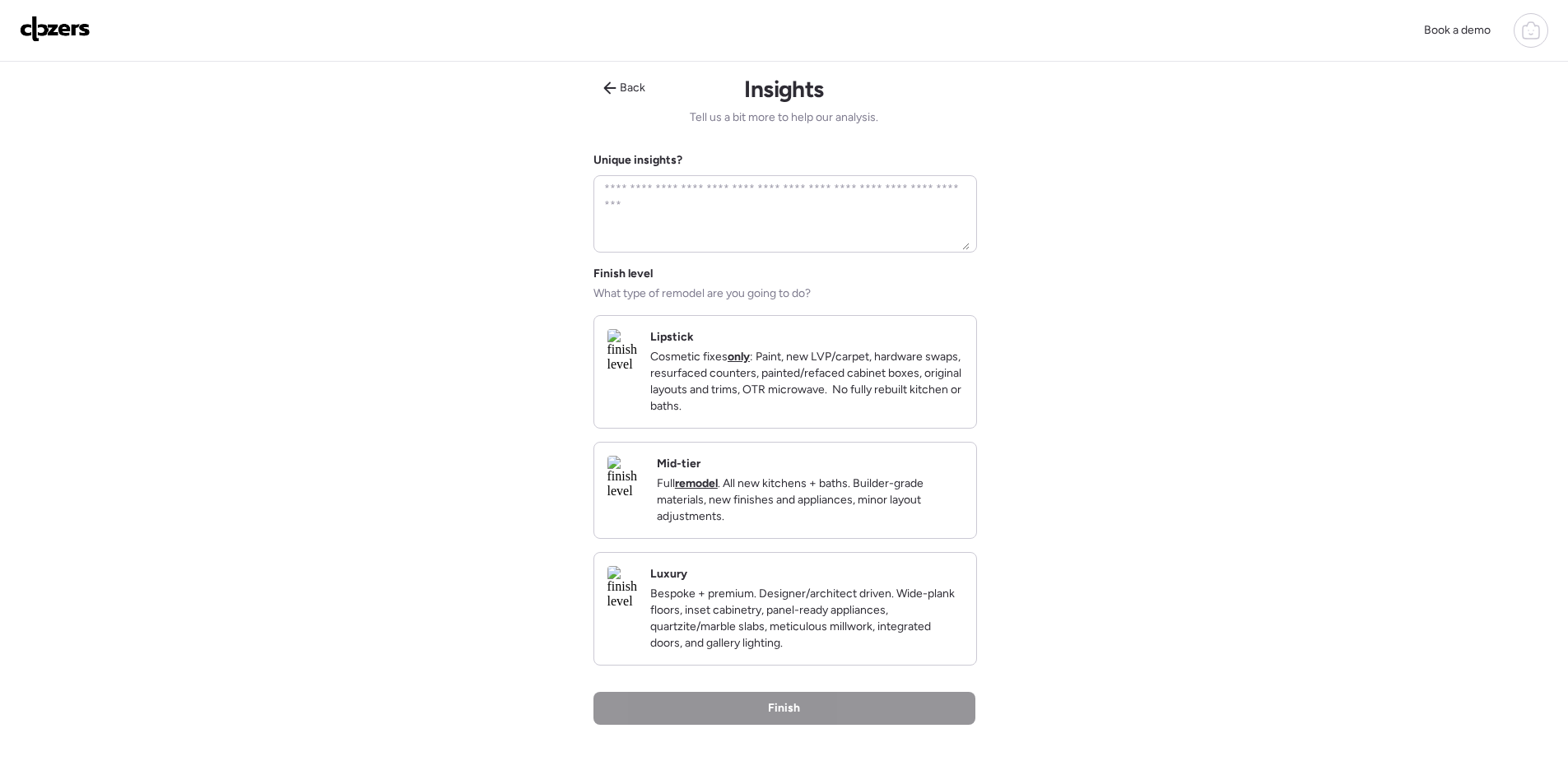
click at [836, 514] on p "Full remodel . All new kitchens + baths. Builder-grade materials, new finishes …" at bounding box center [811, 500] width 307 height 50
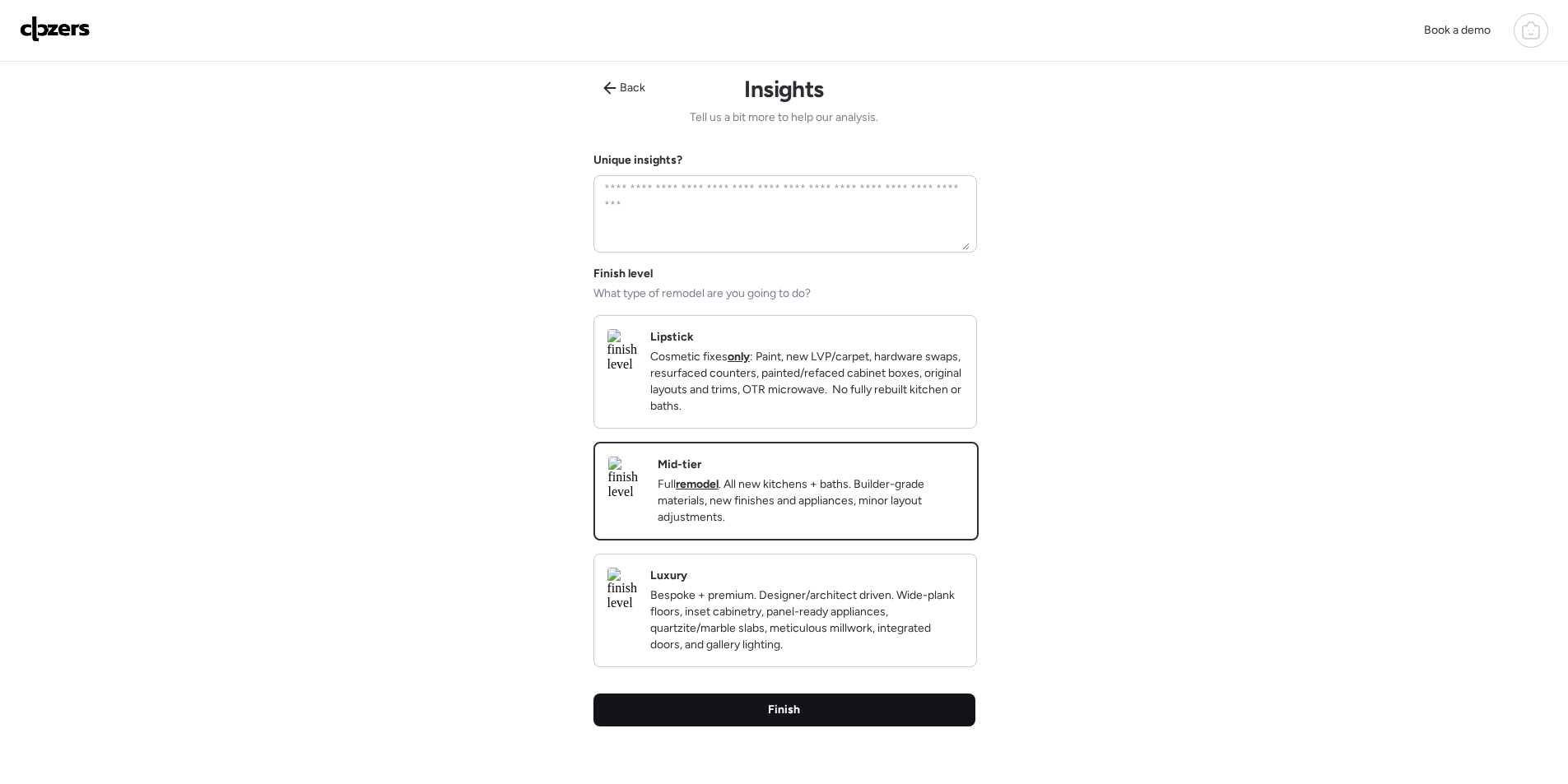
click at [880, 726] on div "Finish" at bounding box center [784, 710] width 382 height 33
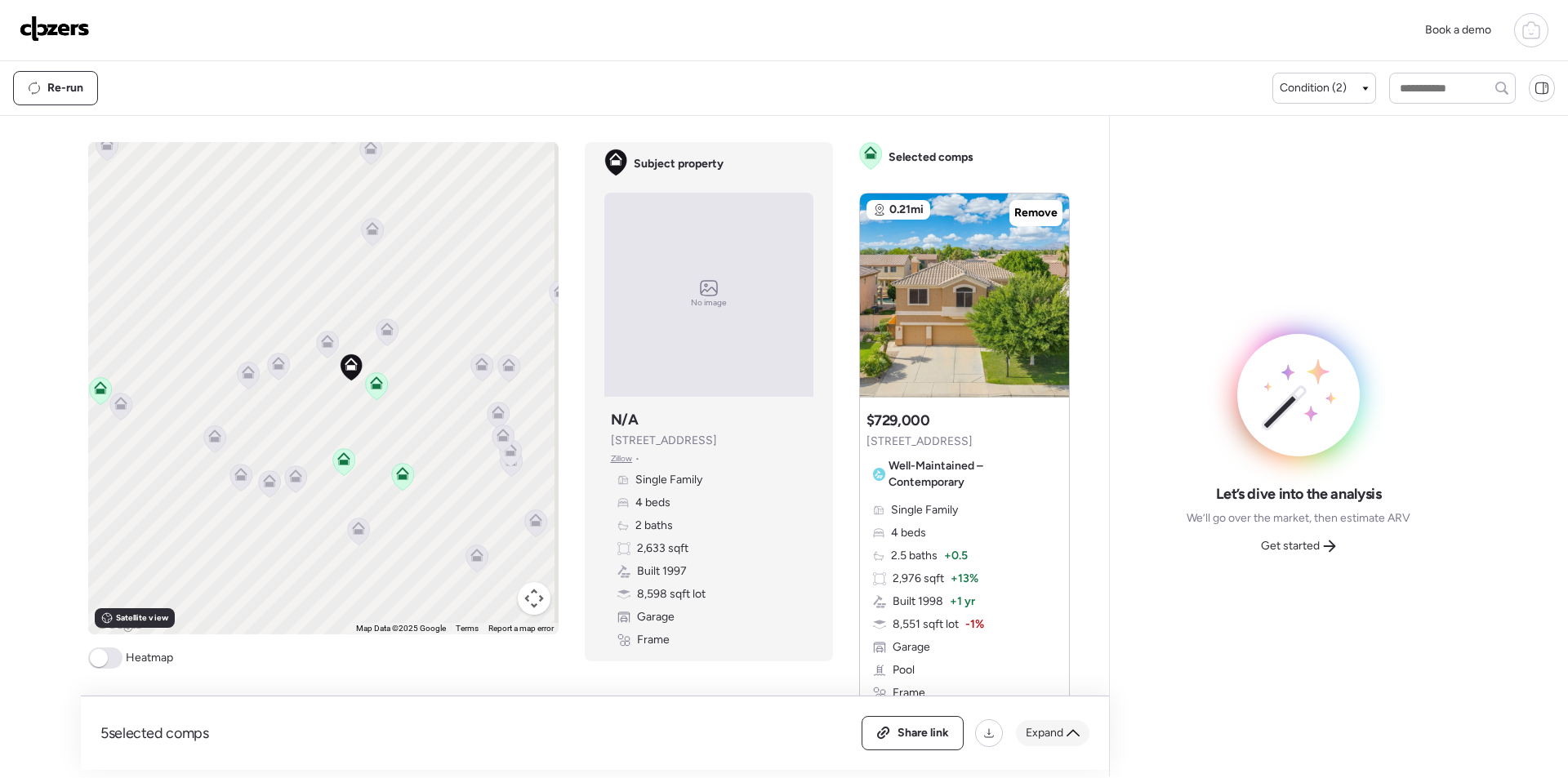
click at [1067, 741] on div "Expand" at bounding box center [1053, 732] width 73 height 26
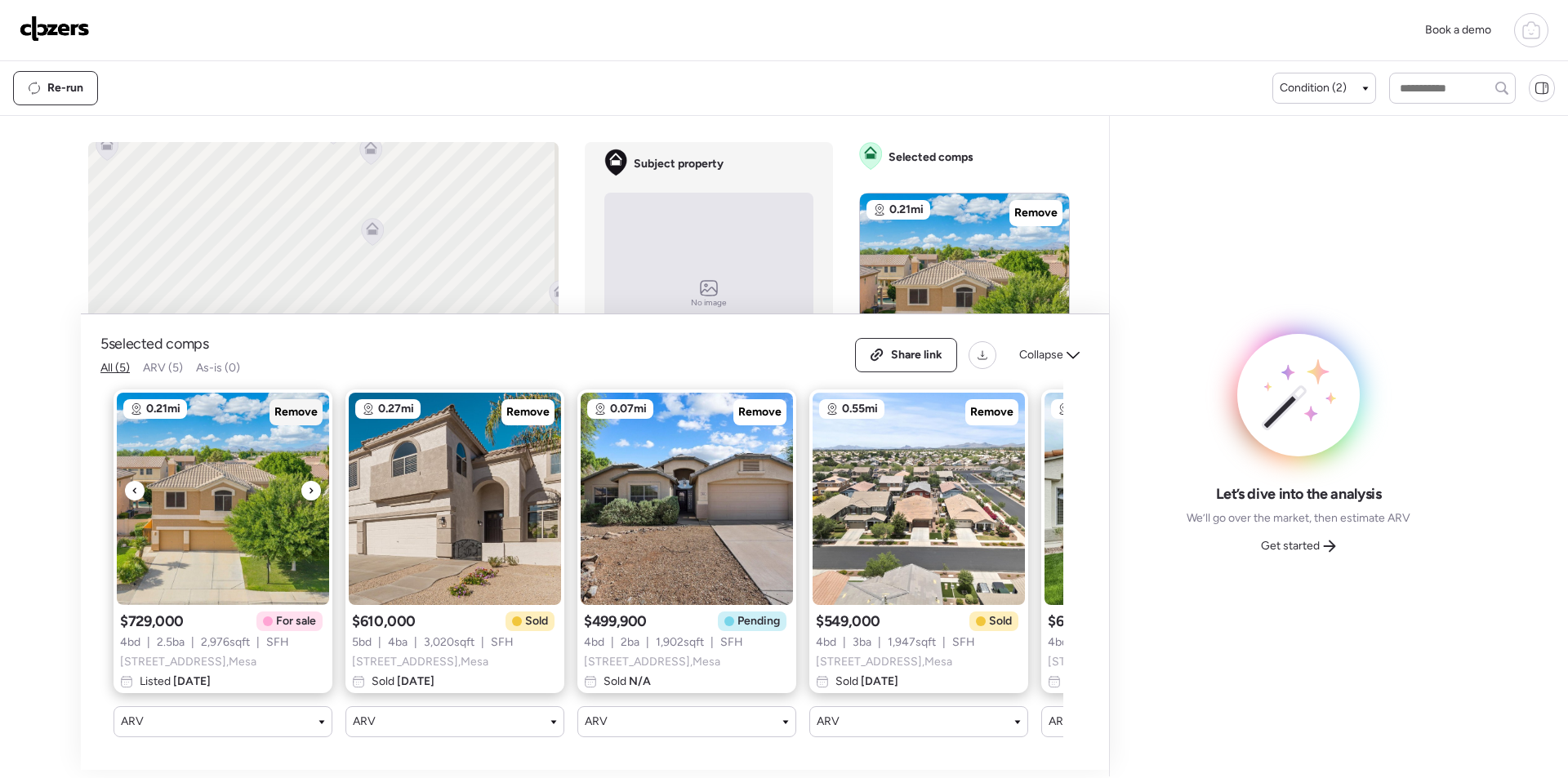
click at [292, 404] on span "Remove" at bounding box center [296, 412] width 43 height 16
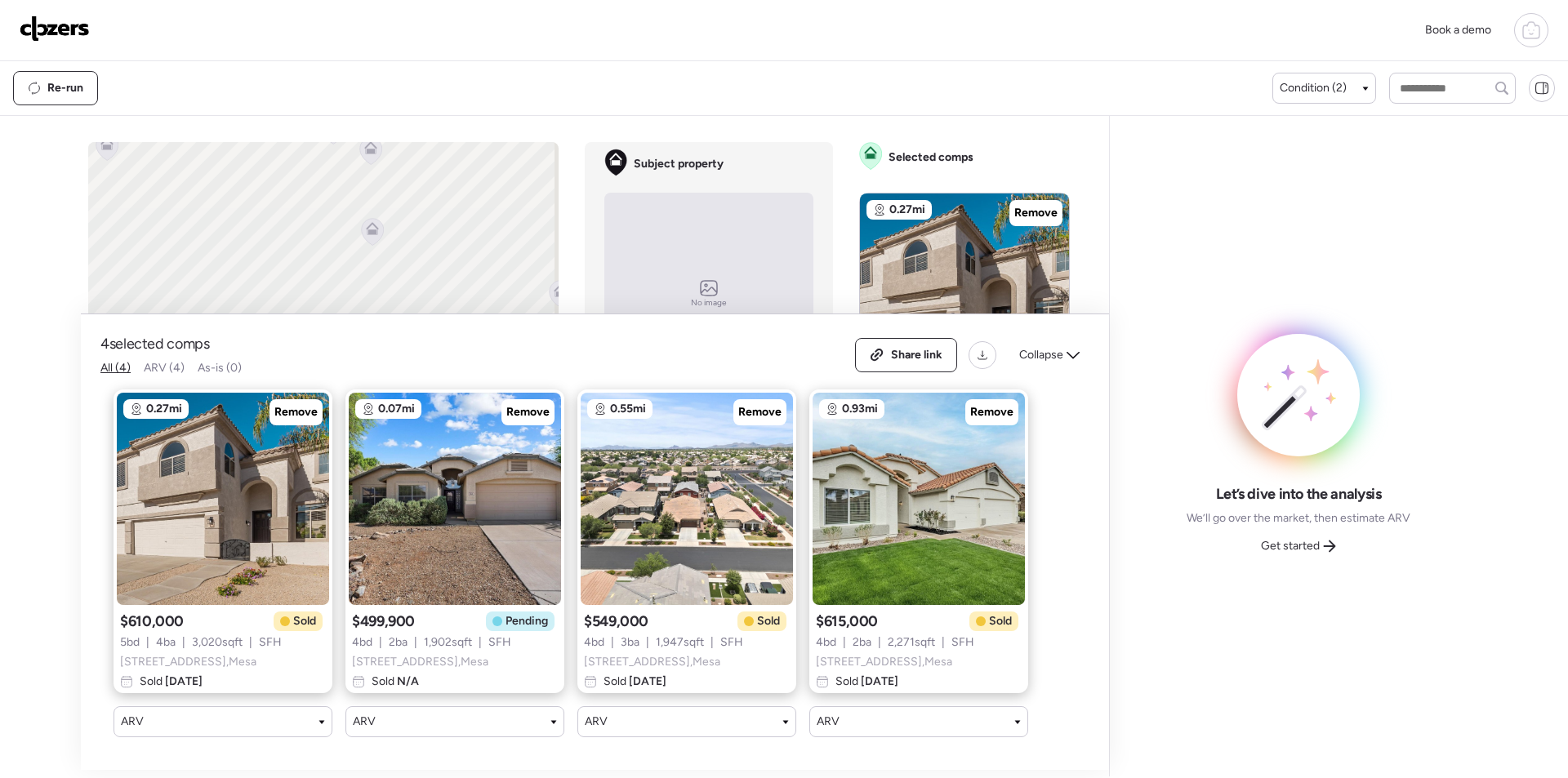
click at [533, 404] on span "Remove" at bounding box center [528, 412] width 43 height 16
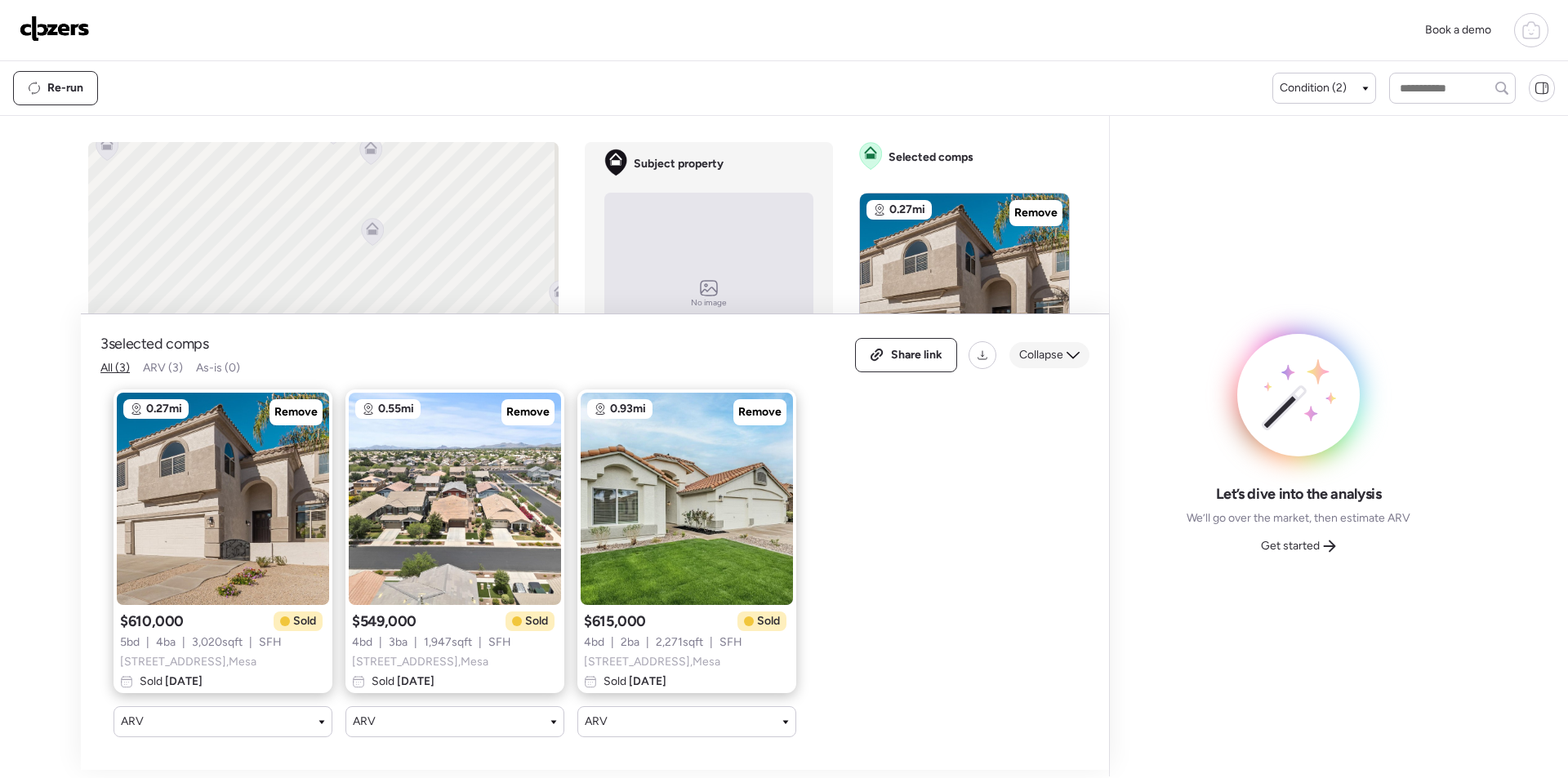
click at [1040, 347] on span "Collapse" at bounding box center [1040, 355] width 44 height 16
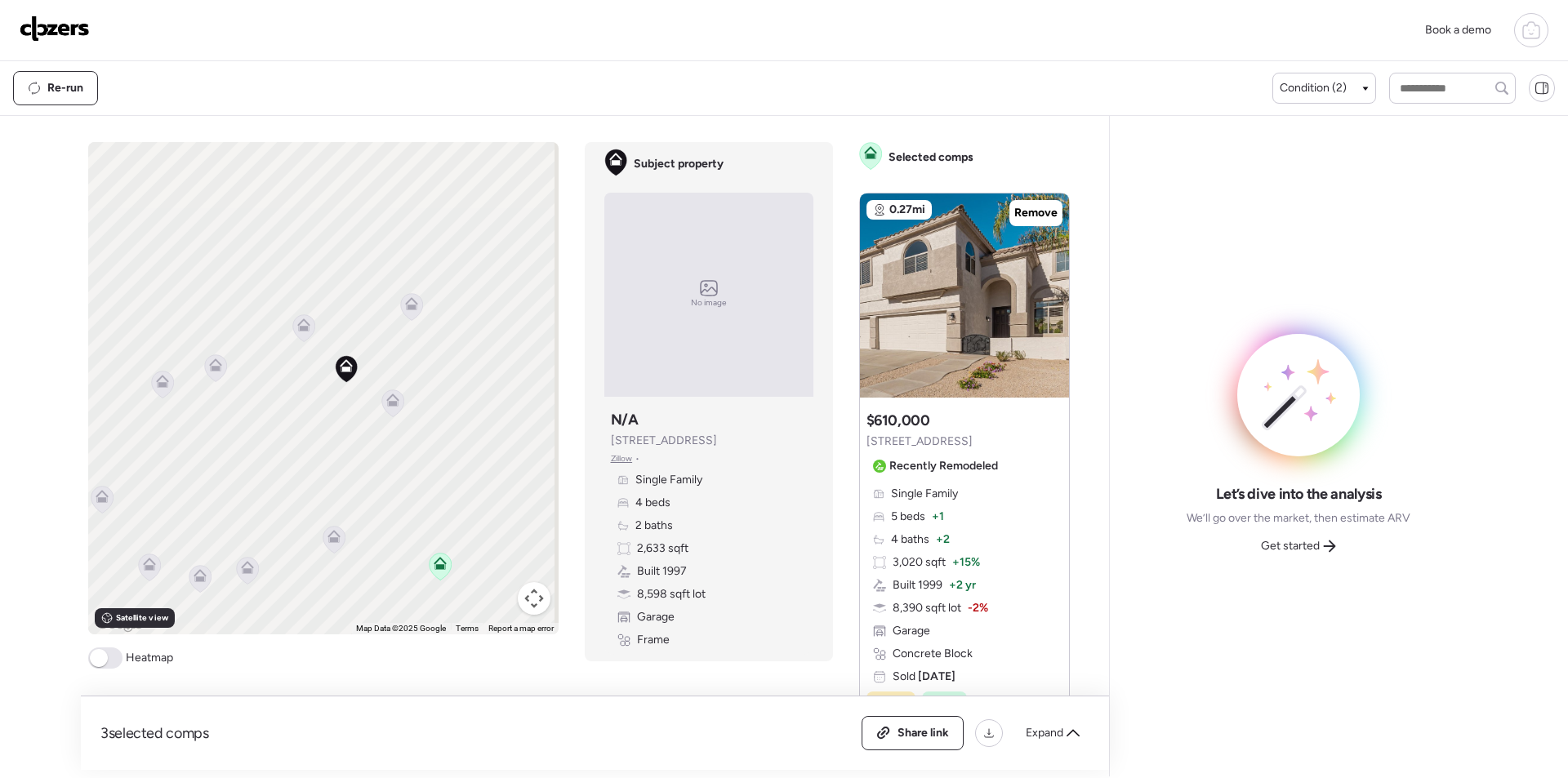
click at [399, 404] on div "To activate drag with keyboard, press Alt + Enter. Once in keyboard drag state,…" at bounding box center [324, 388] width 470 height 493
click at [390, 402] on icon at bounding box center [393, 402] width 11 height 4
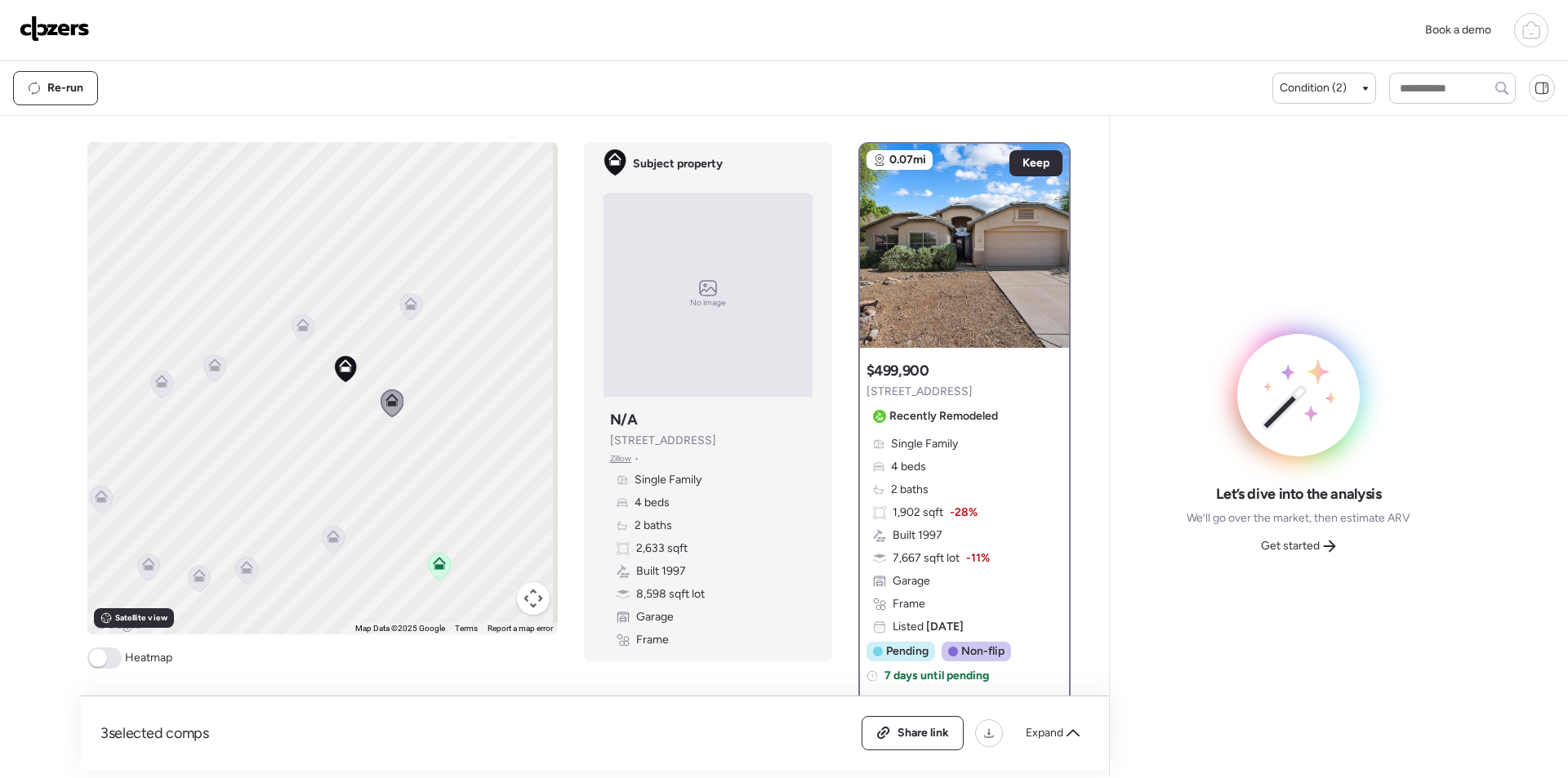
click at [322, 544] on icon at bounding box center [333, 539] width 22 height 27
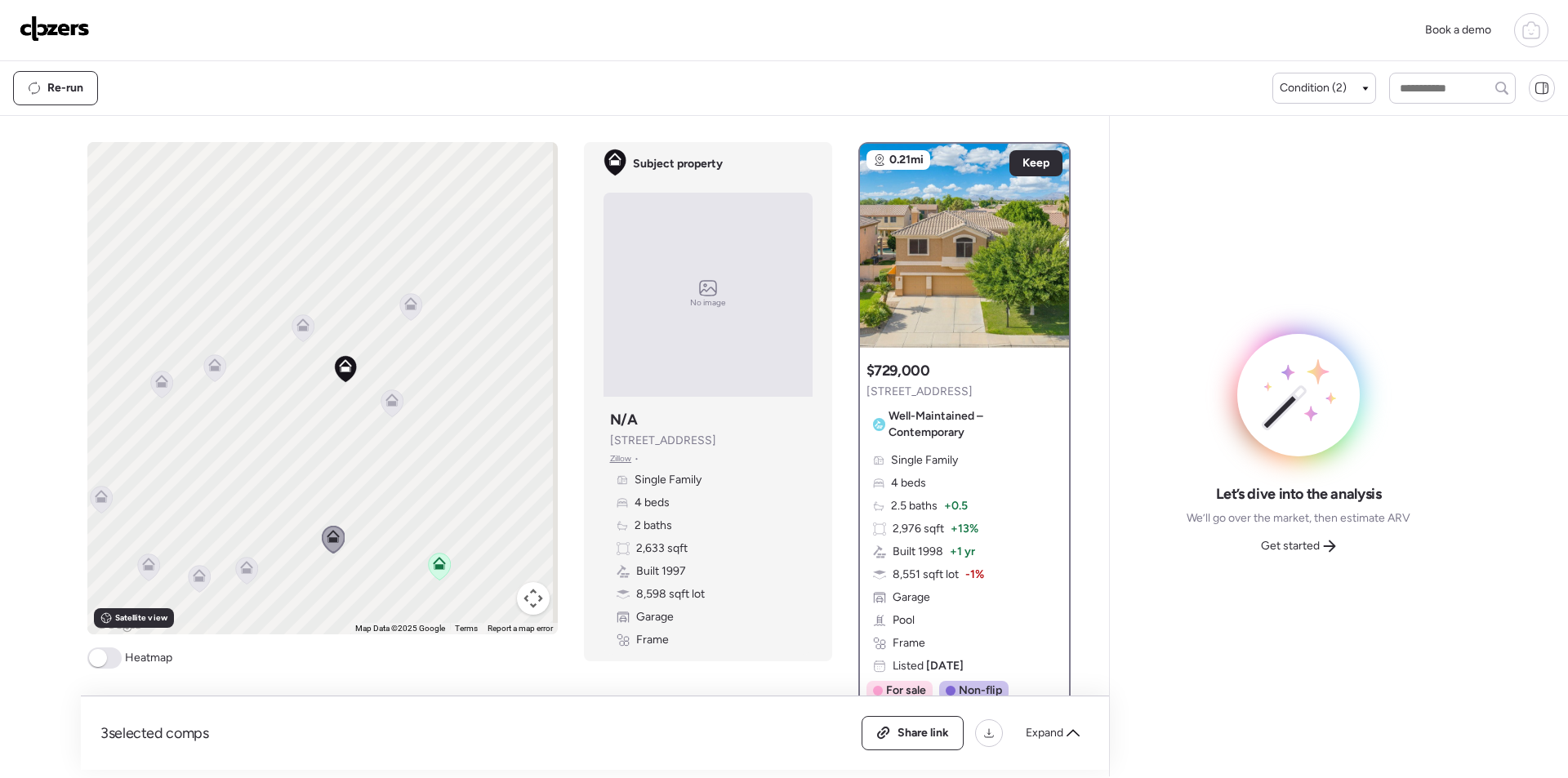
click at [255, 562] on div "To activate drag with keyboard, press Alt + Enter. Once in keyboard drag state,…" at bounding box center [323, 388] width 470 height 493
click at [250, 567] on icon at bounding box center [246, 571] width 22 height 27
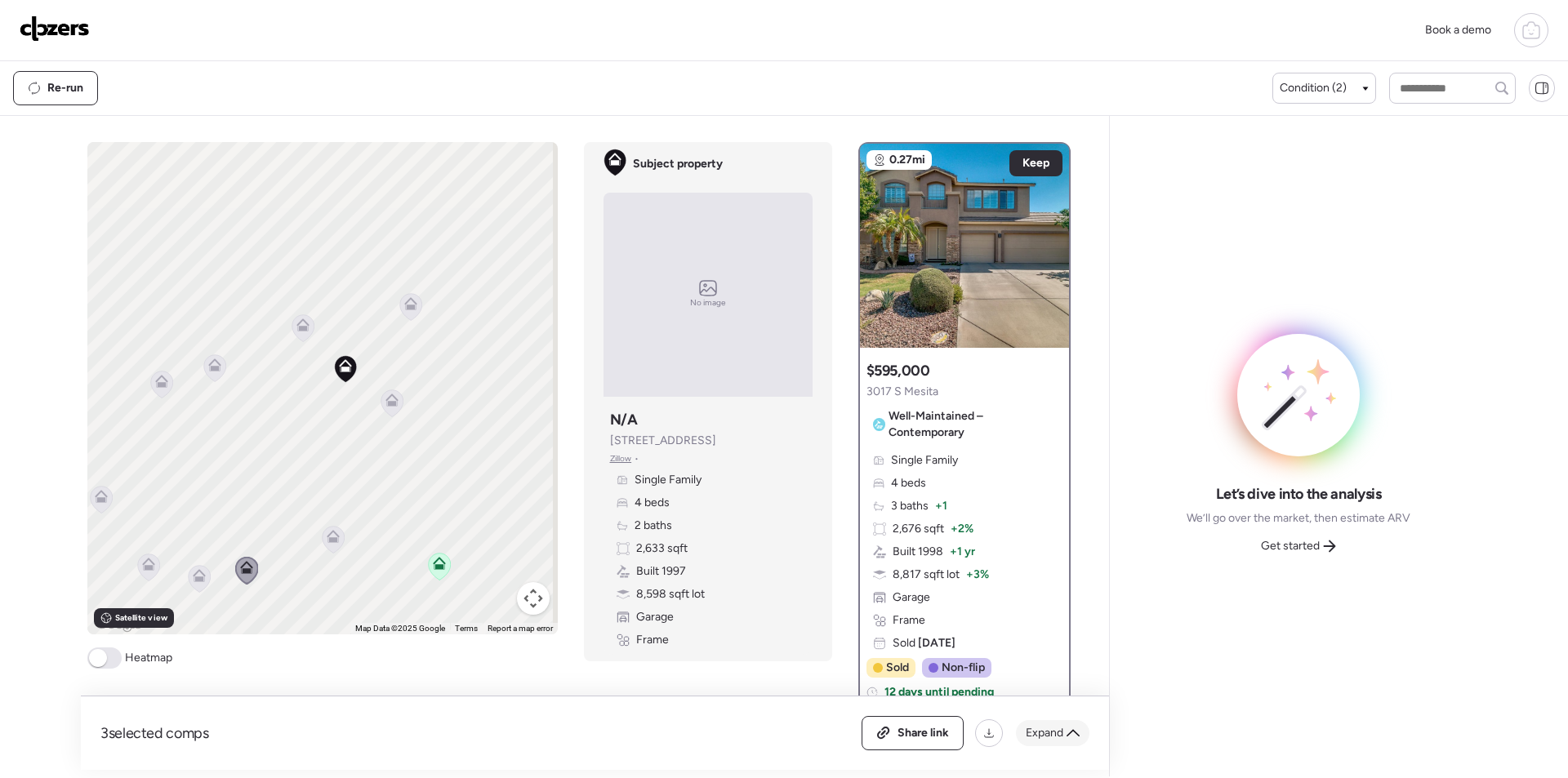
click at [1060, 725] on span "Expand" at bounding box center [1045, 733] width 38 height 16
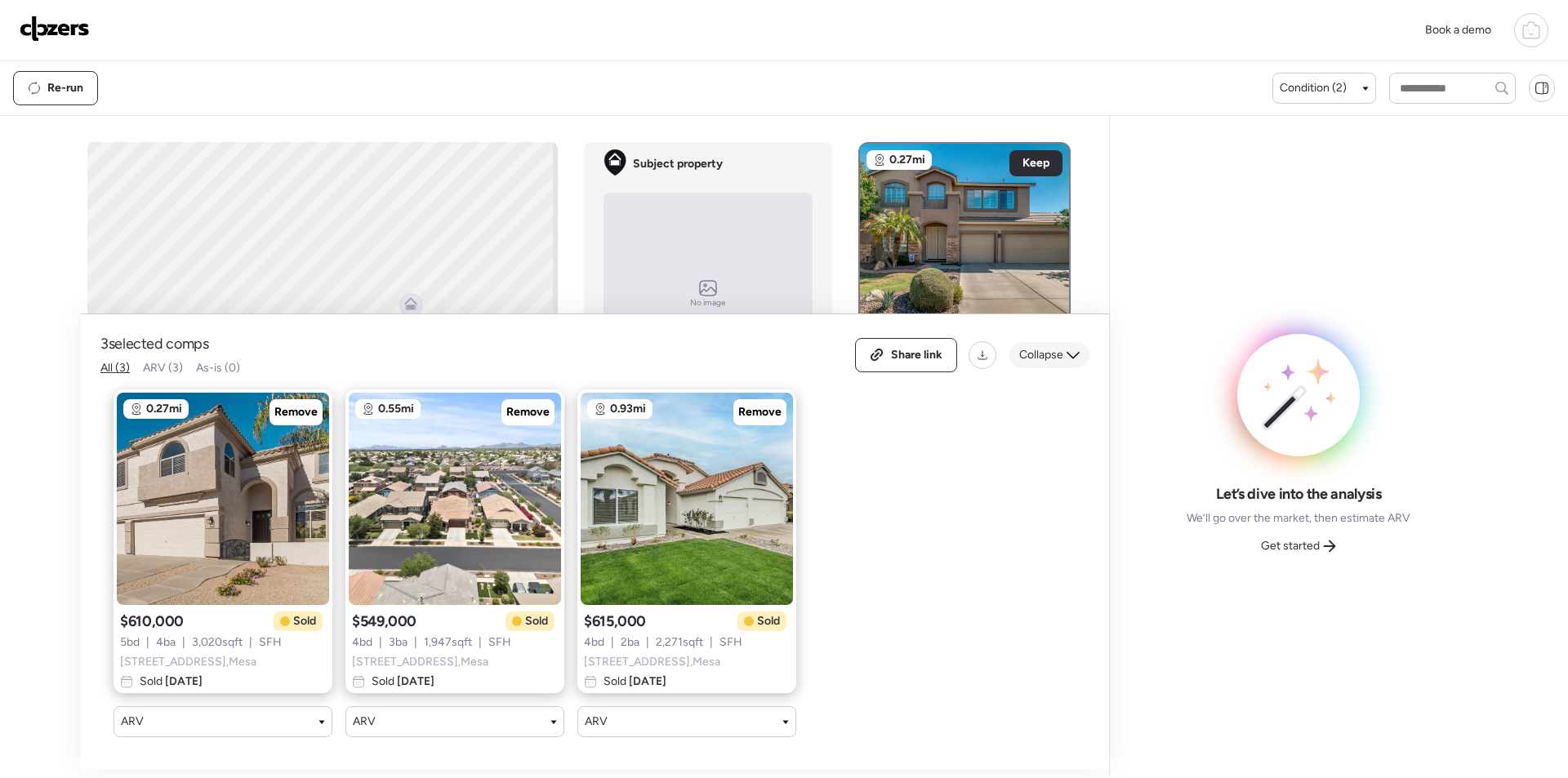
click at [1050, 347] on span "Collapse" at bounding box center [1040, 355] width 44 height 16
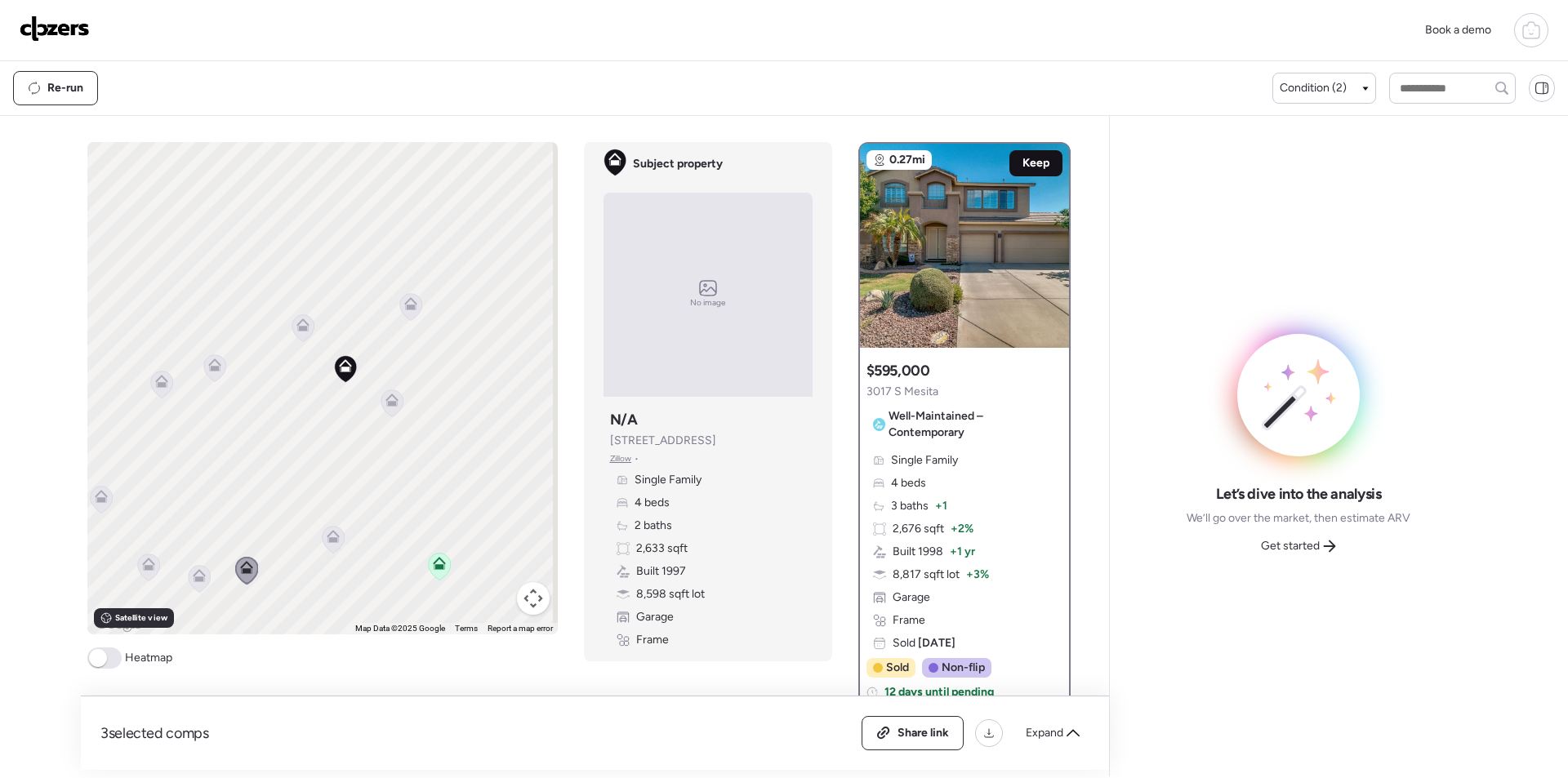
click at [1033, 162] on span "Keep" at bounding box center [1036, 163] width 27 height 16
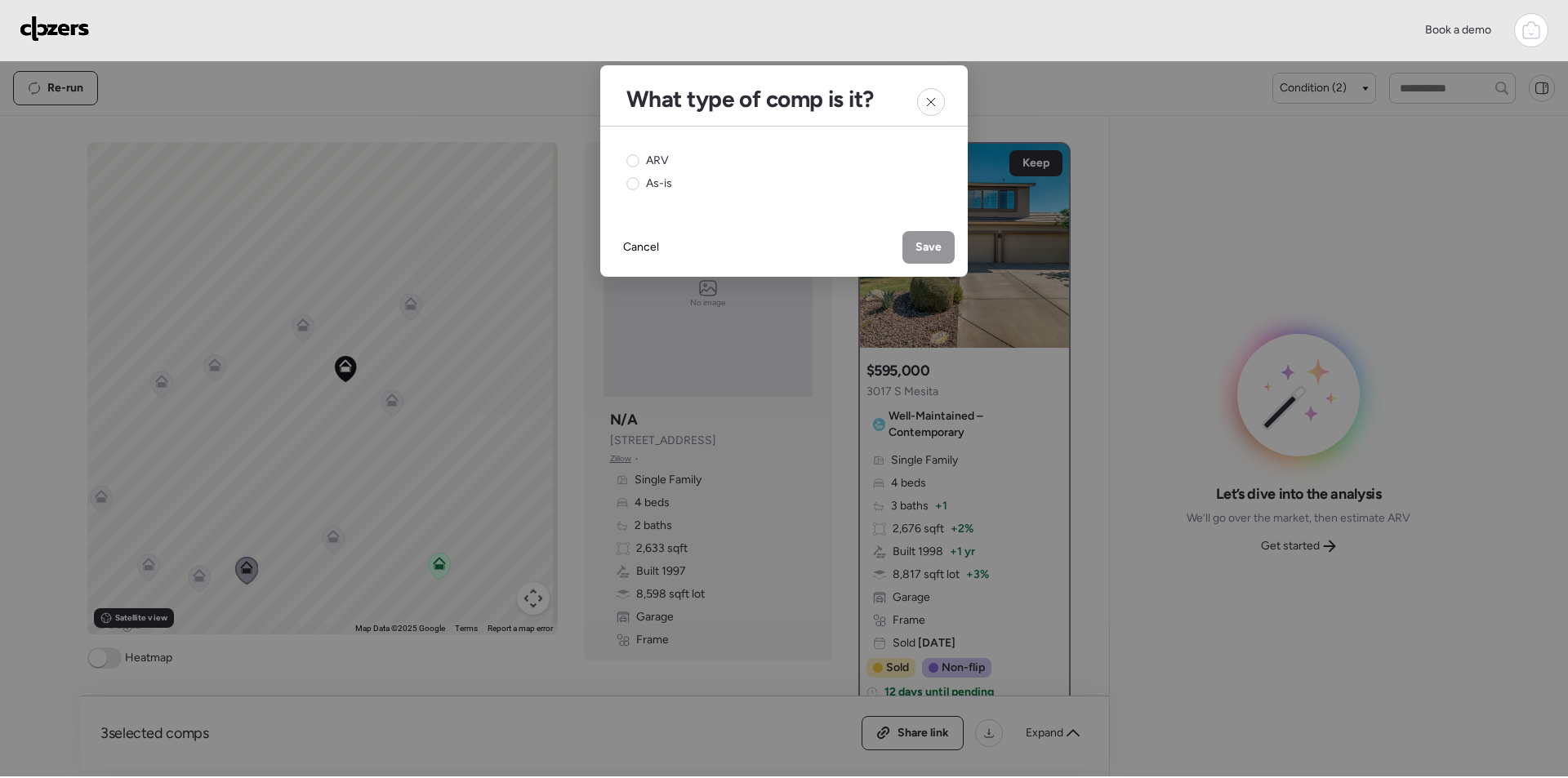
click at [633, 149] on div "ARV As-is" at bounding box center [784, 173] width 368 height 91
click at [651, 160] on span "ARV" at bounding box center [657, 161] width 23 height 16
click at [916, 240] on span "Save" at bounding box center [928, 248] width 26 height 16
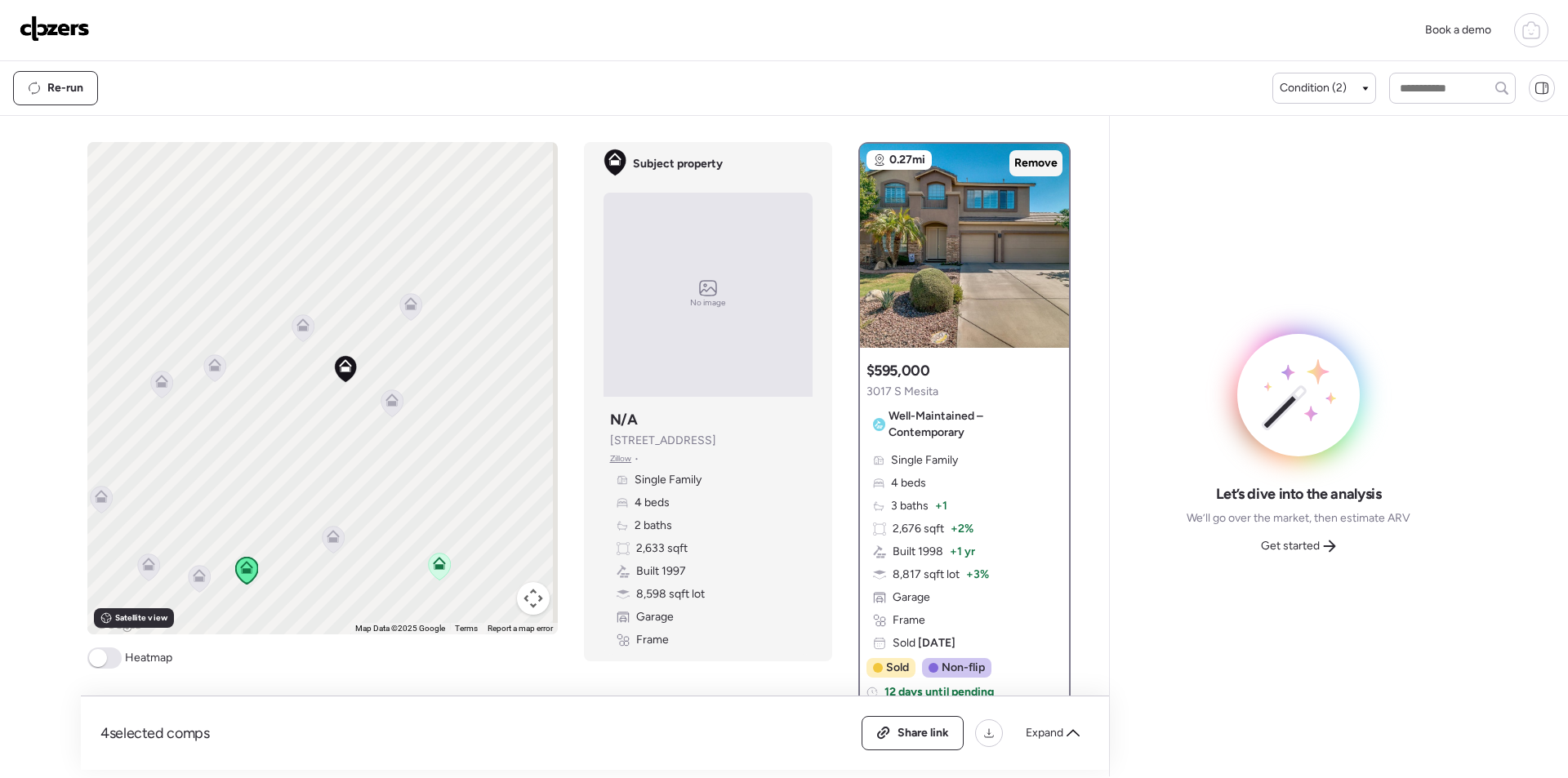
click at [1028, 160] on span "Remove" at bounding box center [1036, 163] width 43 height 16
click at [196, 583] on icon at bounding box center [199, 579] width 22 height 27
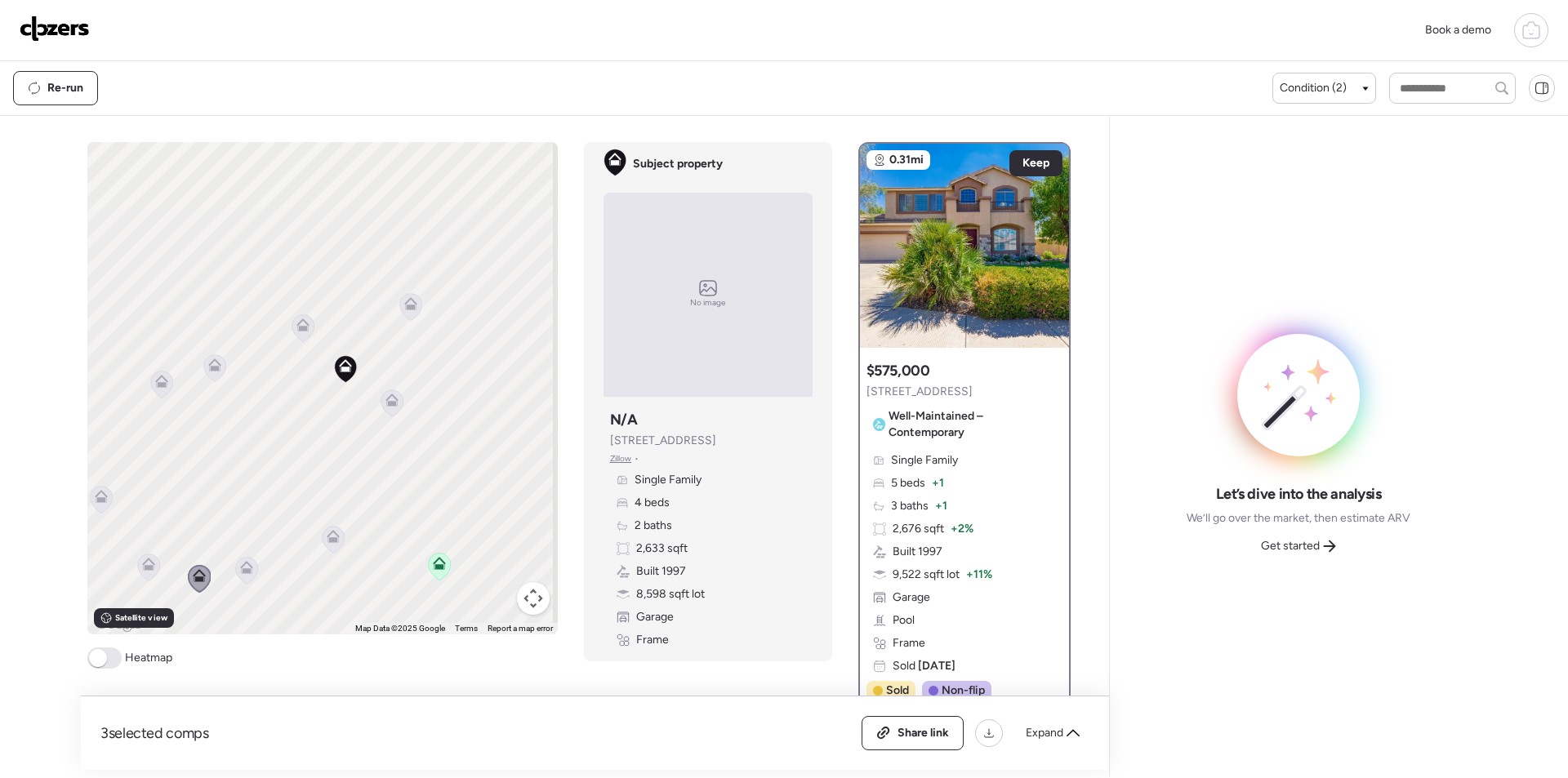
click at [137, 565] on icon at bounding box center [148, 567] width 22 height 27
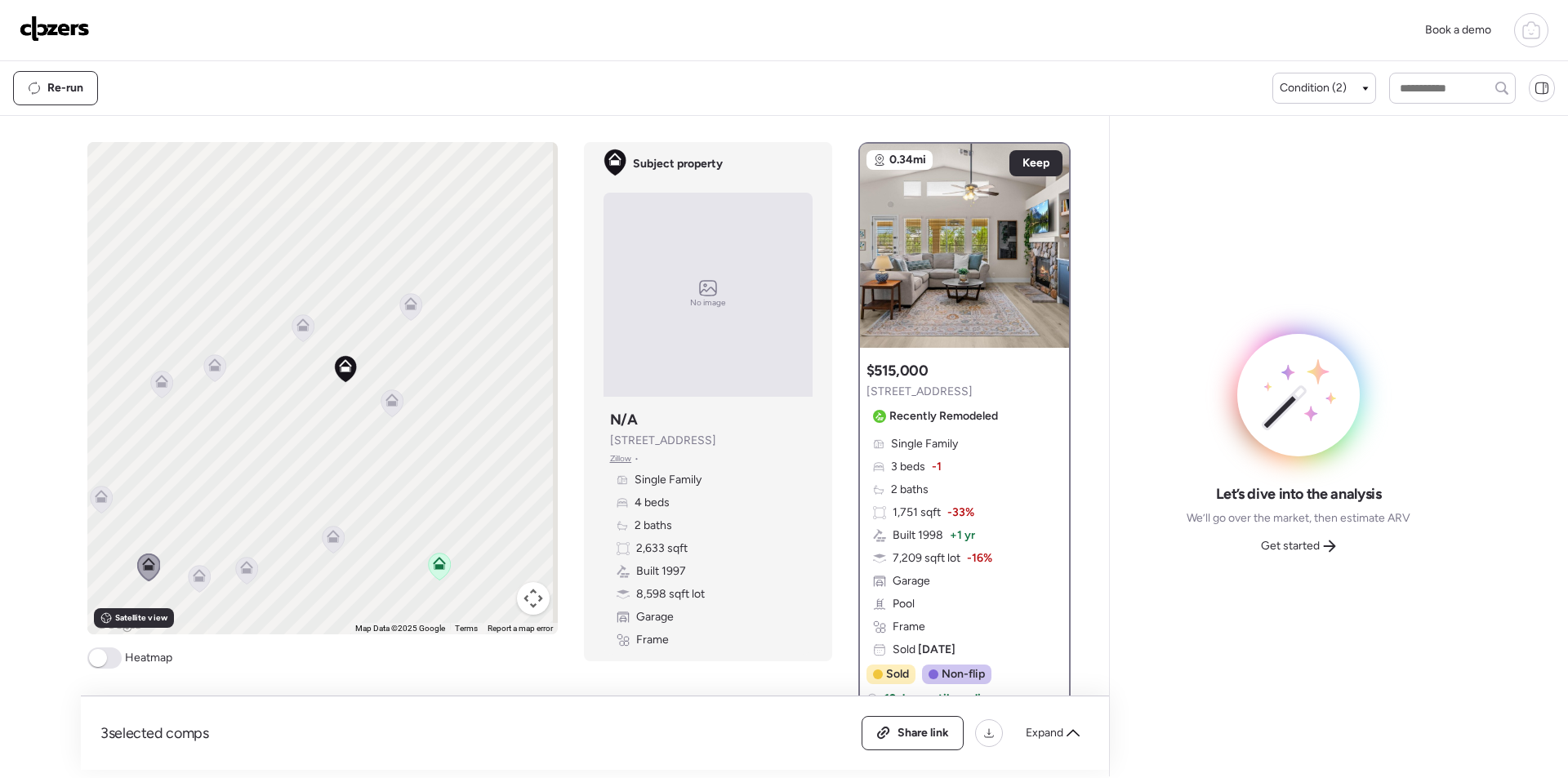
click at [96, 498] on icon at bounding box center [101, 499] width 11 height 4
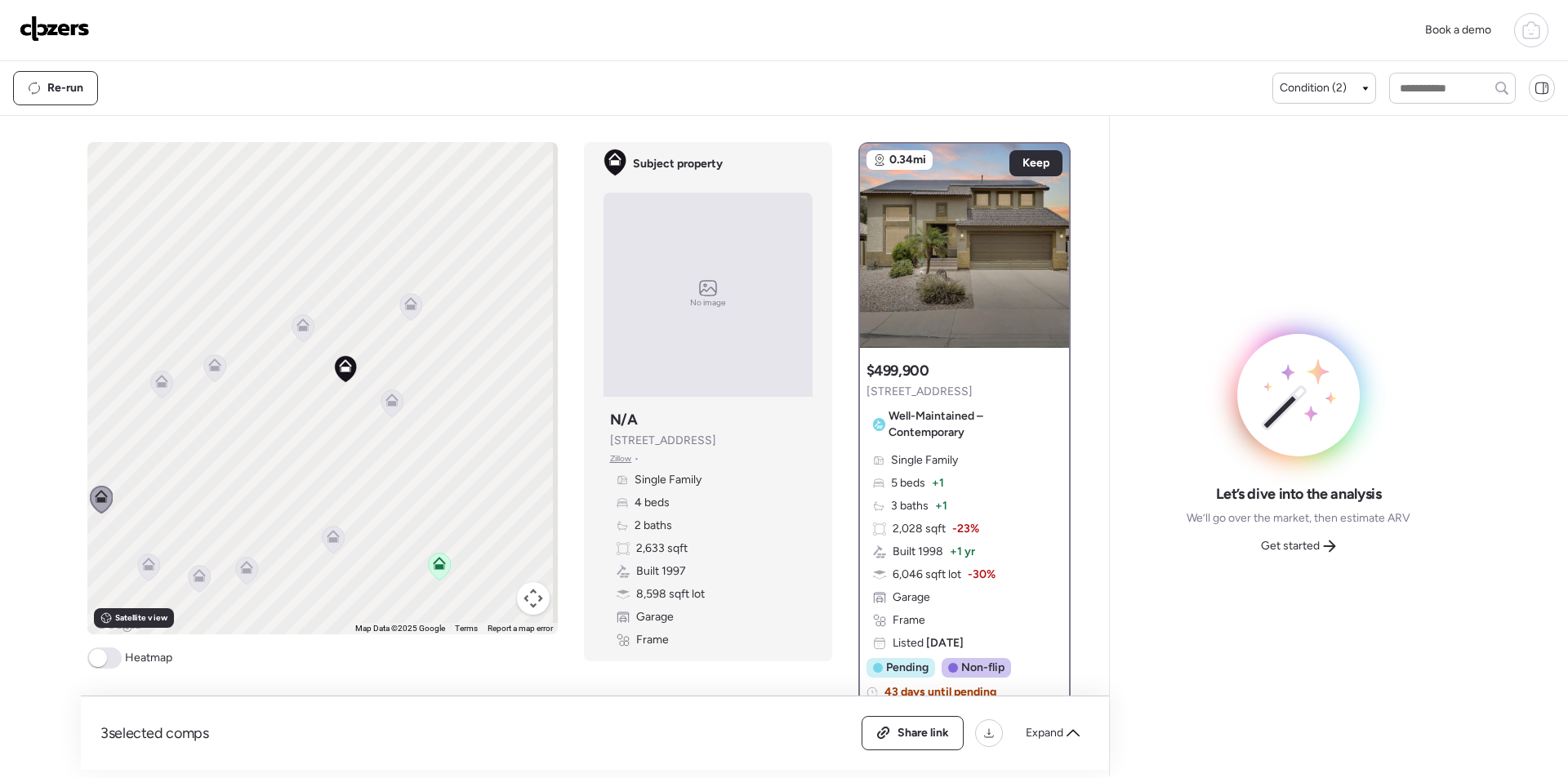
click at [150, 388] on icon at bounding box center [161, 385] width 22 height 27
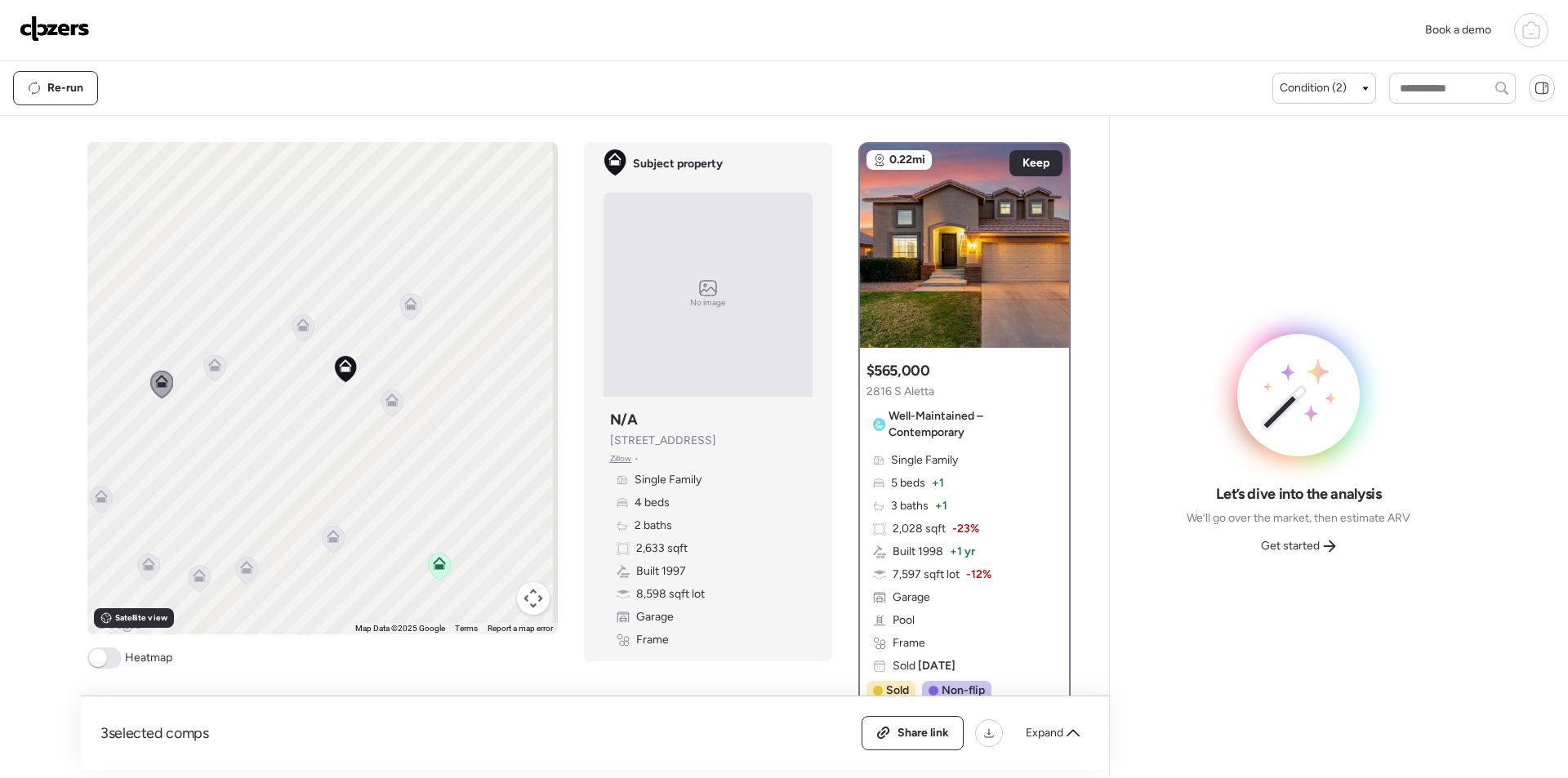
click at [208, 366] on icon at bounding box center [215, 365] width 13 height 13
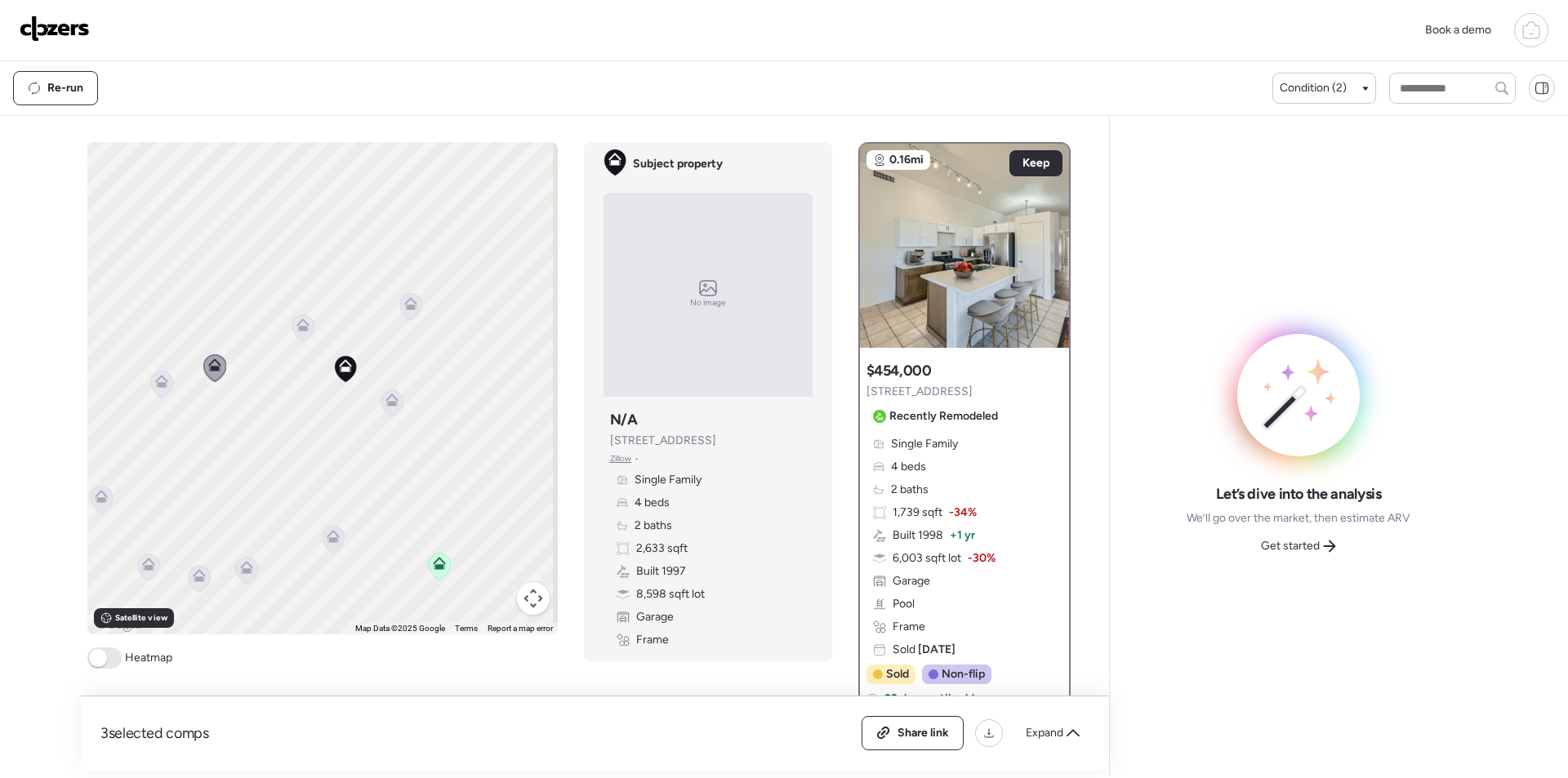
drag, startPoint x: 340, startPoint y: 492, endPoint x: 326, endPoint y: 468, distance: 27.8
click at [326, 468] on div "To activate drag with keyboard, press Alt + Enter. Once in keyboard drag state,…" at bounding box center [323, 388] width 470 height 493
drag, startPoint x: 347, startPoint y: 487, endPoint x: 708, endPoint y: 304, distance: 404.7
click at [328, 427] on div "To activate drag with keyboard, press Alt + Enter. Once in keyboard drag state,…" at bounding box center [323, 388] width 470 height 493
click at [1047, 243] on icon at bounding box center [1050, 238] width 6 height 20
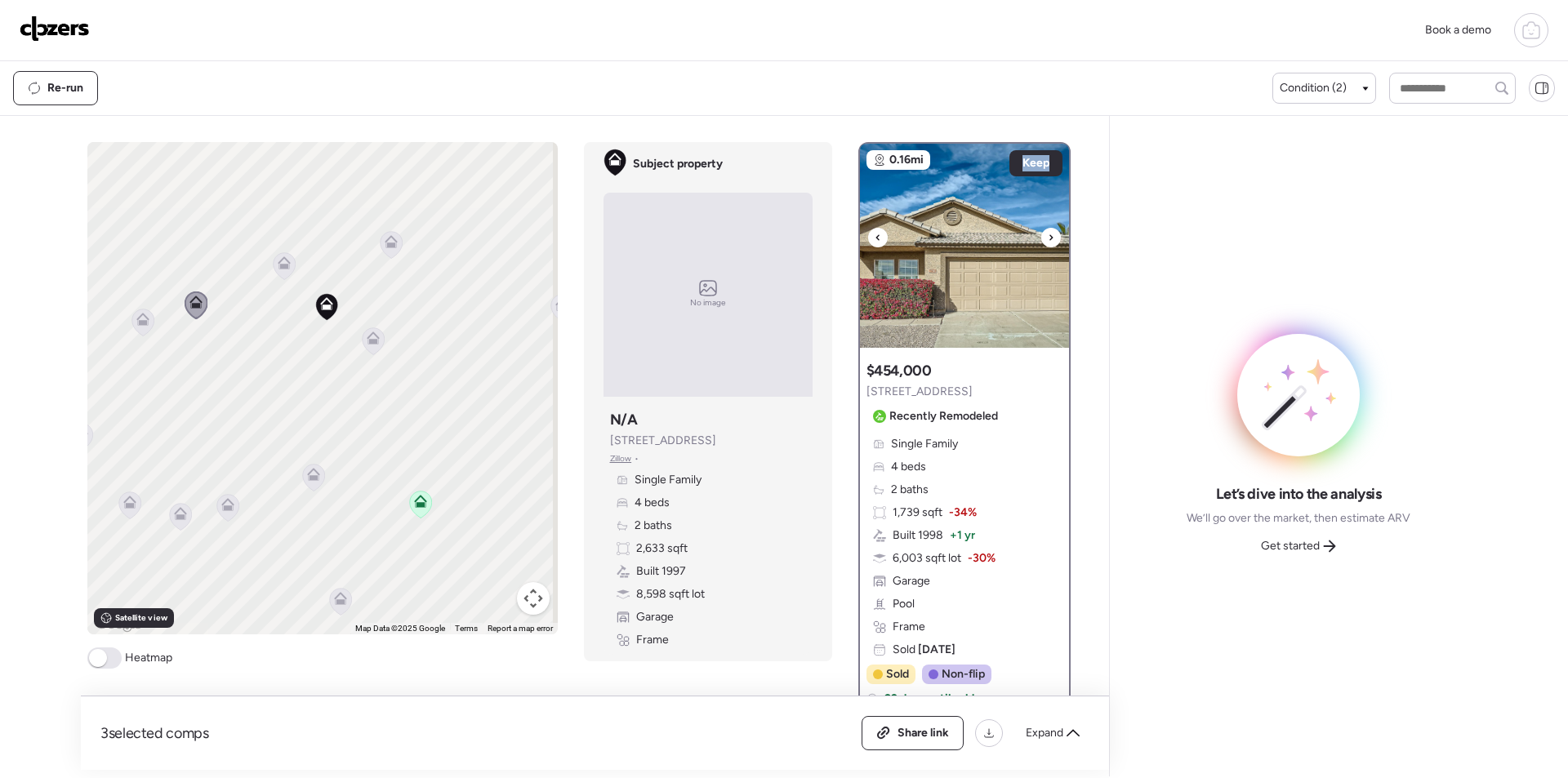
click at [1047, 243] on icon at bounding box center [1050, 238] width 6 height 20
drag, startPoint x: 393, startPoint y: 588, endPoint x: 445, endPoint y: 436, distance: 160.6
click at [445, 436] on div "To activate drag with keyboard, press Alt + Enter. Once in keyboard drag state,…" at bounding box center [323, 388] width 470 height 493
click at [390, 455] on icon at bounding box center [391, 452] width 11 height 4
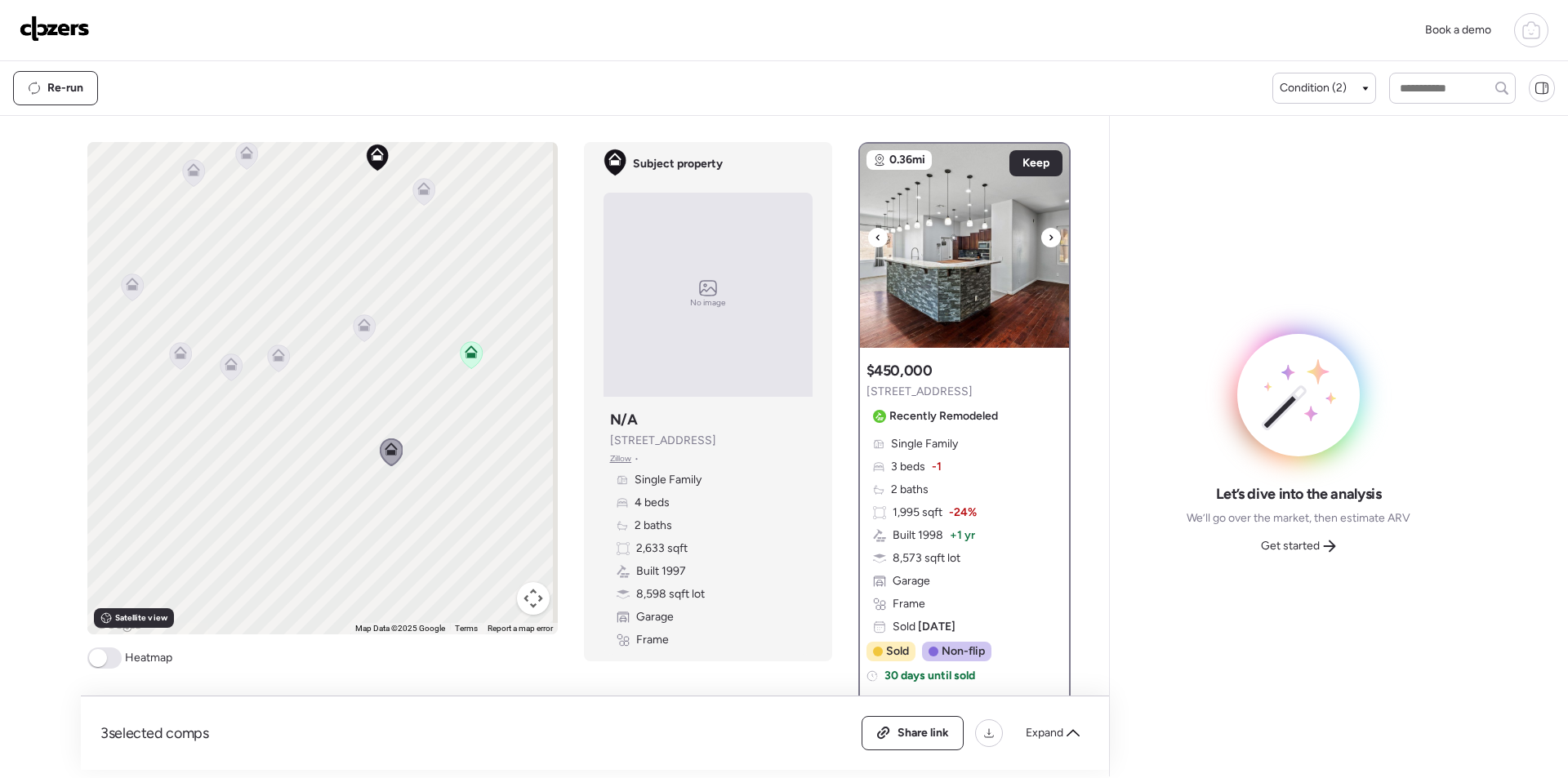
click at [1047, 241] on icon at bounding box center [1050, 238] width 6 height 20
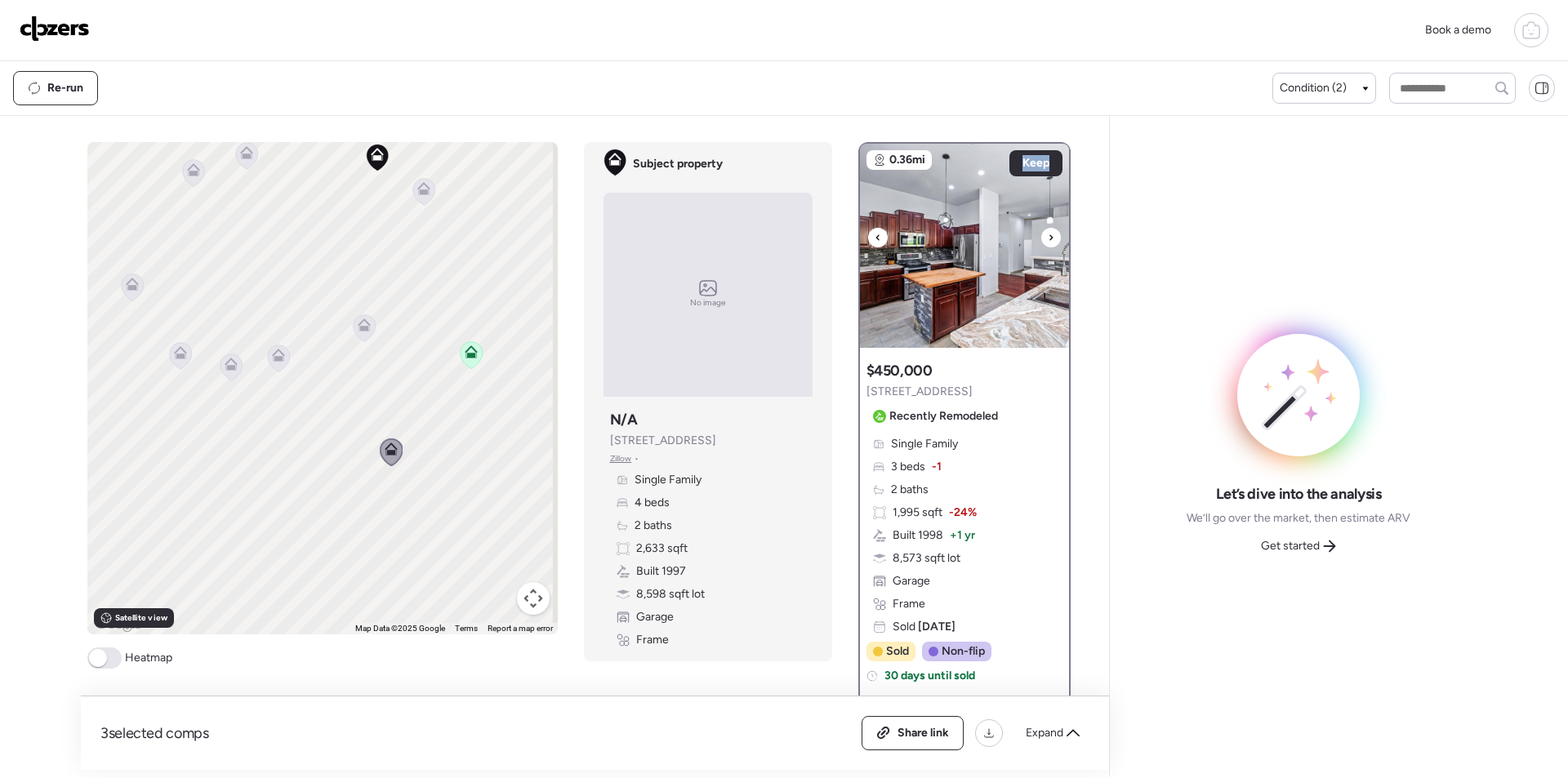
click at [1047, 241] on icon at bounding box center [1050, 238] width 6 height 20
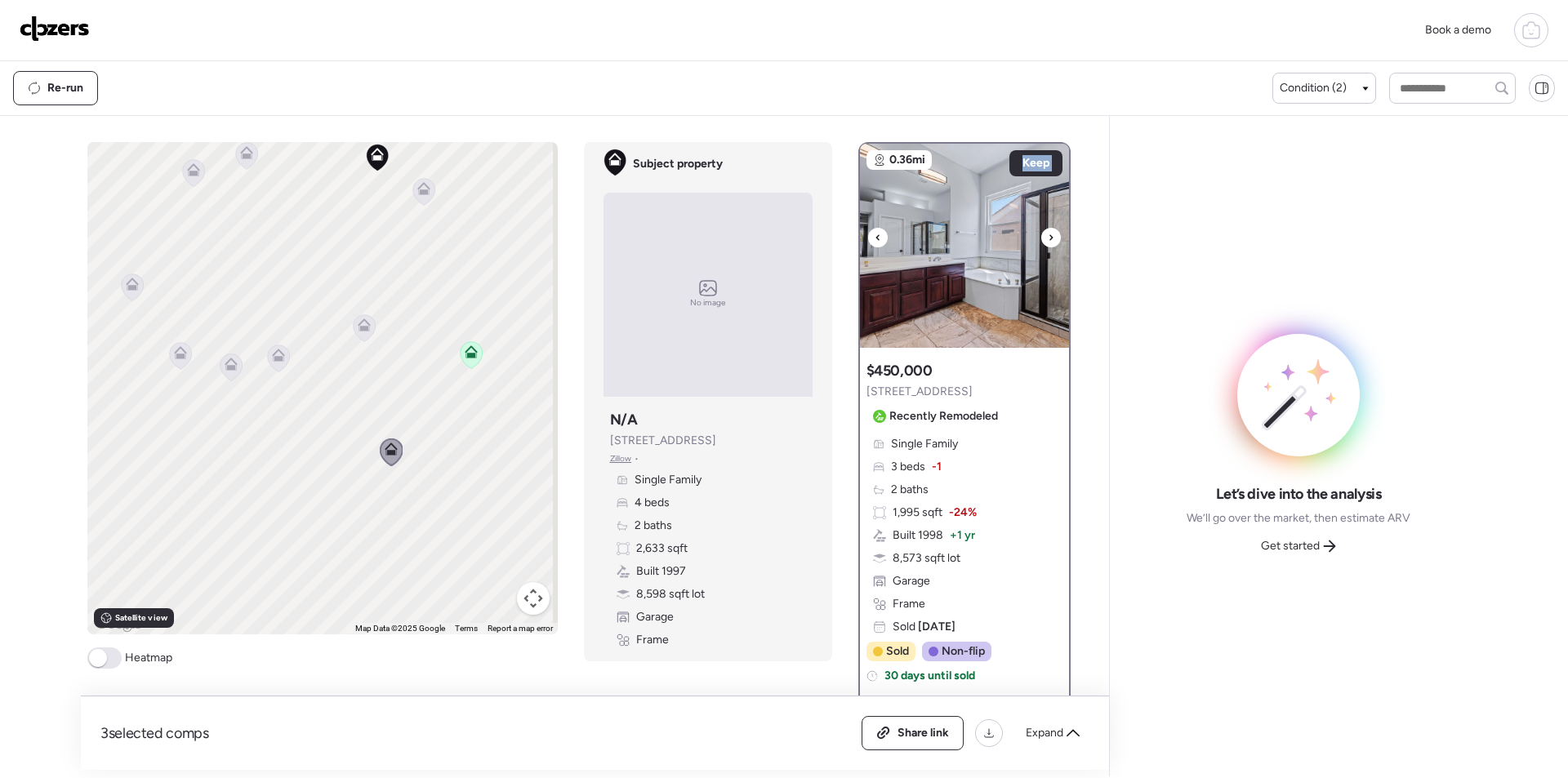
click at [1047, 241] on icon at bounding box center [1050, 238] width 6 height 20
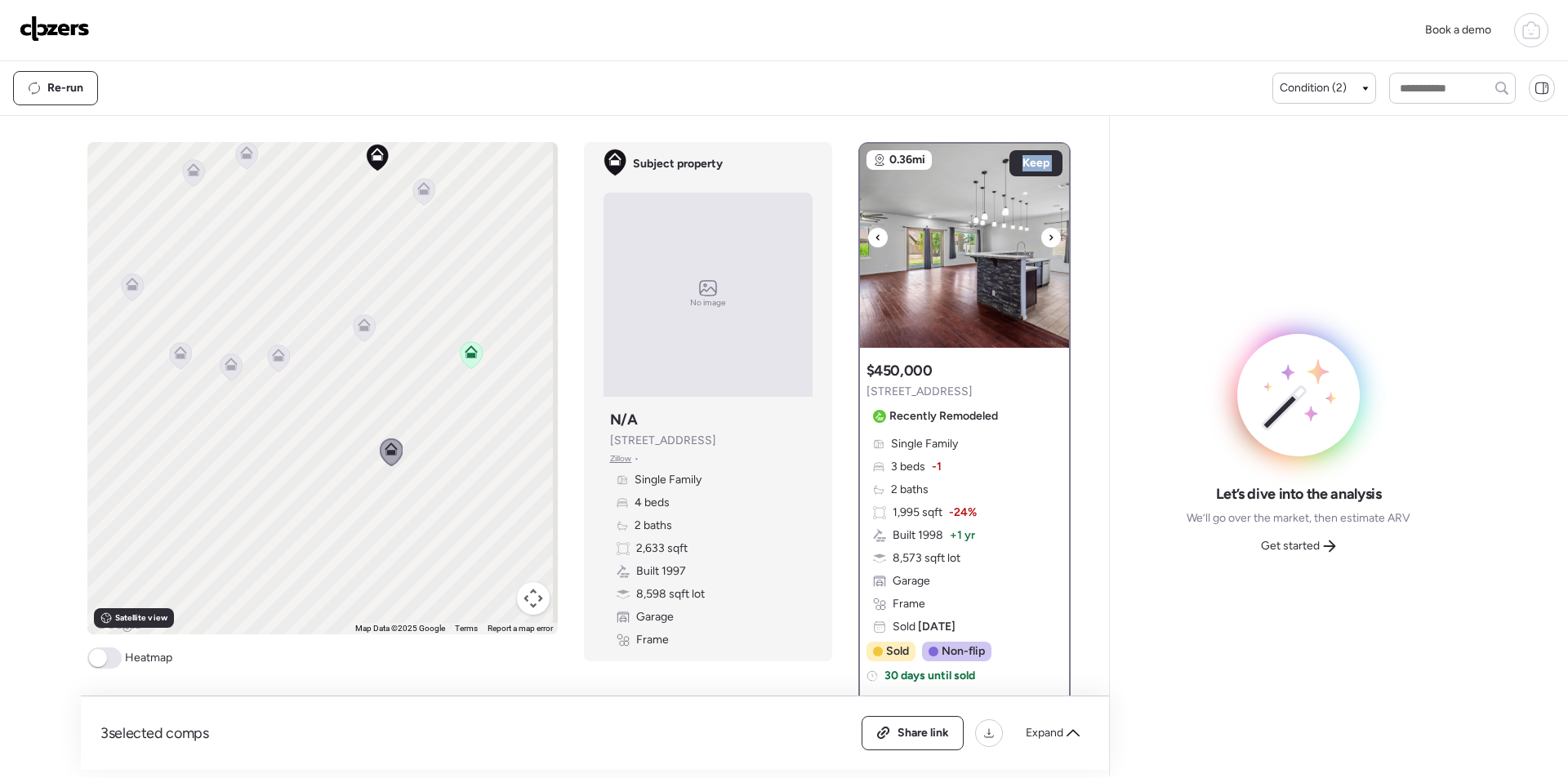
click at [1047, 241] on icon at bounding box center [1050, 238] width 6 height 20
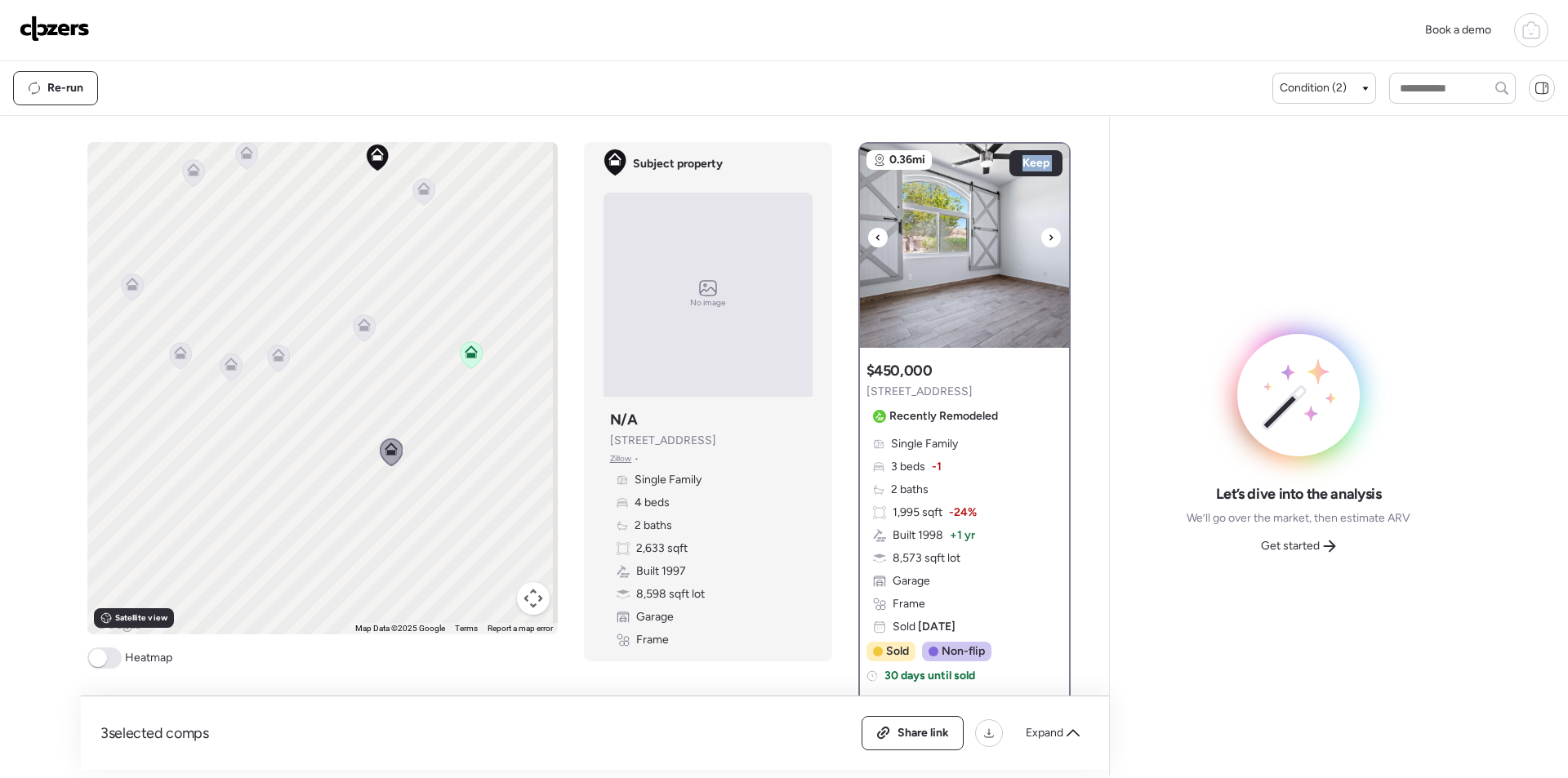
click at [981, 267] on img at bounding box center [964, 246] width 209 height 204
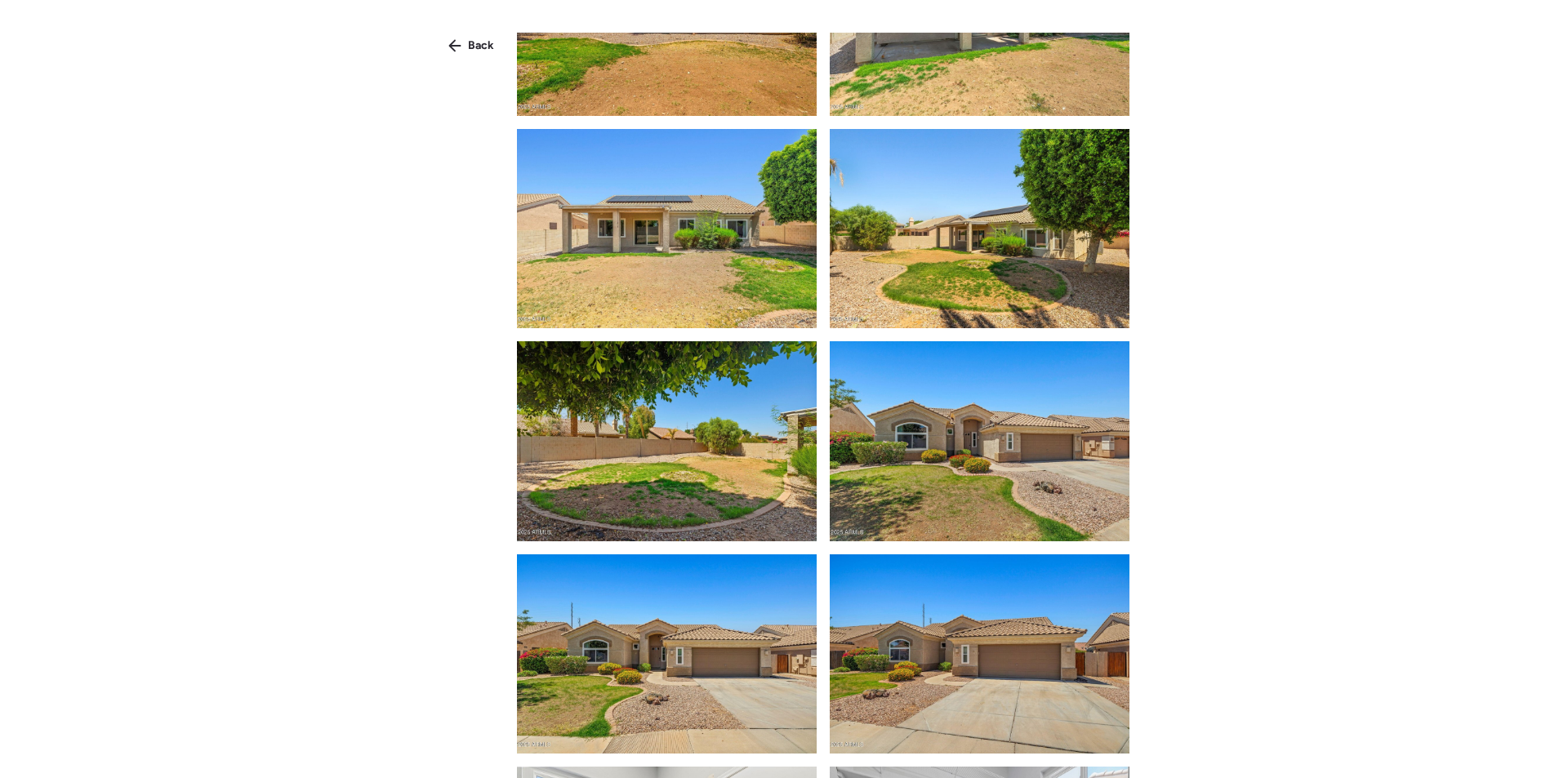
scroll to position [2897, 0]
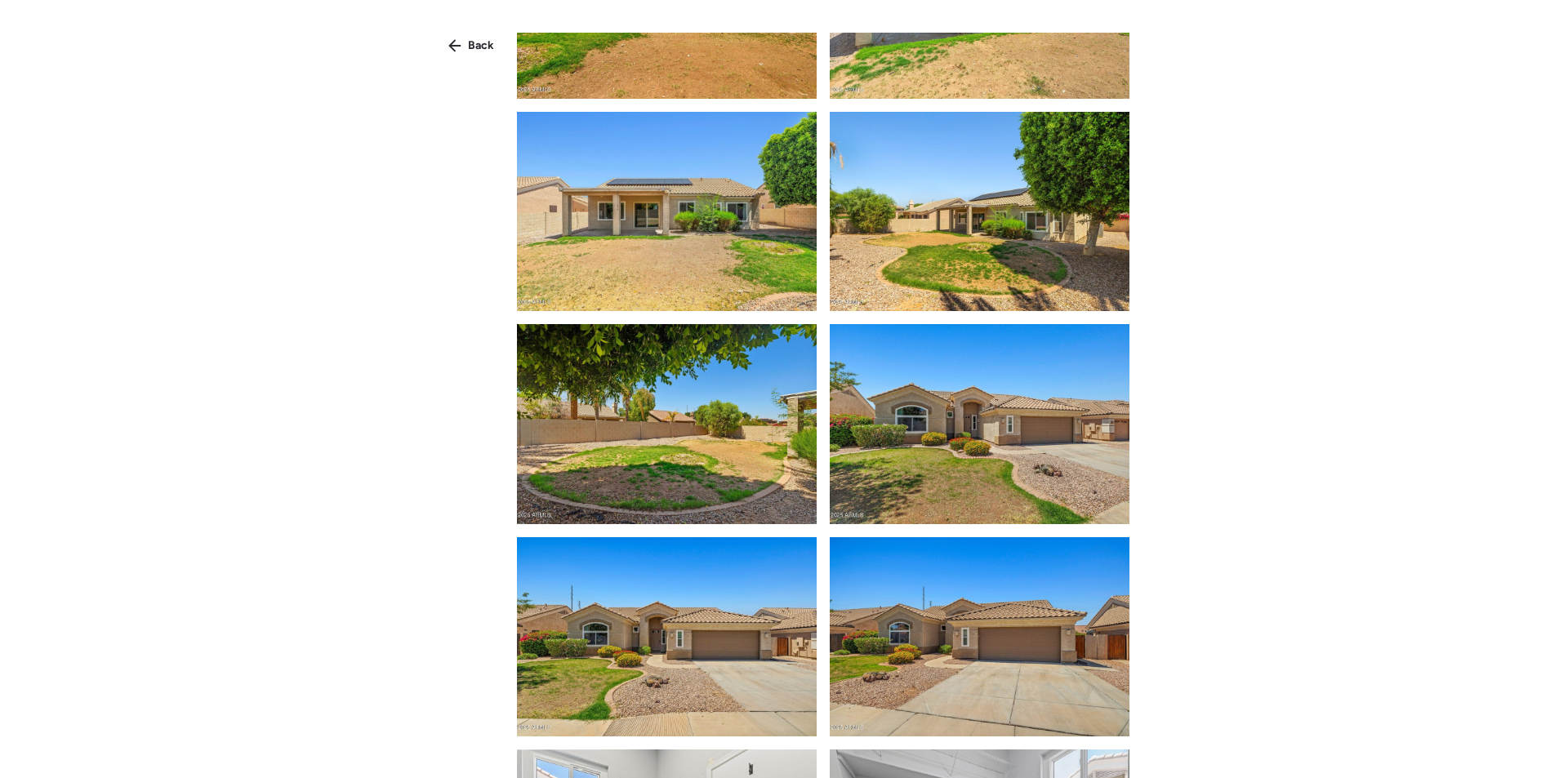
click at [465, 38] on div "Back" at bounding box center [470, 46] width 65 height 26
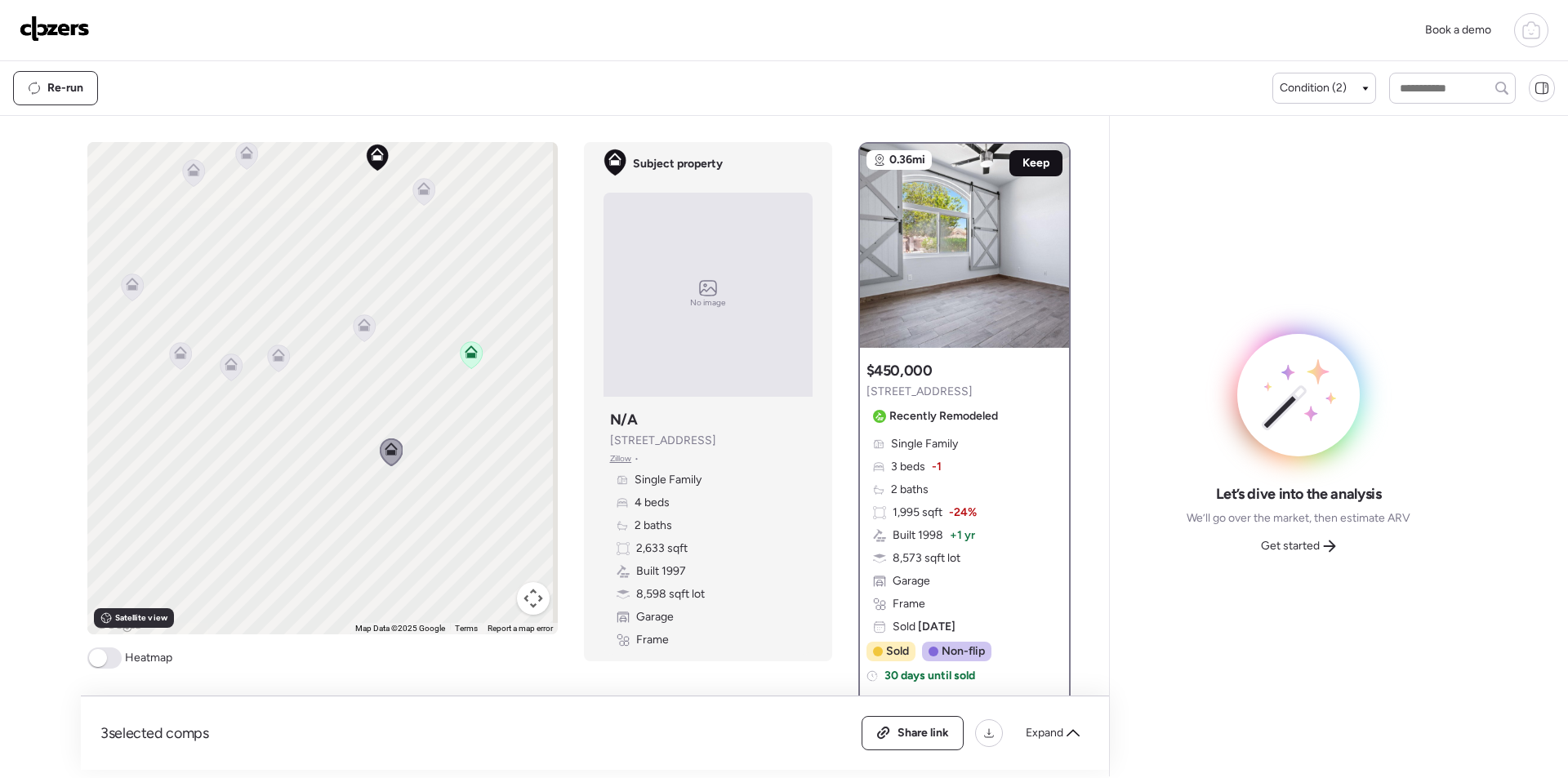
click at [1030, 166] on span "Keep" at bounding box center [1036, 163] width 27 height 16
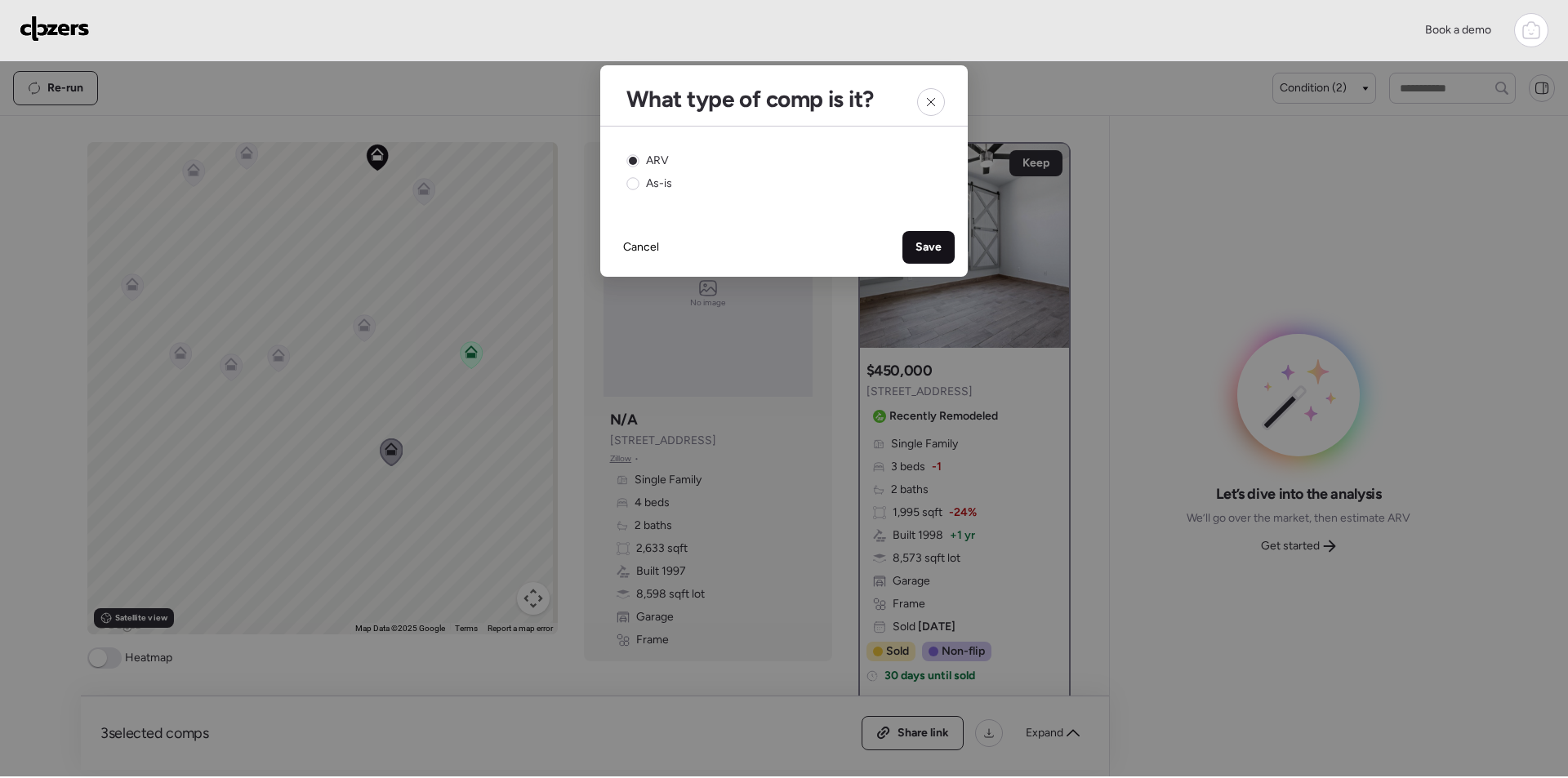
click at [917, 252] on span "Save" at bounding box center [928, 248] width 26 height 16
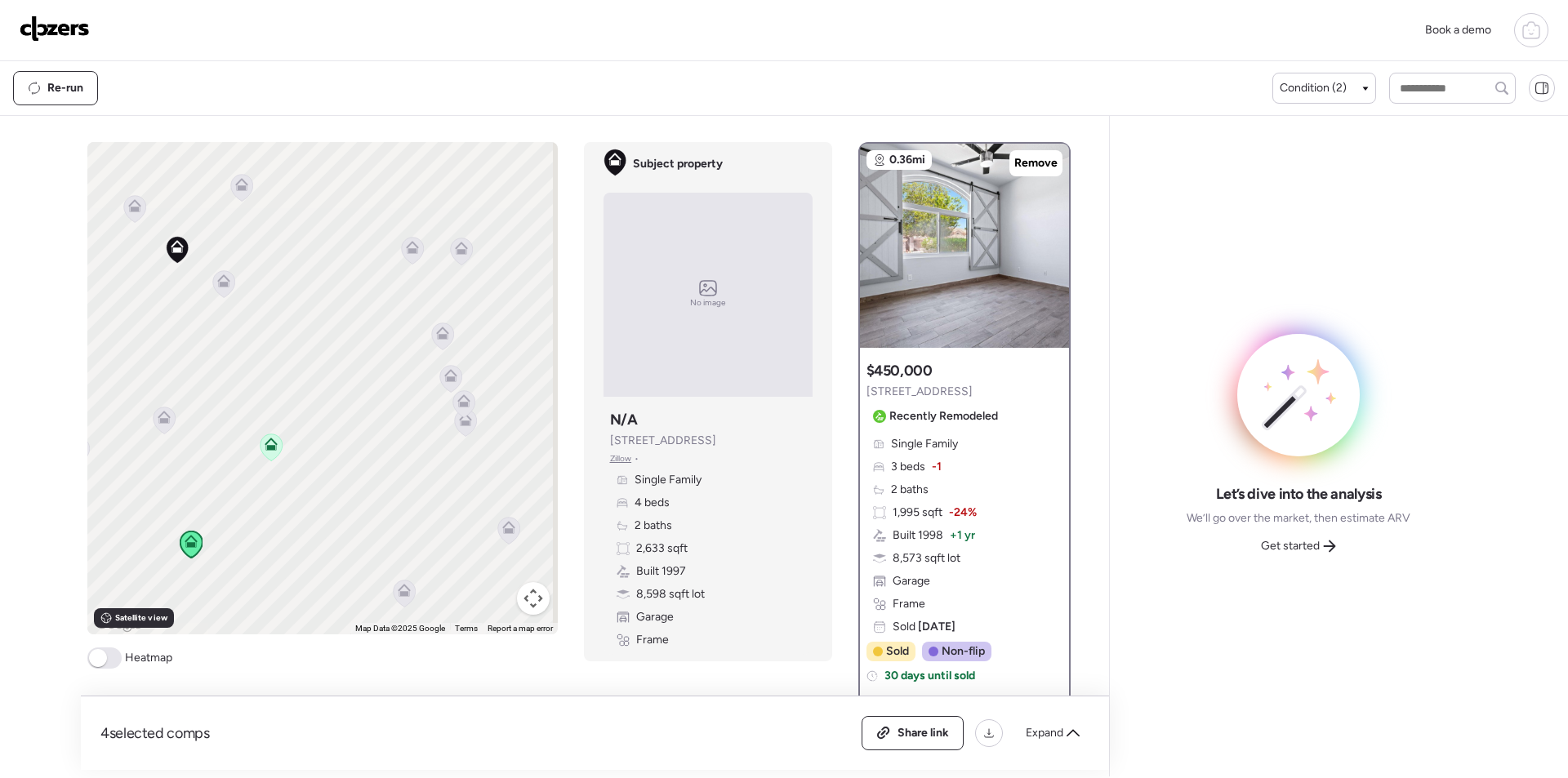
drag, startPoint x: 436, startPoint y: 465, endPoint x: 236, endPoint y: 556, distance: 219.7
click at [236, 556] on div "To activate drag with keyboard, press Alt + Enter. Once in keyboard drag state,…" at bounding box center [323, 388] width 470 height 493
click at [406, 262] on icon at bounding box center [411, 256] width 22 height 27
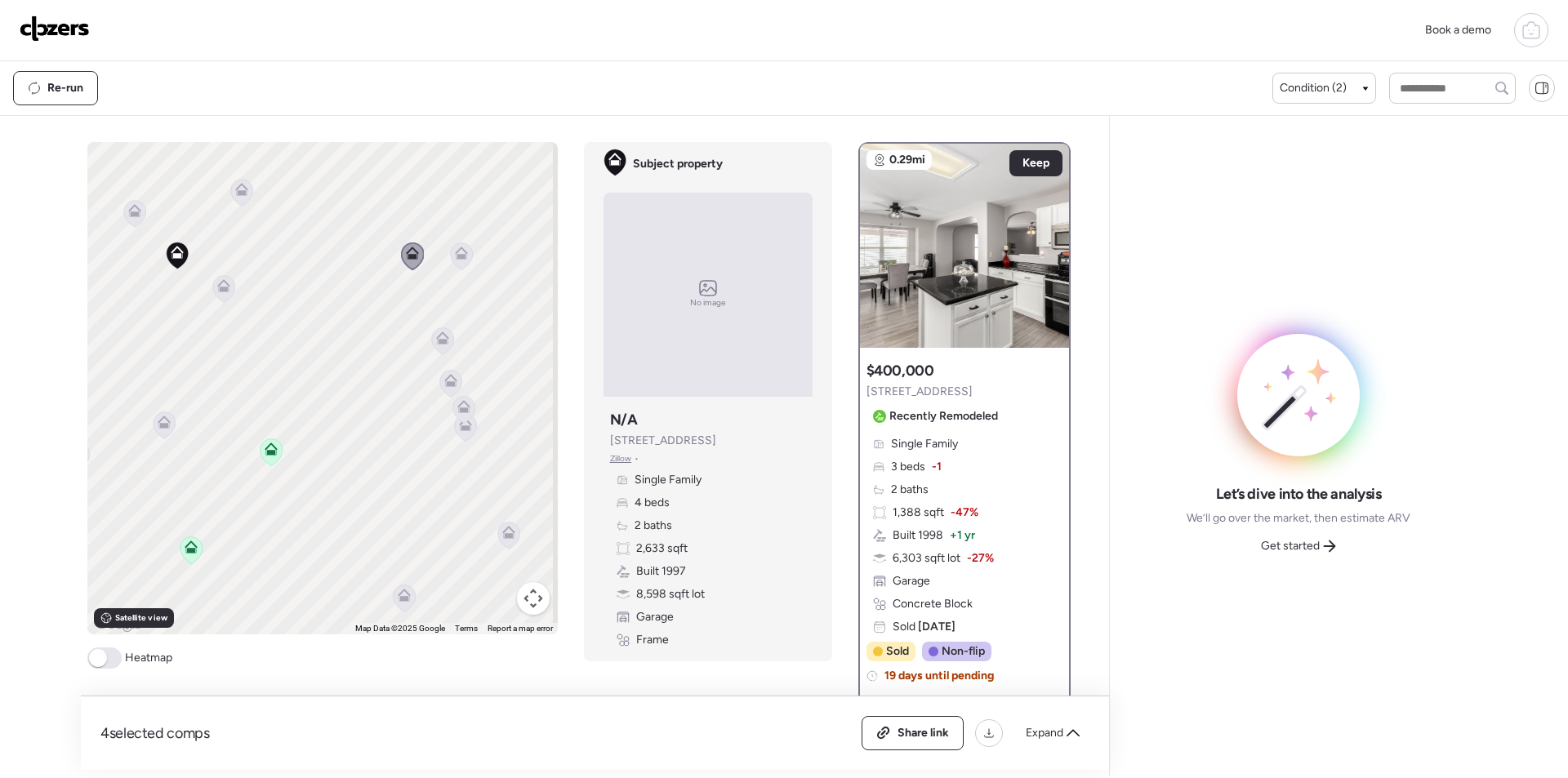
click at [450, 258] on icon at bounding box center [462, 256] width 23 height 28
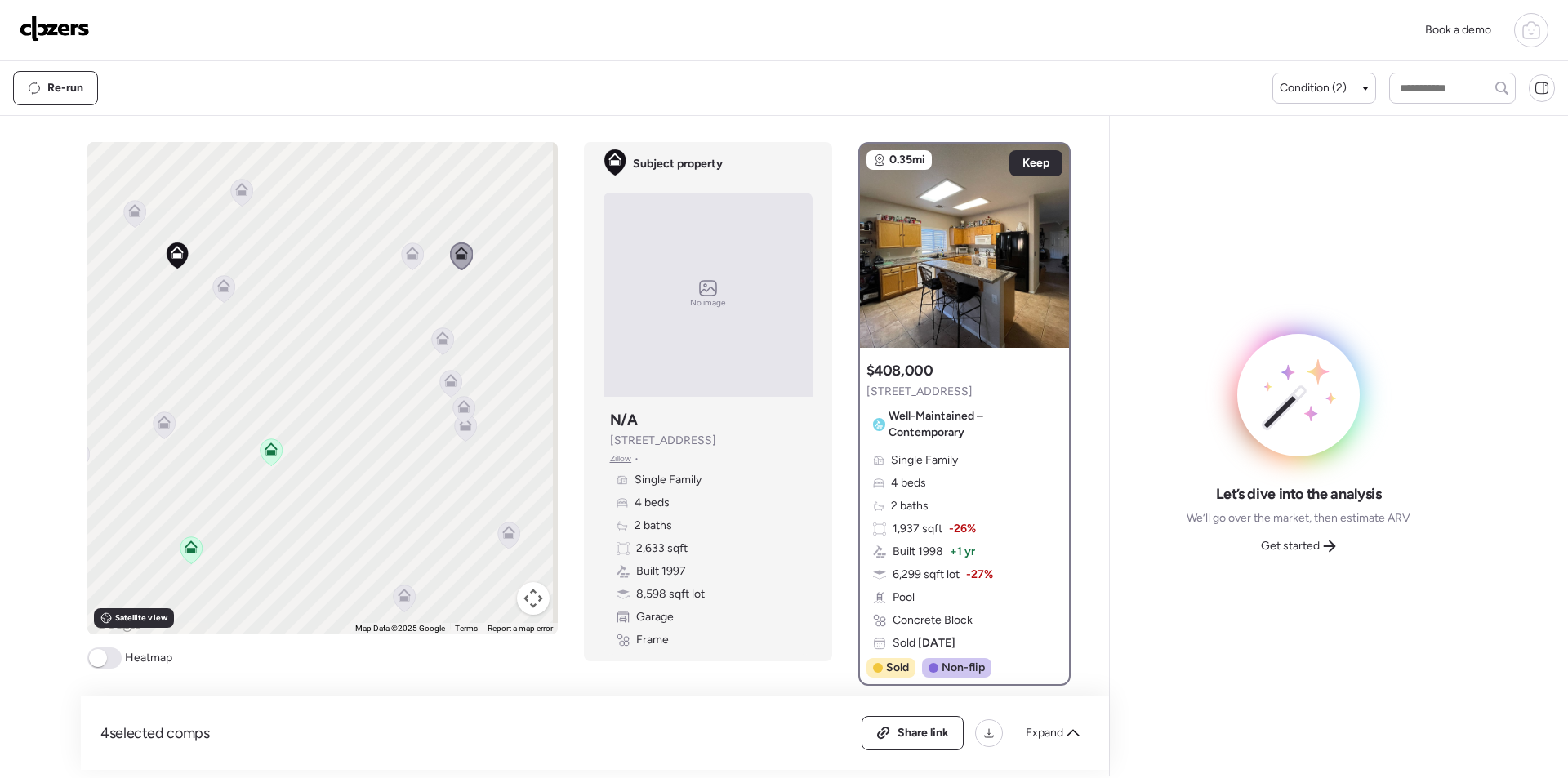
click at [440, 334] on icon at bounding box center [443, 338] width 13 height 13
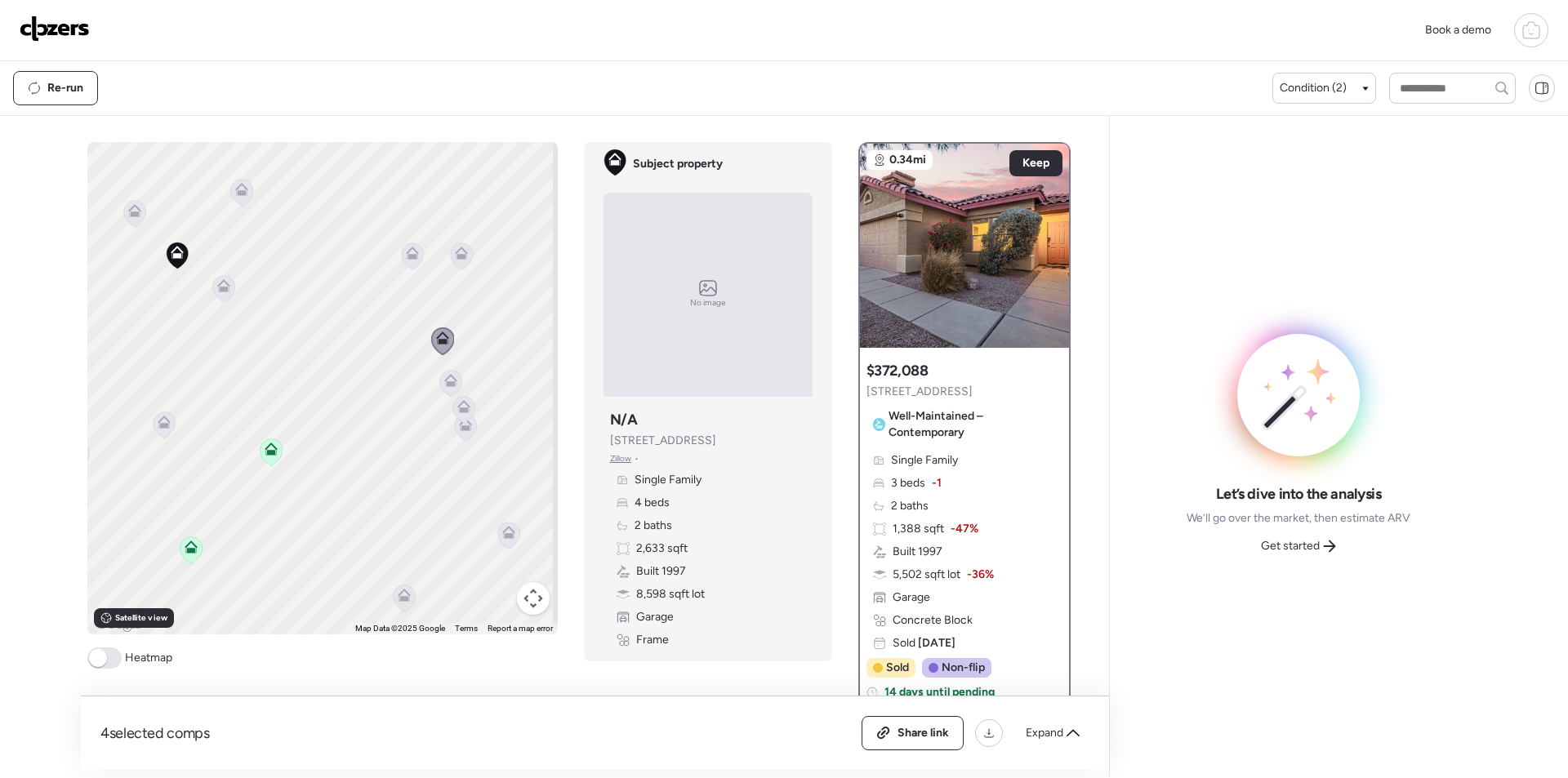
click at [446, 400] on div "To activate drag with keyboard, press Alt + Enter. Once in keyboard drag state,…" at bounding box center [323, 388] width 470 height 493
click at [446, 391] on icon at bounding box center [450, 384] width 22 height 27
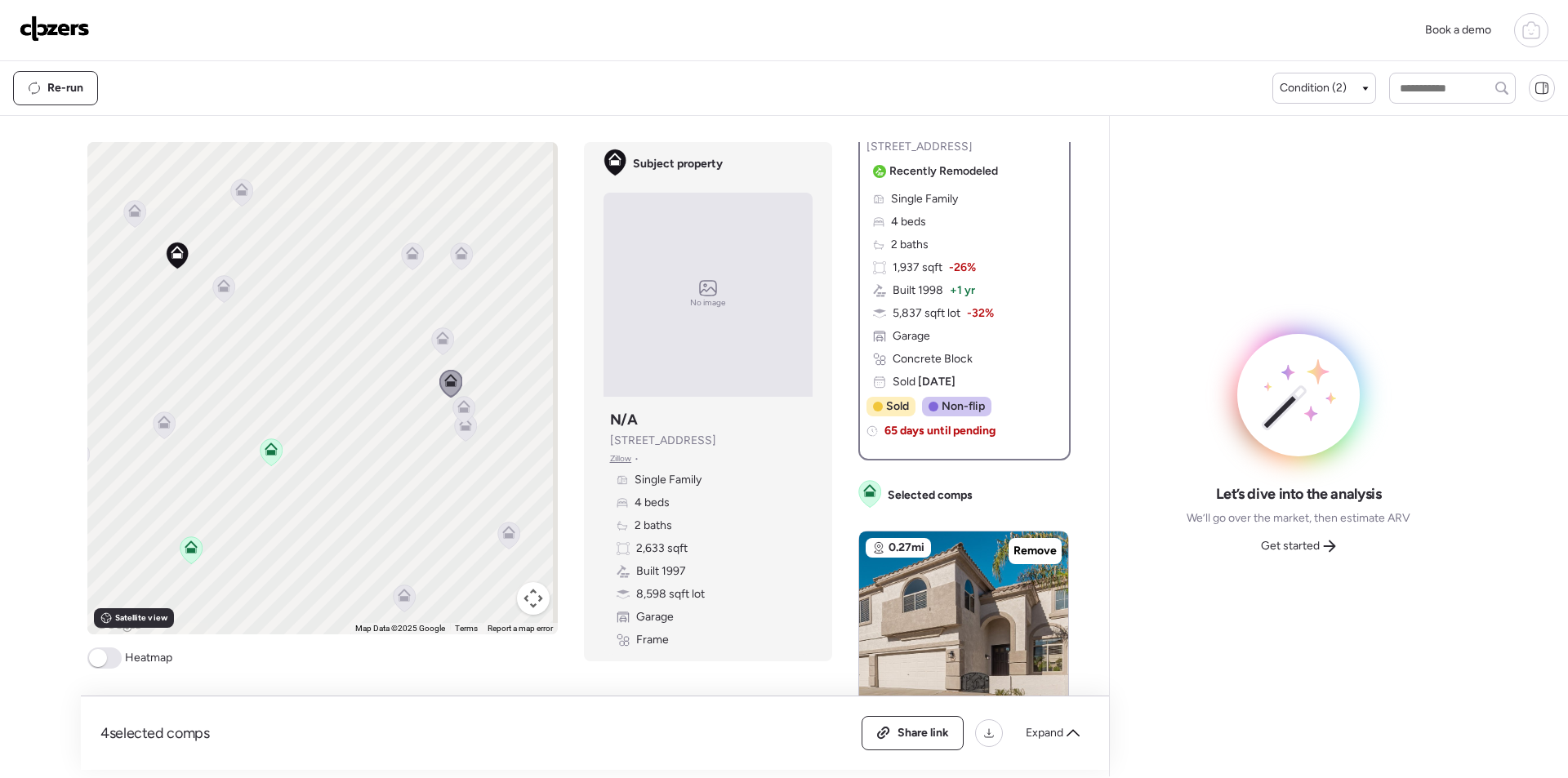
scroll to position [0, 0]
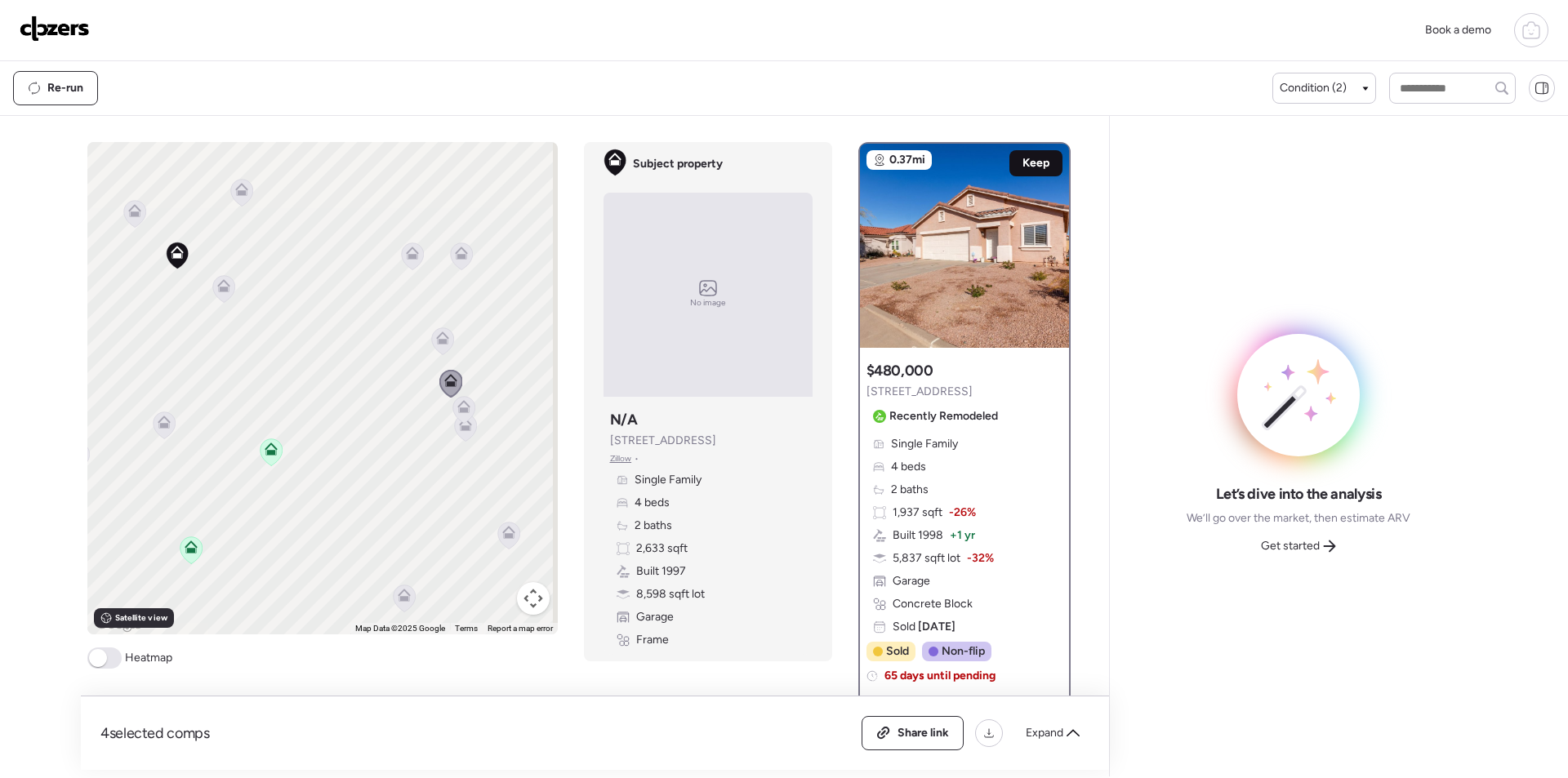
click at [1025, 163] on span "Keep" at bounding box center [1036, 163] width 27 height 16
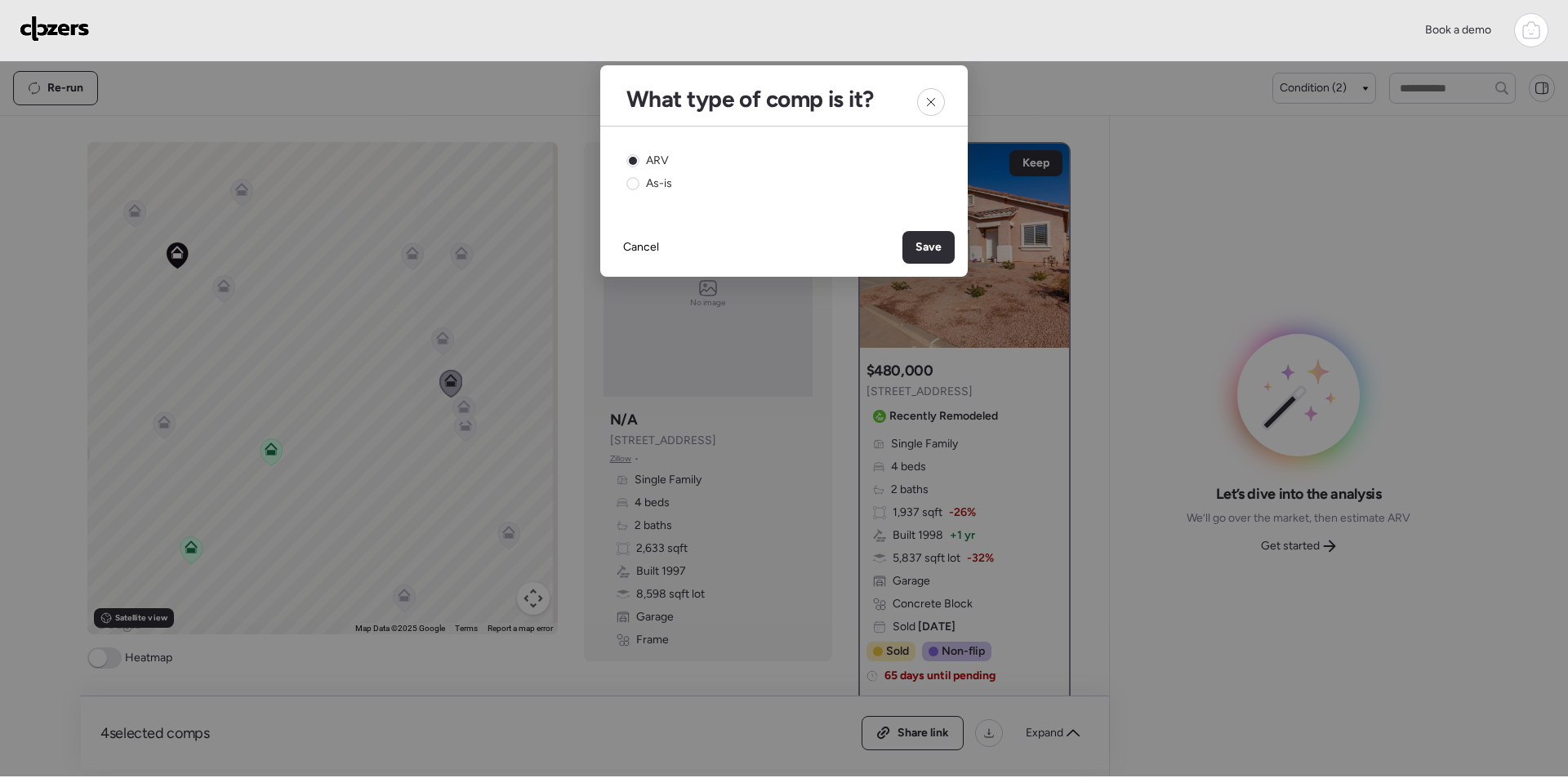
click at [905, 240] on div "Save" at bounding box center [928, 247] width 52 height 33
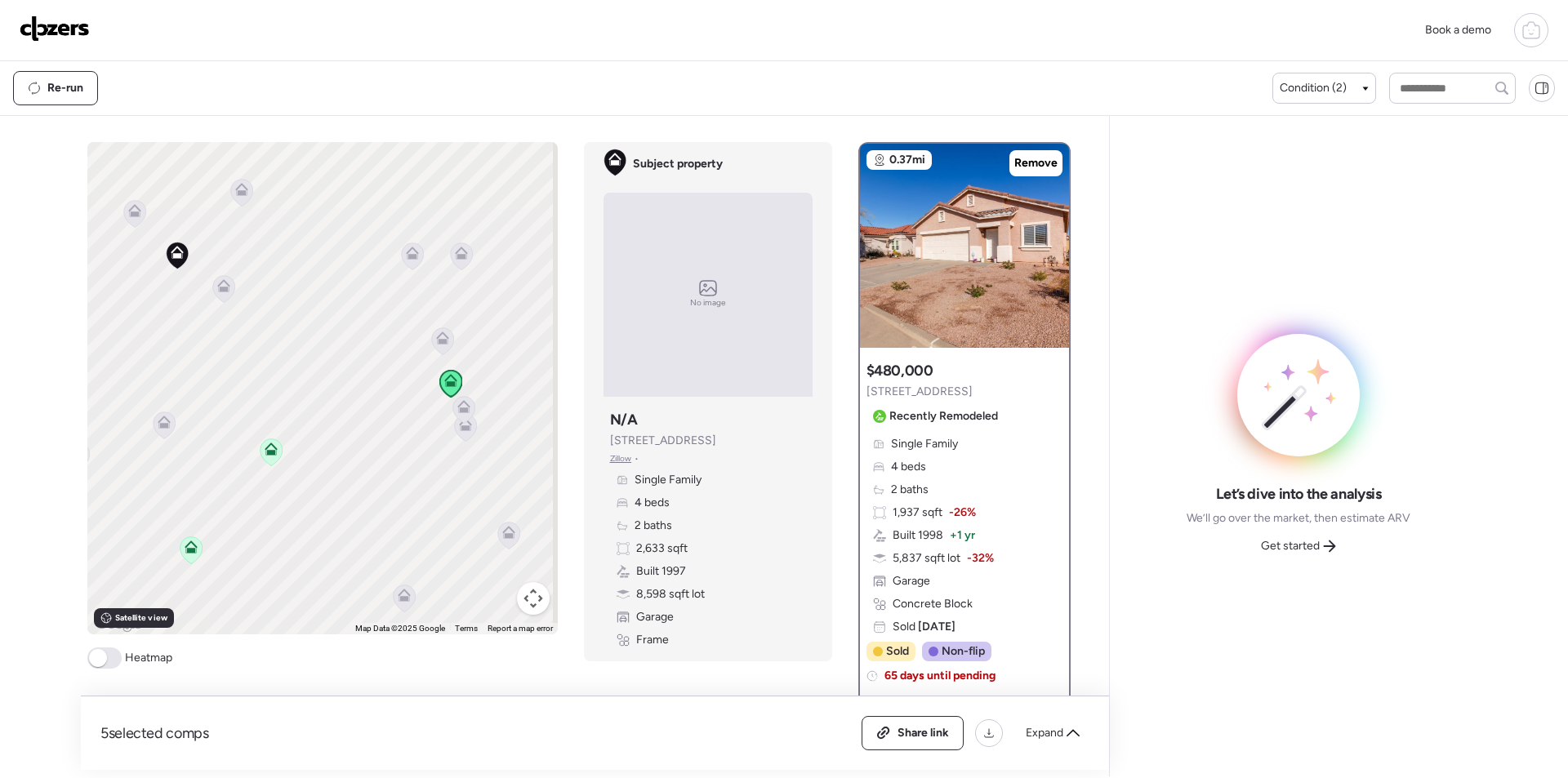
click at [453, 409] on icon at bounding box center [463, 410] width 22 height 27
click at [462, 409] on icon at bounding box center [463, 410] width 11 height 4
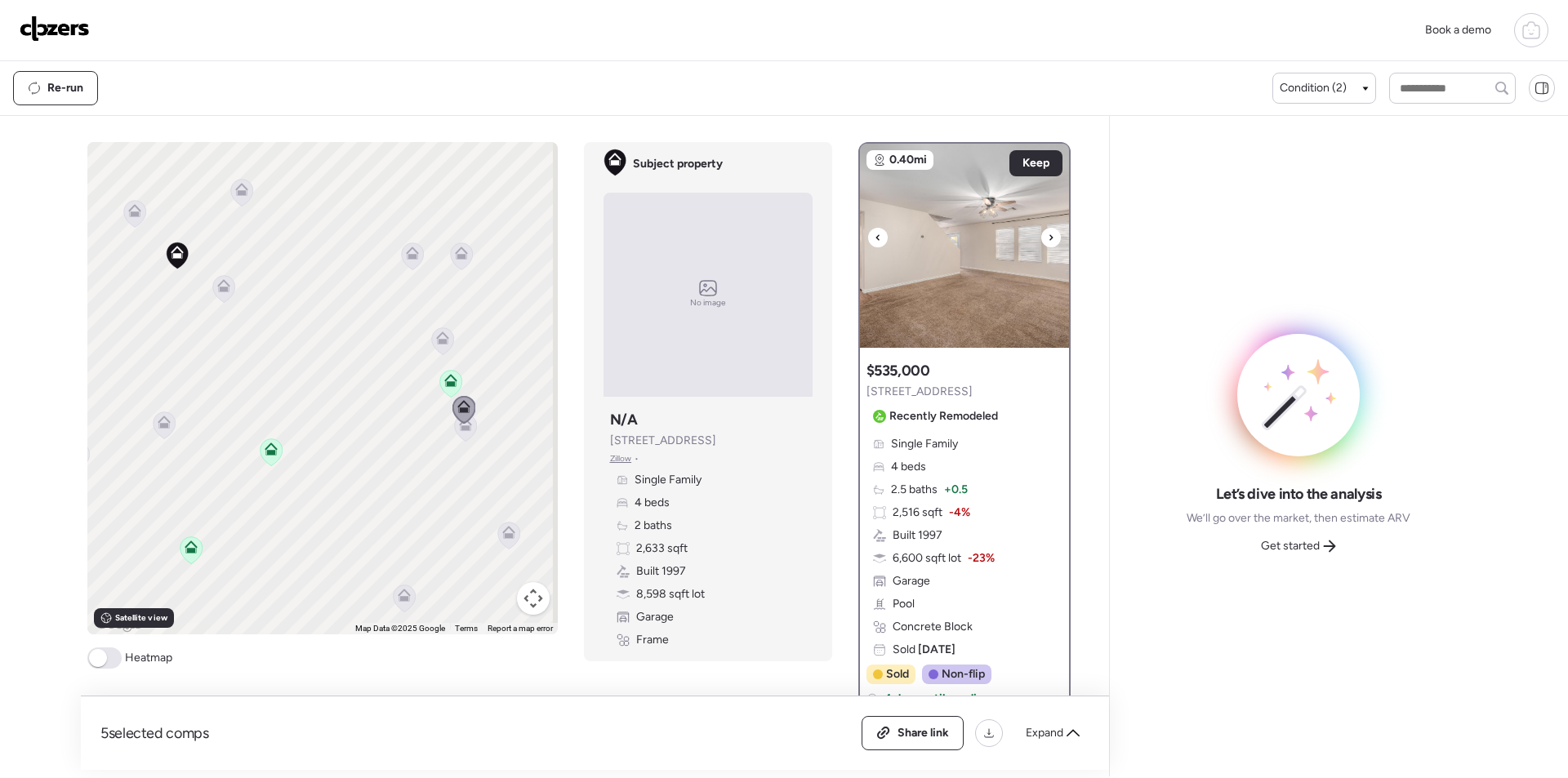
click at [1000, 251] on img at bounding box center [964, 246] width 209 height 204
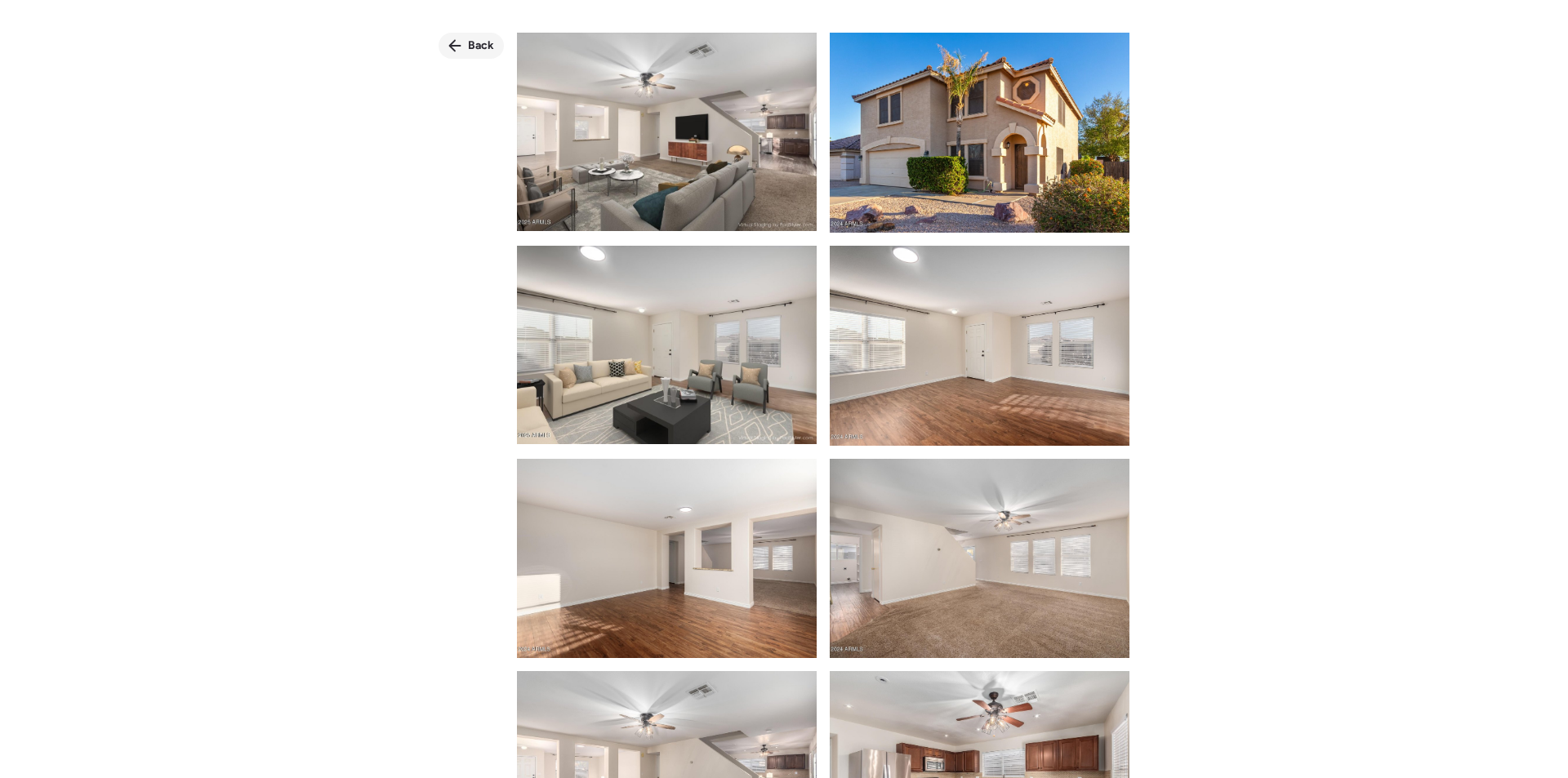
click at [461, 42] on icon at bounding box center [454, 46] width 13 height 13
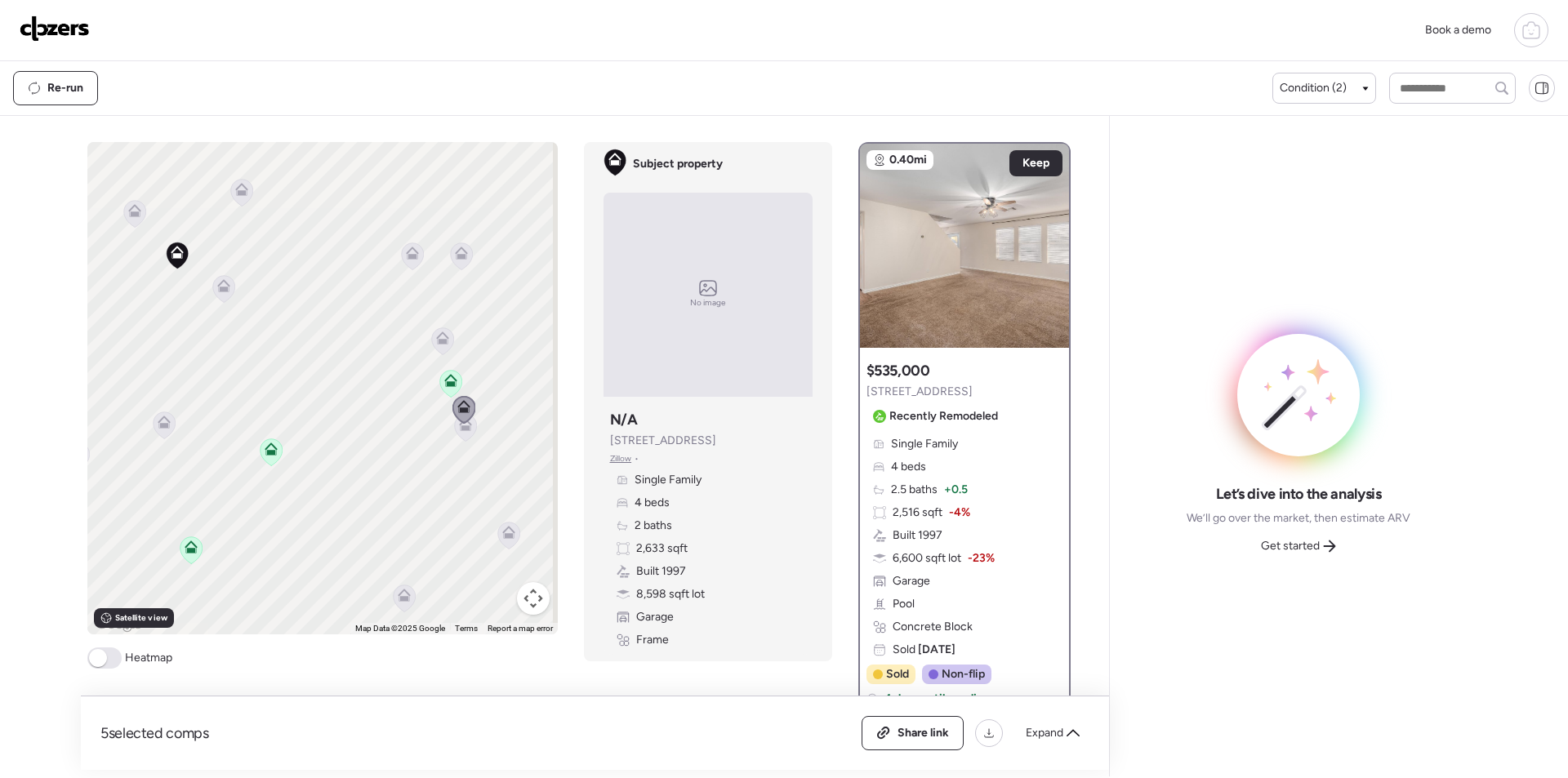
click at [459, 432] on icon at bounding box center [465, 427] width 22 height 27
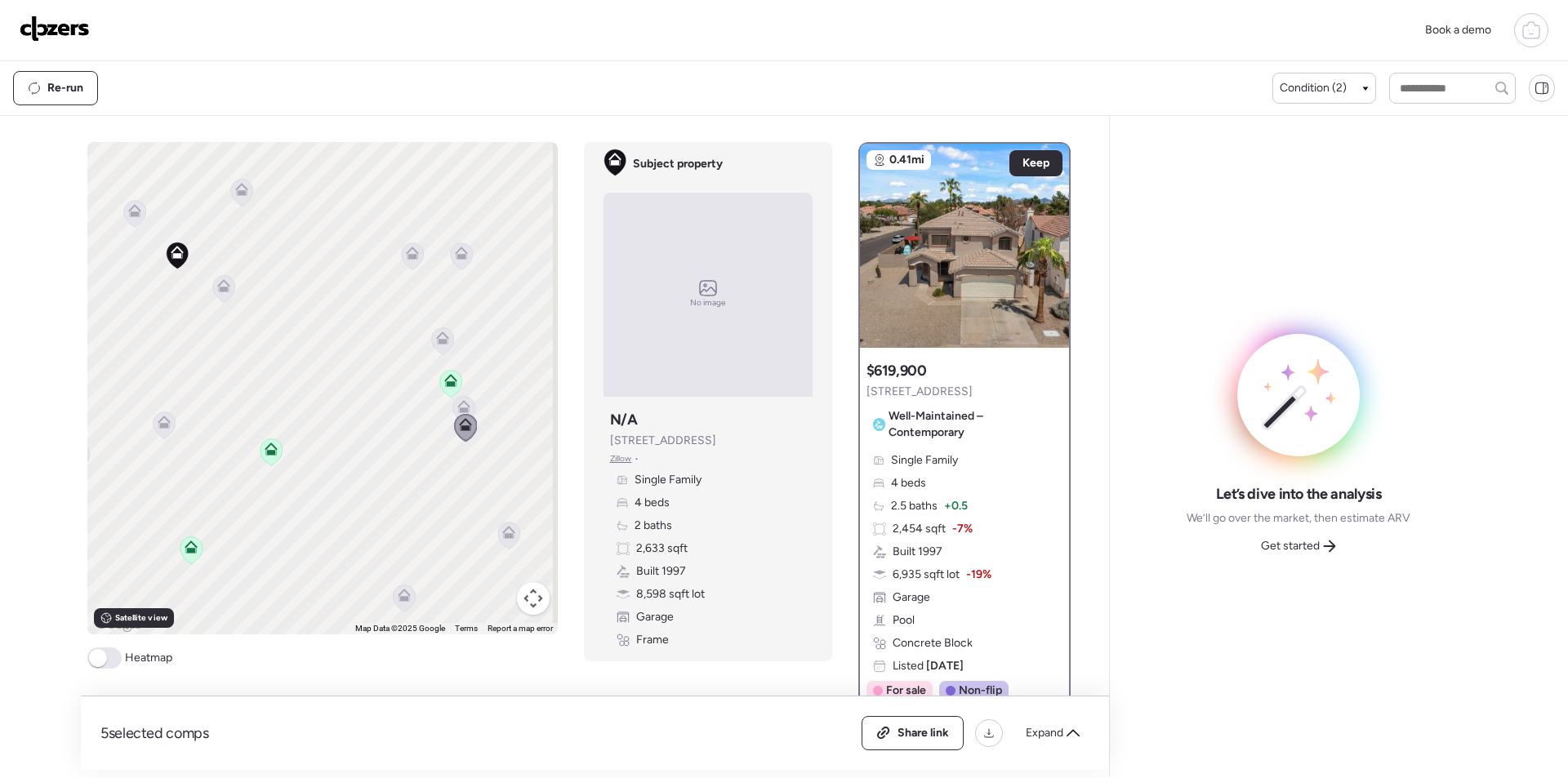
click at [502, 540] on icon at bounding box center [508, 535] width 22 height 27
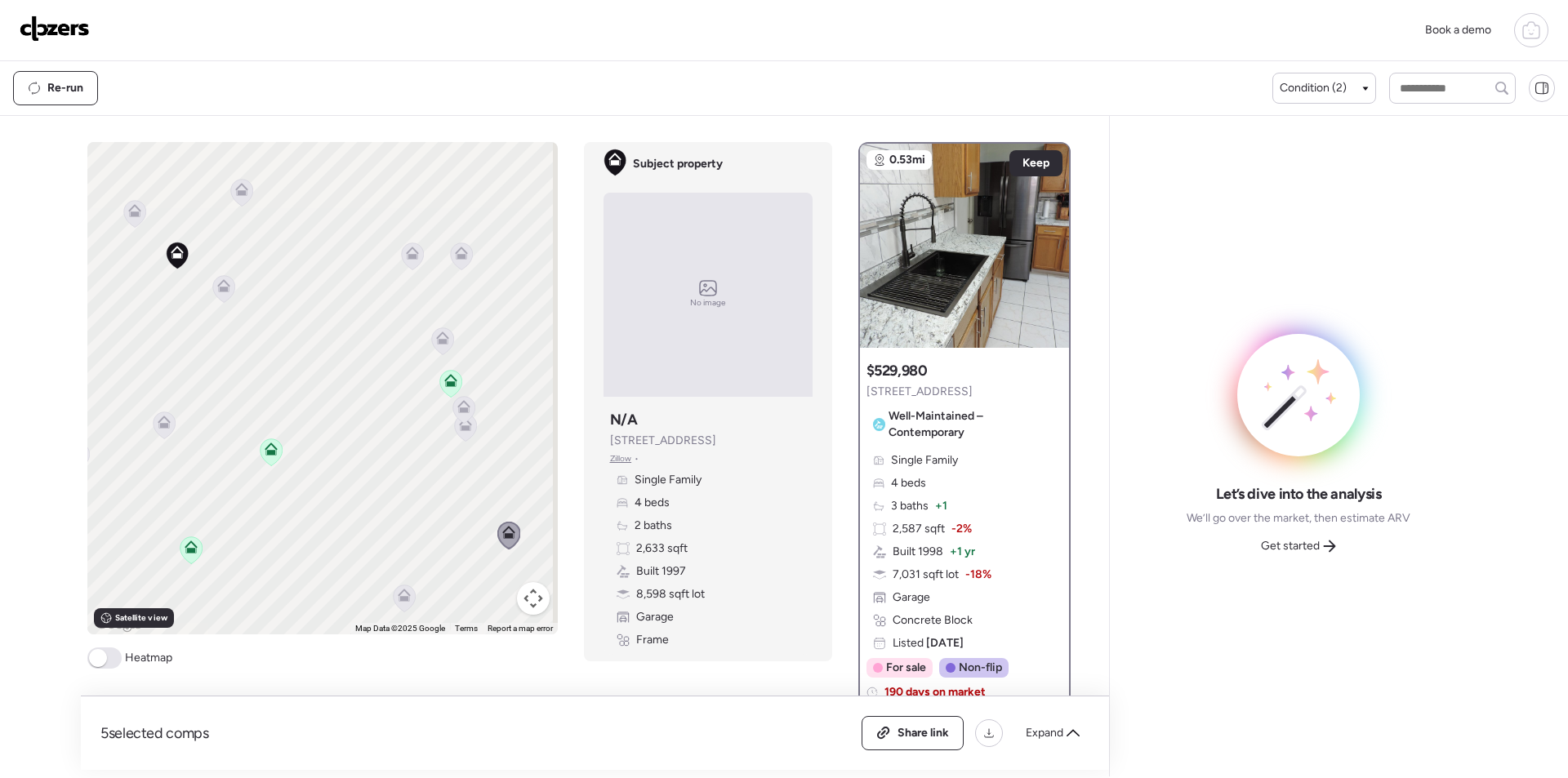
click at [407, 257] on icon at bounding box center [412, 256] width 11 height 4
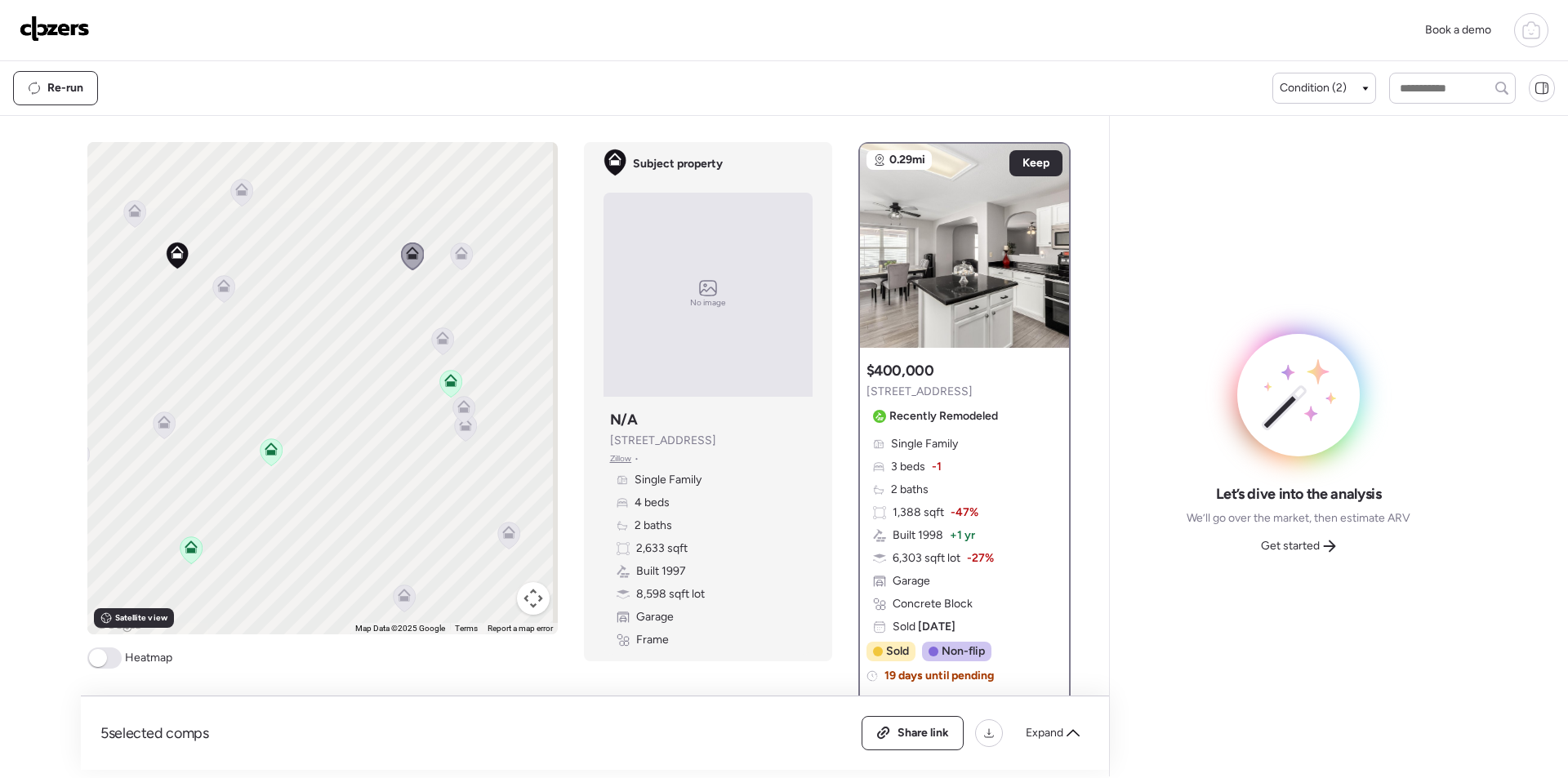
click at [463, 255] on icon at bounding box center [461, 256] width 22 height 27
click at [461, 258] on icon at bounding box center [462, 253] width 13 height 13
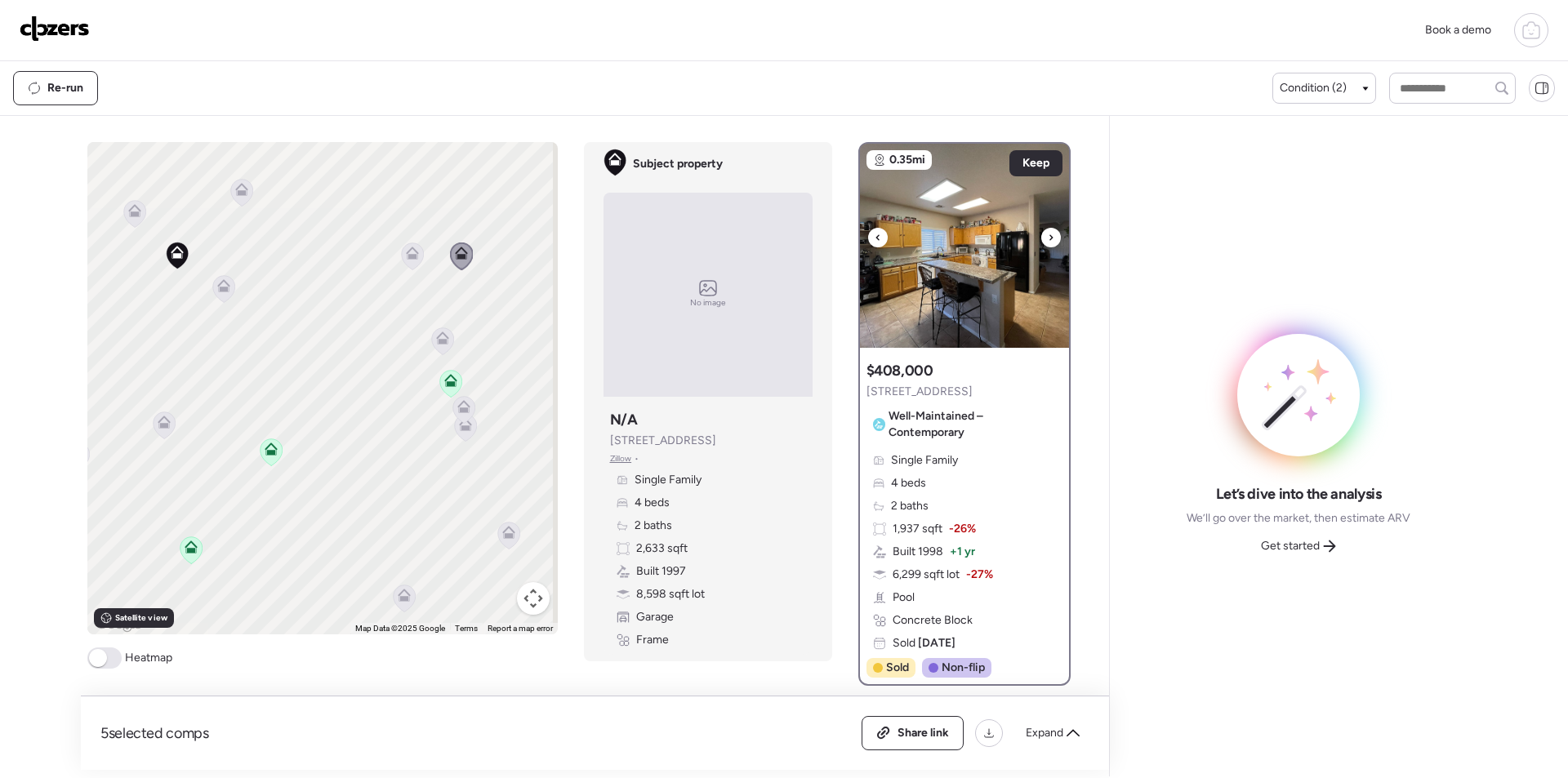
click at [925, 275] on img at bounding box center [964, 246] width 209 height 204
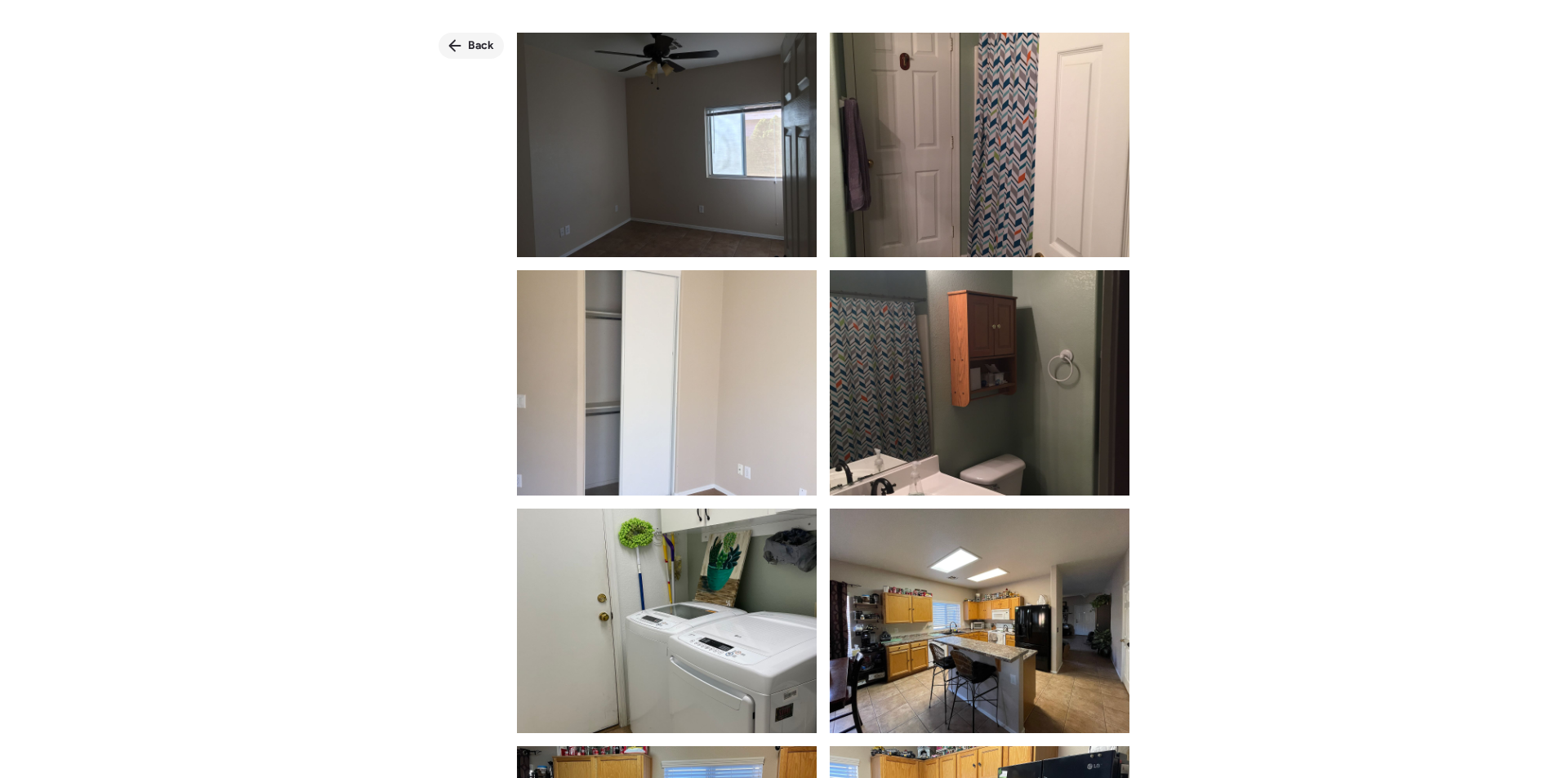
click at [491, 52] on span "Back" at bounding box center [480, 46] width 26 height 16
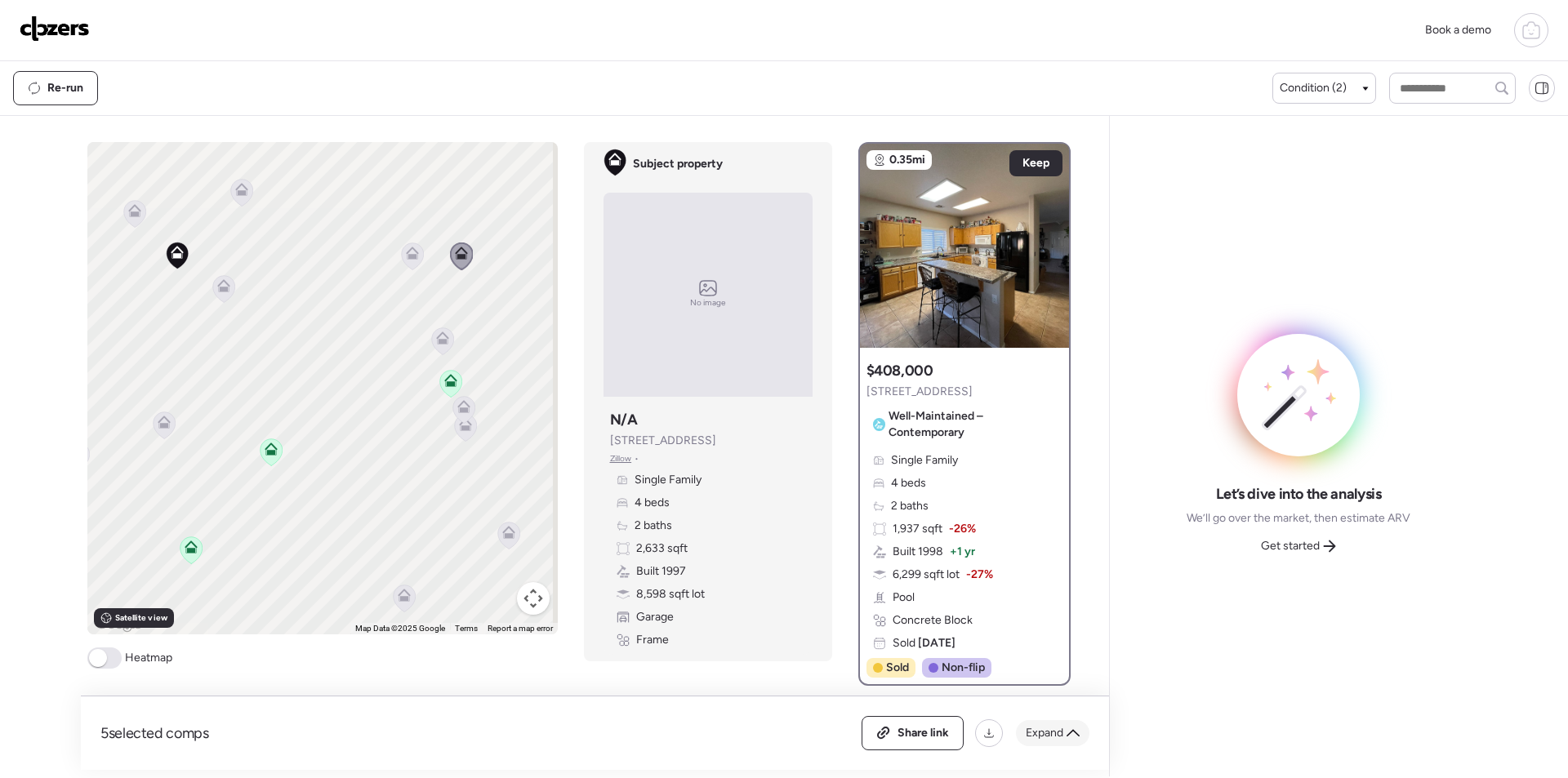
click at [1062, 730] on span "Expand" at bounding box center [1045, 733] width 38 height 16
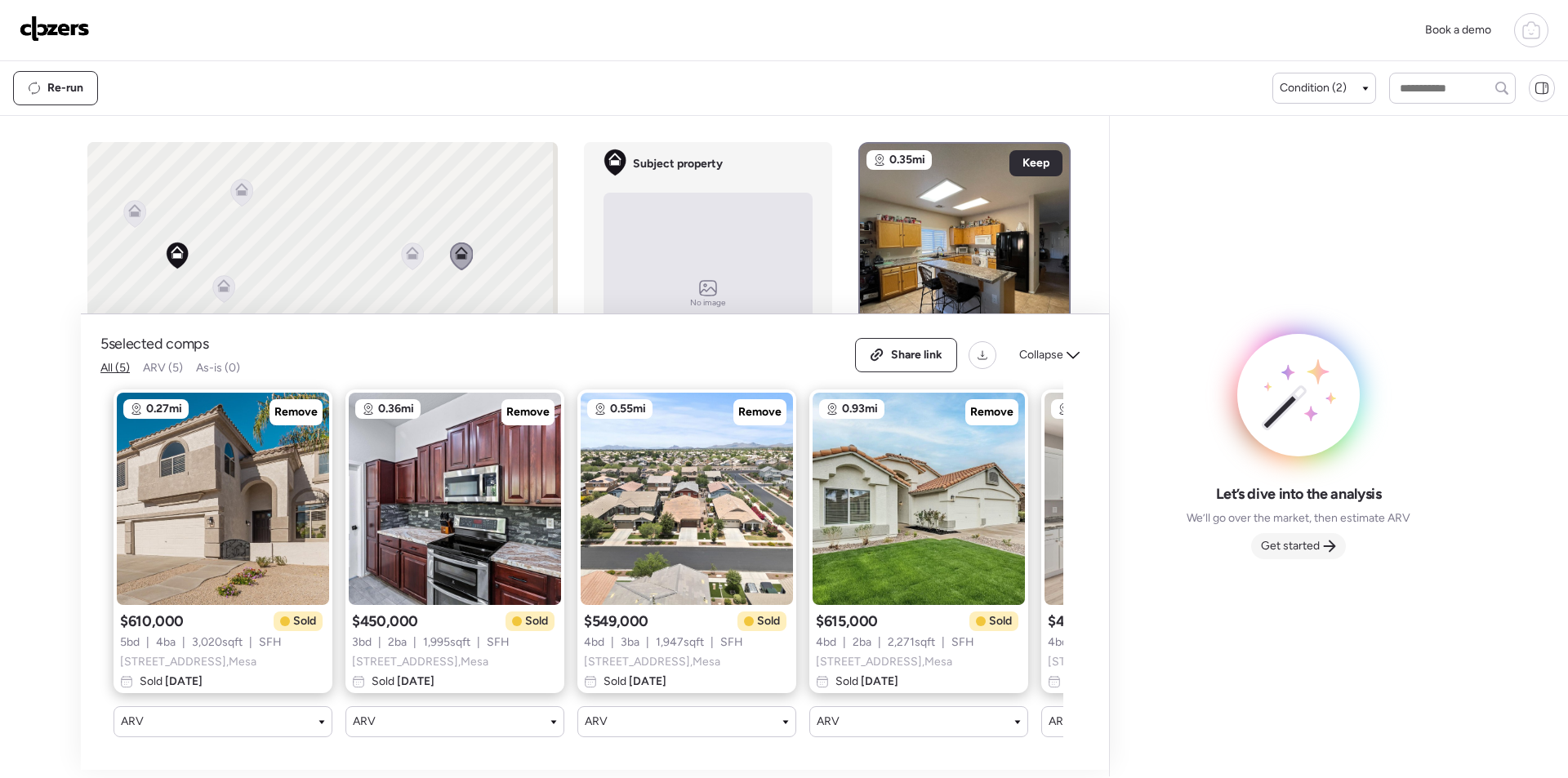
click at [1301, 539] on div "Get started" at bounding box center [1299, 545] width 95 height 26
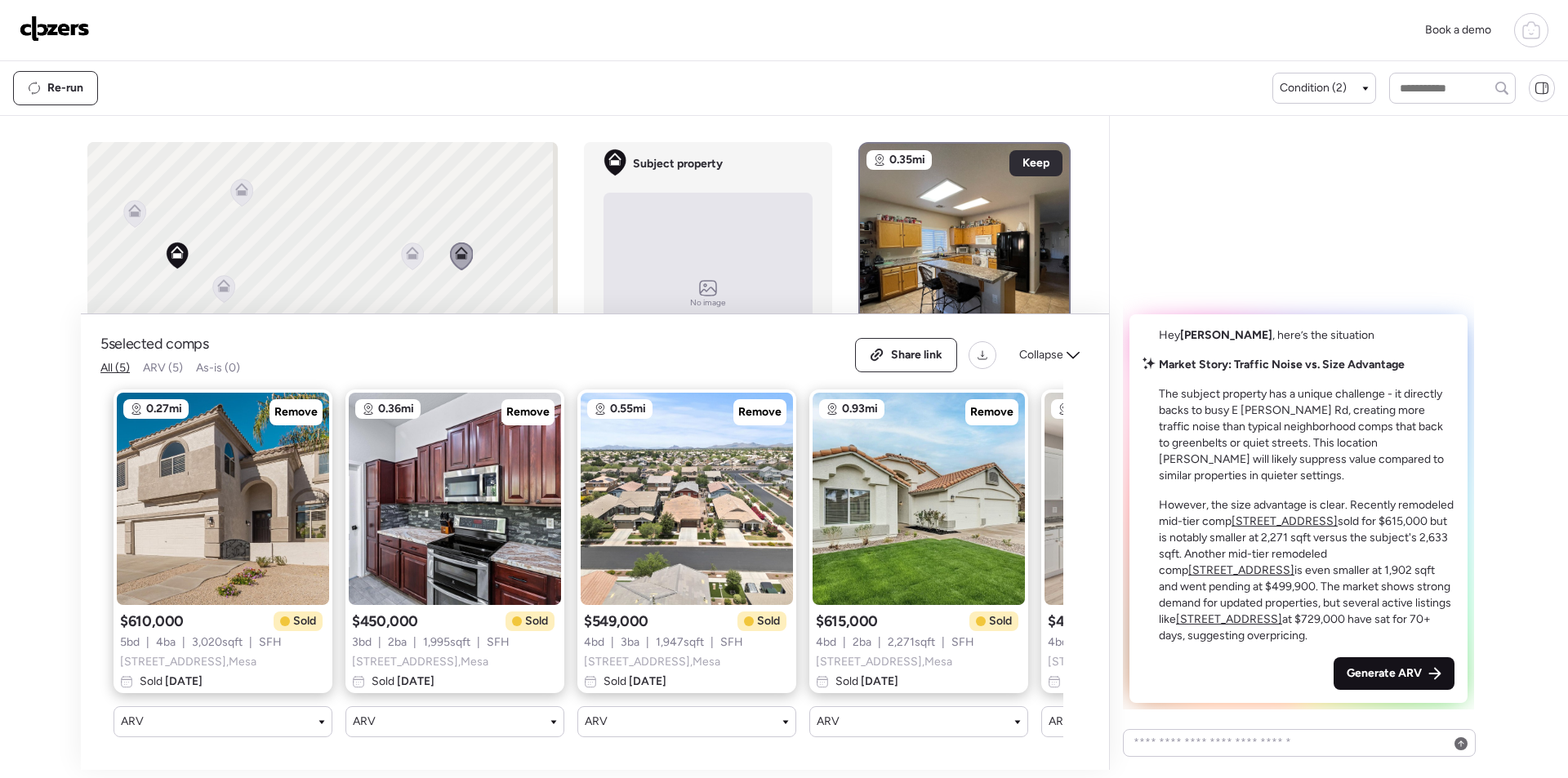
click at [1371, 678] on span "Generate ARV" at bounding box center [1385, 673] width 75 height 16
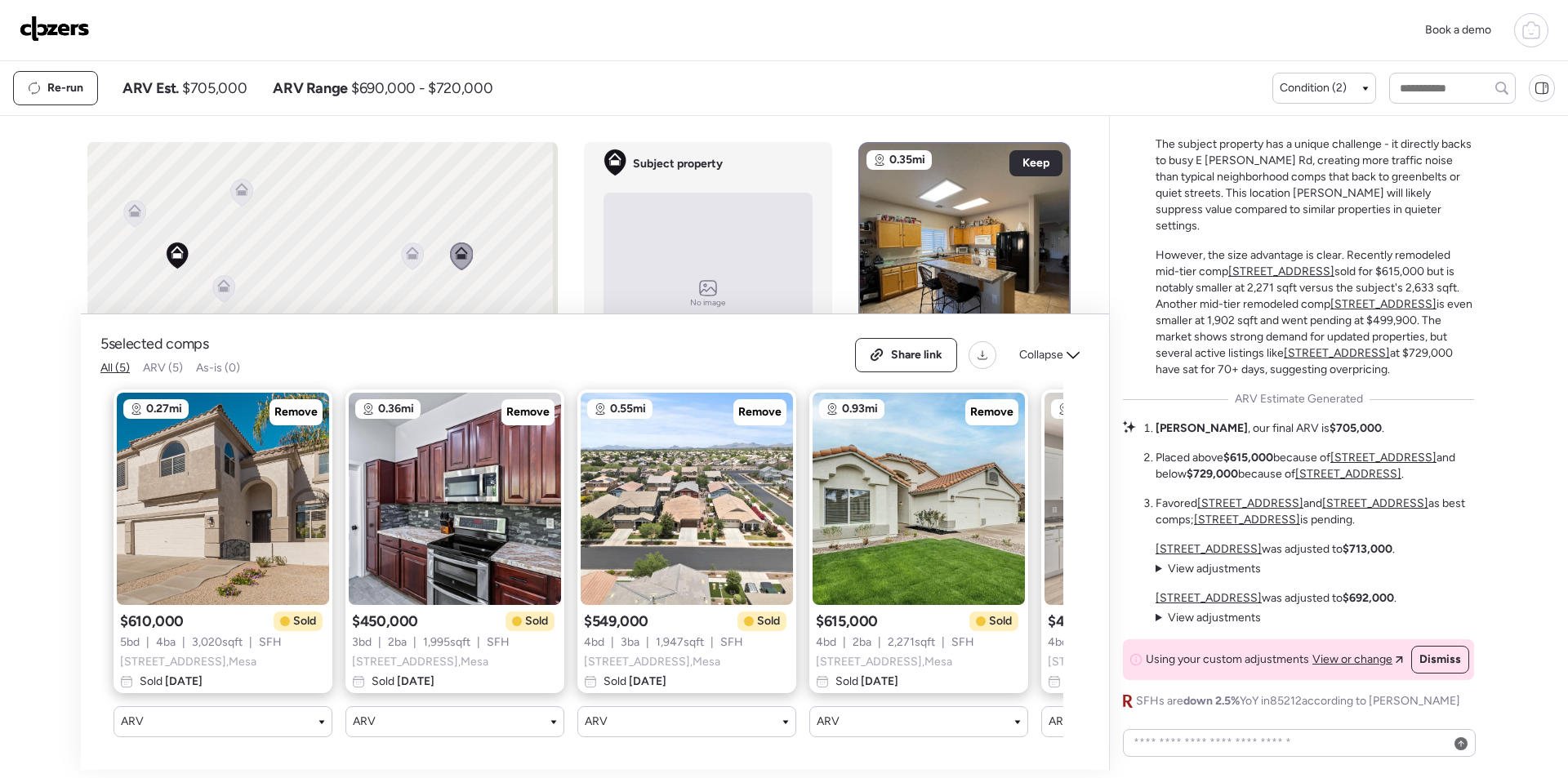
click at [202, 86] on span "$705,000" at bounding box center [215, 89] width 64 height 20
copy span "705,000"
click at [282, 404] on span "Remove" at bounding box center [296, 412] width 43 height 16
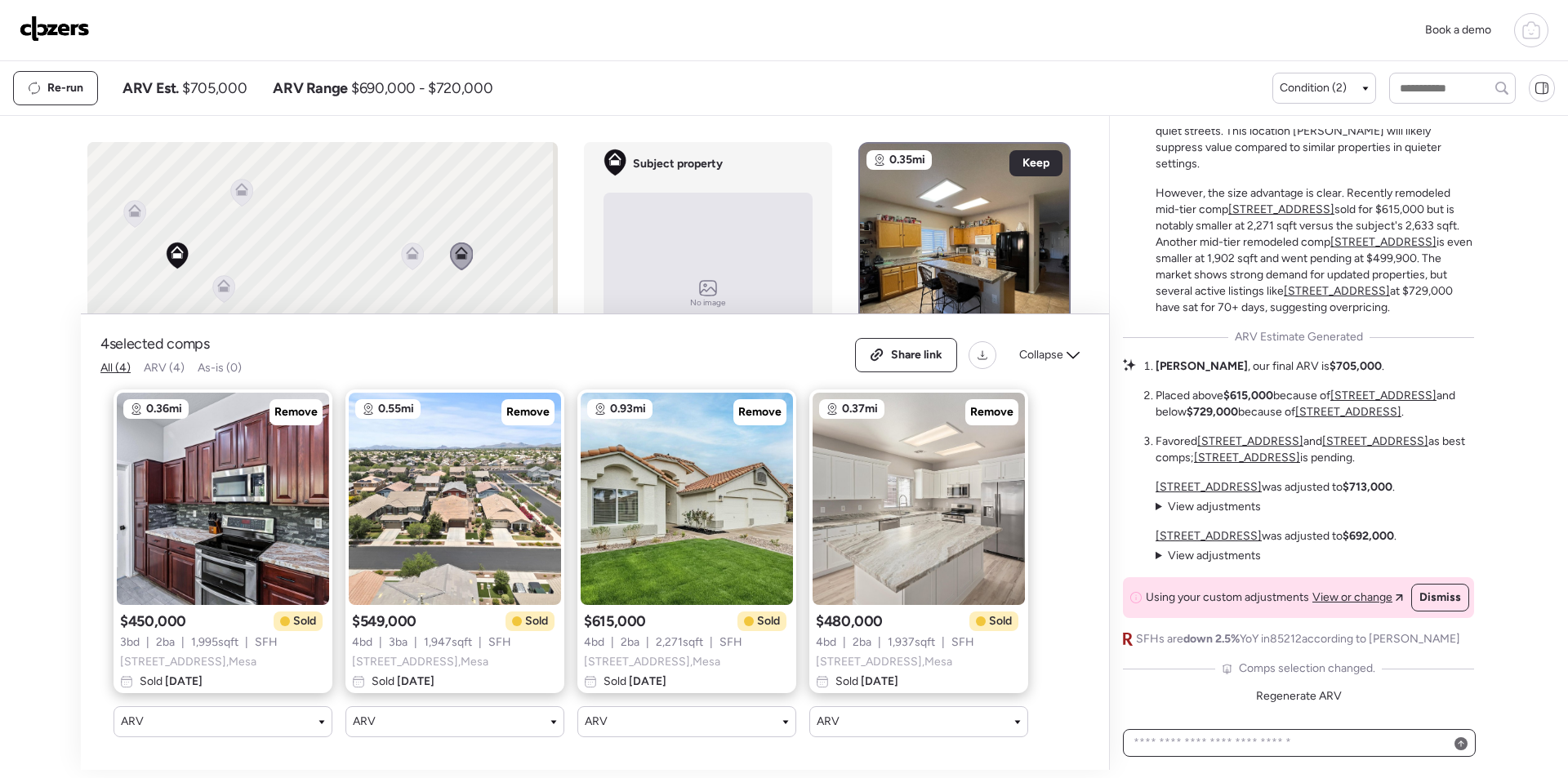
click at [1274, 742] on textarea at bounding box center [1300, 743] width 338 height 23
type textarea "***"
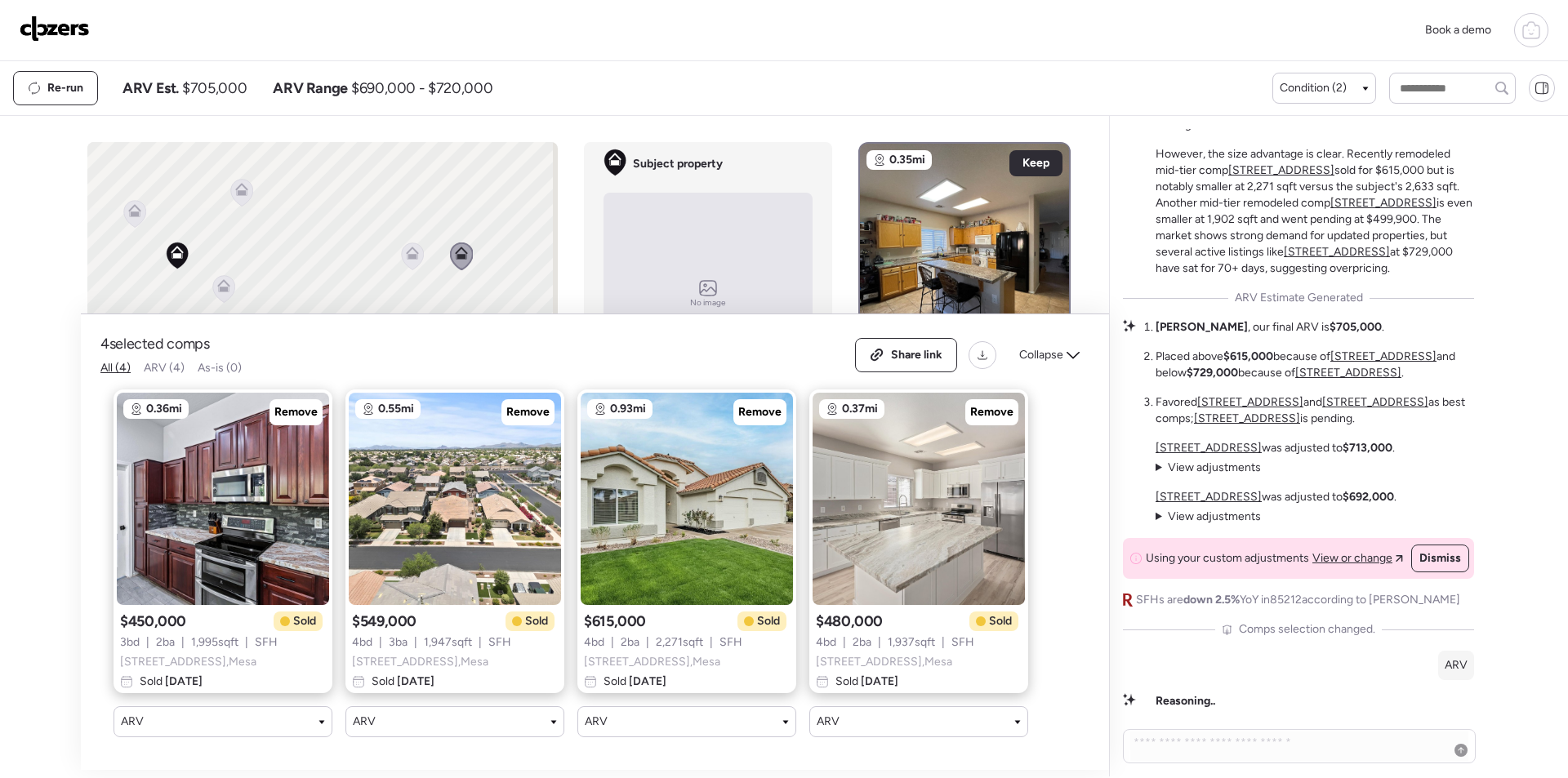
click at [1338, 555] on span "View or change" at bounding box center [1352, 558] width 80 height 16
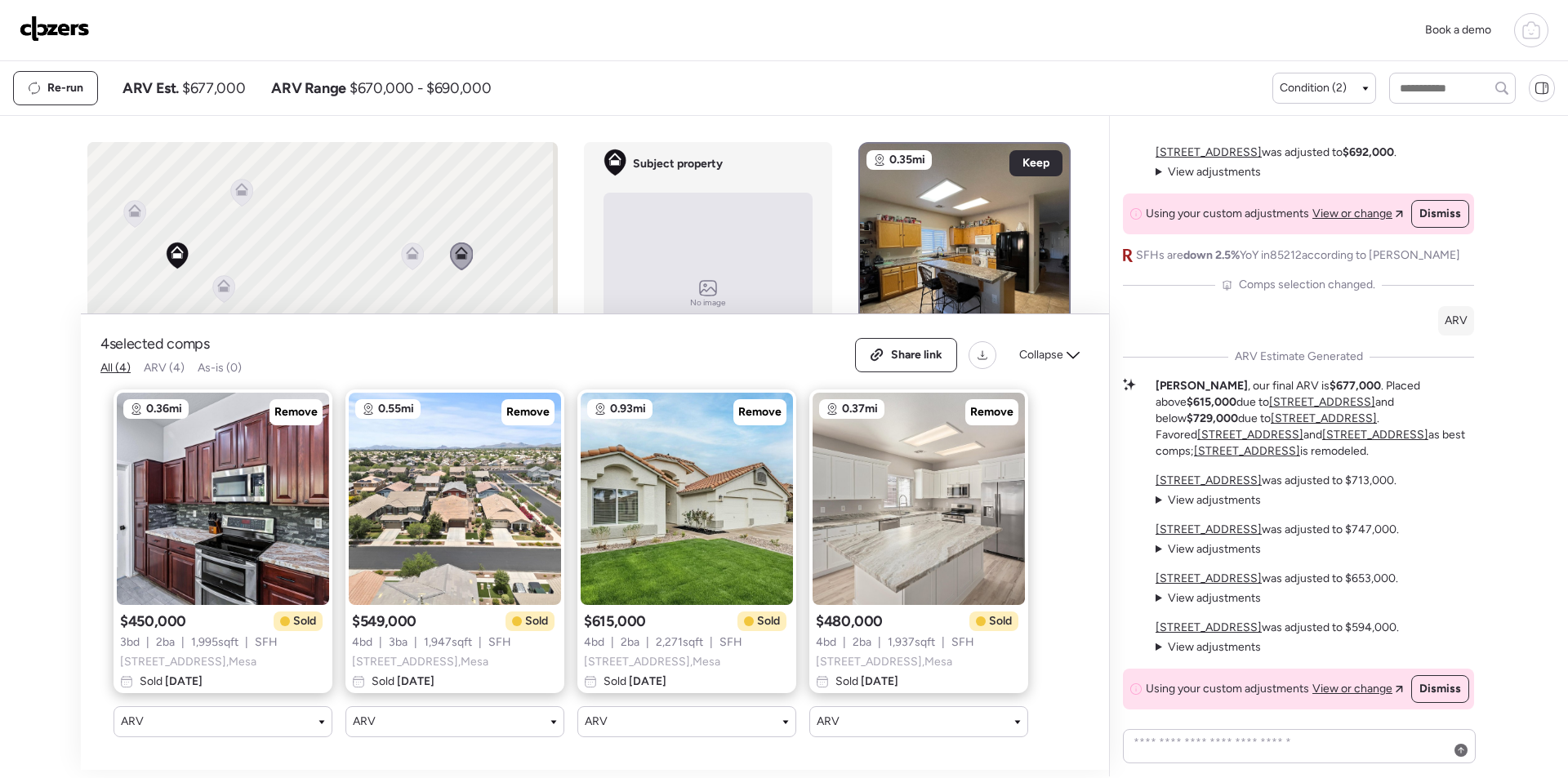
click at [215, 86] on span "$677,000" at bounding box center [214, 89] width 63 height 20
copy span "677,000"
click at [876, 353] on div "Share link" at bounding box center [906, 355] width 100 height 33
click at [70, 31] on img at bounding box center [55, 28] width 71 height 26
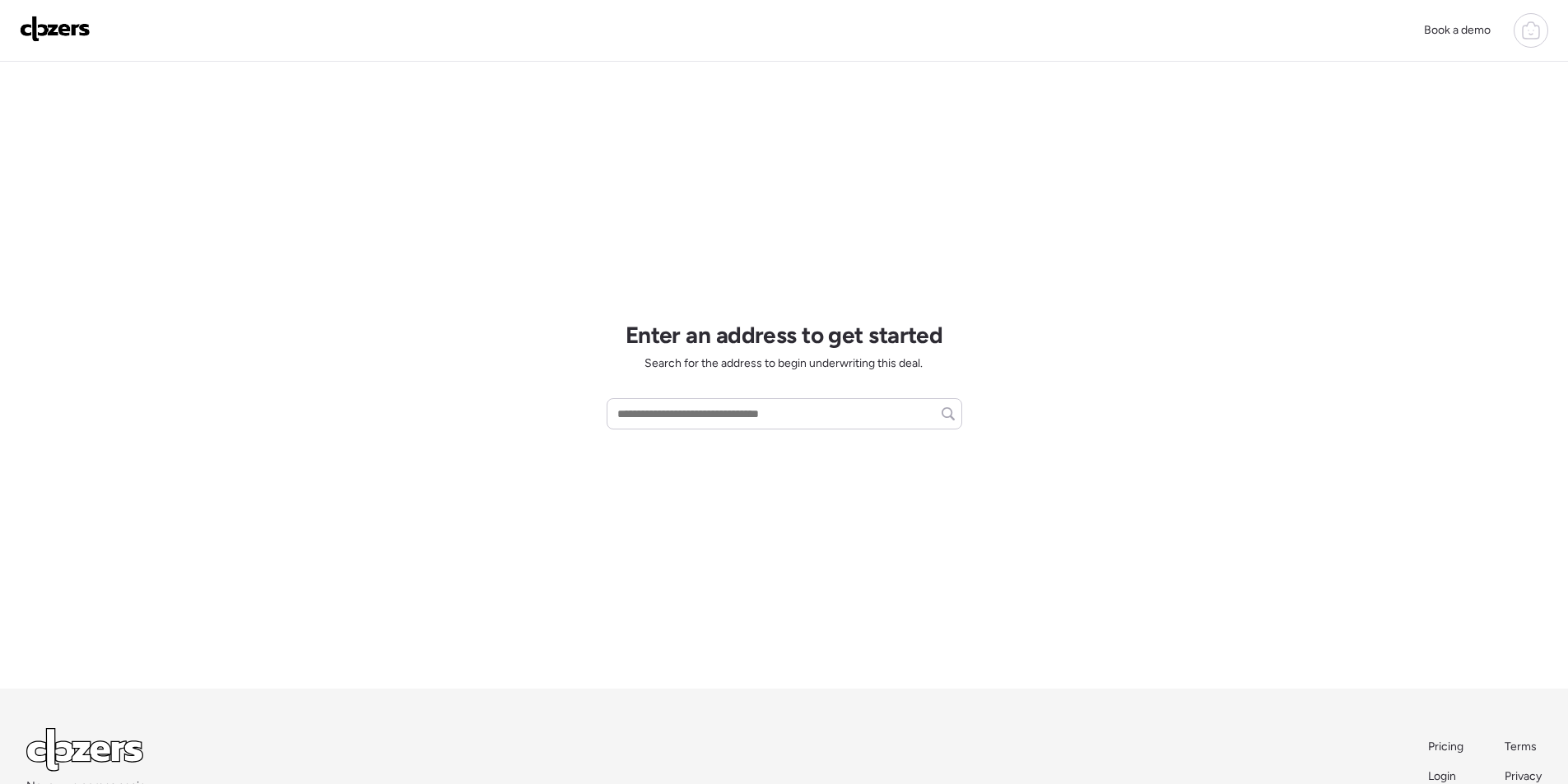
drag, startPoint x: 736, startPoint y: 392, endPoint x: 737, endPoint y: 402, distance: 10.0
click at [736, 394] on div "Enter an address to get started Search for the address to begin underwriting th…" at bounding box center [784, 375] width 355 height 627
click at [737, 403] on input "text" at bounding box center [784, 414] width 341 height 23
paste input "**********"
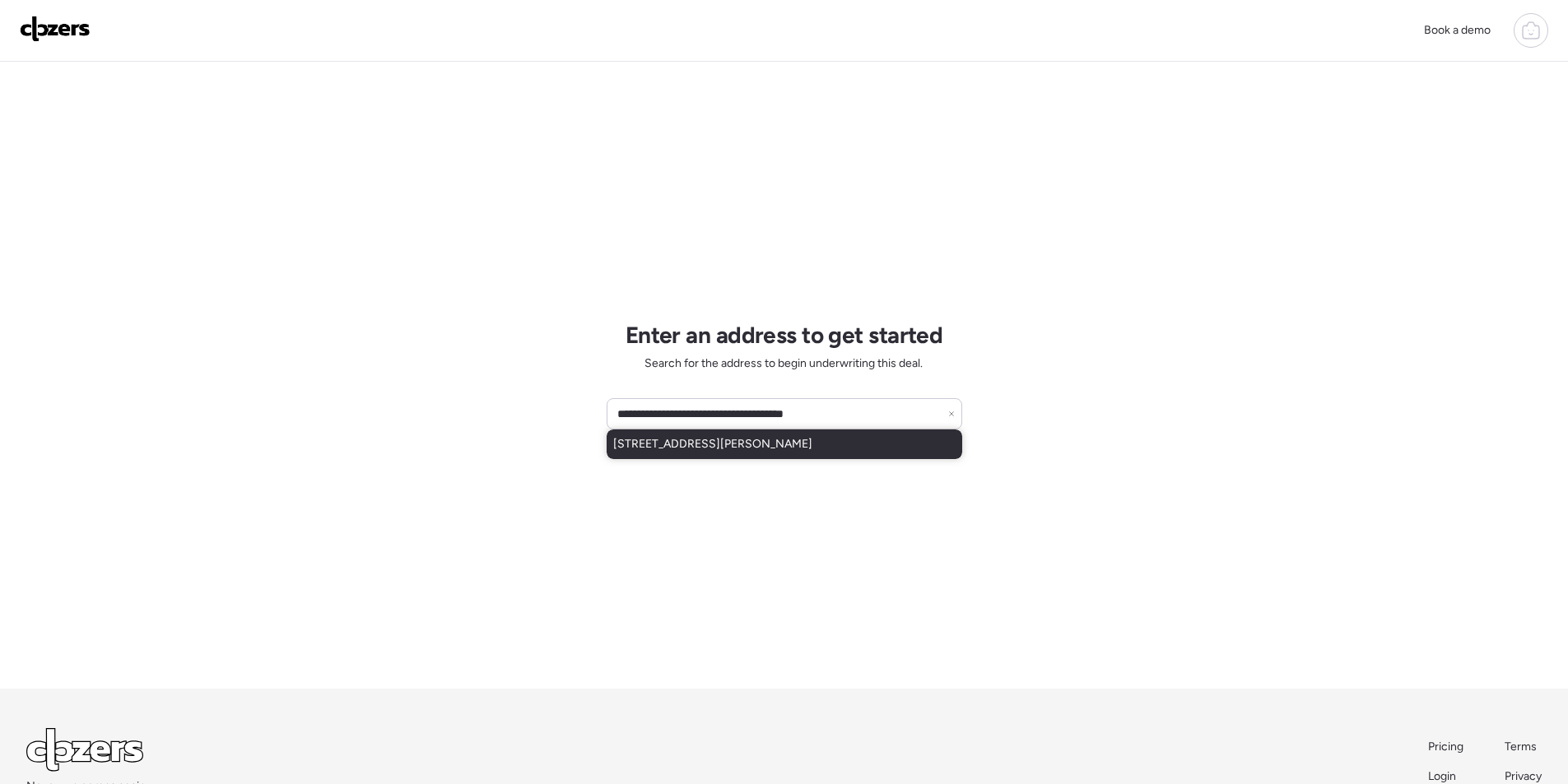
click at [720, 452] on span "[STREET_ADDRESS][PERSON_NAME]" at bounding box center [712, 444] width 199 height 16
type input "**********"
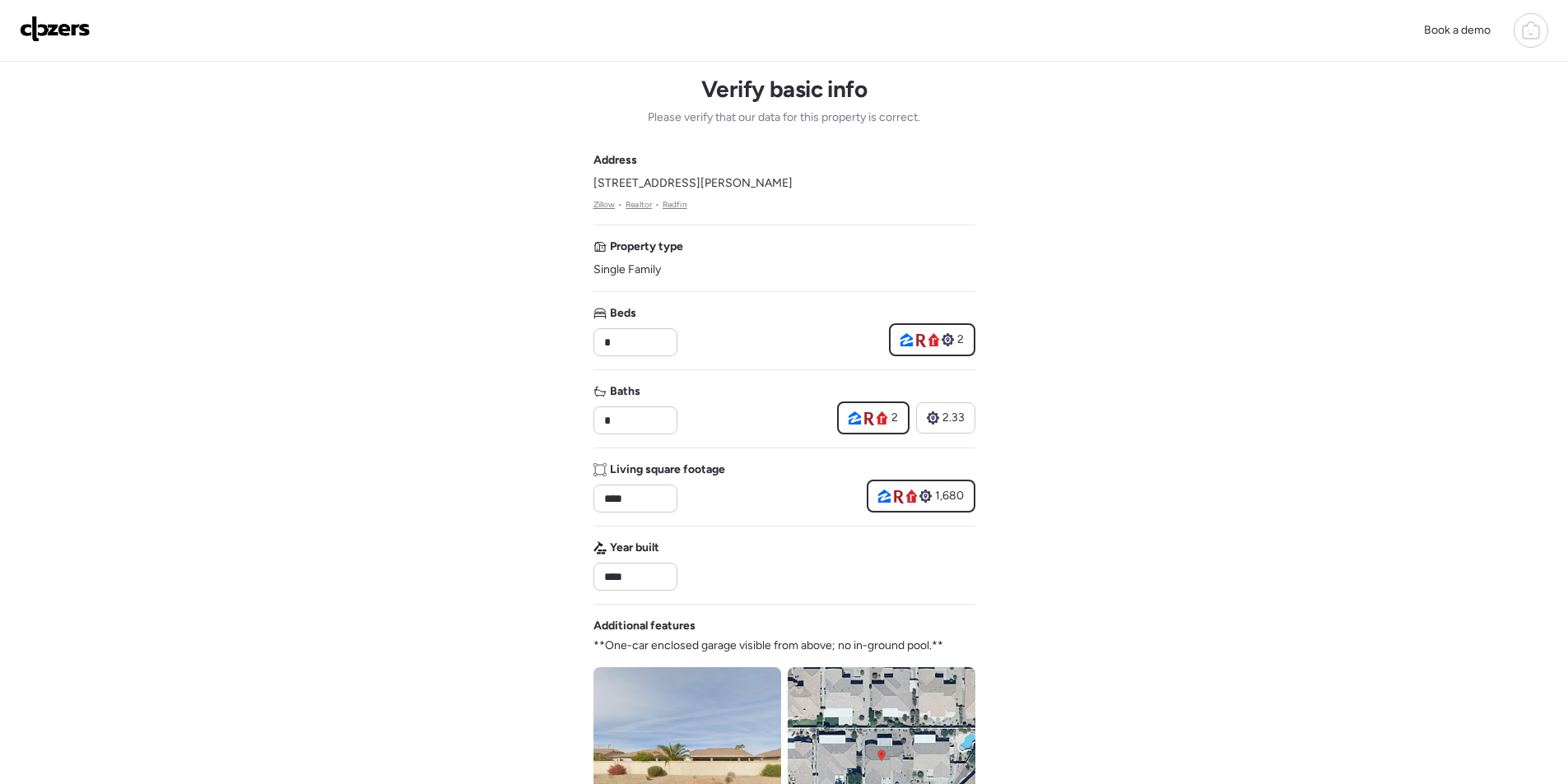
scroll to position [329, 0]
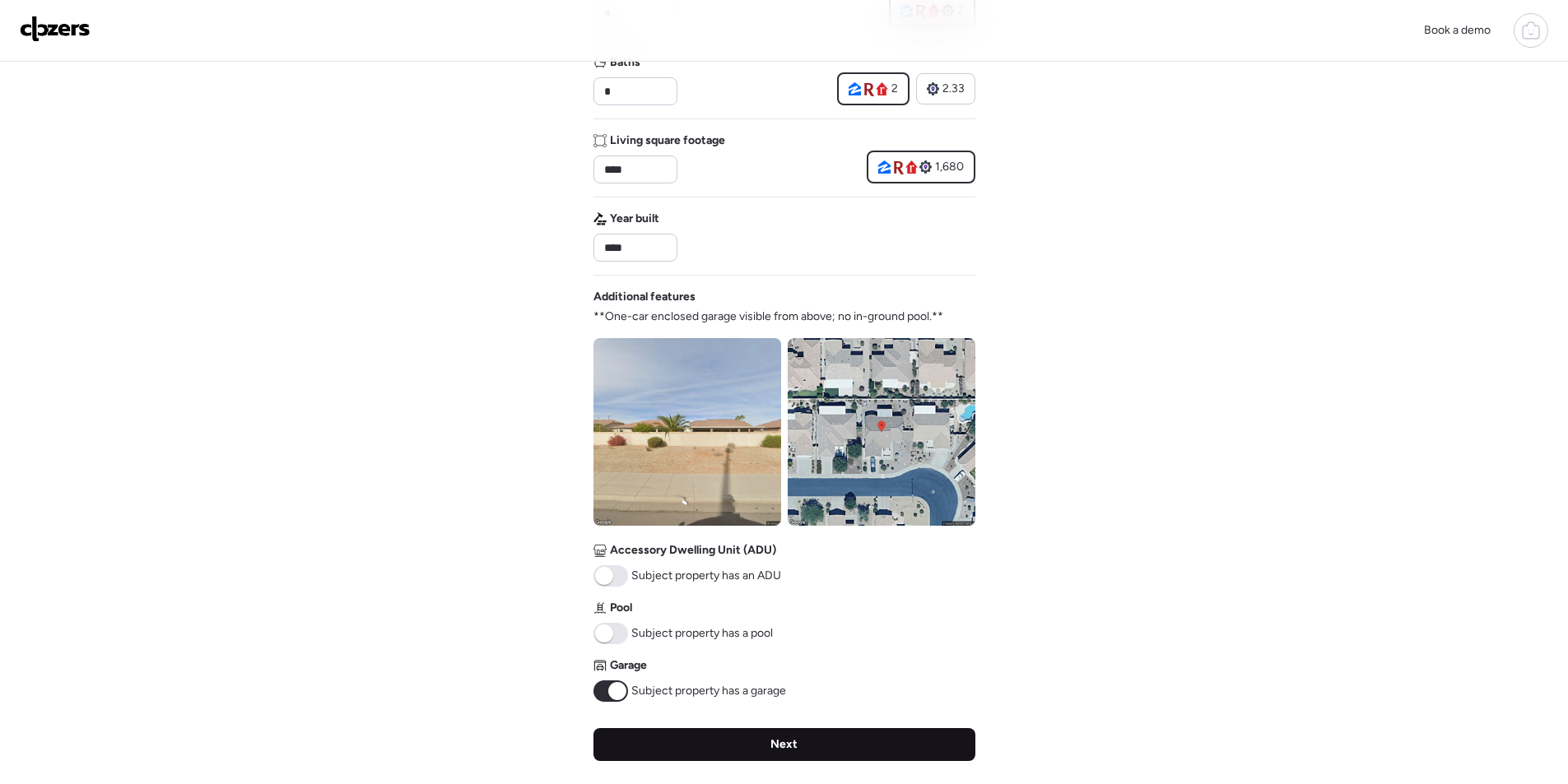
click at [698, 743] on div "Next" at bounding box center [784, 744] width 382 height 33
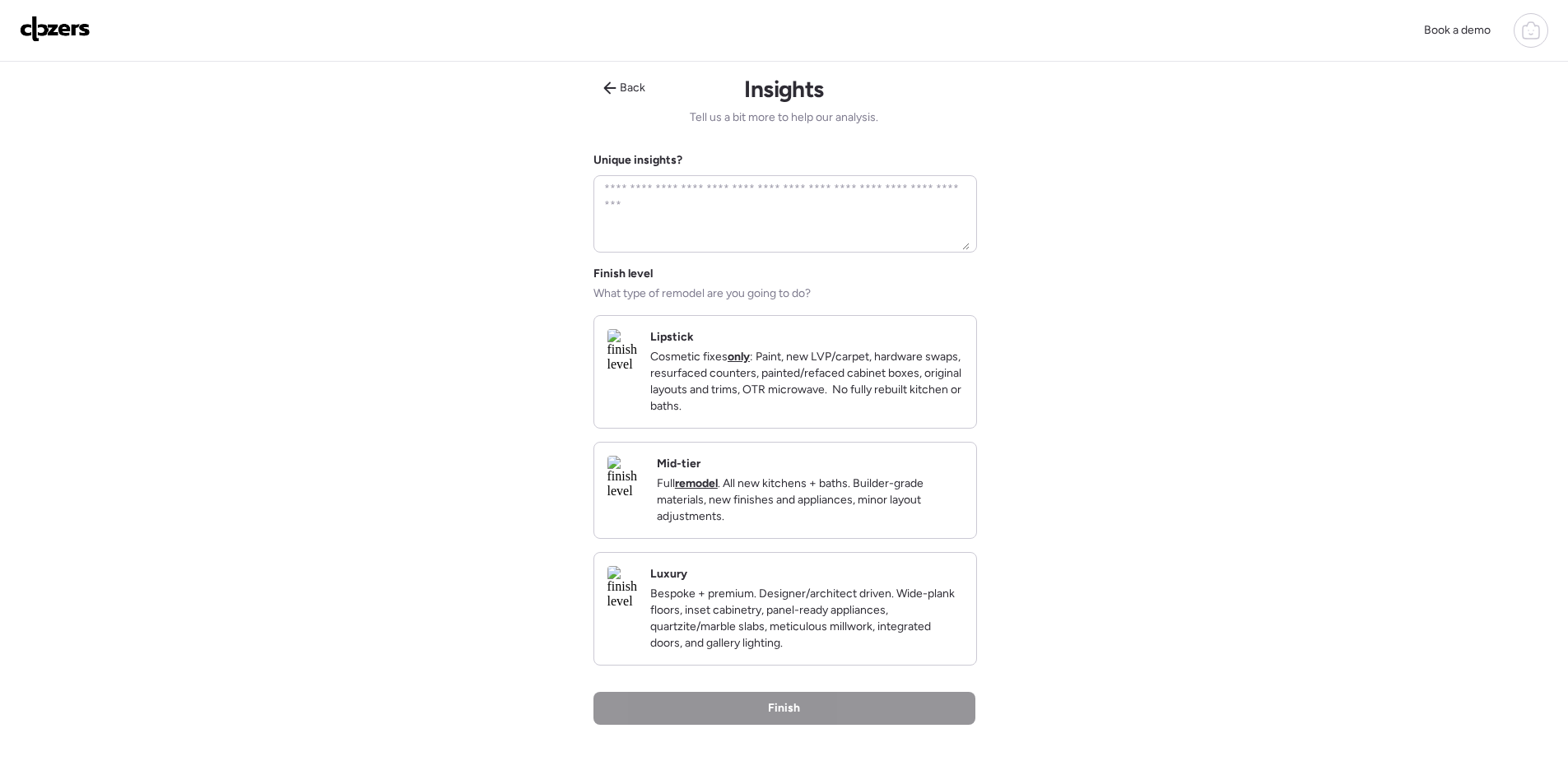
click at [919, 507] on p "Full remodel . All new kitchens + baths. Builder-grade materials, new finishes …" at bounding box center [811, 500] width 307 height 50
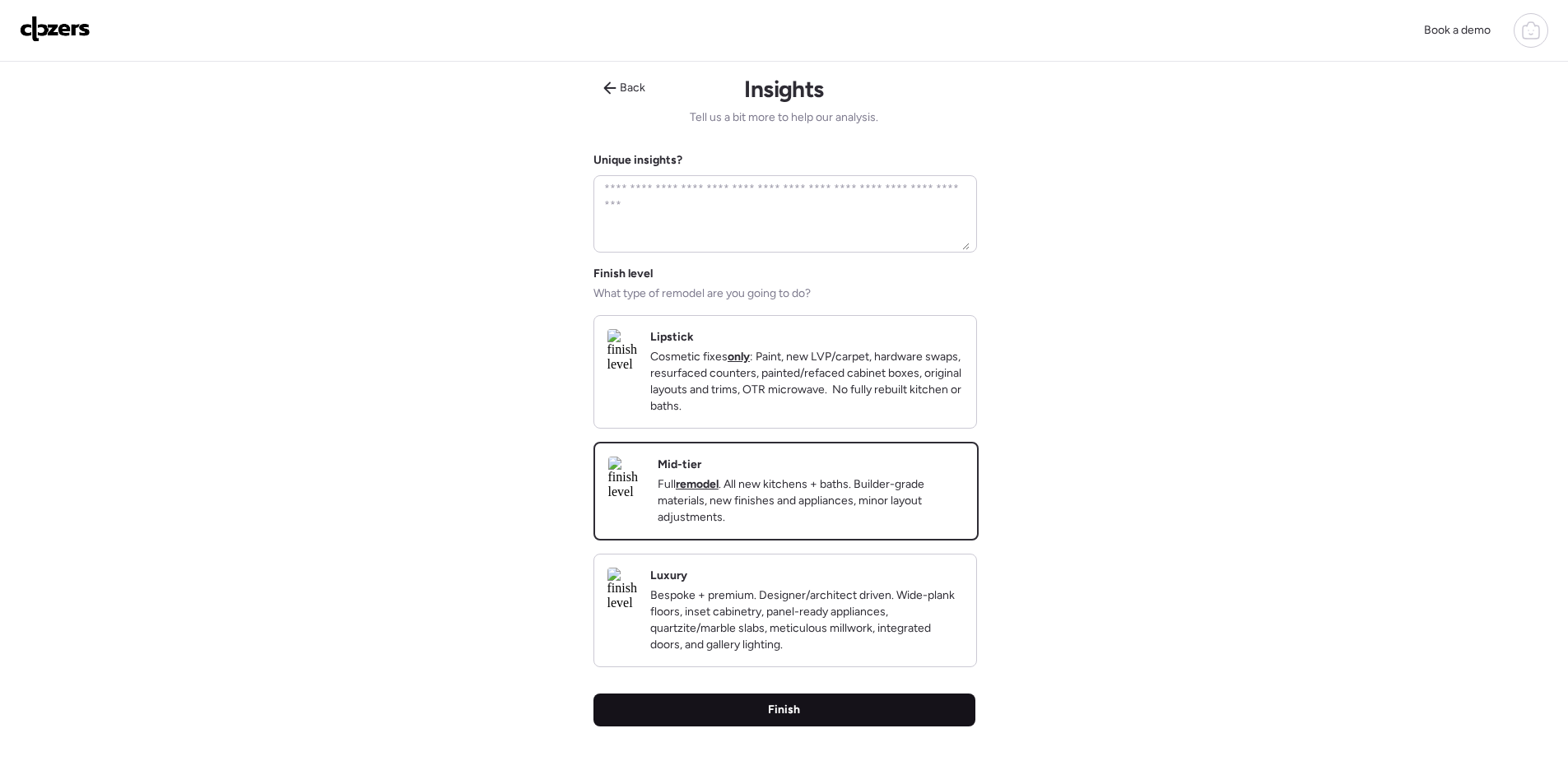
click at [866, 726] on div "Finish" at bounding box center [784, 710] width 382 height 33
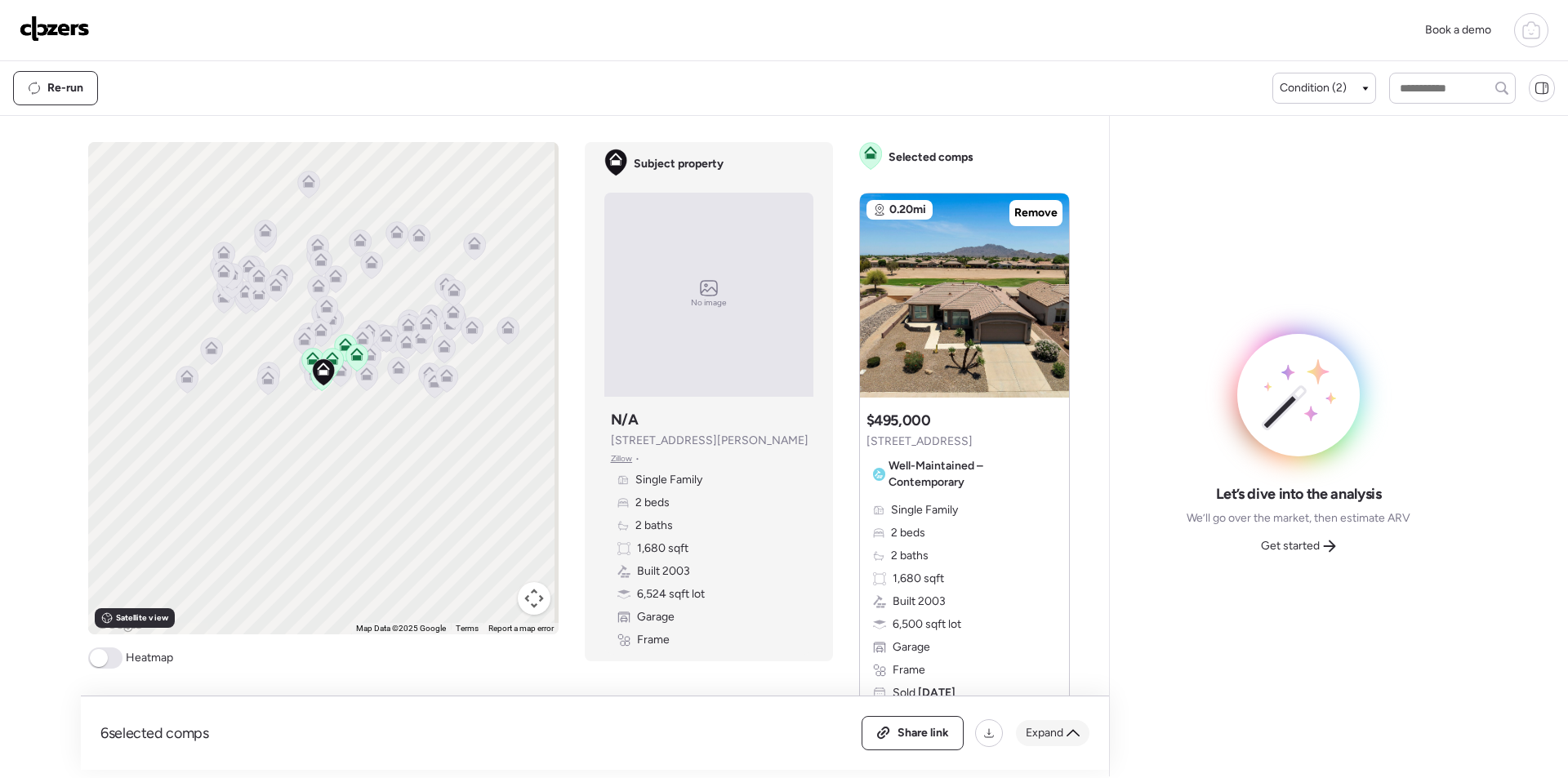
click at [1051, 732] on span "Expand" at bounding box center [1045, 733] width 38 height 16
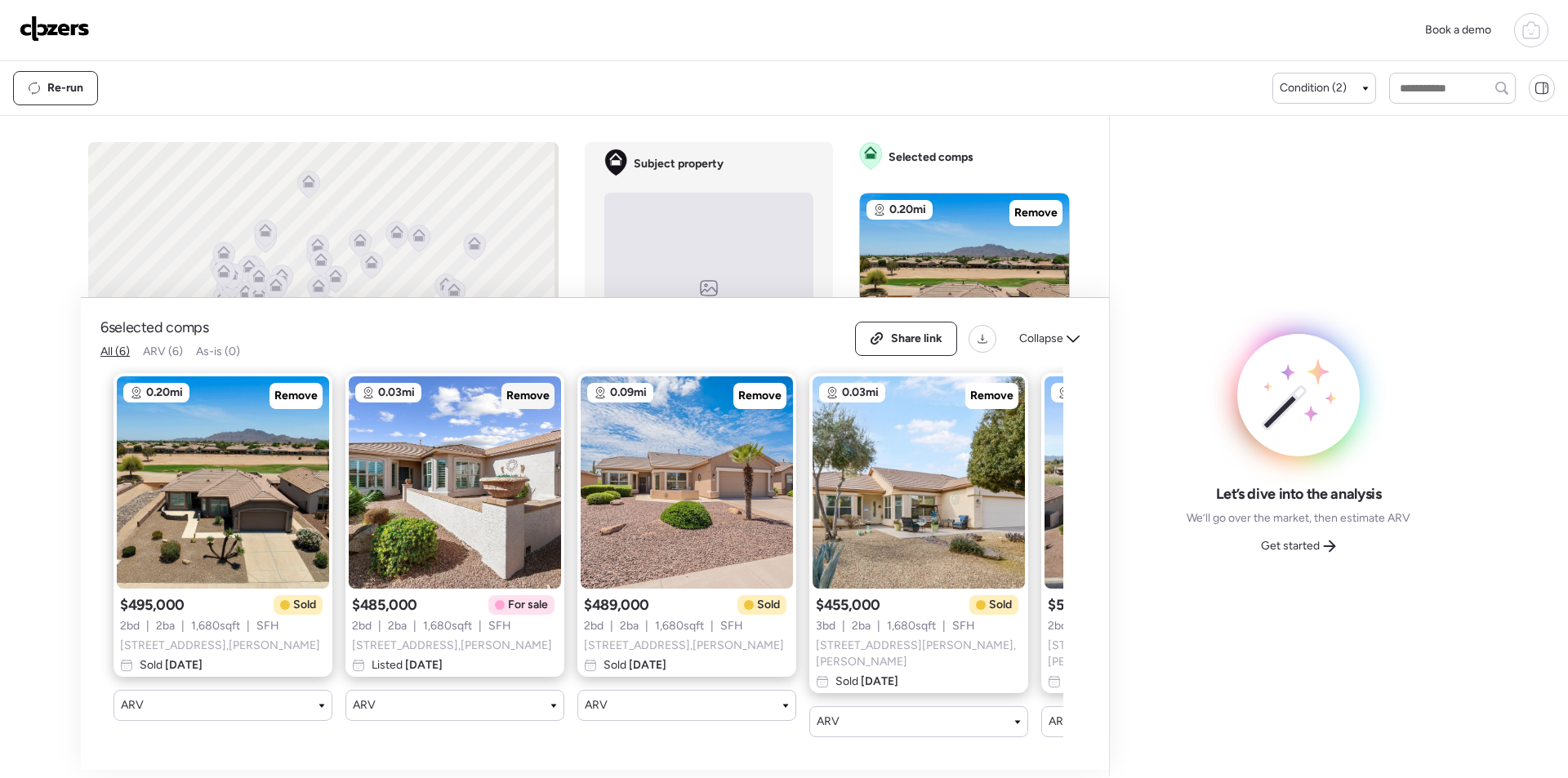
click at [546, 394] on span "Remove" at bounding box center [528, 396] width 43 height 16
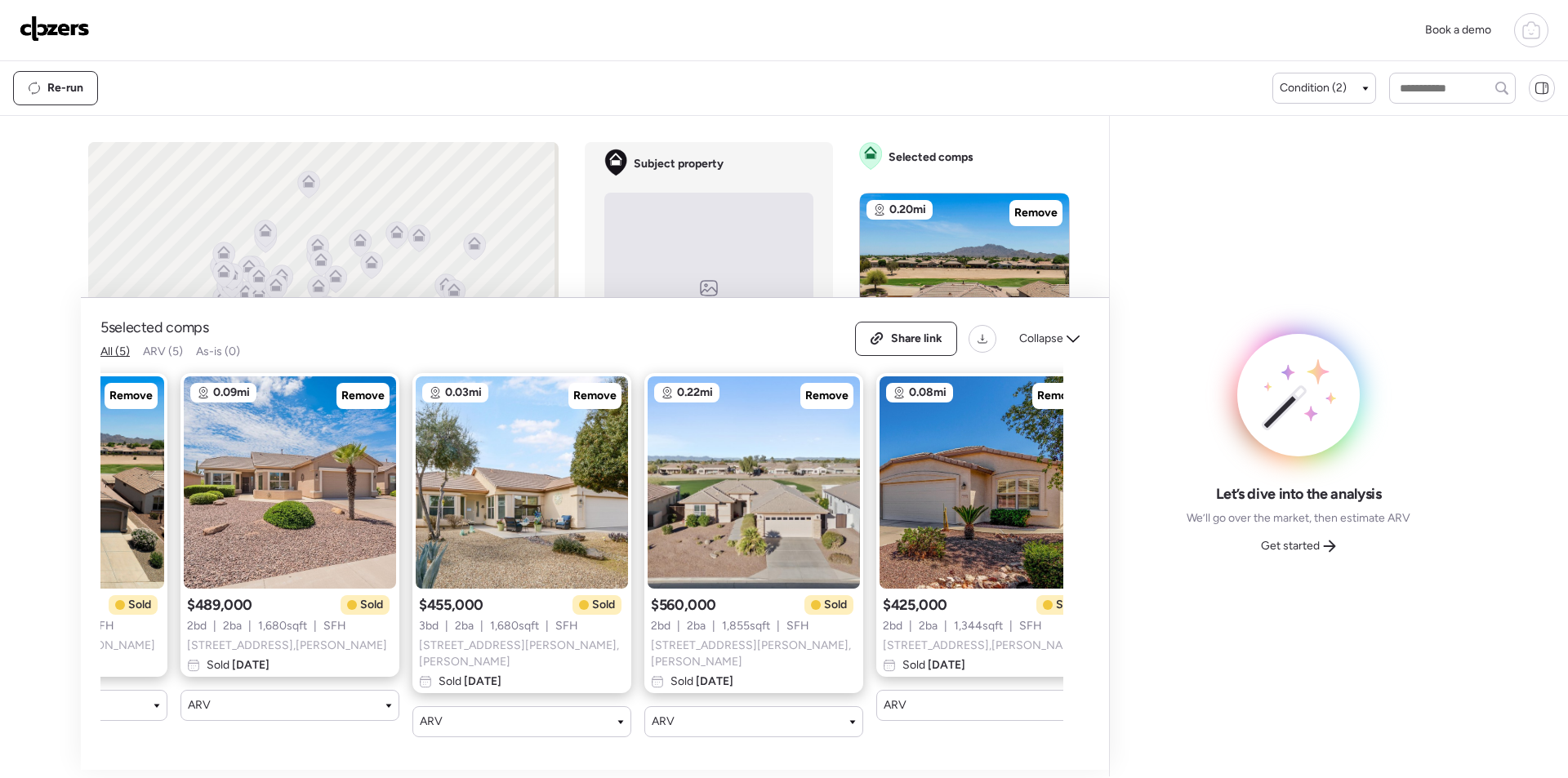
scroll to position [0, 210]
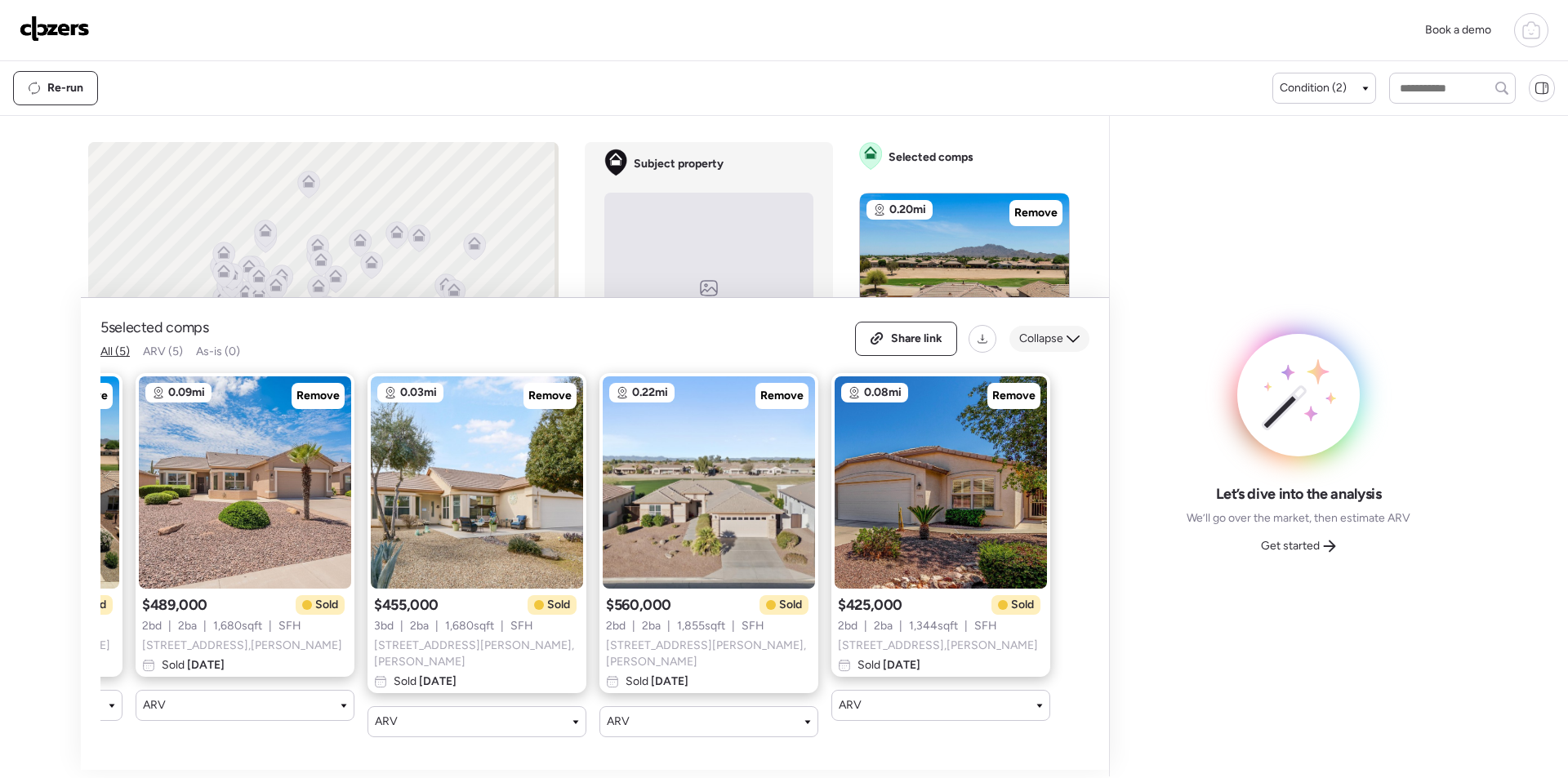
click at [1063, 334] on span "Collapse" at bounding box center [1040, 339] width 44 height 16
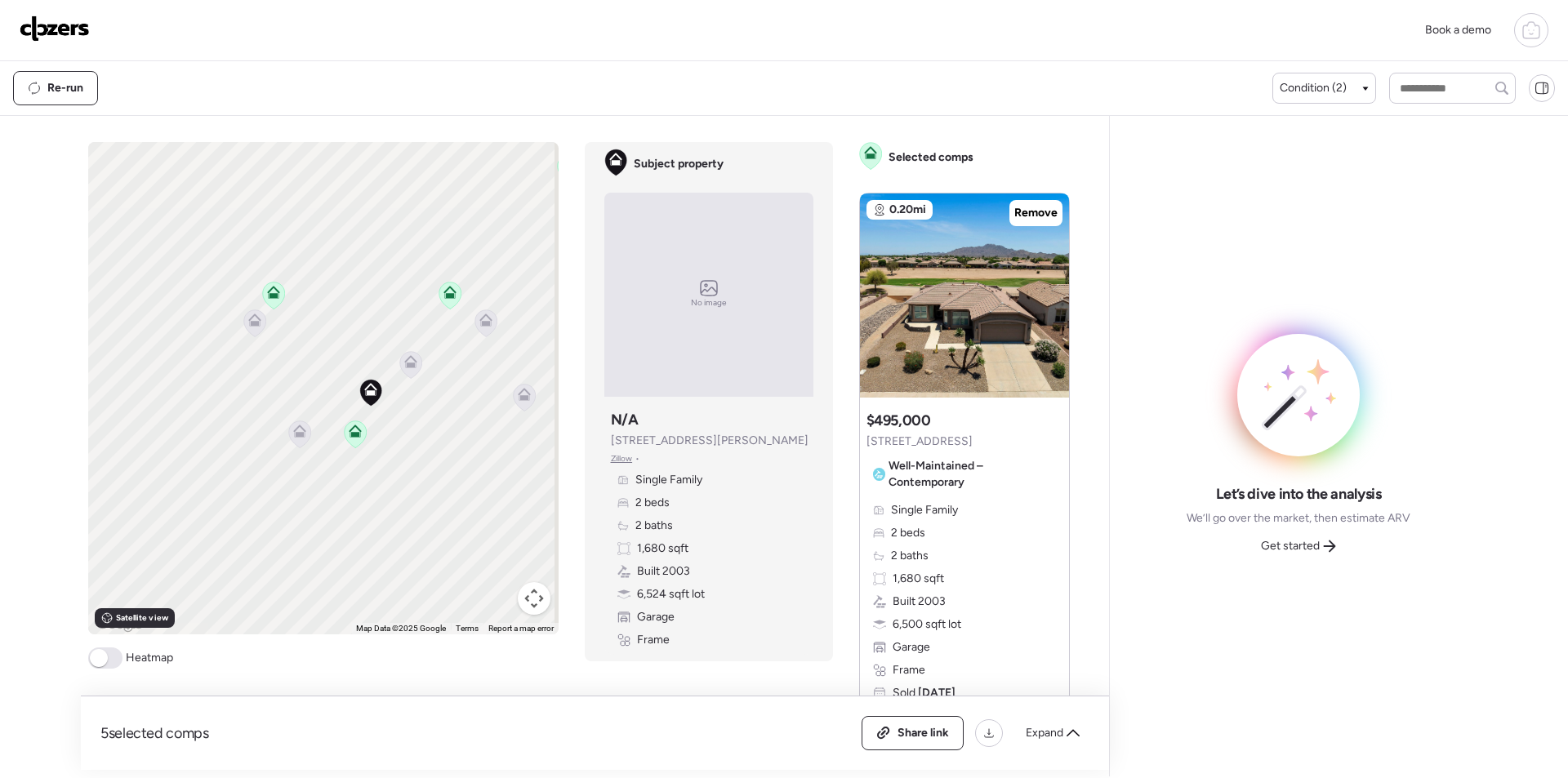
drag, startPoint x: 293, startPoint y: 382, endPoint x: 436, endPoint y: 382, distance: 143.0
click at [436, 382] on div "To activate drag with keyboard, press Alt + Enter. Once in keyboard drag state,…" at bounding box center [324, 388] width 470 height 493
click at [417, 367] on icon at bounding box center [412, 365] width 22 height 27
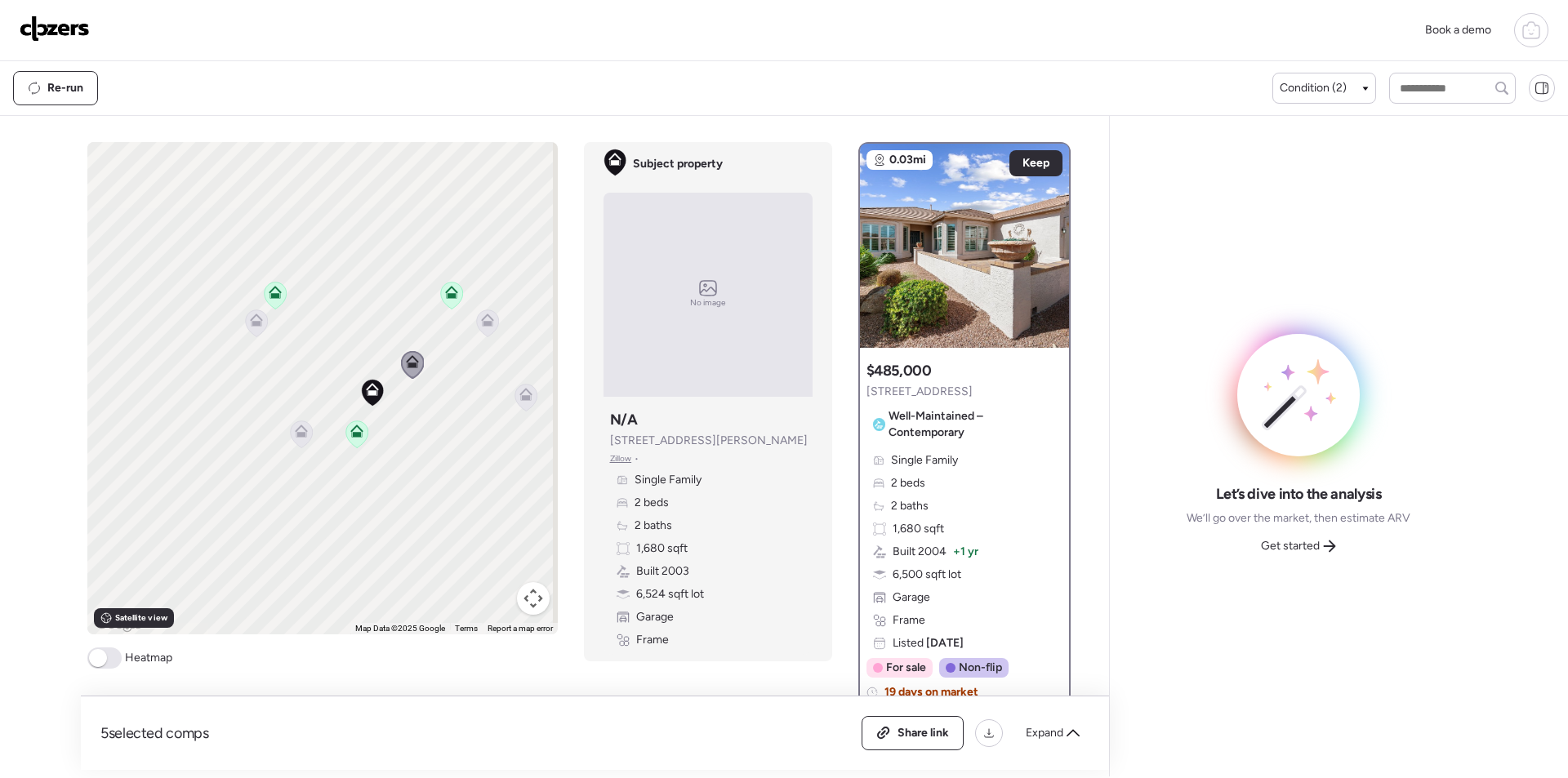
click at [530, 404] on icon at bounding box center [526, 397] width 23 height 28
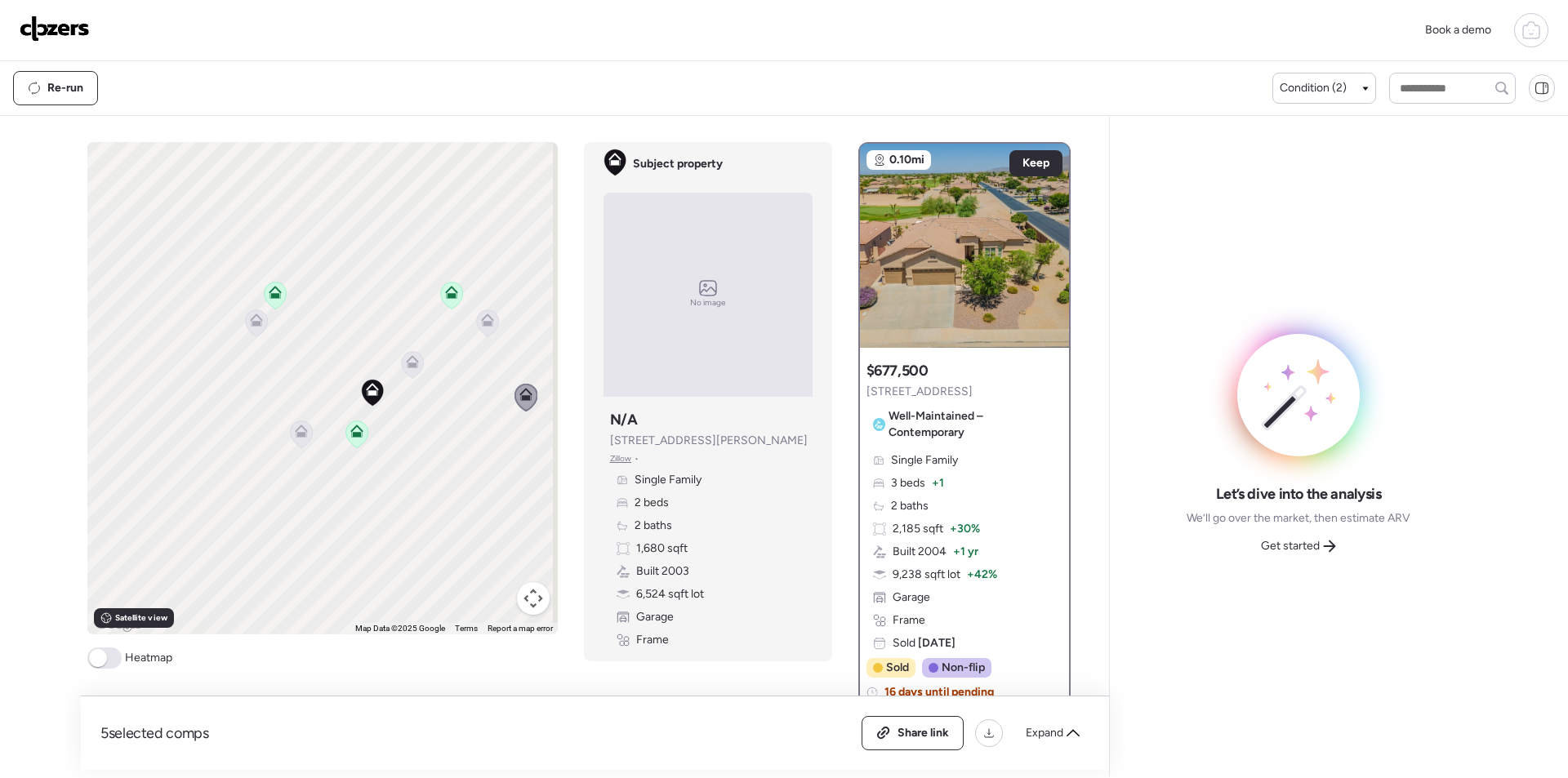
click at [491, 325] on icon at bounding box center [487, 323] width 22 height 27
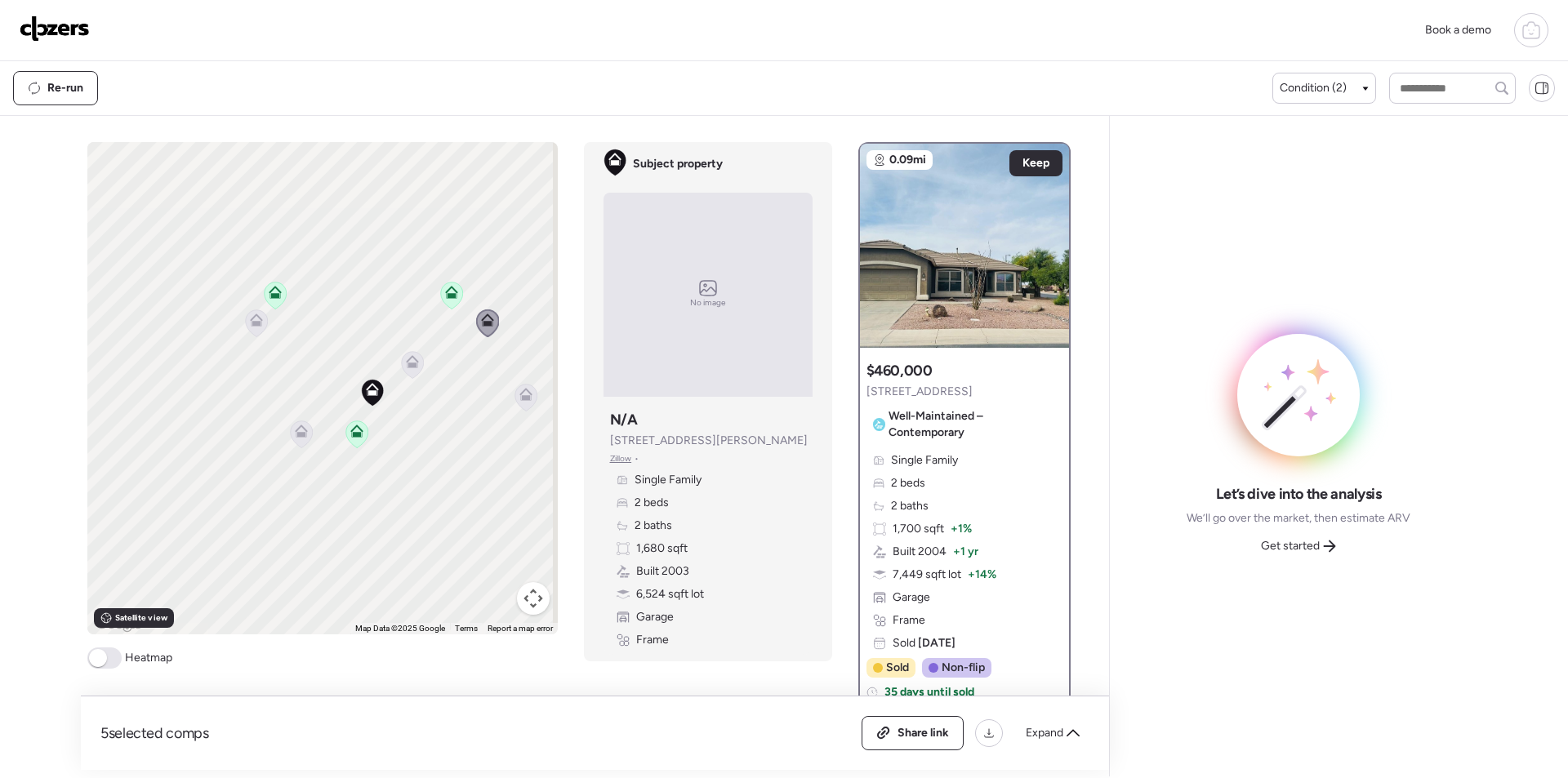
click at [1048, 748] on div "Share link Expand" at bounding box center [975, 733] width 228 height 34
click at [1041, 740] on span "Expand" at bounding box center [1045, 733] width 38 height 16
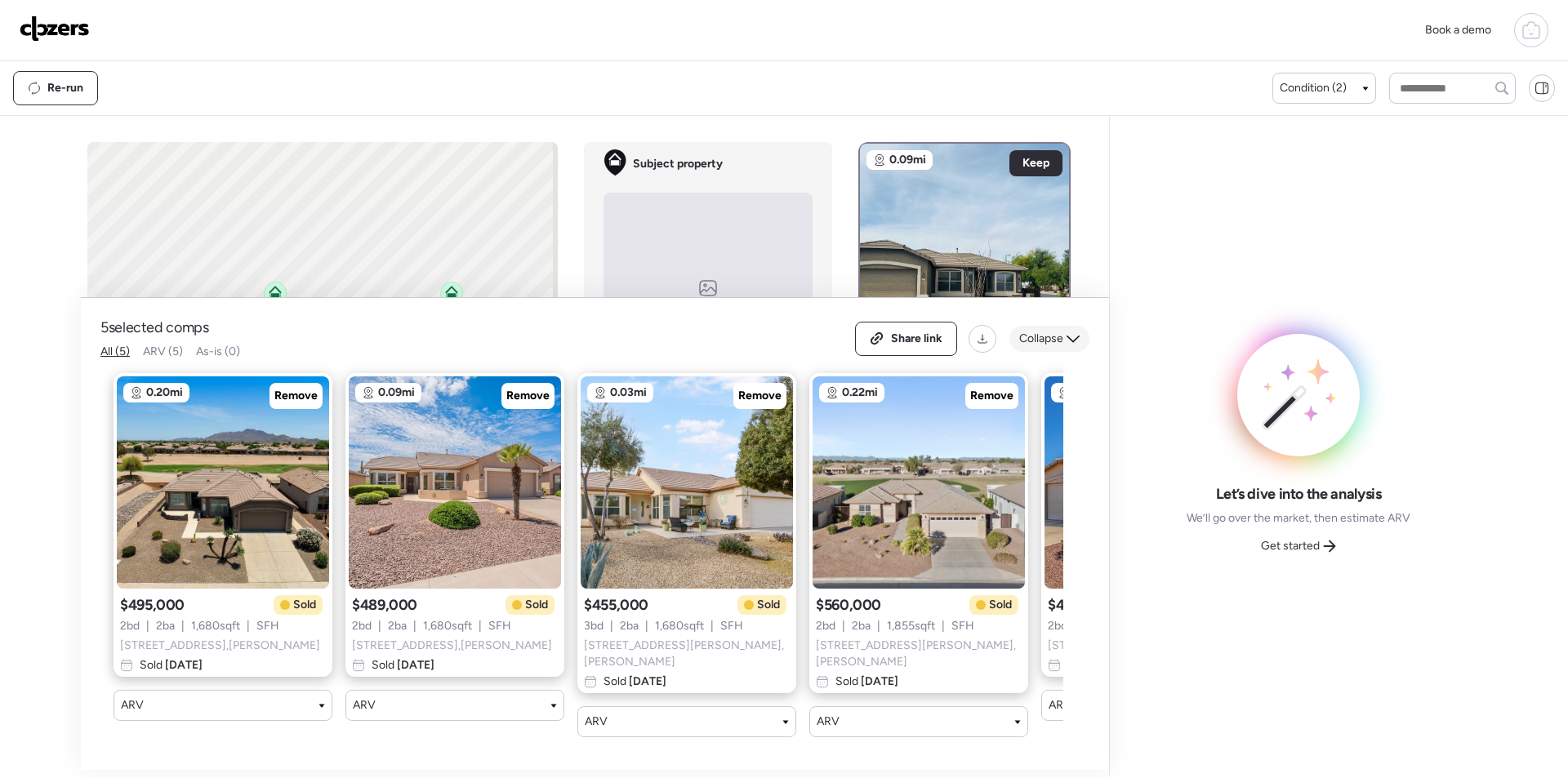
click at [1038, 339] on span "Collapse" at bounding box center [1040, 339] width 44 height 16
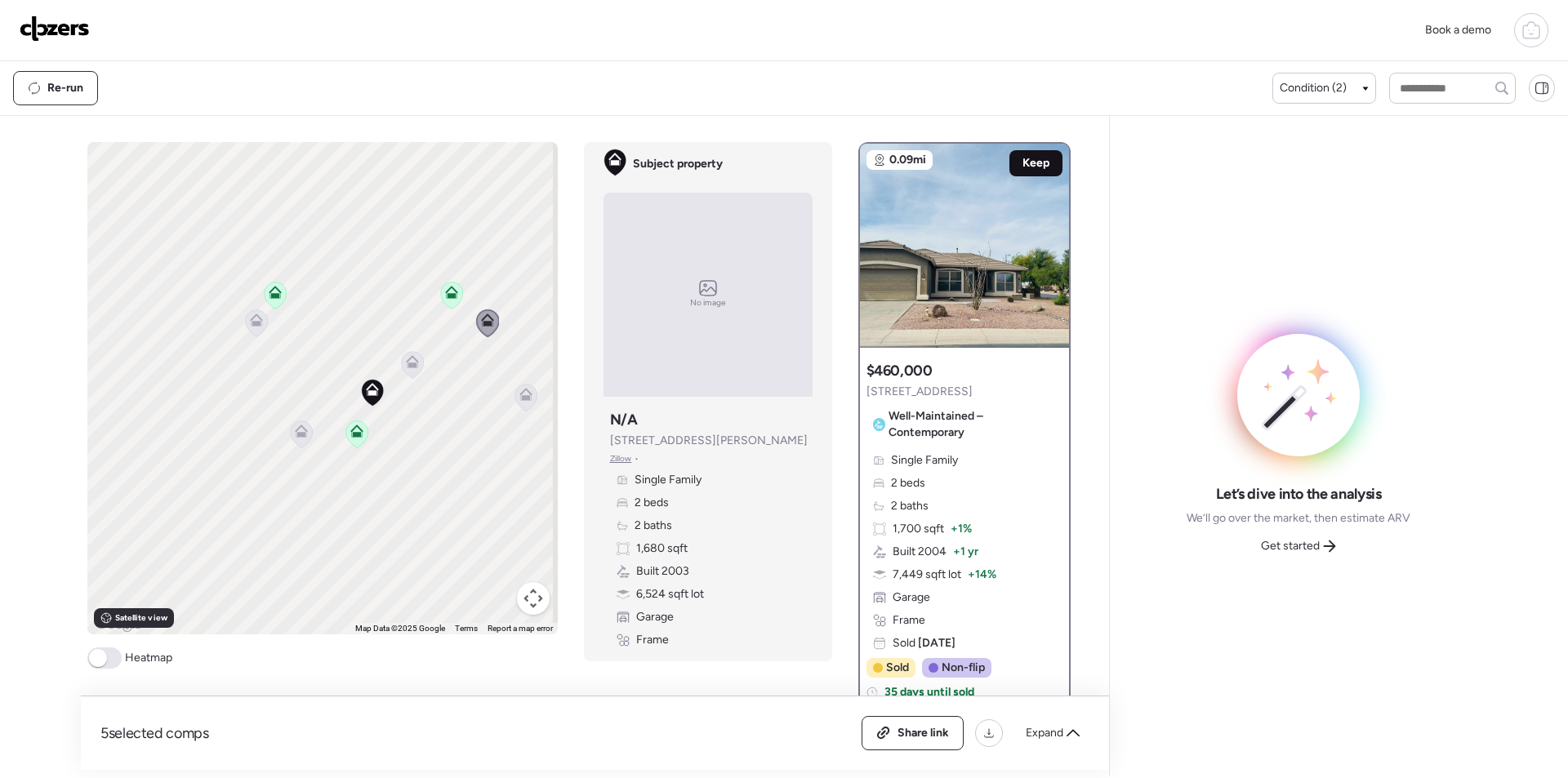
click at [1033, 156] on span "Keep" at bounding box center [1036, 163] width 27 height 16
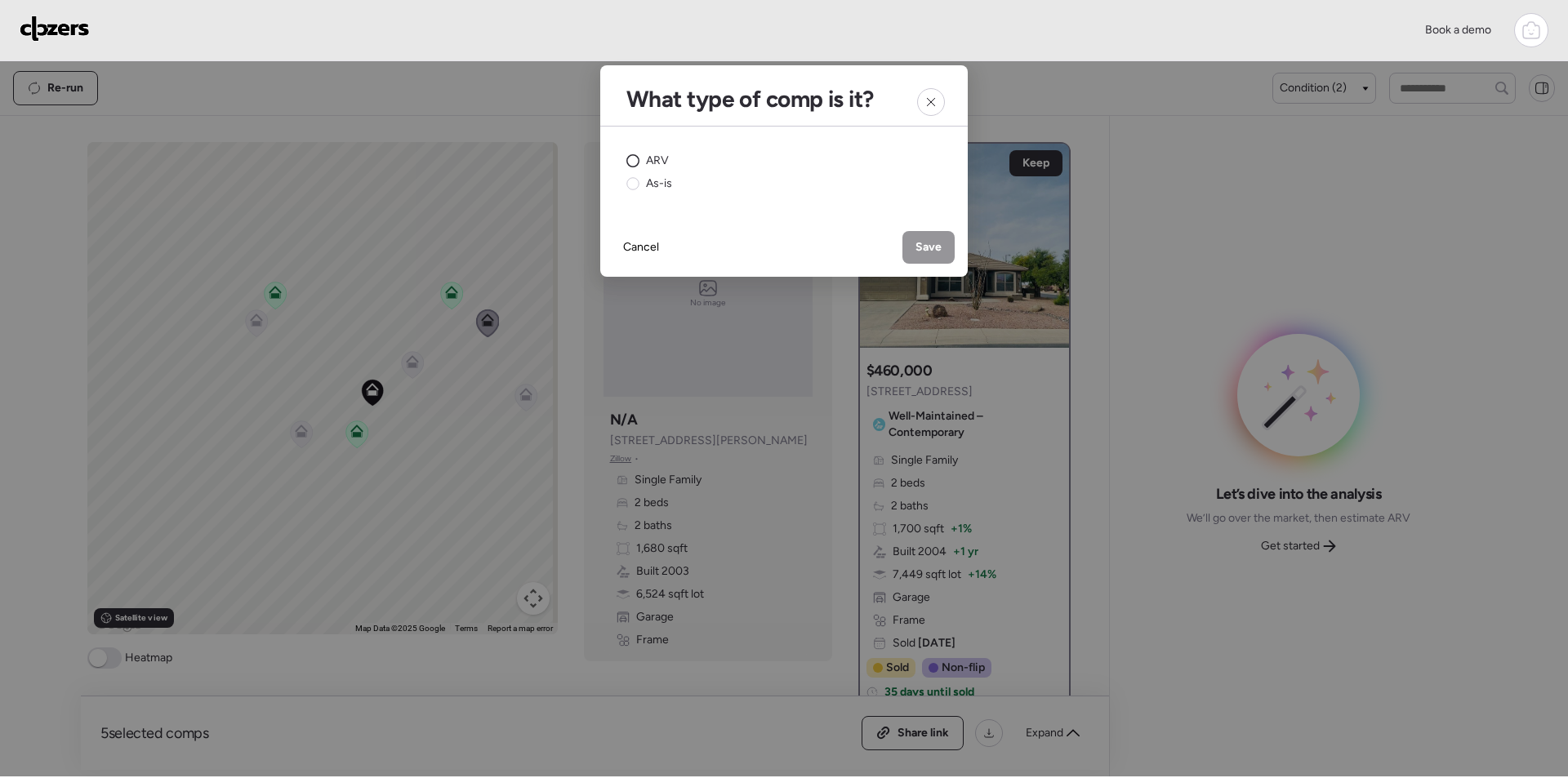
click at [652, 156] on span "ARV" at bounding box center [657, 161] width 23 height 16
click at [928, 243] on span "Save" at bounding box center [928, 248] width 26 height 16
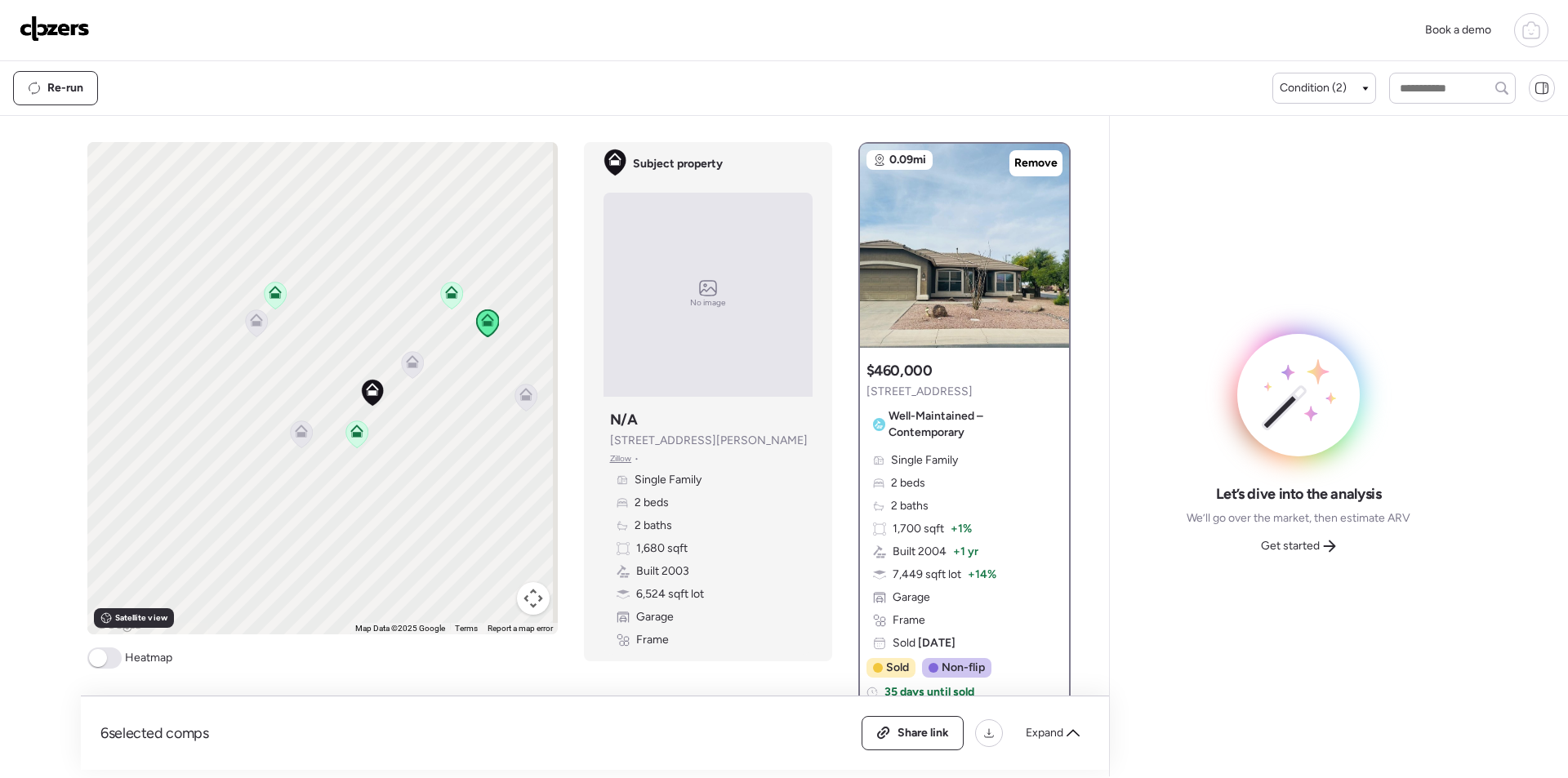
click at [258, 330] on icon at bounding box center [256, 323] width 22 height 27
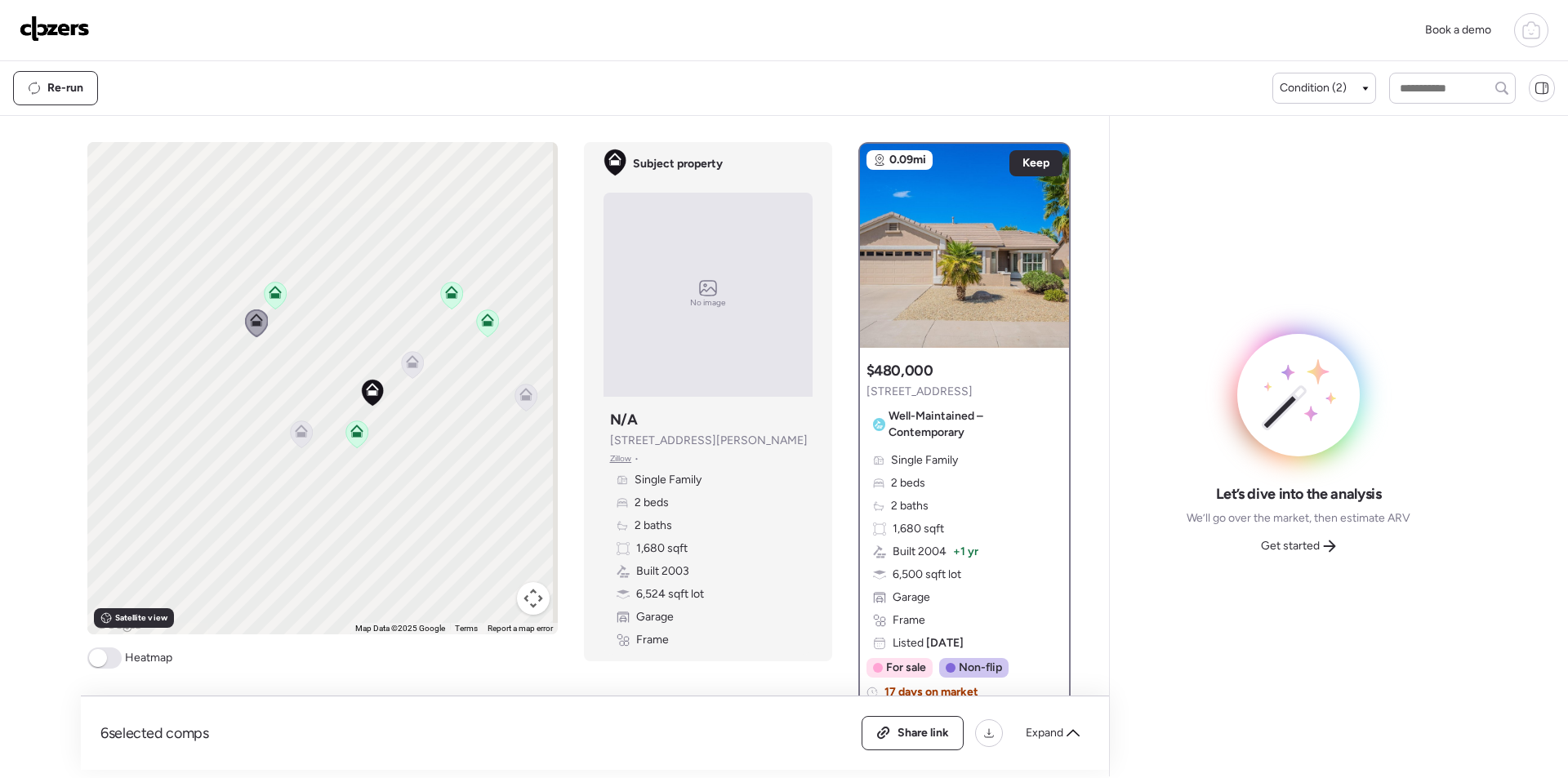
click at [286, 452] on div "To activate drag with keyboard, press Alt + Enter. Once in keyboard drag state,…" at bounding box center [323, 388] width 470 height 493
click at [297, 439] on icon at bounding box center [301, 434] width 22 height 27
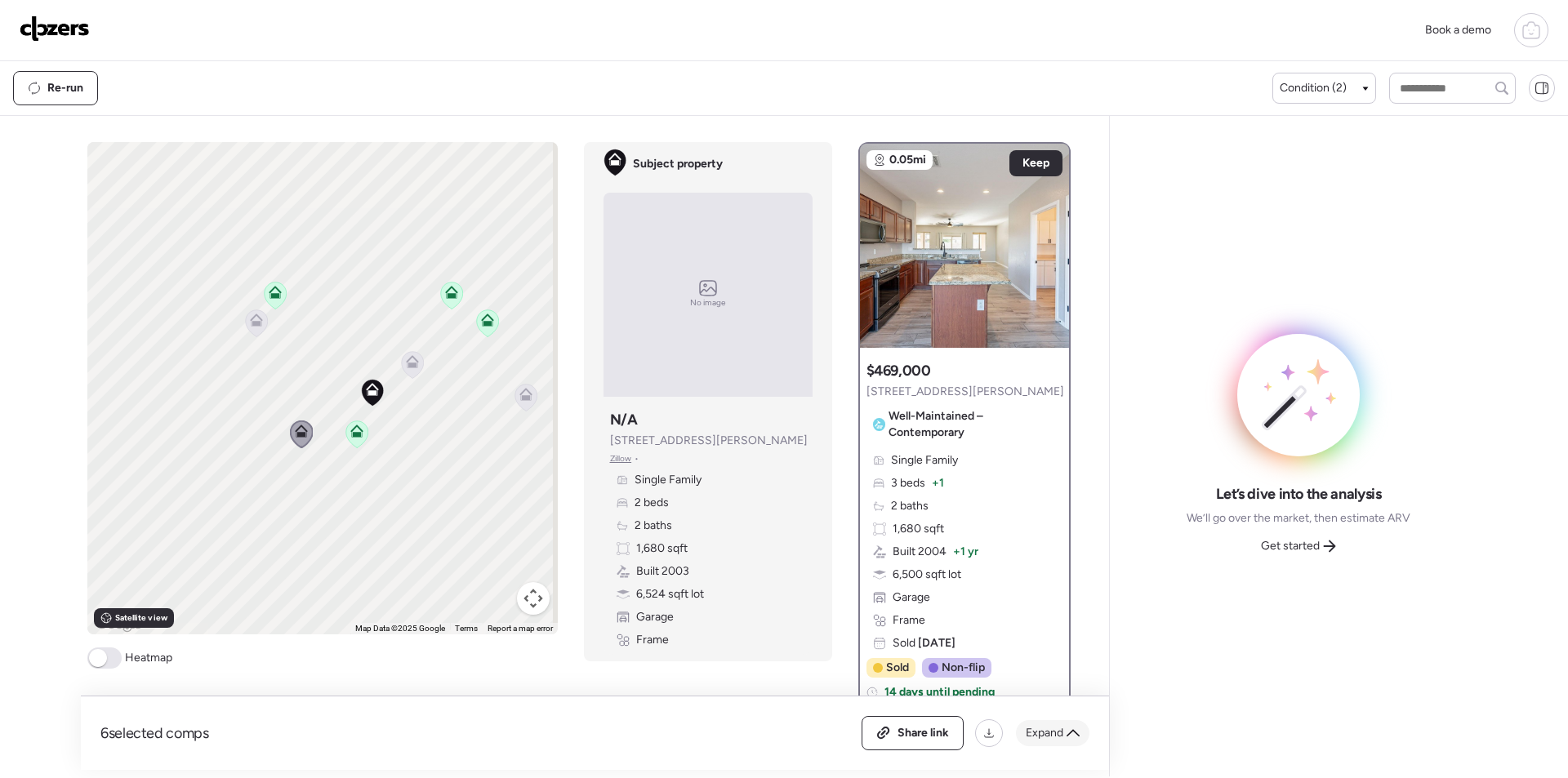
click at [1055, 721] on div "Share link Expand" at bounding box center [975, 733] width 228 height 34
click at [1055, 722] on div "Expand" at bounding box center [1053, 732] width 73 height 26
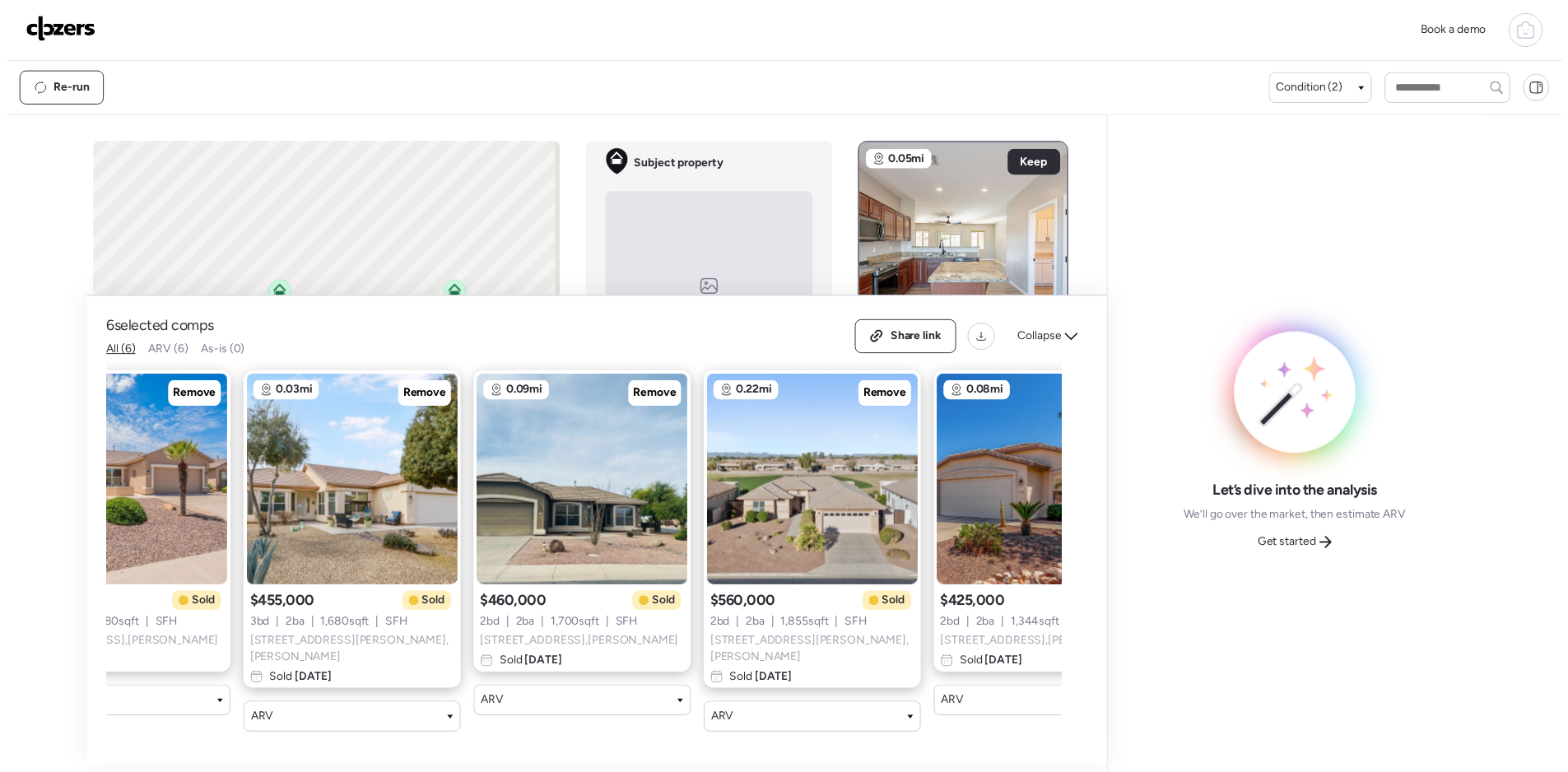
scroll to position [0, 445]
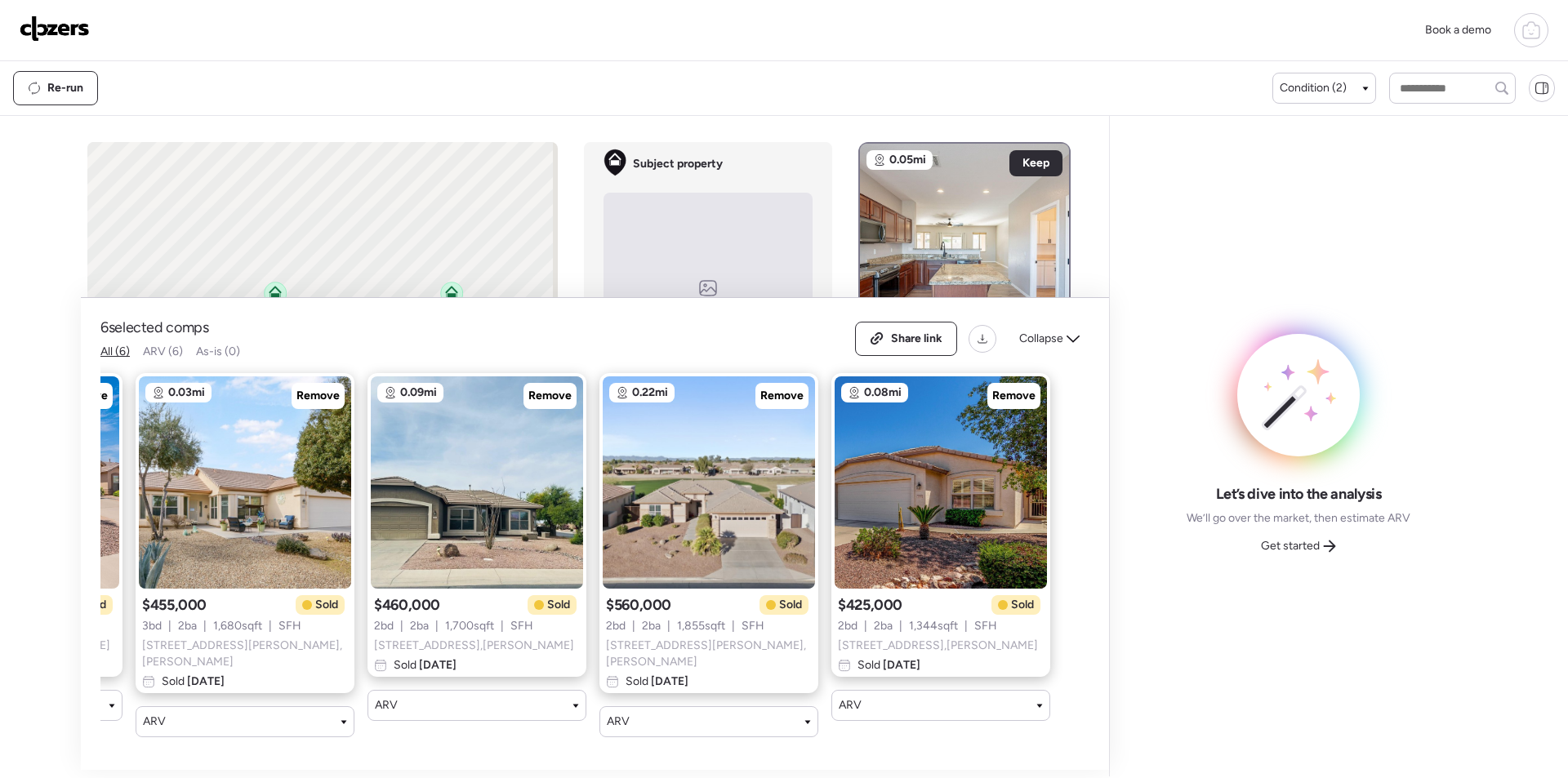
click at [1293, 634] on div "Let’s dive into the analysis We’ll go over the market, then estimate ARV Get st…" at bounding box center [1298, 445] width 352 height 634
click at [1303, 542] on span "Get started" at bounding box center [1291, 546] width 59 height 16
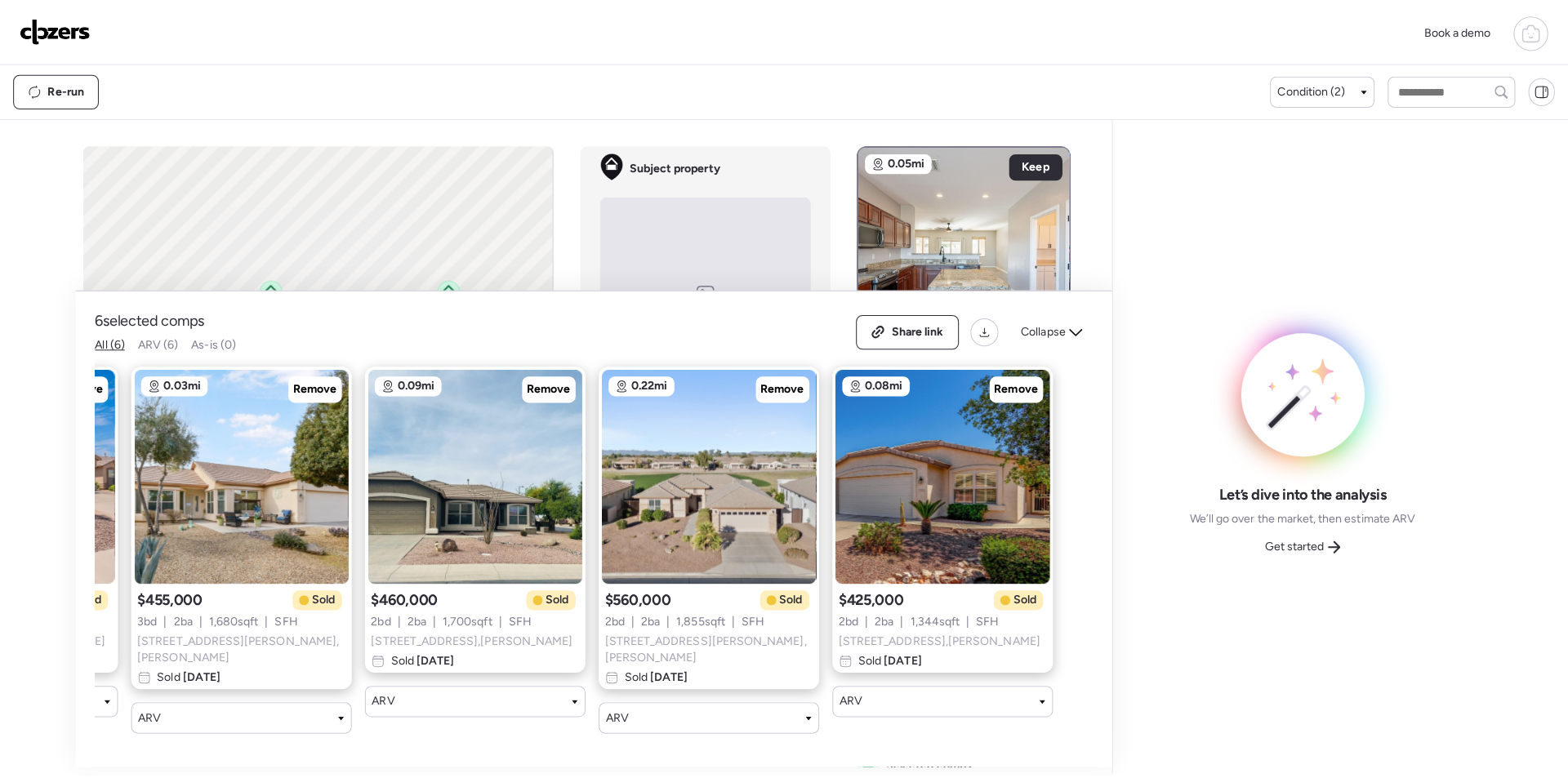
scroll to position [0, 64]
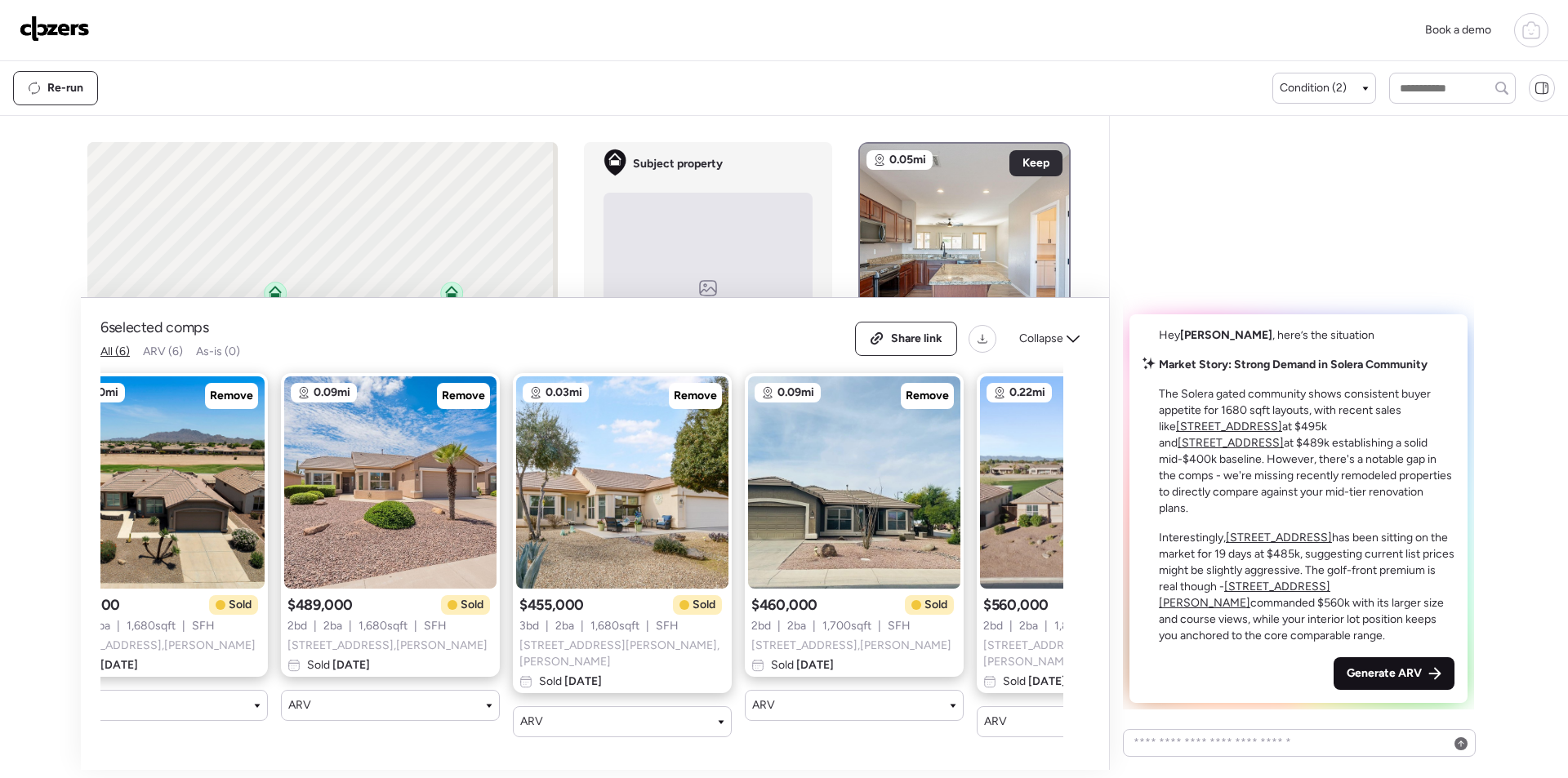
click at [1379, 680] on span "Generate ARV" at bounding box center [1385, 673] width 75 height 16
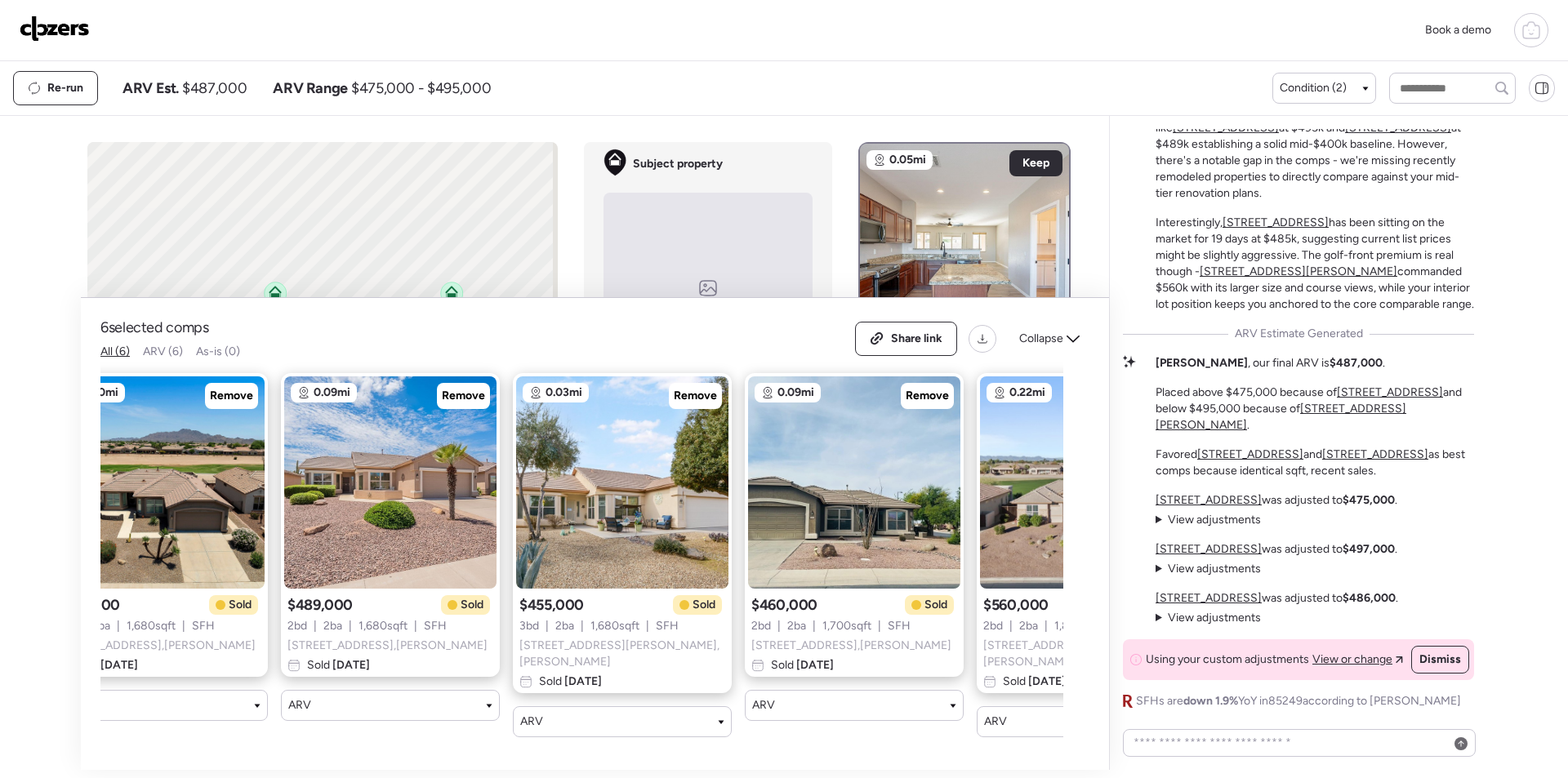
click at [204, 86] on span "$487,000" at bounding box center [215, 89] width 64 height 20
copy span "487,000"
click at [938, 347] on span "Share link" at bounding box center [917, 339] width 52 height 16
